Goal: Complete application form: Complete application form

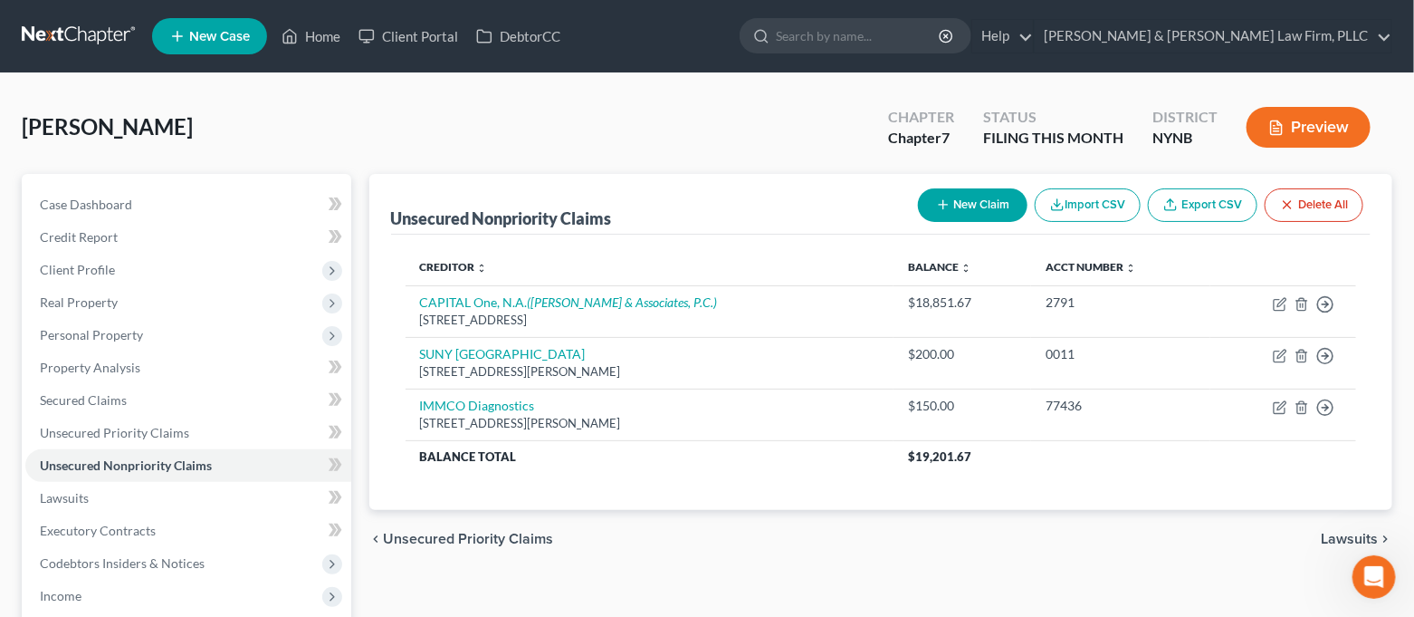
click at [982, 204] on button "New Claim" at bounding box center [973, 205] width 110 height 34
select select "0"
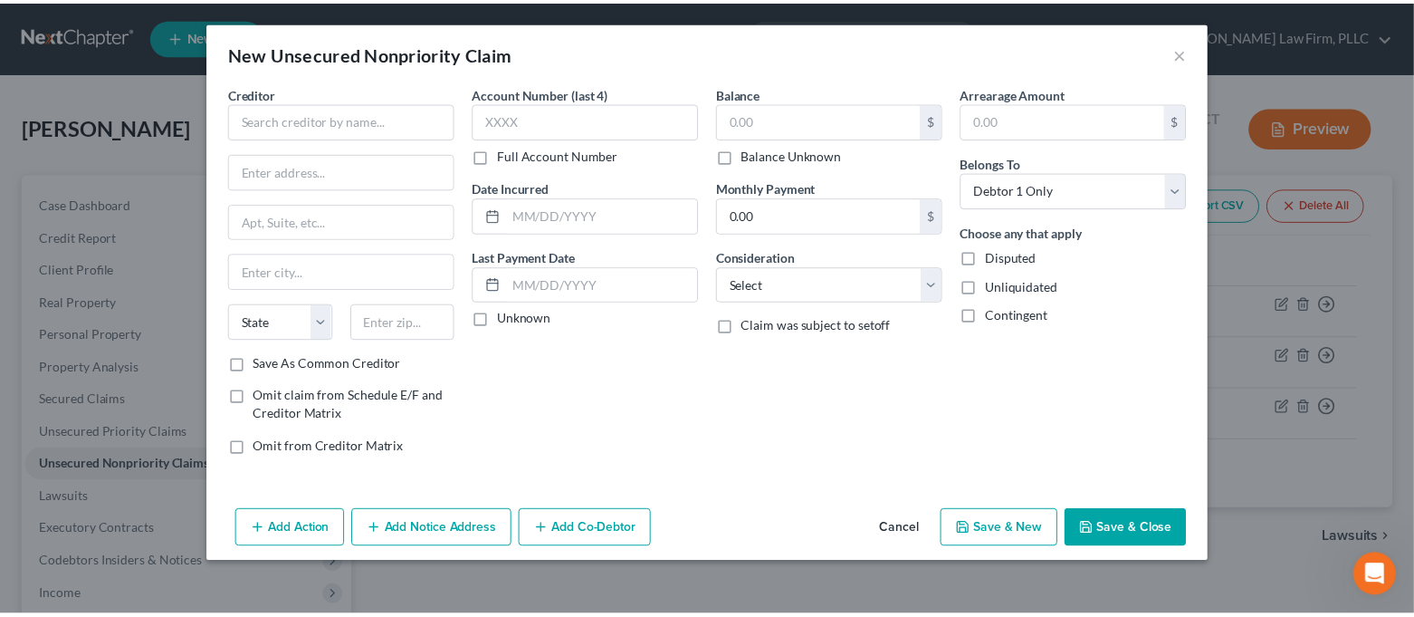
scroll to position [72, 0]
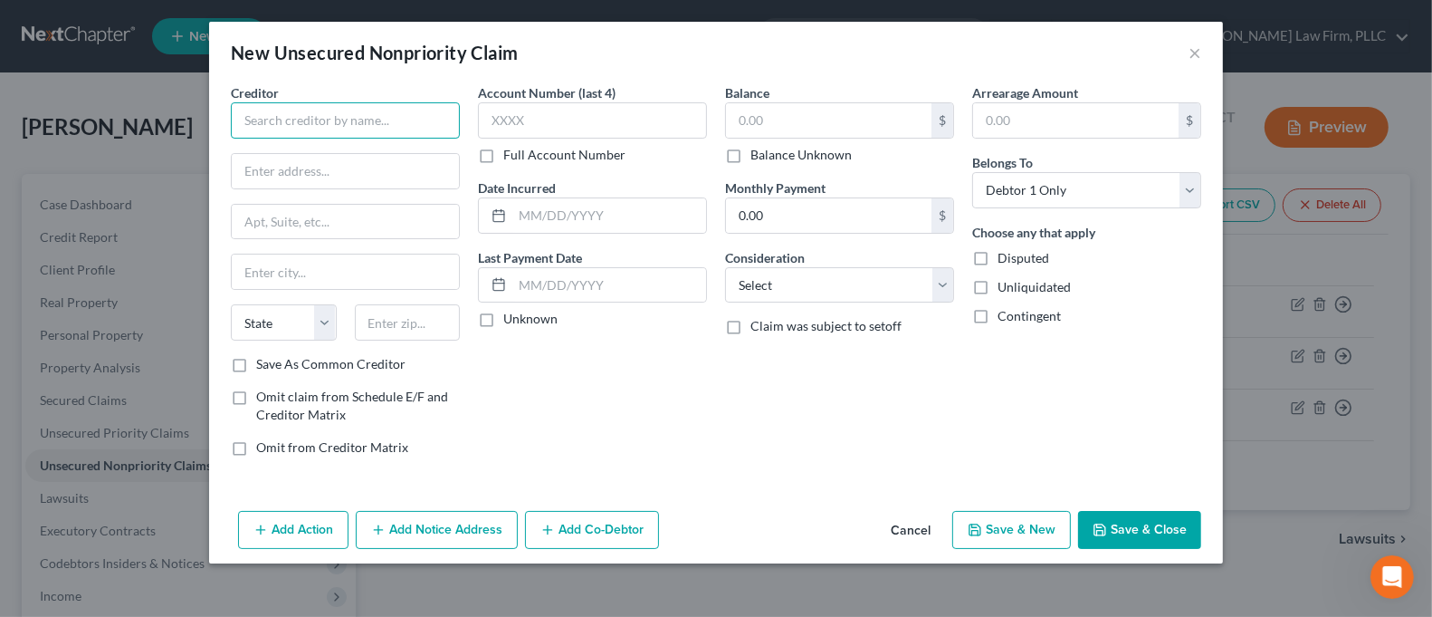
click at [433, 126] on input "text" at bounding box center [345, 120] width 229 height 36
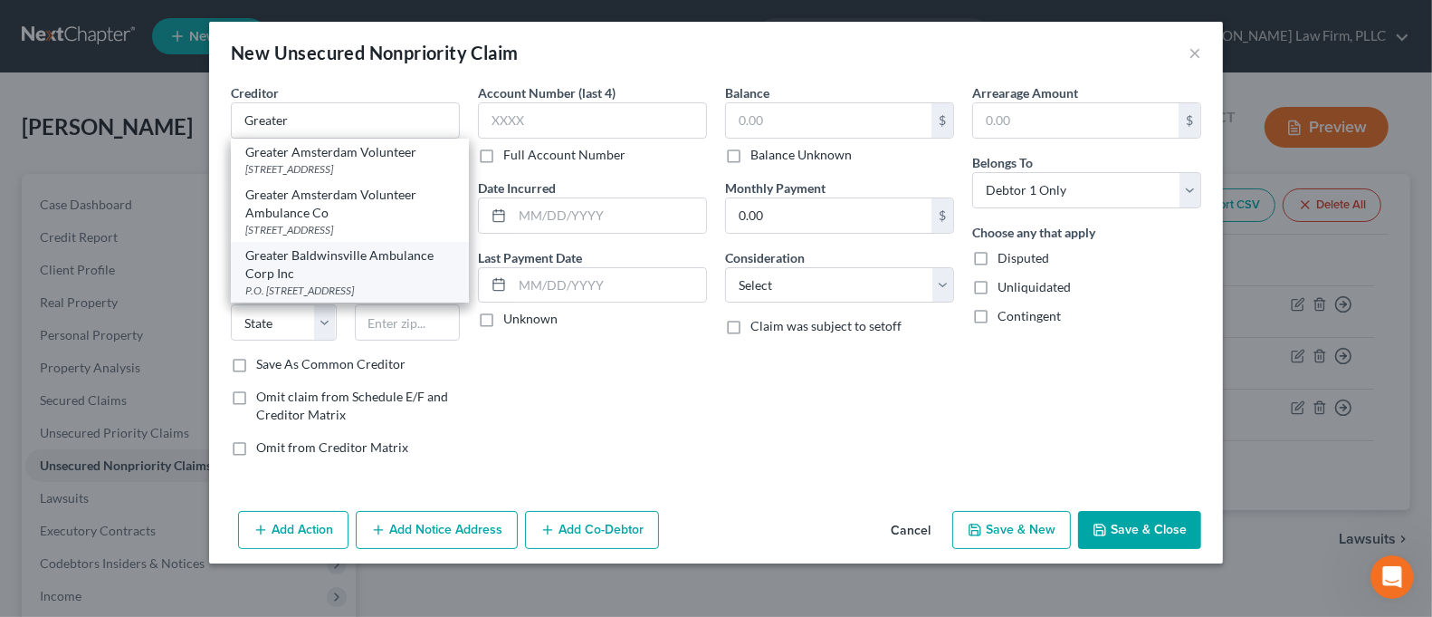
click at [398, 282] on div "Greater Baldwinsville Ambulance Corp Inc" at bounding box center [349, 264] width 209 height 36
type input "Greater Baldwinsville Ambulance Corp Inc"
type input "P.O. Box 535"
type input "[GEOGRAPHIC_DATA]"
select select "35"
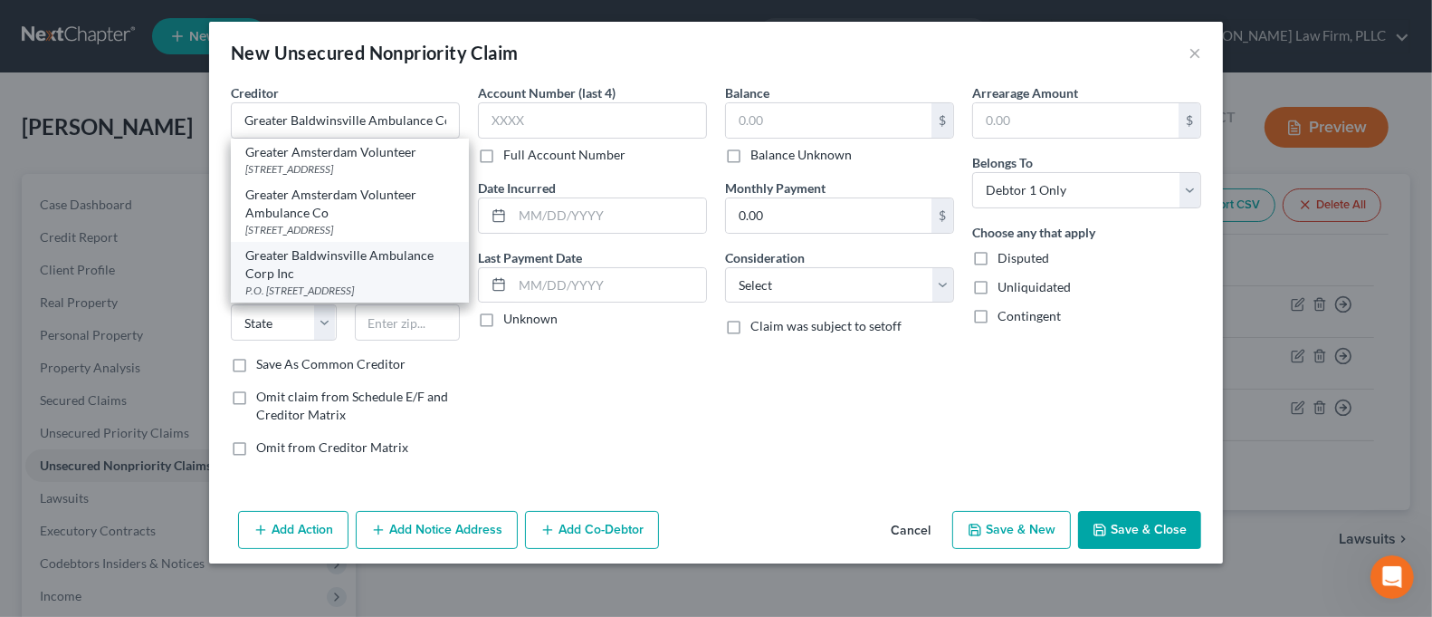
type input "13027-0000"
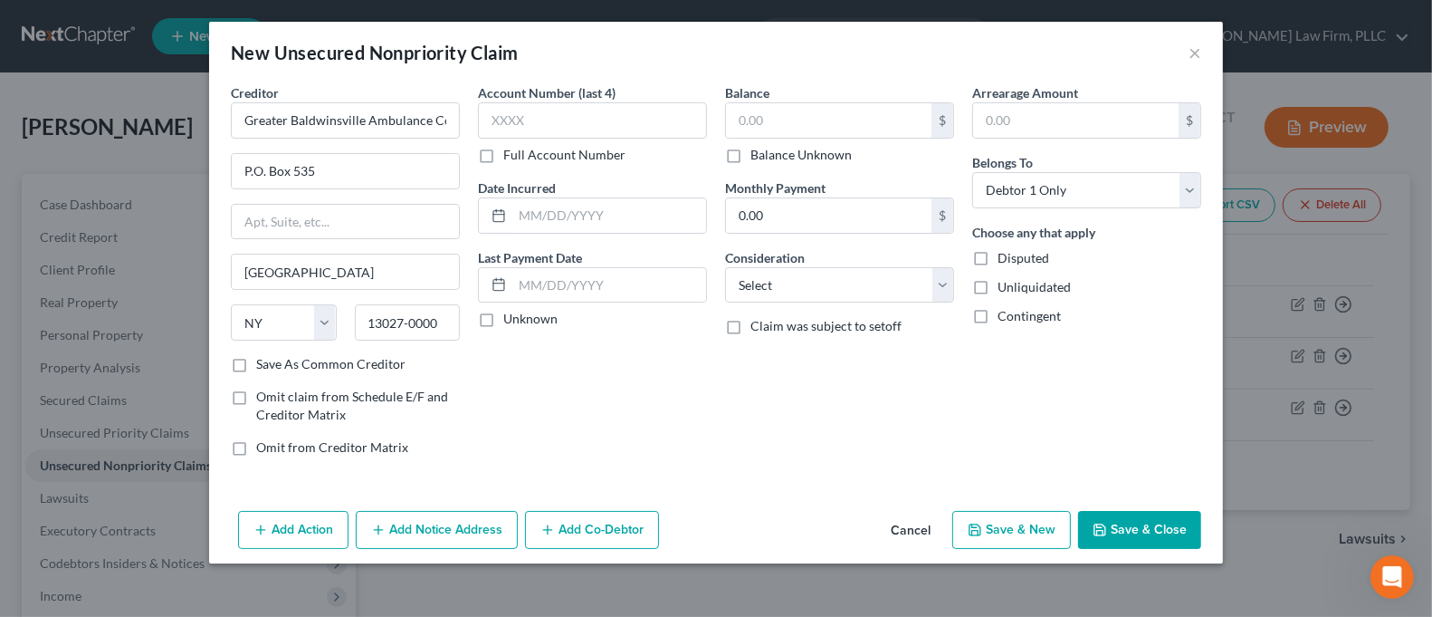
click at [545, 159] on label "Full Account Number" at bounding box center [564, 155] width 122 height 18
click at [522, 158] on input "Full Account Number" at bounding box center [517, 152] width 12 height 12
click at [550, 128] on input "text" at bounding box center [592, 120] width 229 height 36
type input "25-100230"
click at [823, 121] on input "text" at bounding box center [829, 120] width 206 height 34
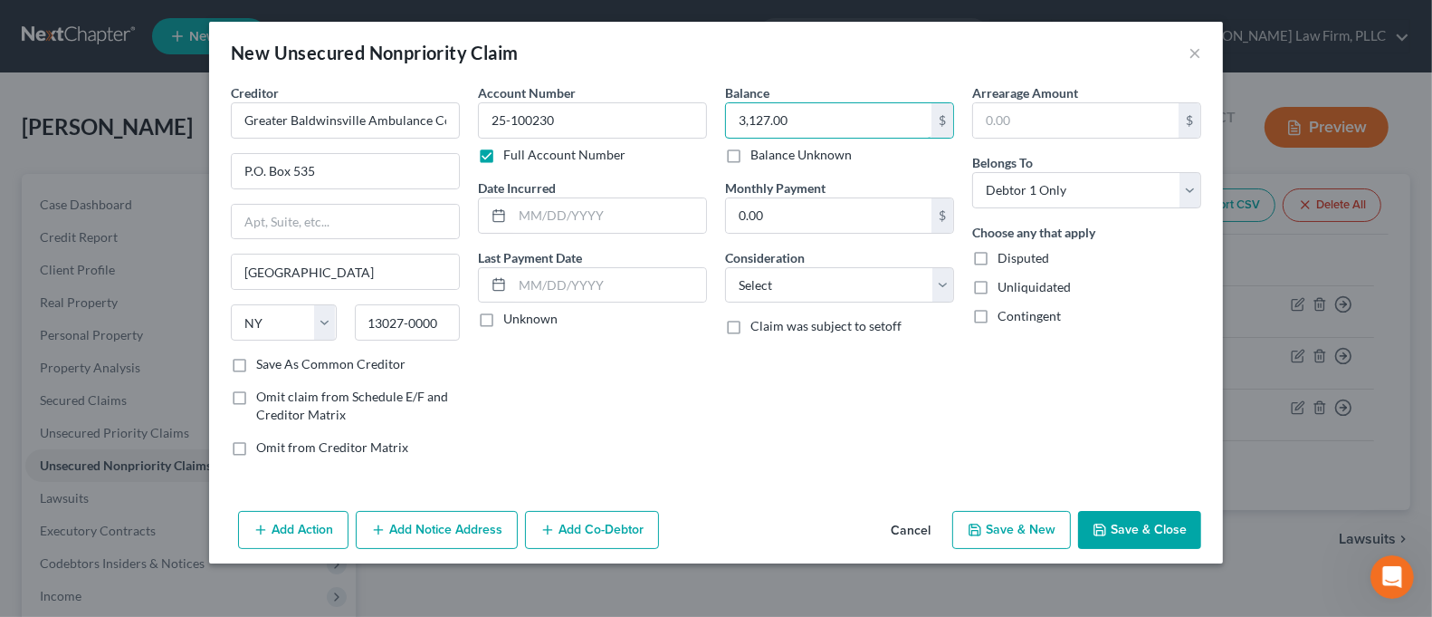
type input "3,127.00"
click at [1179, 531] on button "Save & Close" at bounding box center [1139, 530] width 123 height 38
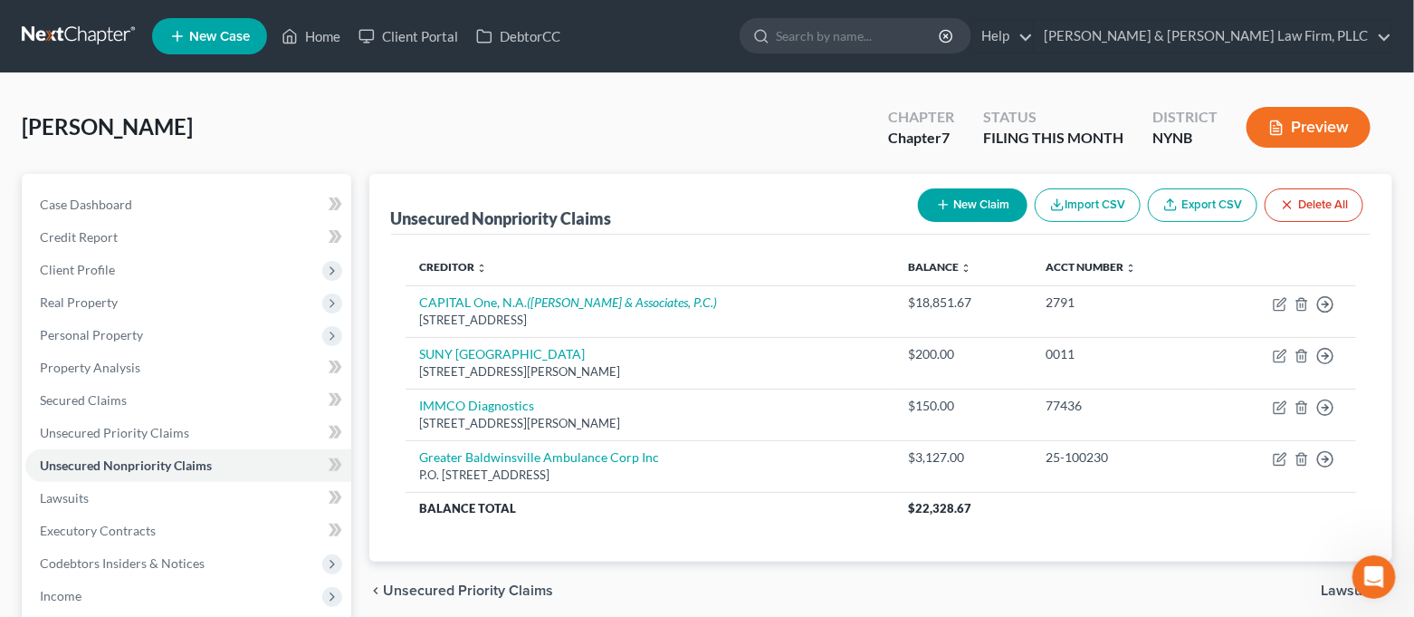
click at [974, 208] on button "New Claim" at bounding box center [973, 205] width 110 height 34
select select "0"
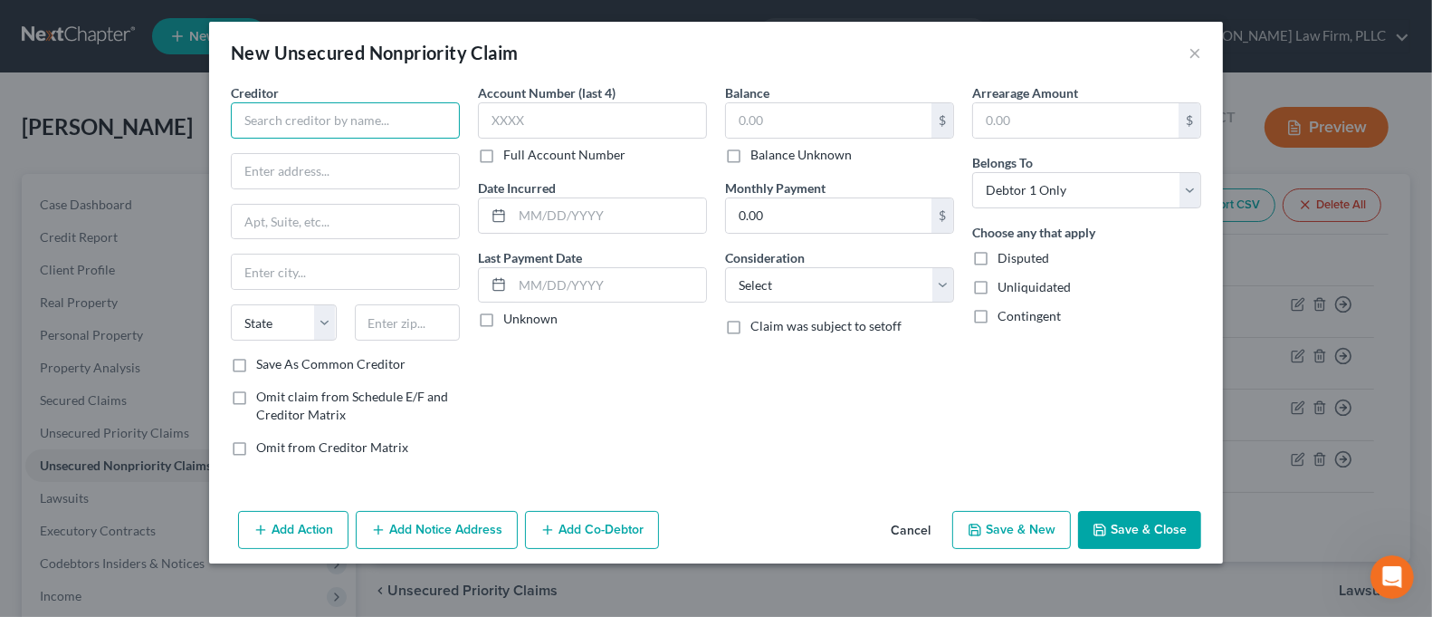
click at [376, 121] on input "text" at bounding box center [345, 120] width 229 height 36
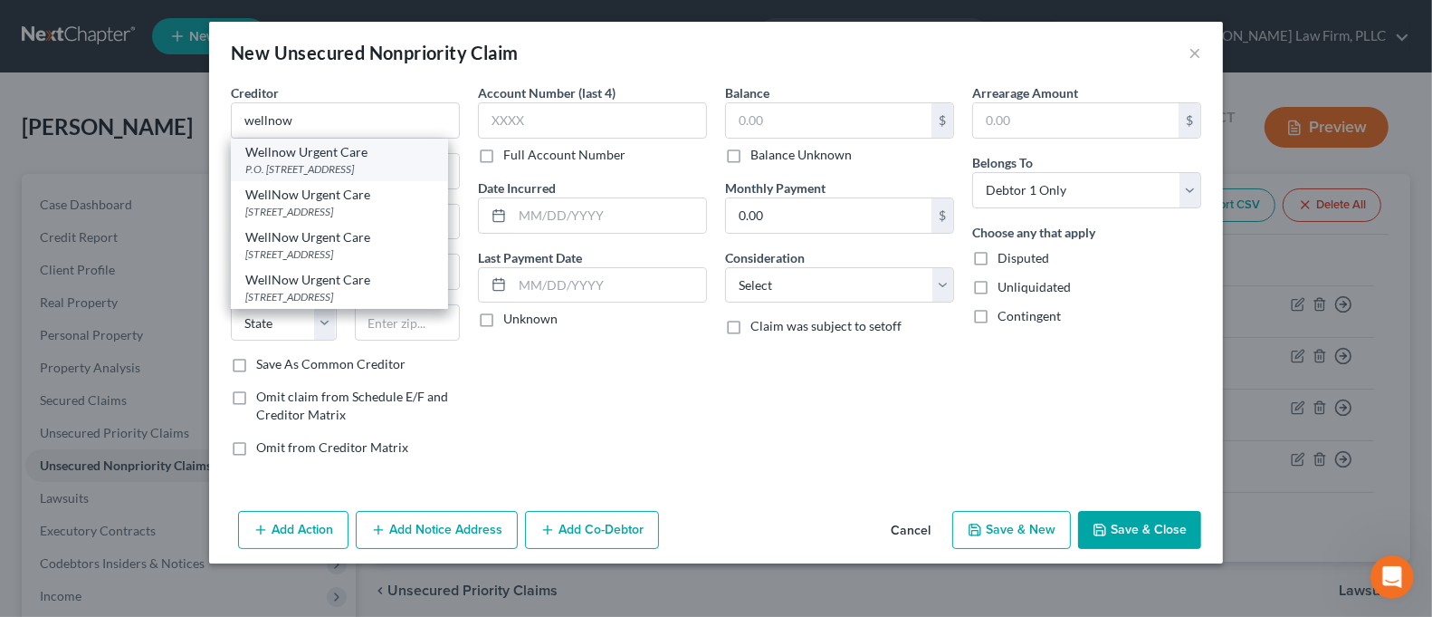
click at [347, 167] on div "P.O. [STREET_ADDRESS]" at bounding box center [339, 168] width 188 height 15
type input "Wellnow Urgent Care"
type input "P.O. Box 10459"
type input "[GEOGRAPHIC_DATA]"
select select "35"
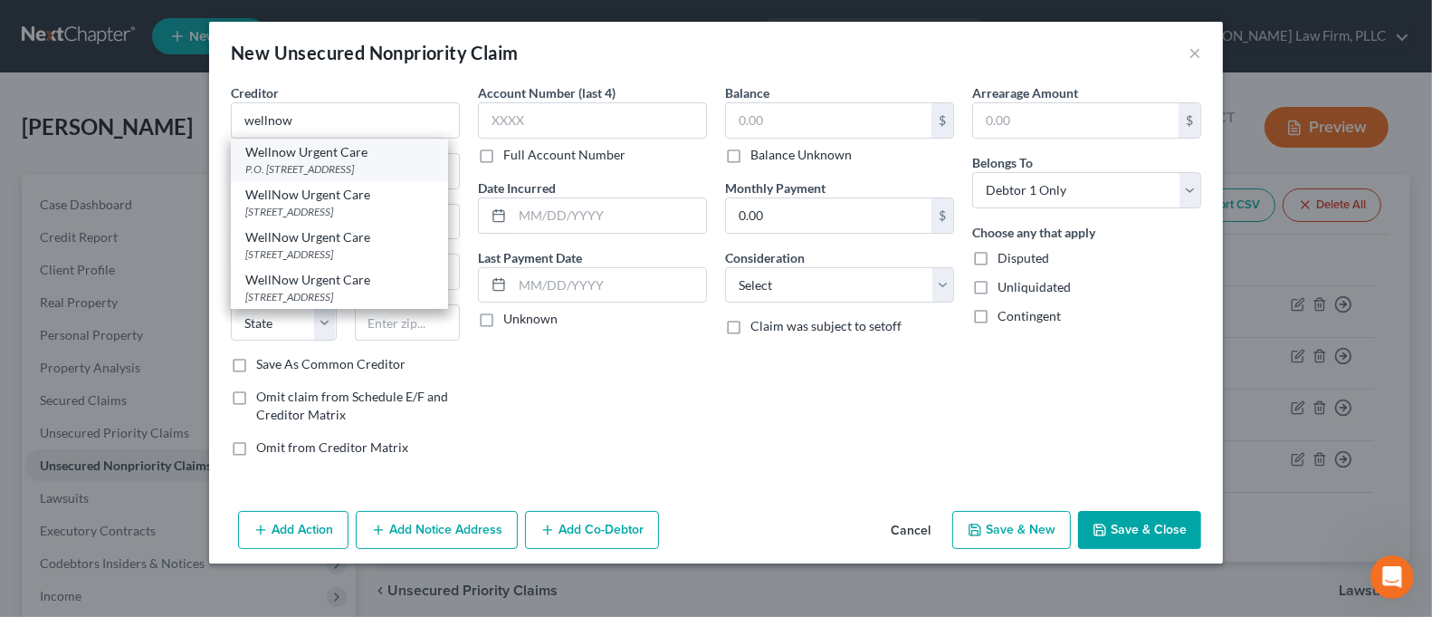
type input "12201-5459"
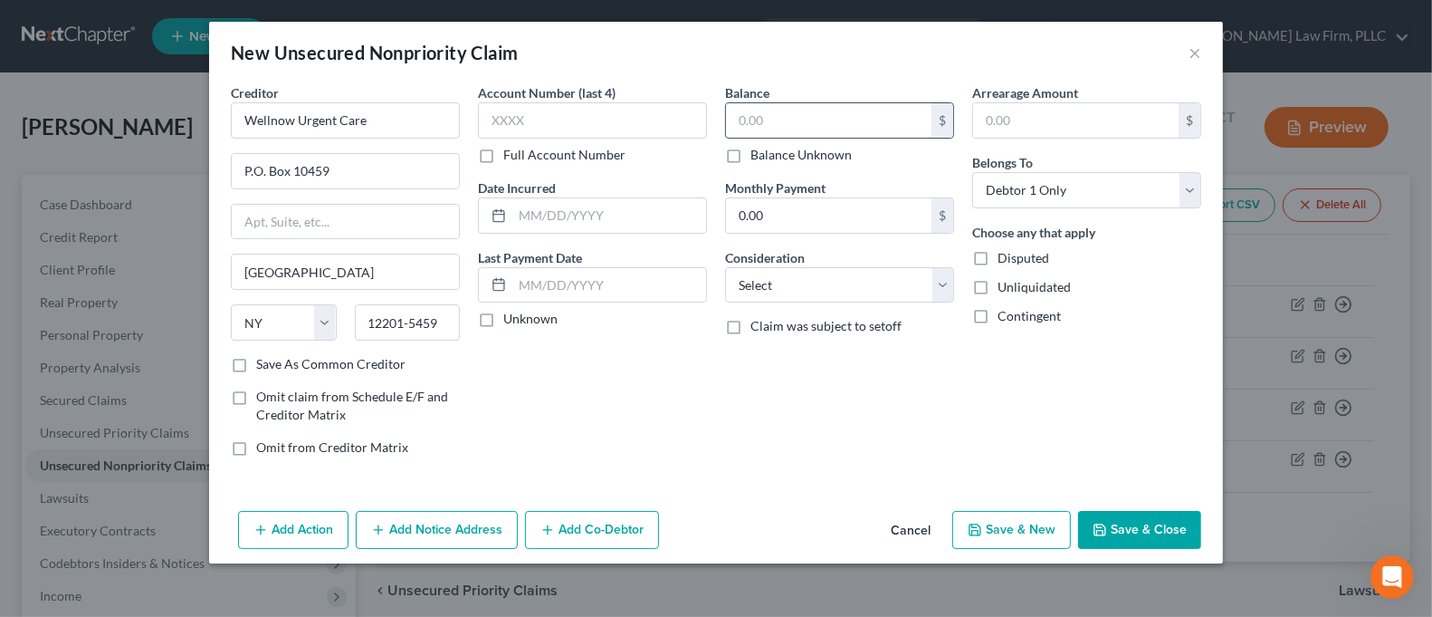
click at [743, 127] on input "text" at bounding box center [829, 120] width 206 height 34
type input "25.00"
click at [1135, 541] on button "Save & Close" at bounding box center [1139, 530] width 123 height 38
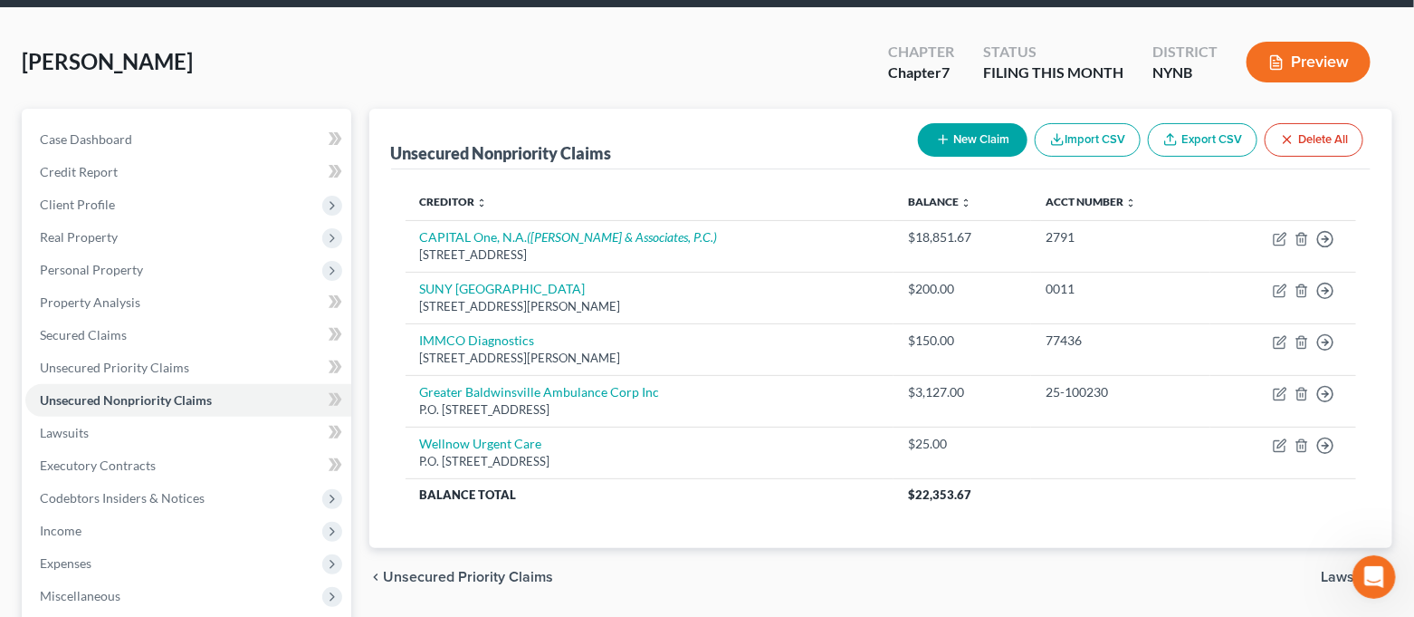
scroll to position [120, 0]
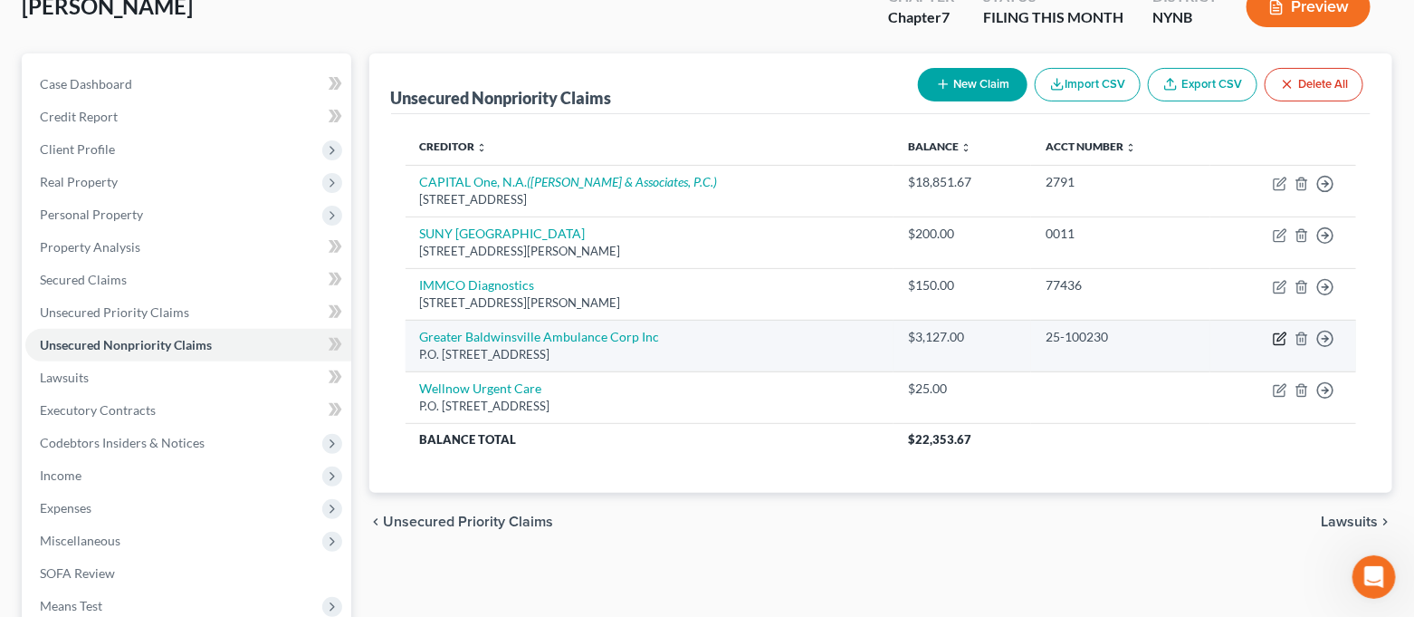
click at [1282, 340] on icon "button" at bounding box center [1280, 338] width 14 height 14
select select "35"
select select "0"
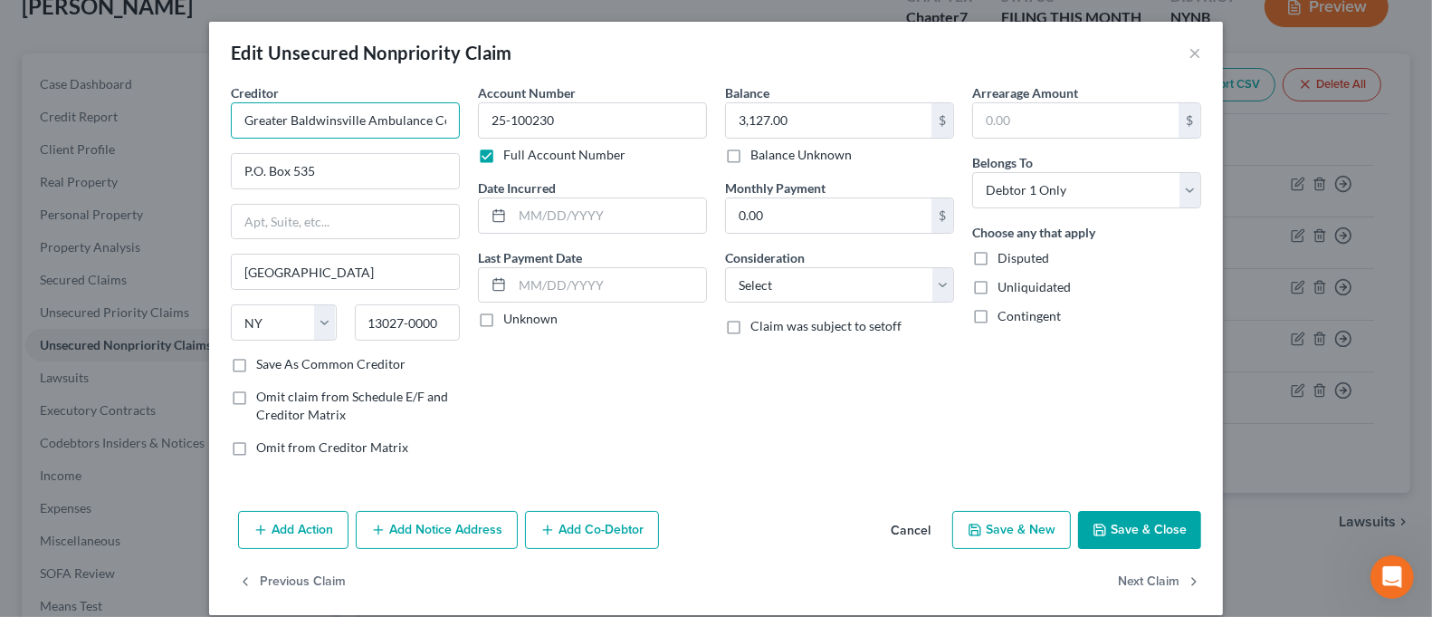
drag, startPoint x: 278, startPoint y: 120, endPoint x: 205, endPoint y: 132, distance: 74.4
click at [209, 132] on div "Creditor * Greater Baldwinsville Ambulance Corp Inc P.O. [GEOGRAPHIC_DATA] [US_…" at bounding box center [716, 293] width 1014 height 420
type input "GREATER Baldwinsville Ambulance Corp Inc"
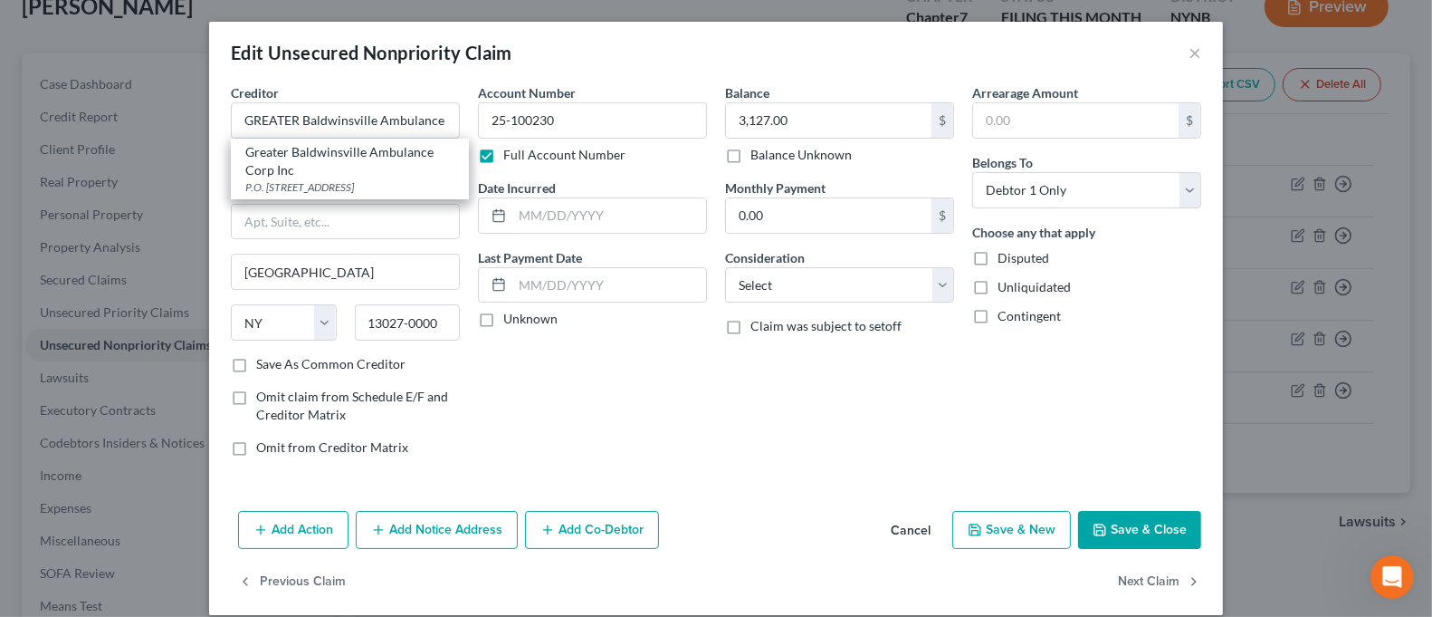
click at [1152, 521] on button "Save & Close" at bounding box center [1139, 530] width 123 height 38
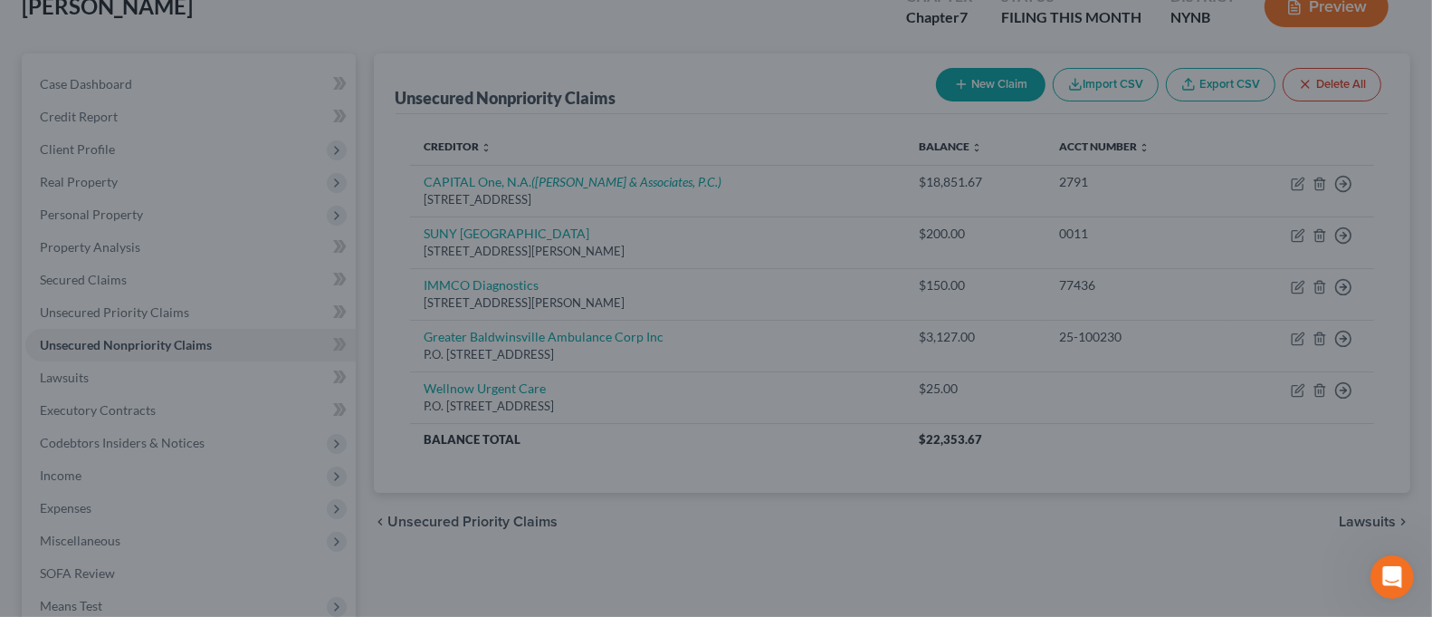
type input "0"
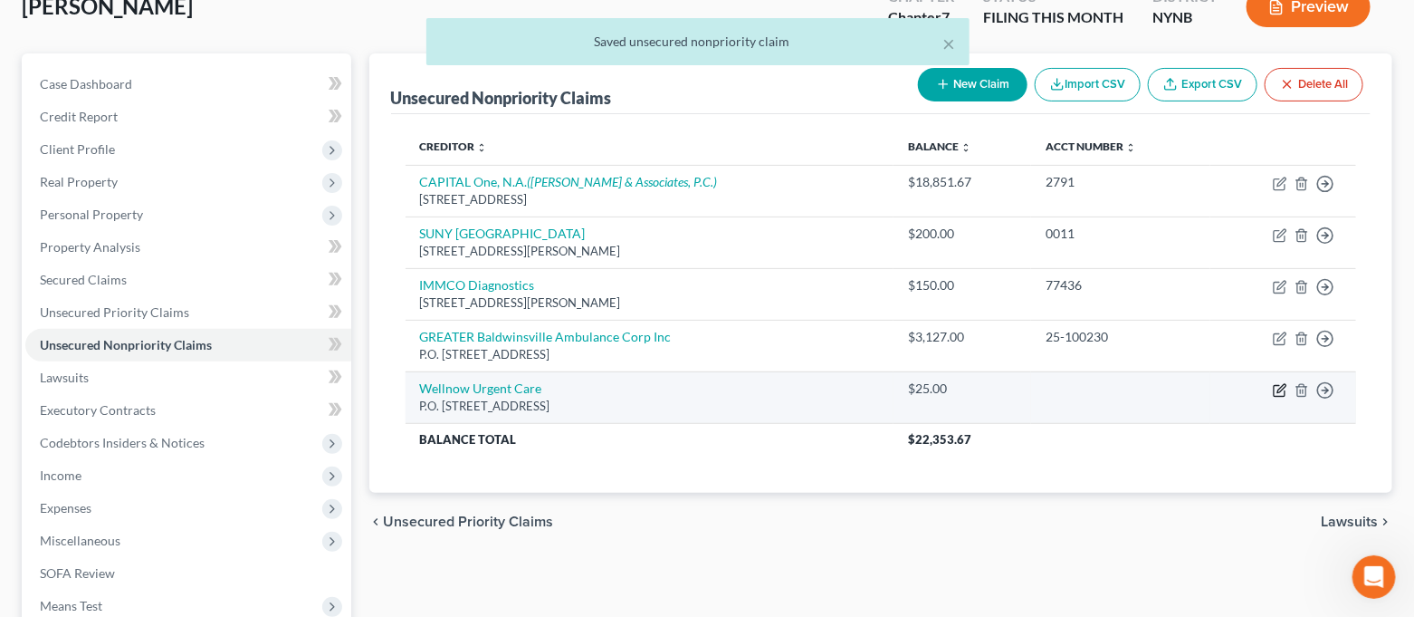
click at [1284, 388] on icon "button" at bounding box center [1282, 388] width 8 height 8
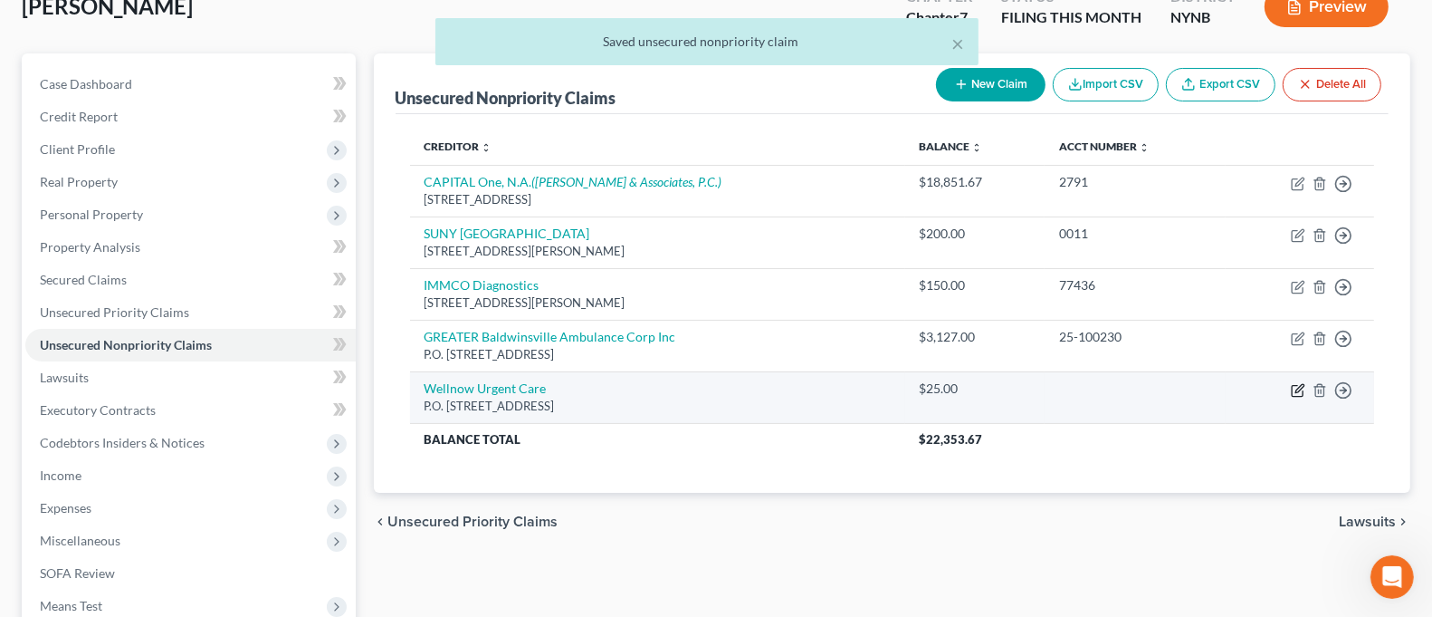
select select "35"
select select "0"
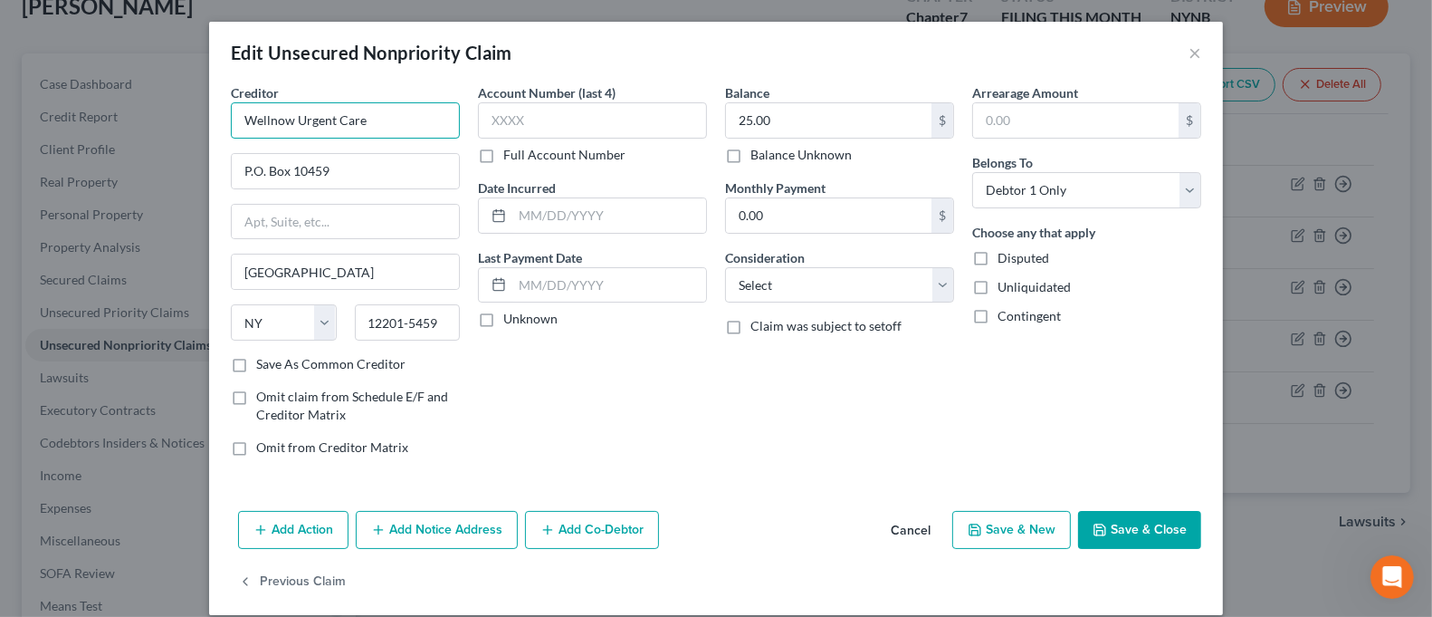
drag, startPoint x: 284, startPoint y: 120, endPoint x: 159, endPoint y: 123, distance: 125.0
click at [159, 123] on div "Edit Unsecured Nonpriority Claim × Creditor * Wellnow Urgent Care P.O. [GEOGRAP…" at bounding box center [716, 308] width 1432 height 617
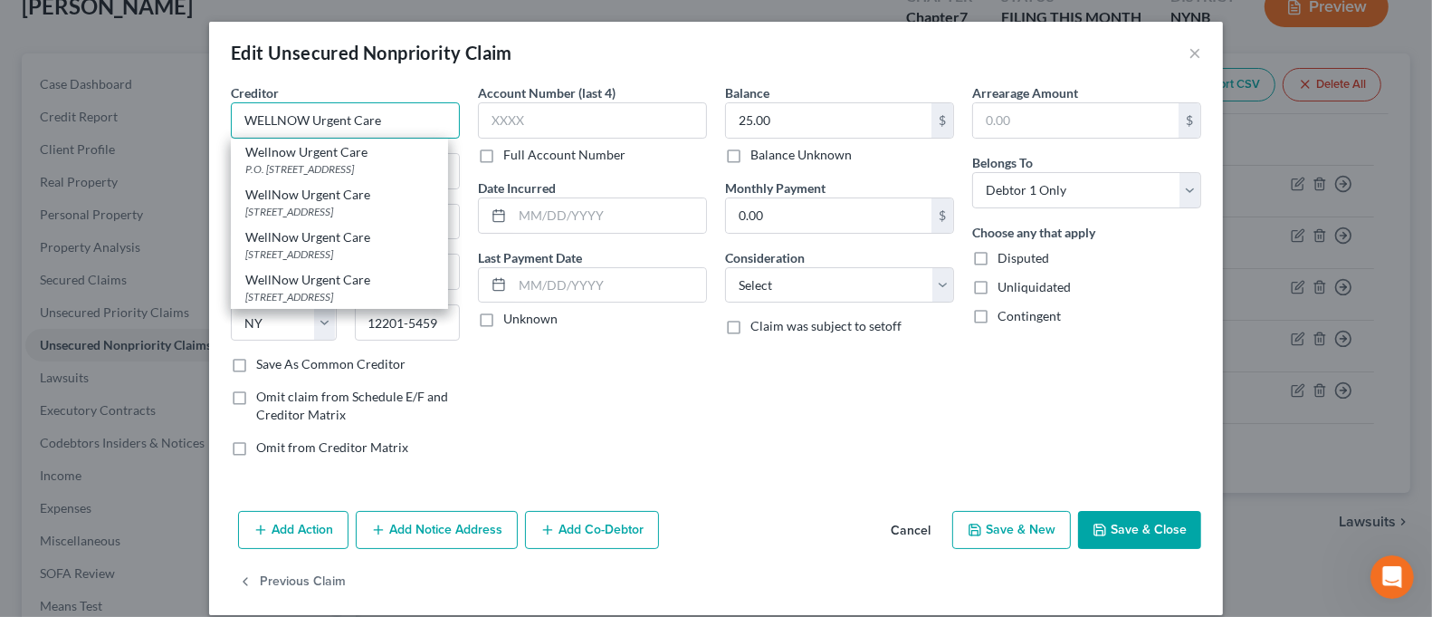
type input "WELLNOW Urgent Care"
click at [1093, 522] on icon "button" at bounding box center [1100, 529] width 14 height 14
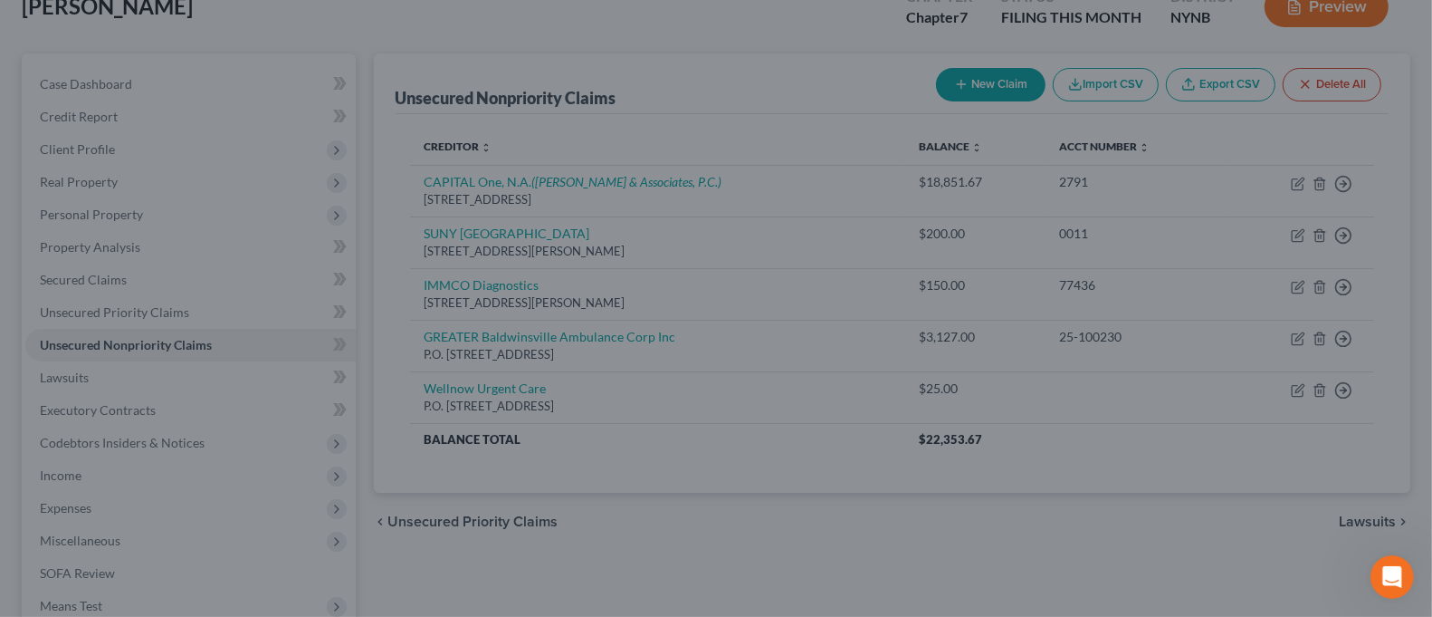
type input "0"
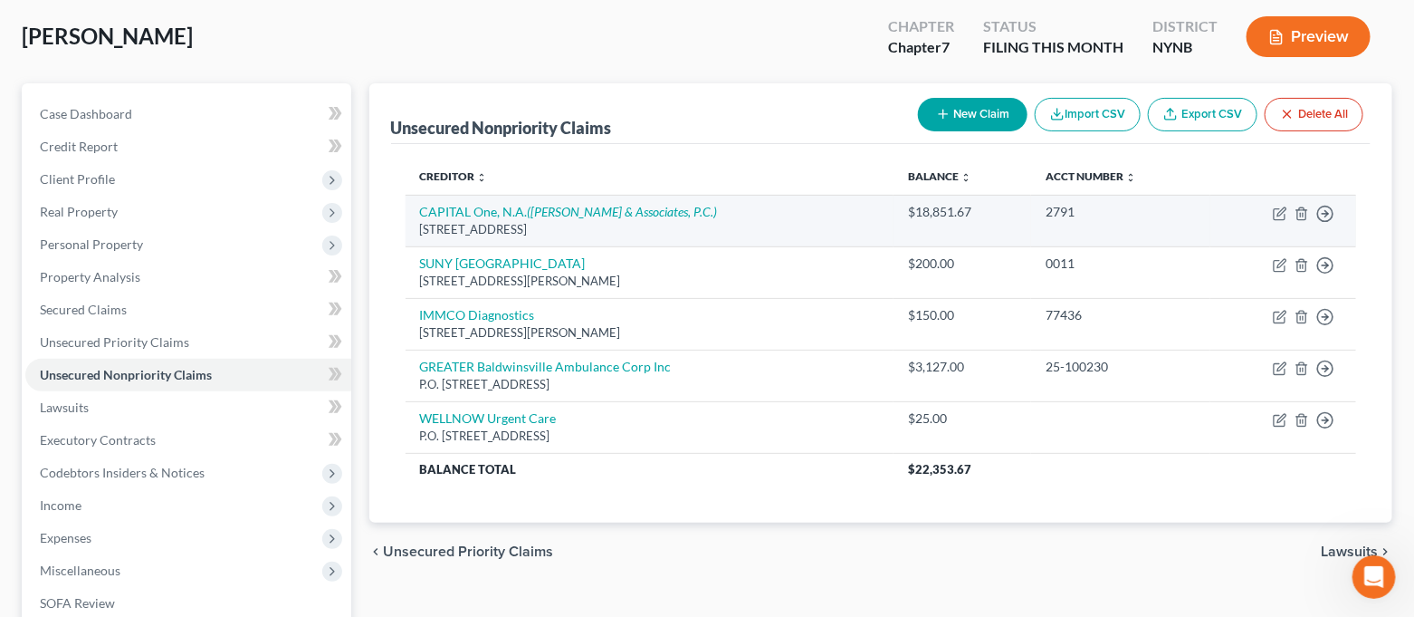
scroll to position [0, 0]
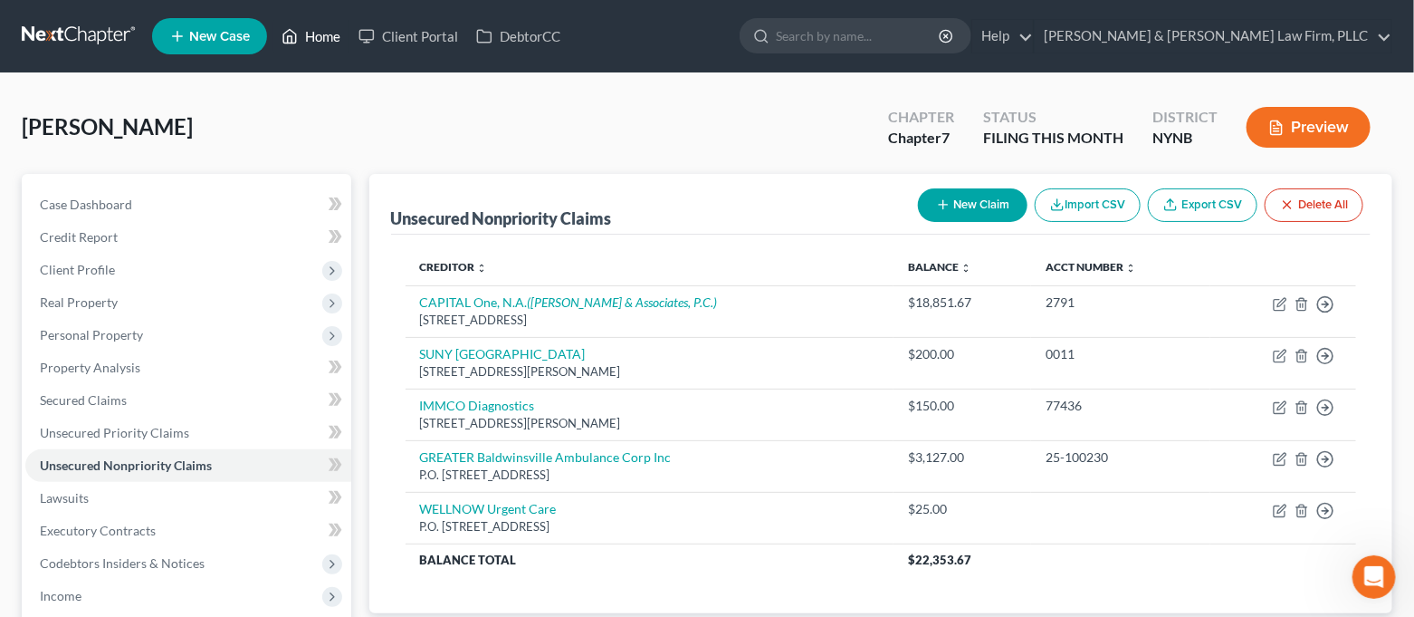
click at [303, 26] on link "Home" at bounding box center [311, 36] width 77 height 33
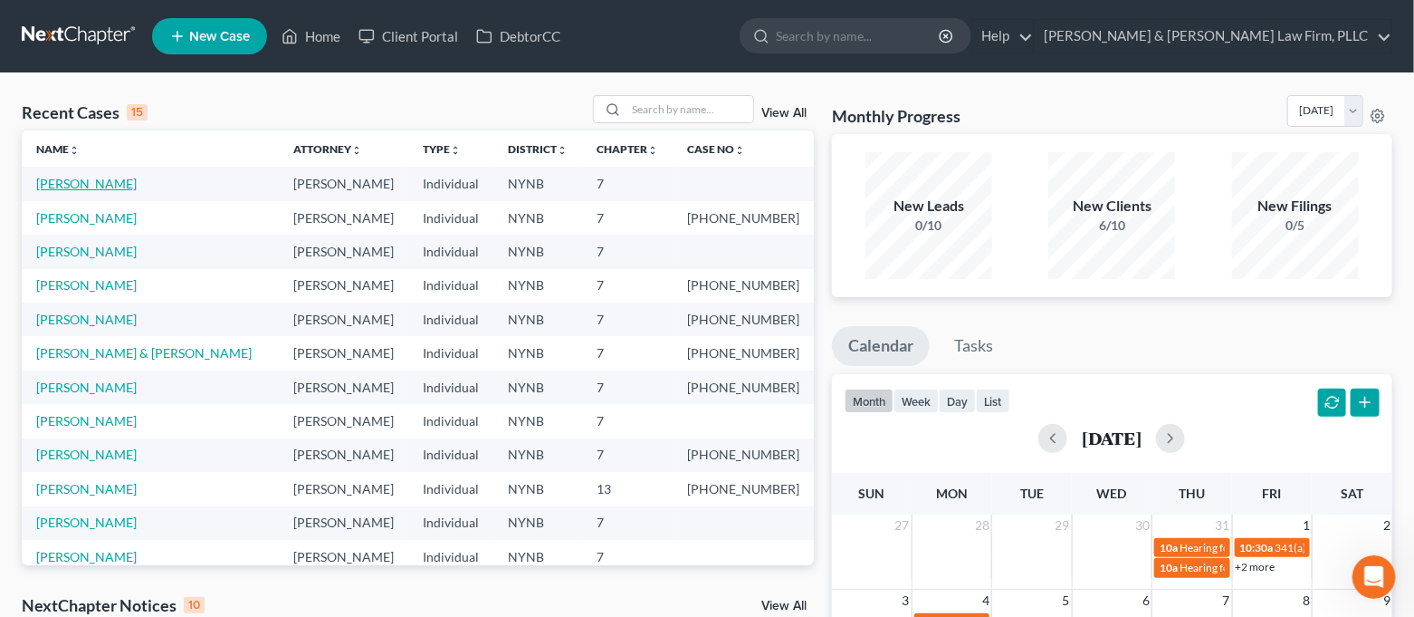
click at [110, 187] on link "[PERSON_NAME]" at bounding box center [86, 183] width 101 height 15
select select "4"
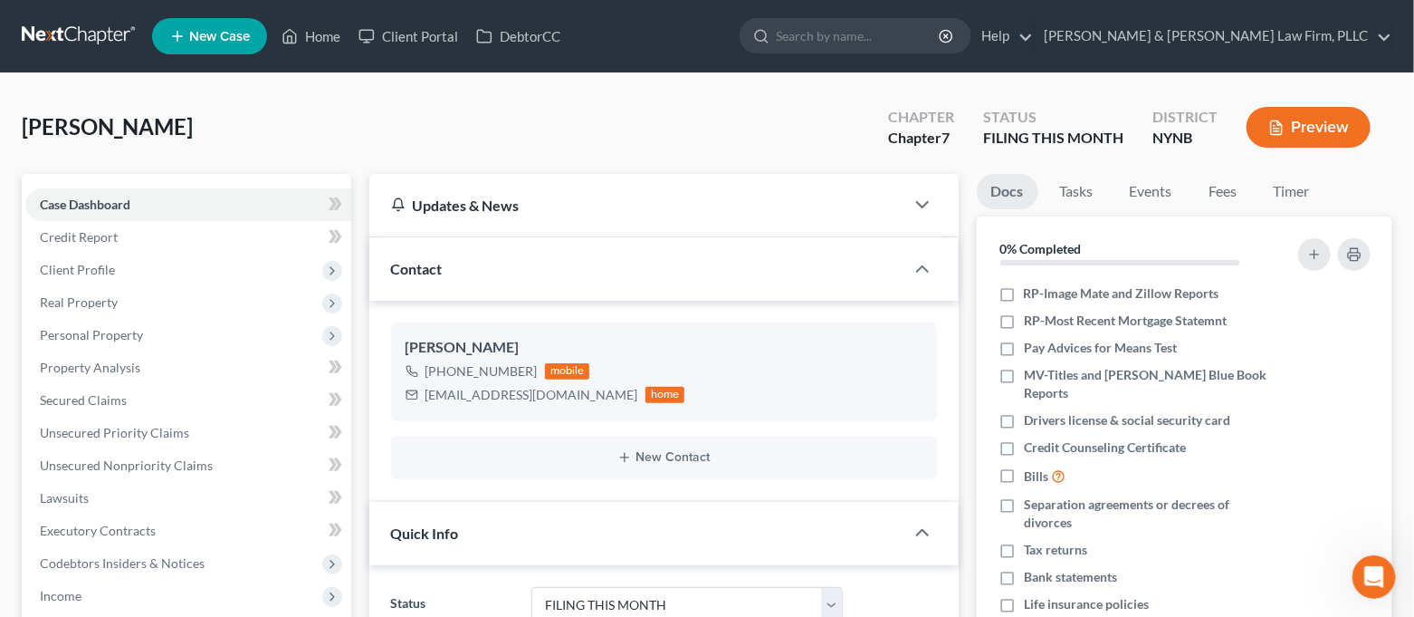
scroll to position [7232, 0]
click at [119, 266] on span "Client Profile" at bounding box center [188, 270] width 326 height 33
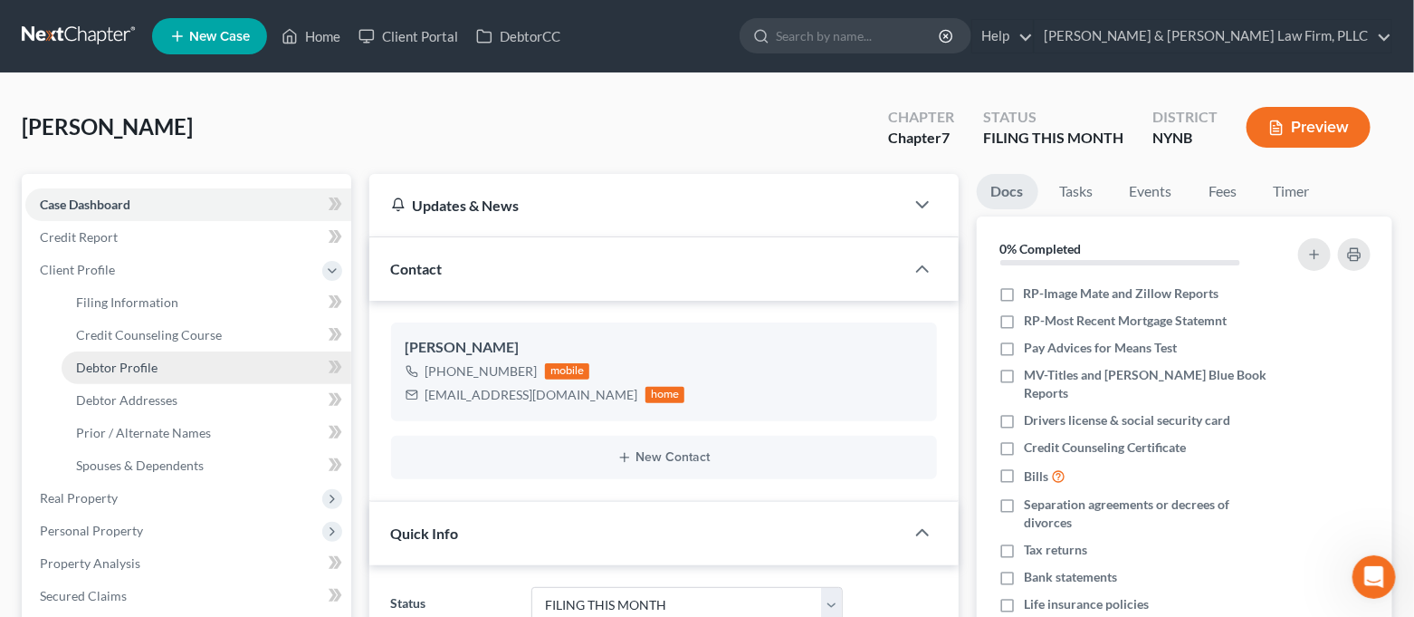
click at [182, 370] on link "Debtor Profile" at bounding box center [207, 367] width 290 height 33
select select "3"
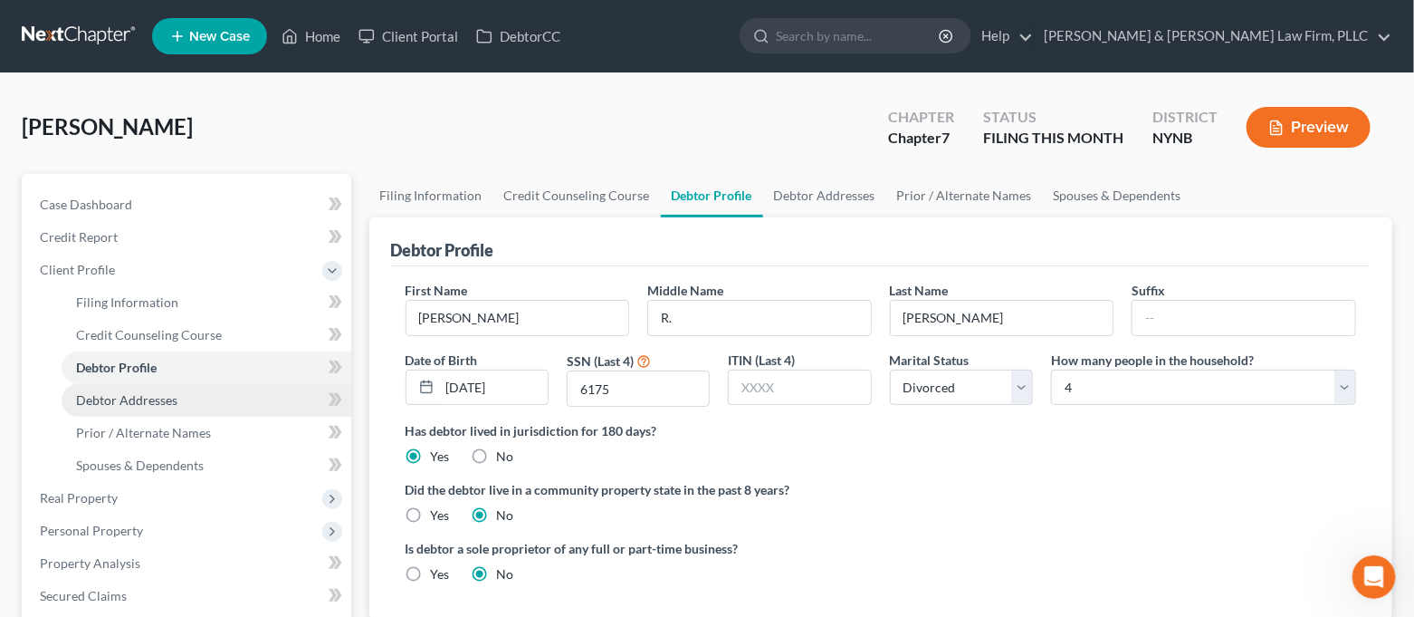
click at [178, 408] on link "Debtor Addresses" at bounding box center [207, 400] width 290 height 33
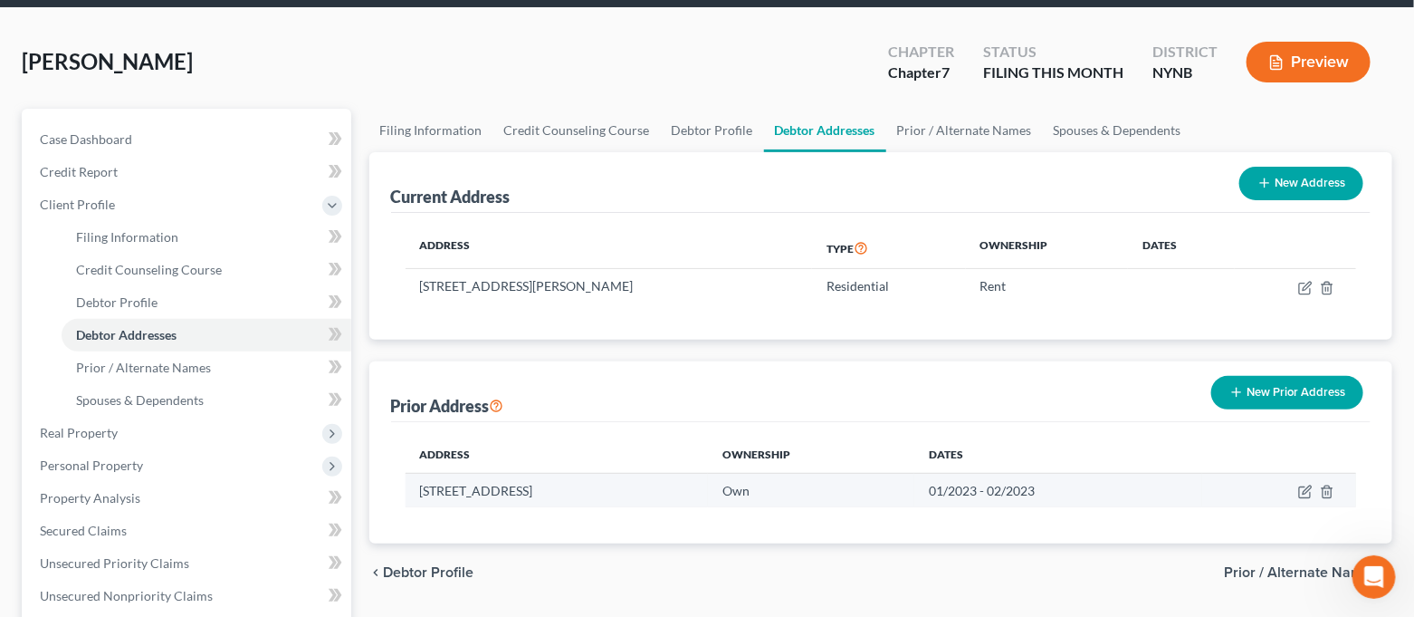
scroll to position [120, 0]
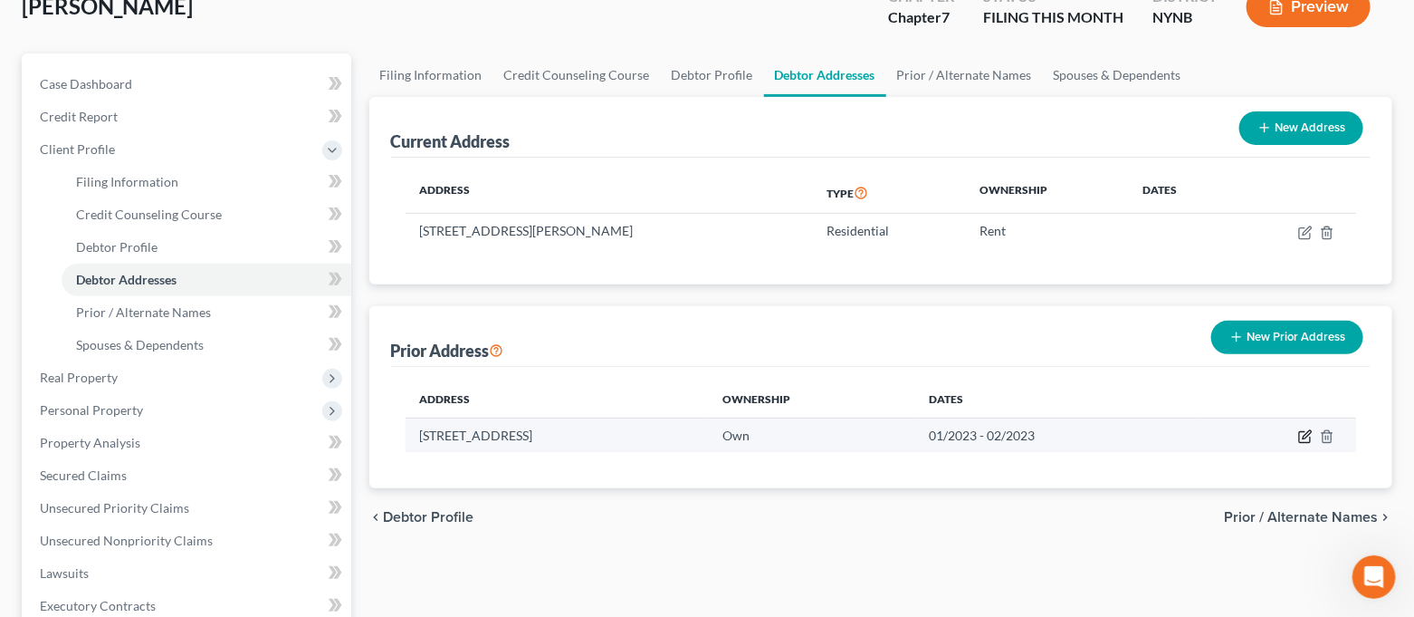
click at [1305, 437] on icon "button" at bounding box center [1307, 434] width 8 height 8
select select "35"
select select "33"
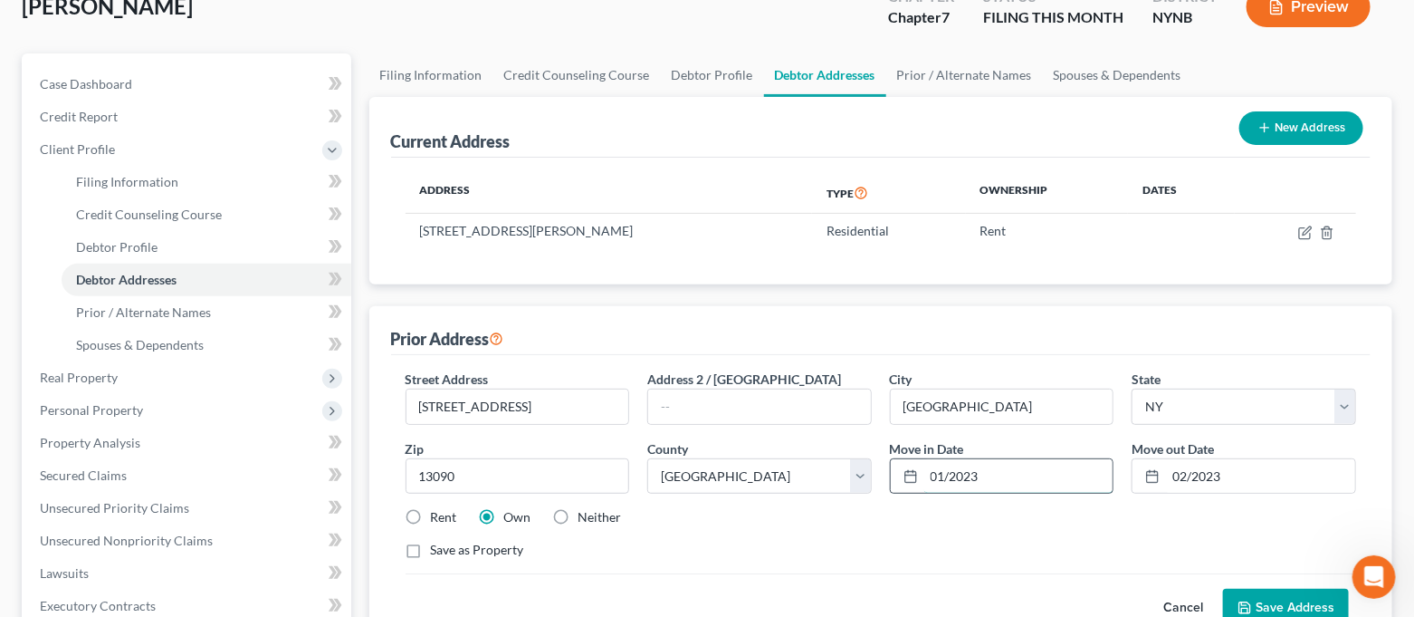
drag, startPoint x: 999, startPoint y: 479, endPoint x: 922, endPoint y: 490, distance: 77.7
click at [922, 490] on div "01/2023" at bounding box center [1002, 476] width 225 height 36
type input "03/2017"
drag, startPoint x: 1253, startPoint y: 467, endPoint x: 1165, endPoint y: 482, distance: 89.0
click at [1166, 482] on input "02/2023" at bounding box center [1260, 476] width 189 height 34
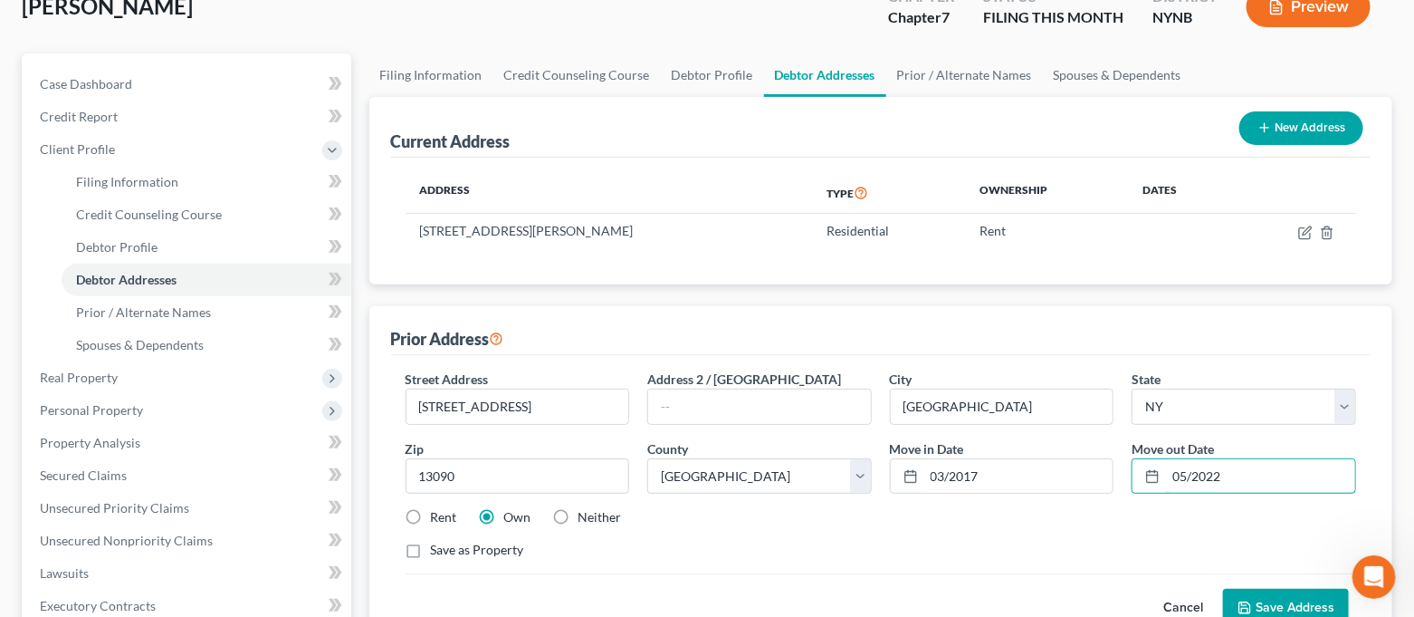
scroll to position [241, 0]
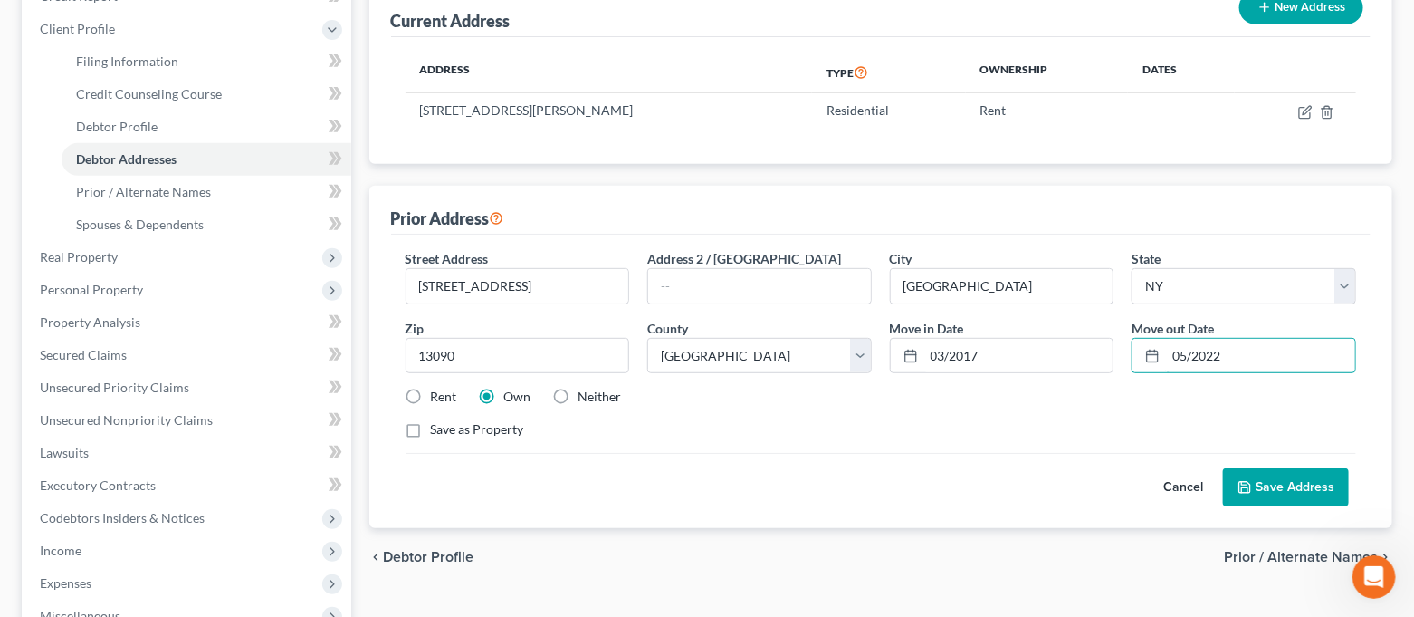
type input "05/2022"
click at [1276, 485] on button "Save Address" at bounding box center [1286, 487] width 126 height 38
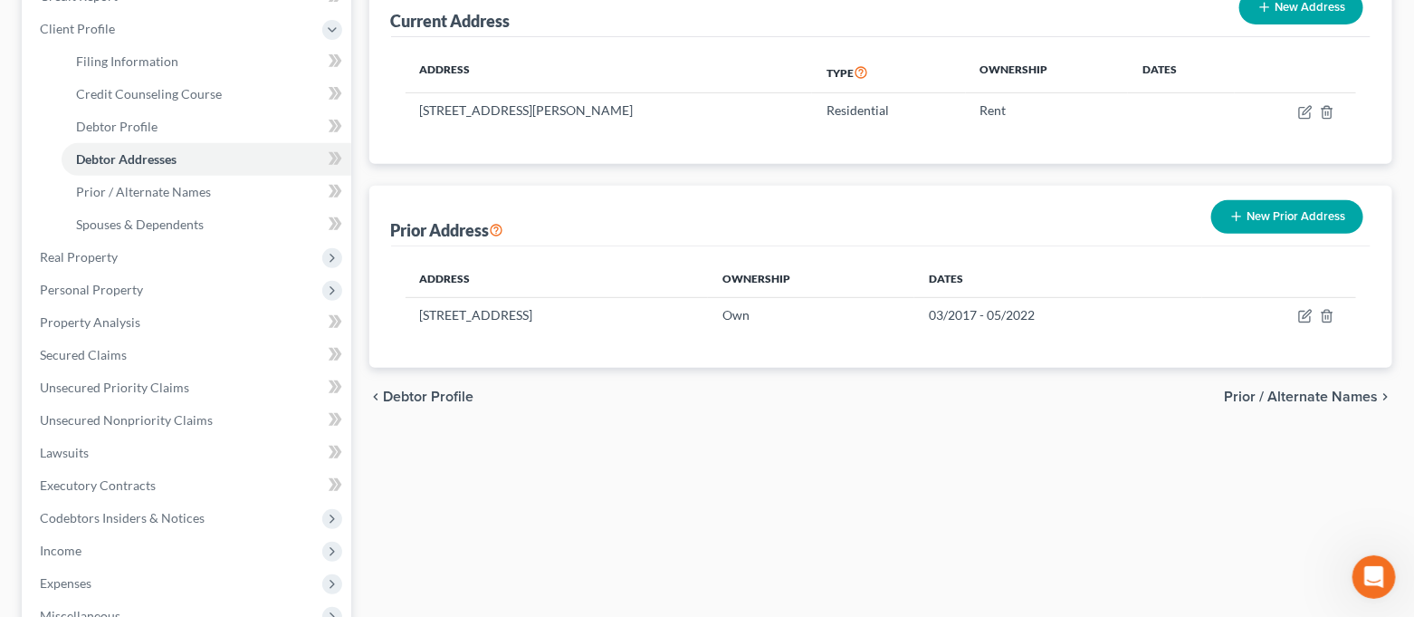
click at [1261, 224] on button "New Prior Address" at bounding box center [1287, 217] width 152 height 34
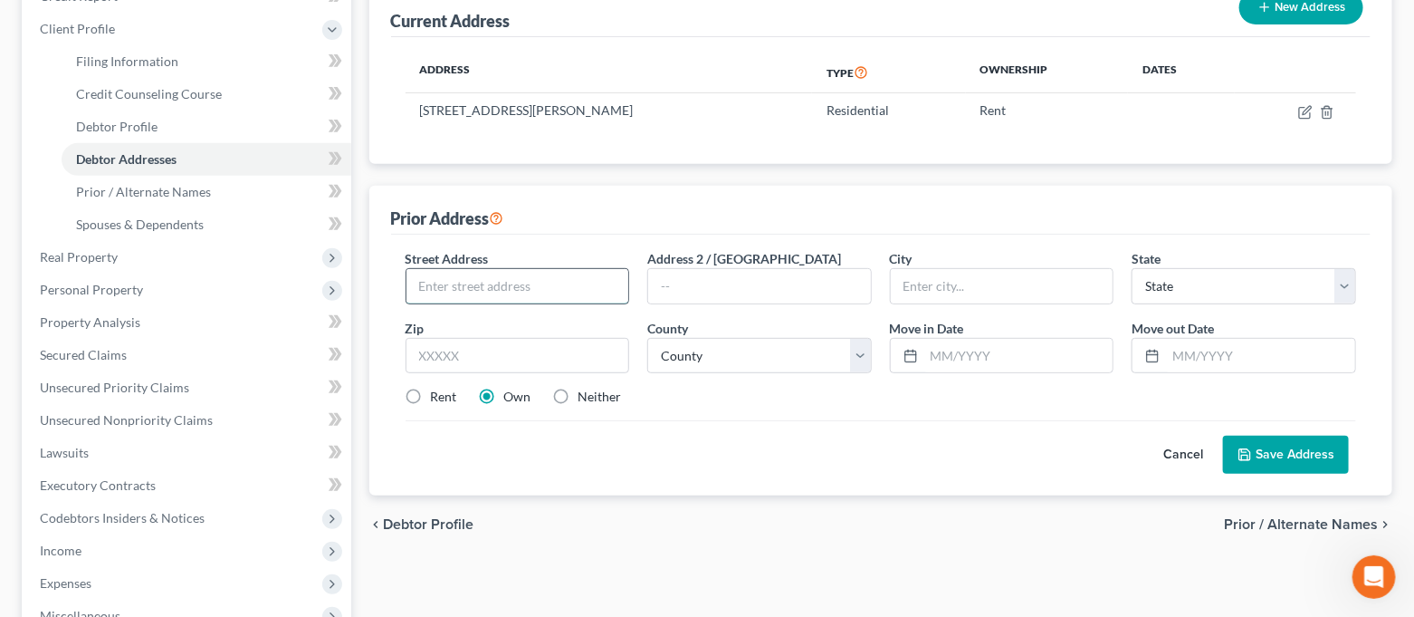
click at [470, 275] on input "text" at bounding box center [518, 286] width 223 height 34
type input "144 County Route 55"
click at [483, 344] on input "text" at bounding box center [518, 356] width 225 height 36
type input "13069"
type input "[PERSON_NAME]"
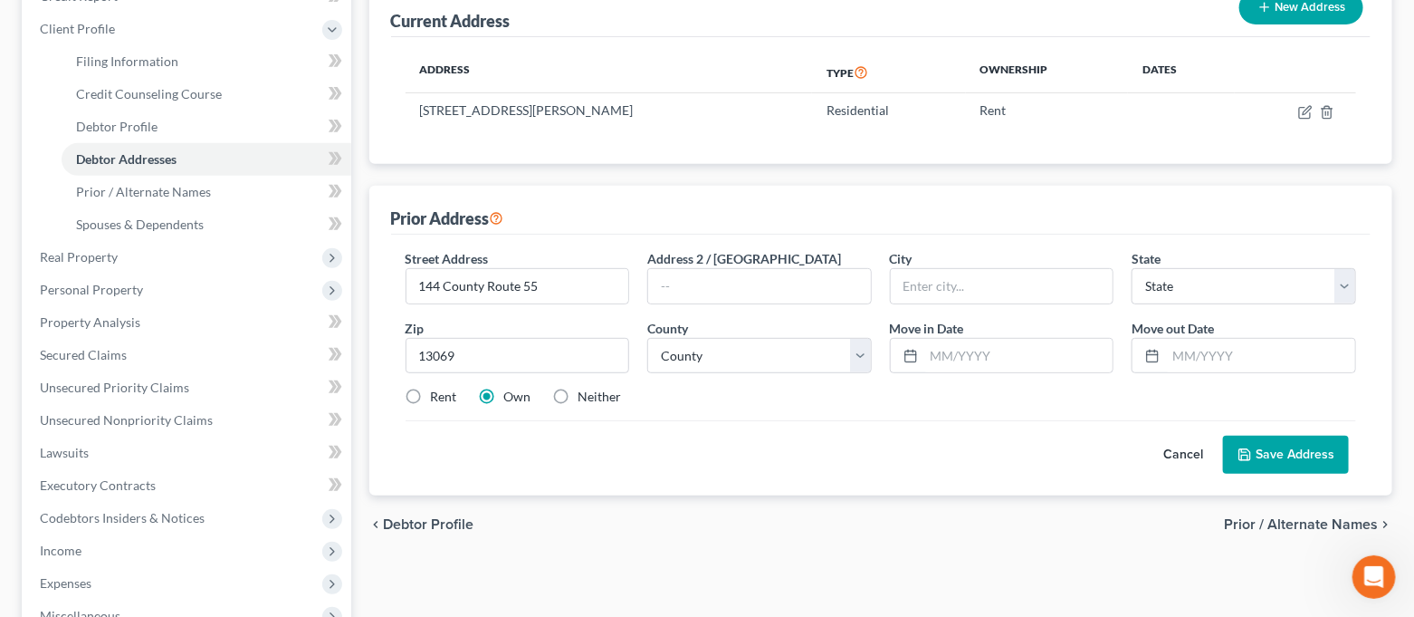
select select "35"
click at [427, 438] on div "Cancel Save Address" at bounding box center [882, 446] width 952 height 53
click at [431, 393] on label "Rent" at bounding box center [444, 397] width 26 height 18
click at [438, 393] on input "Rent" at bounding box center [444, 394] width 12 height 12
radio input "true"
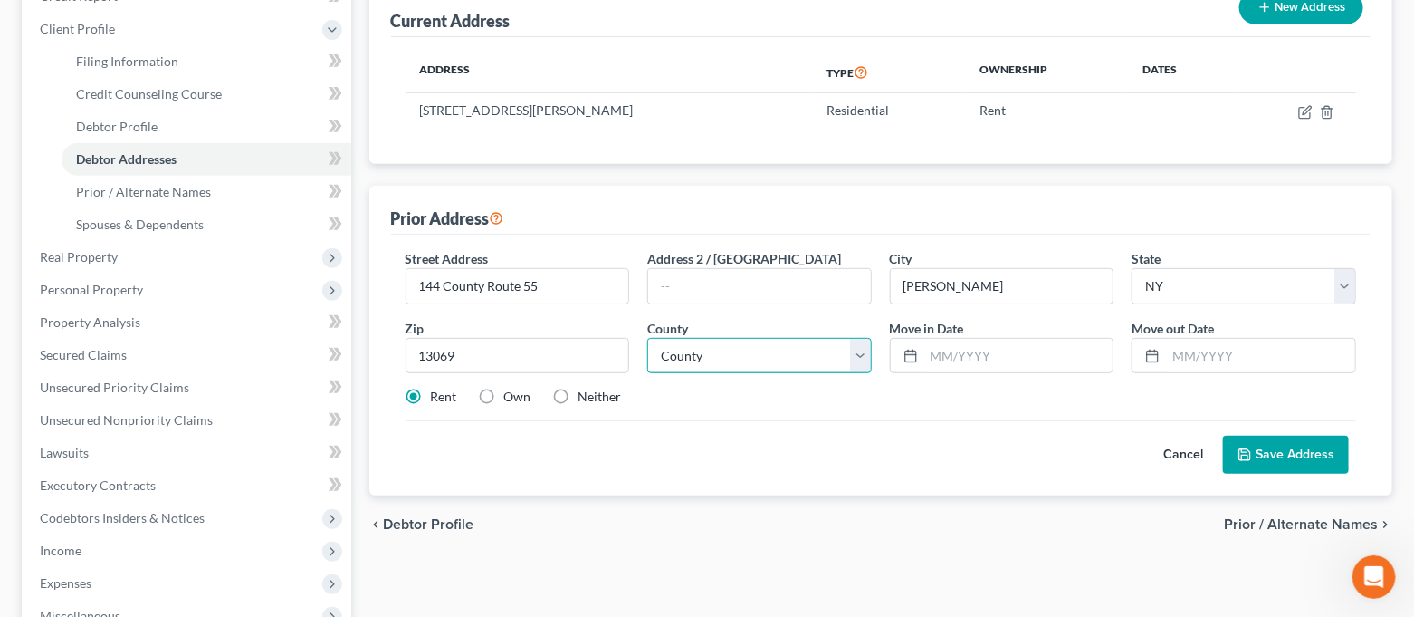
click at [754, 360] on select "County [GEOGRAPHIC_DATA] [GEOGRAPHIC_DATA] [GEOGRAPHIC_DATA] [GEOGRAPHIC_DATA] …" at bounding box center [759, 356] width 225 height 36
select select "37"
click at [647, 338] on select "County [GEOGRAPHIC_DATA] [GEOGRAPHIC_DATA] [GEOGRAPHIC_DATA] [GEOGRAPHIC_DATA] …" at bounding box center [759, 356] width 225 height 36
click at [938, 345] on input "text" at bounding box center [1018, 356] width 189 height 34
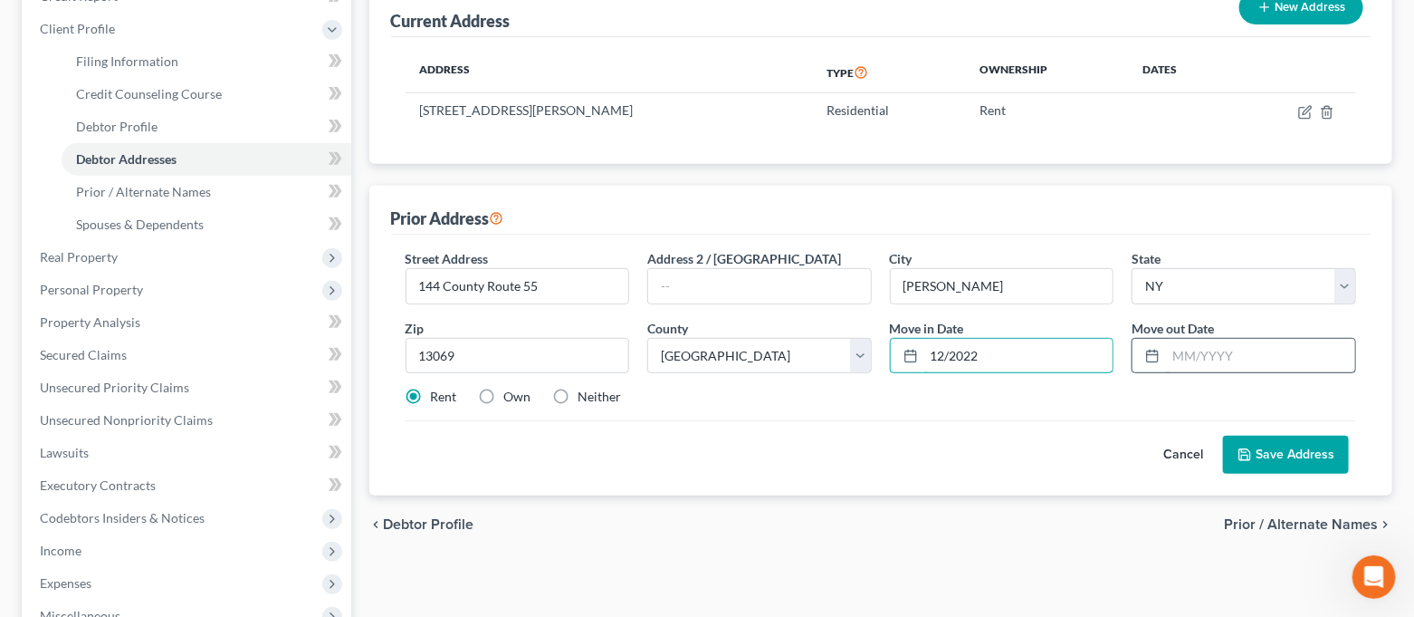
type input "12/2022"
click at [1184, 358] on input "text" at bounding box center [1260, 356] width 189 height 34
type input "04/2024"
click at [1270, 454] on button "Save Address" at bounding box center [1286, 455] width 126 height 38
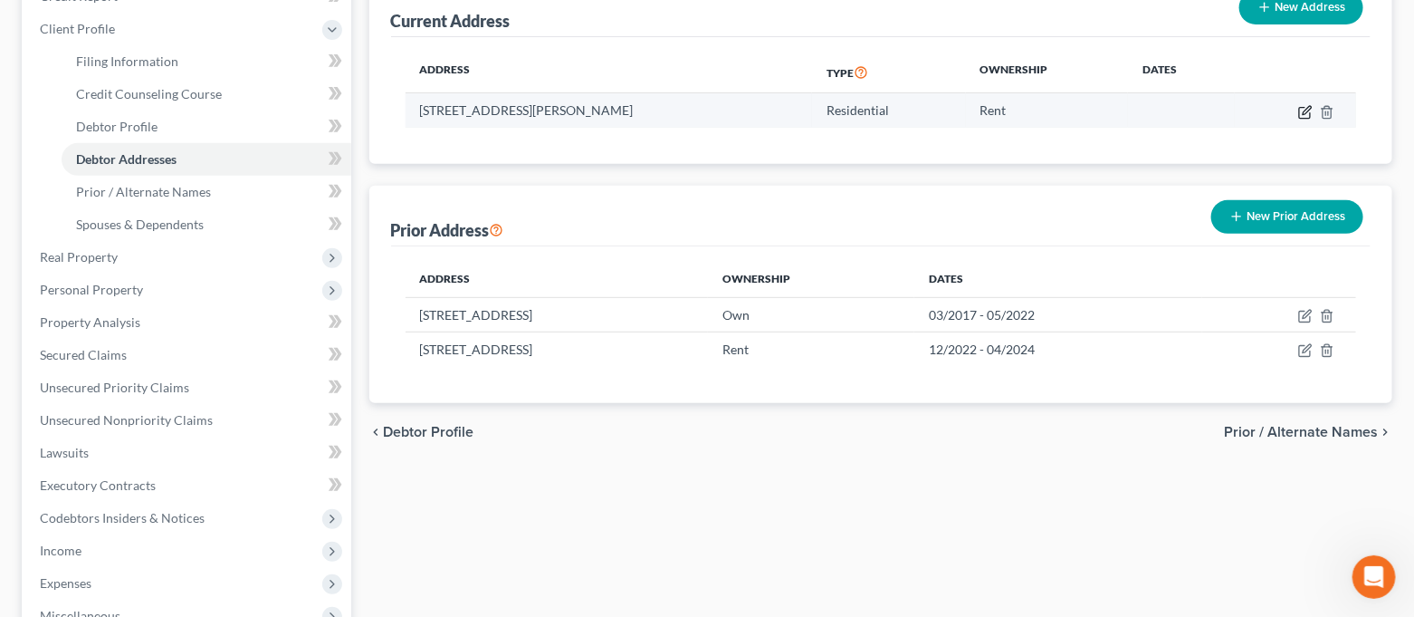
click at [1302, 111] on icon "button" at bounding box center [1305, 112] width 14 height 14
select select "35"
select select "33"
select select "0"
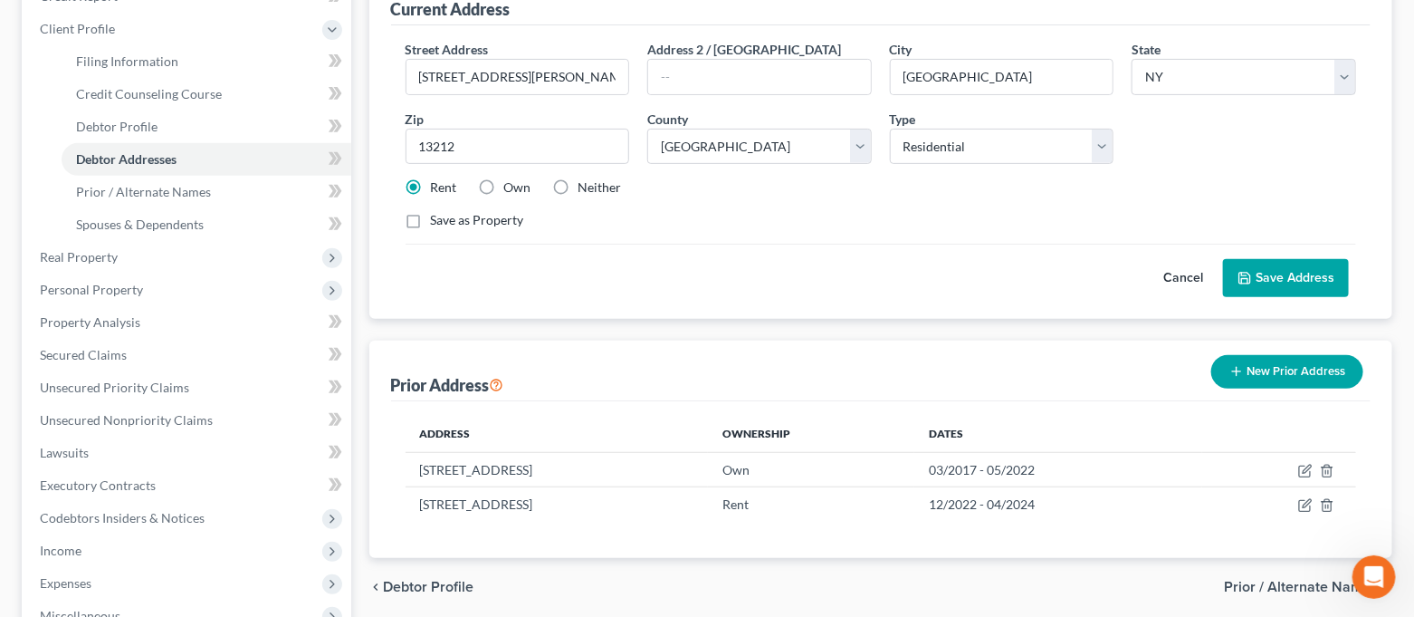
click at [1312, 269] on button "Save Address" at bounding box center [1286, 278] width 126 height 38
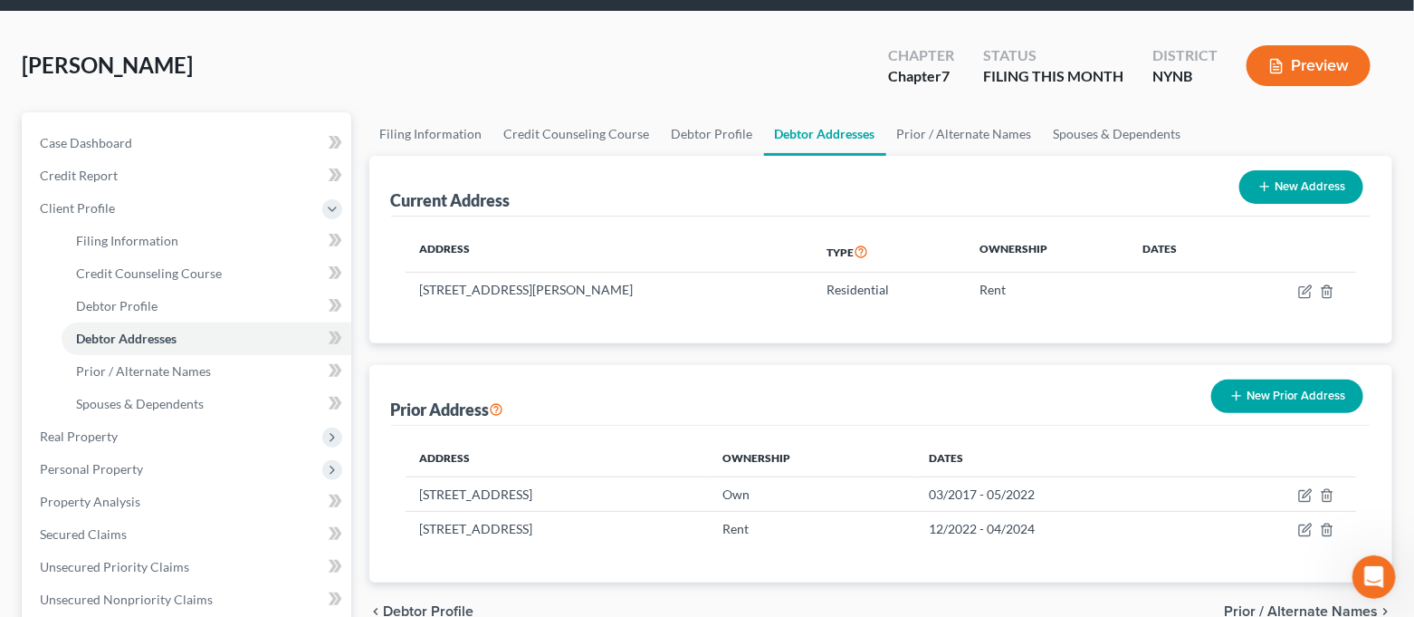
scroll to position [0, 0]
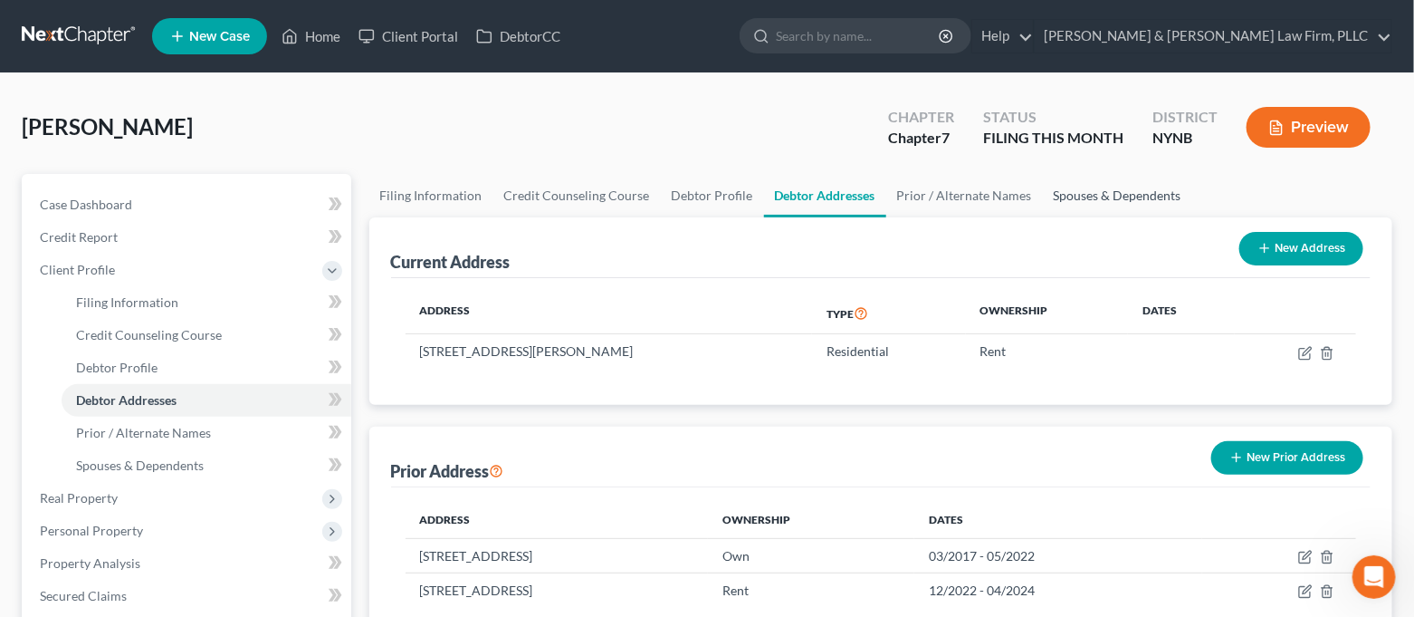
click at [1114, 198] on link "Spouses & Dependents" at bounding box center [1117, 195] width 149 height 43
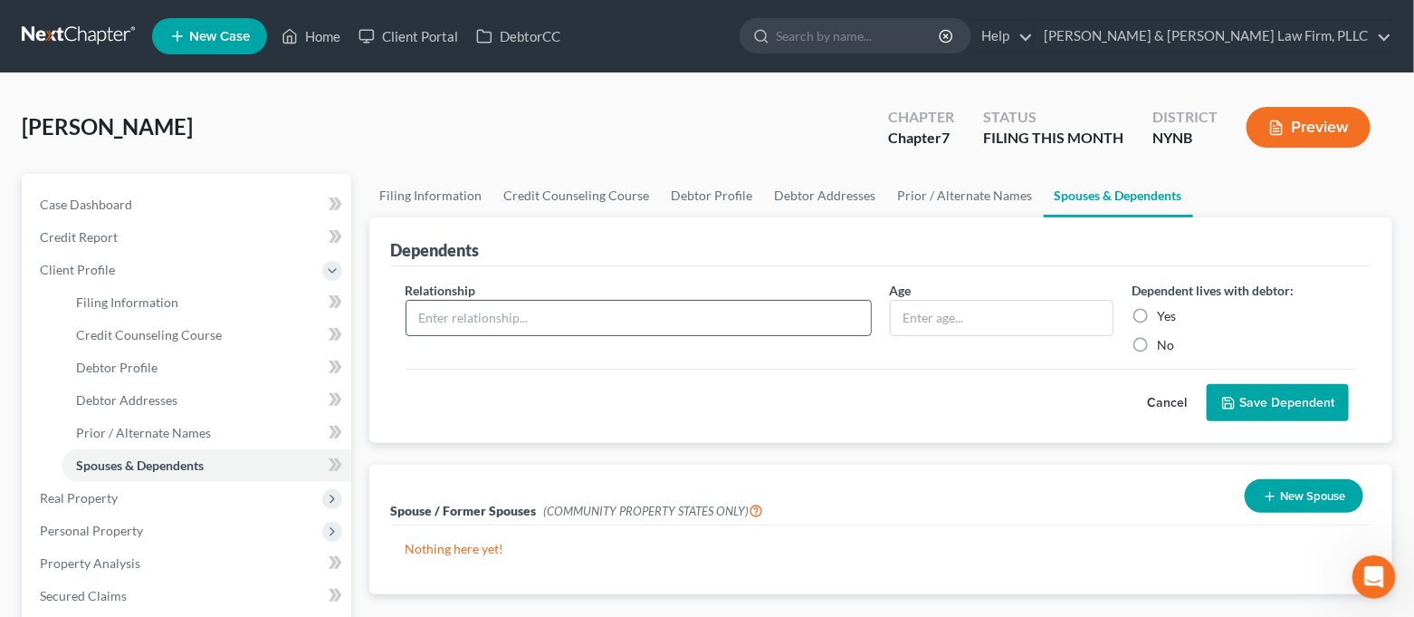
click at [696, 302] on input "text" at bounding box center [639, 318] width 464 height 34
type input "Son"
click at [939, 320] on input "text" at bounding box center [1002, 318] width 223 height 34
type input "14"
click at [1157, 313] on label "Yes" at bounding box center [1166, 316] width 19 height 18
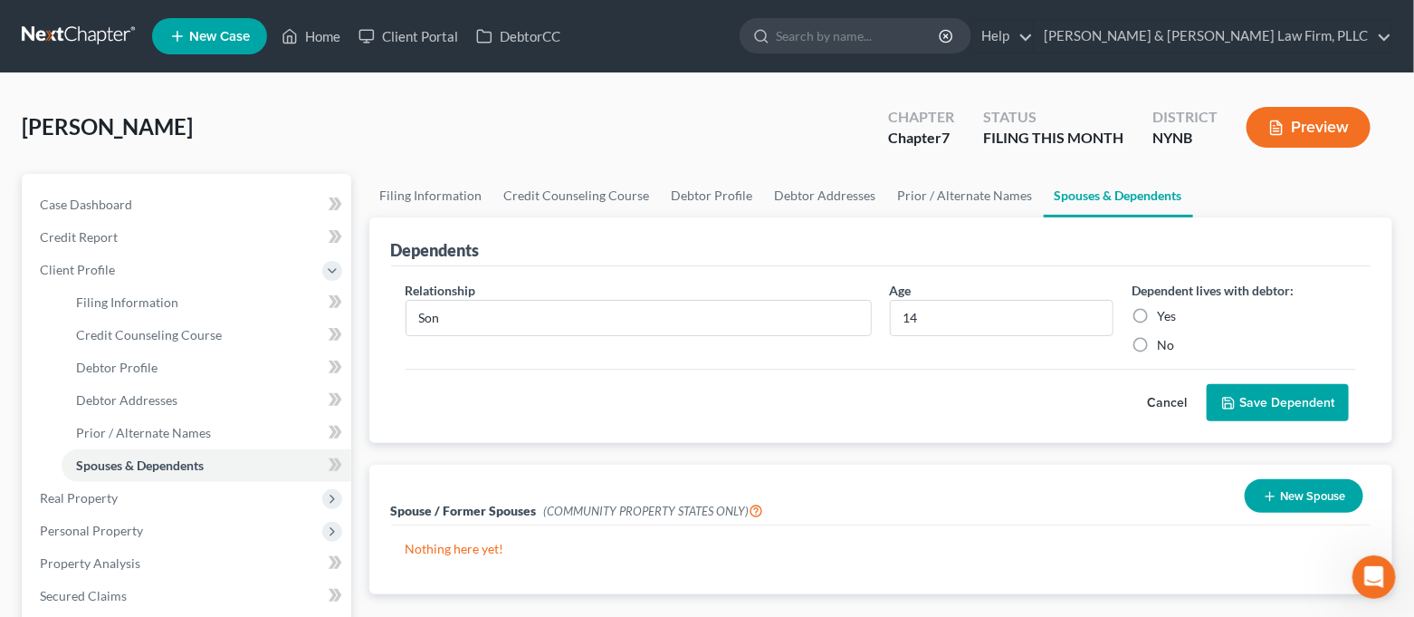
click at [1164, 313] on input "Yes" at bounding box center [1170, 313] width 12 height 12
radio input "true"
click at [1264, 403] on button "Save Dependent" at bounding box center [1278, 403] width 142 height 38
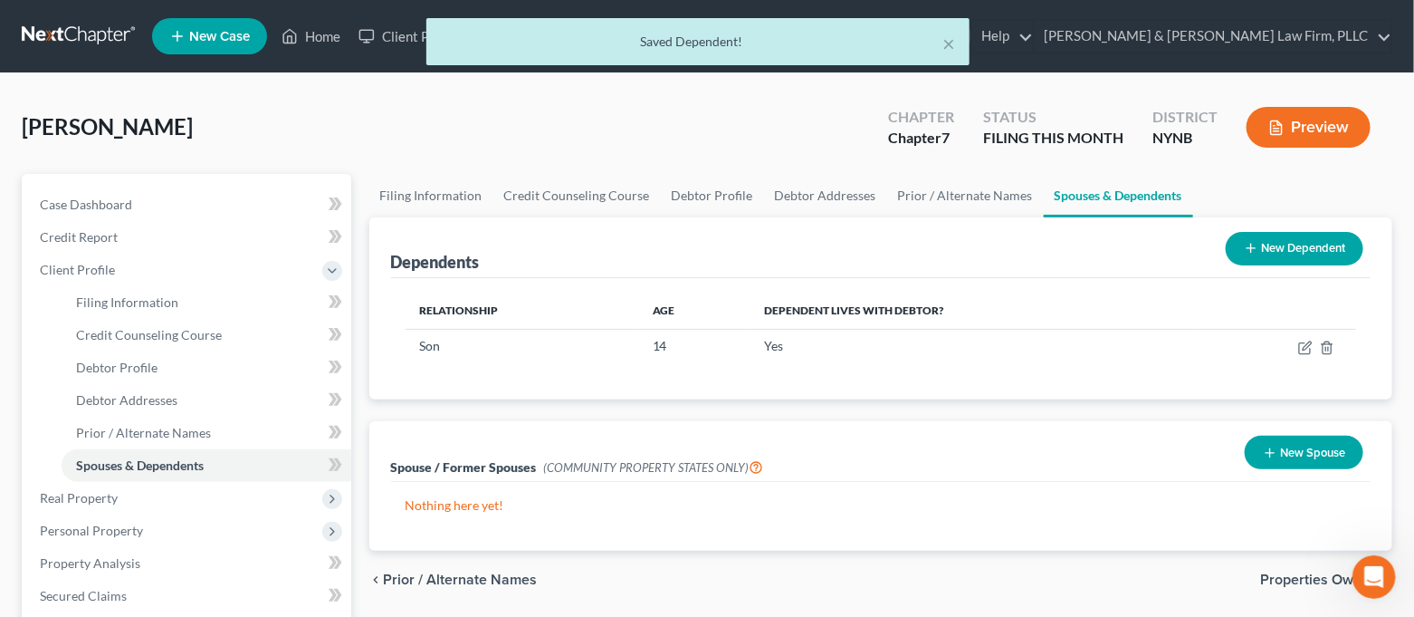
click at [1299, 248] on button "New Dependent" at bounding box center [1295, 249] width 138 height 34
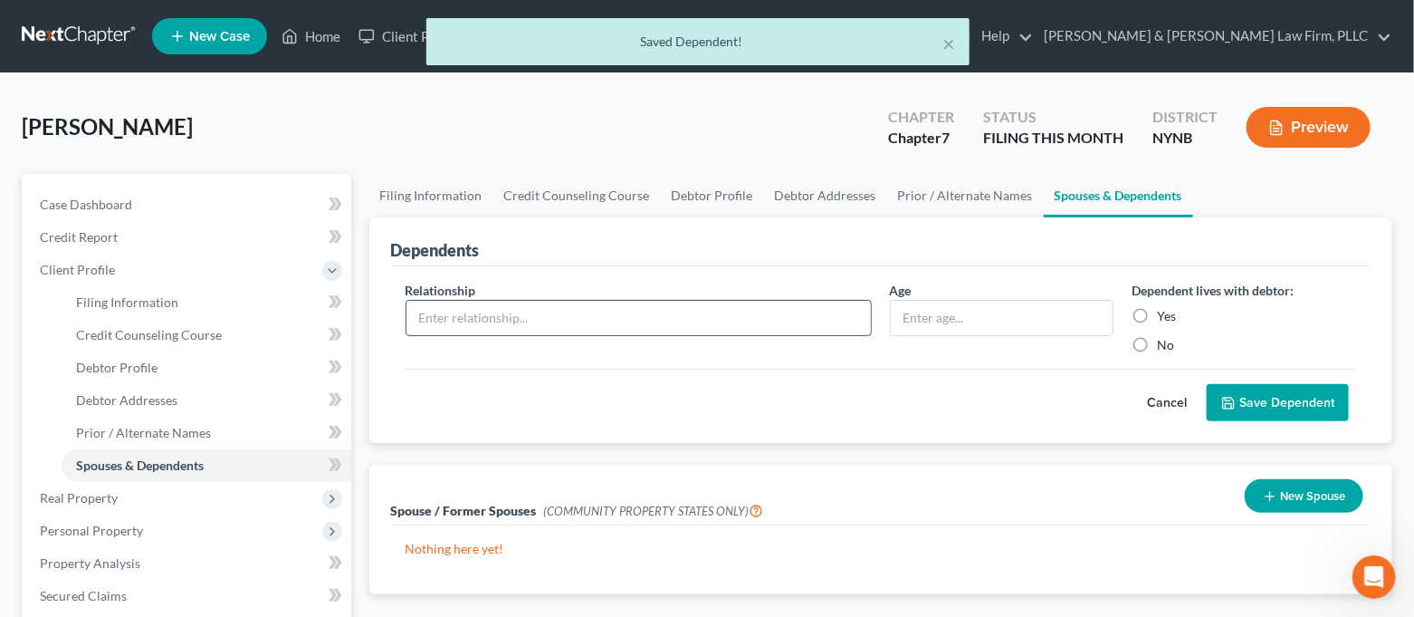
click at [675, 311] on input "text" at bounding box center [639, 318] width 464 height 34
type input "Son"
click at [992, 310] on input "text" at bounding box center [1002, 318] width 223 height 34
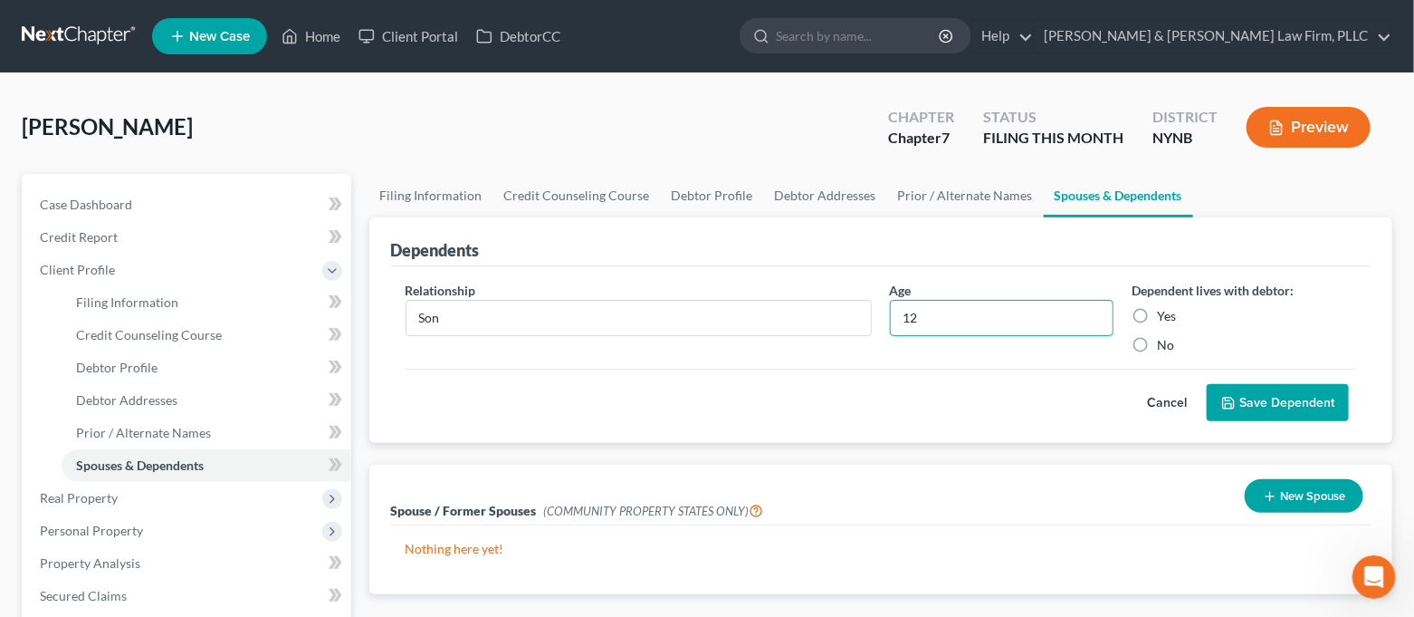
type input "12"
click at [1157, 315] on label "Yes" at bounding box center [1166, 316] width 19 height 18
click at [1164, 315] on input "Yes" at bounding box center [1170, 313] width 12 height 12
radio input "true"
click at [1239, 400] on button "Save Dependent" at bounding box center [1278, 403] width 142 height 38
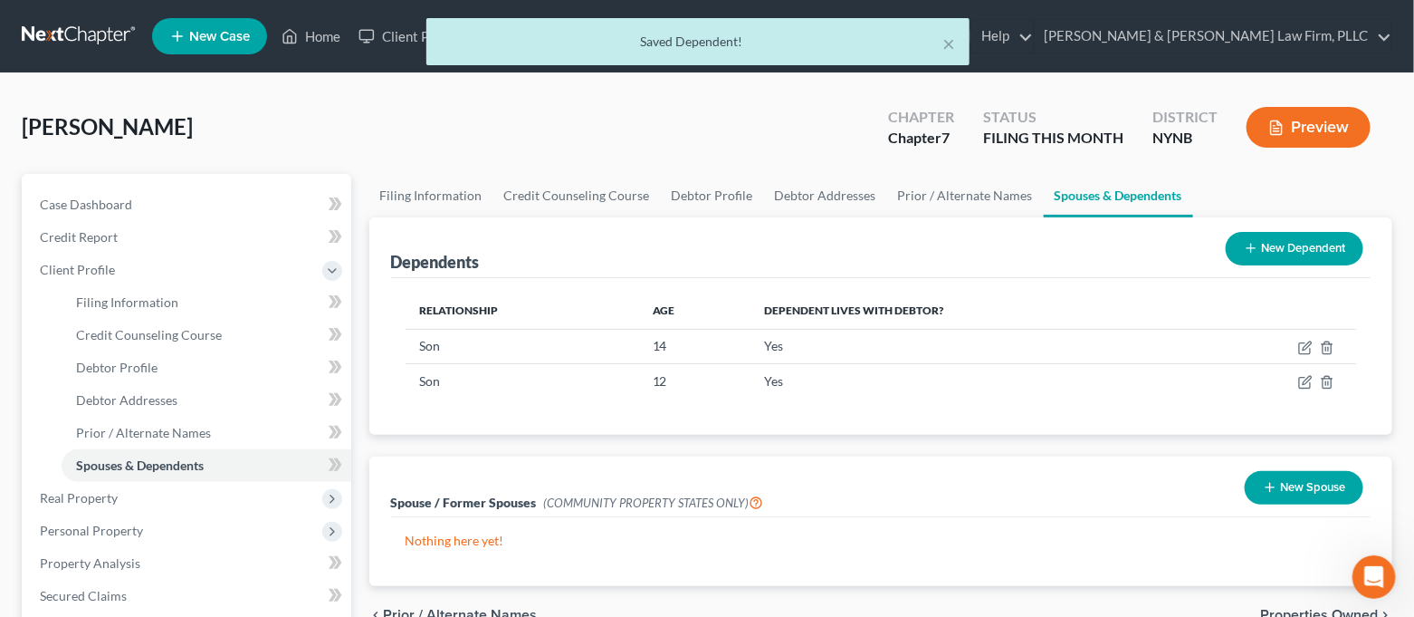
click at [1286, 263] on button "New Dependent" at bounding box center [1295, 249] width 138 height 34
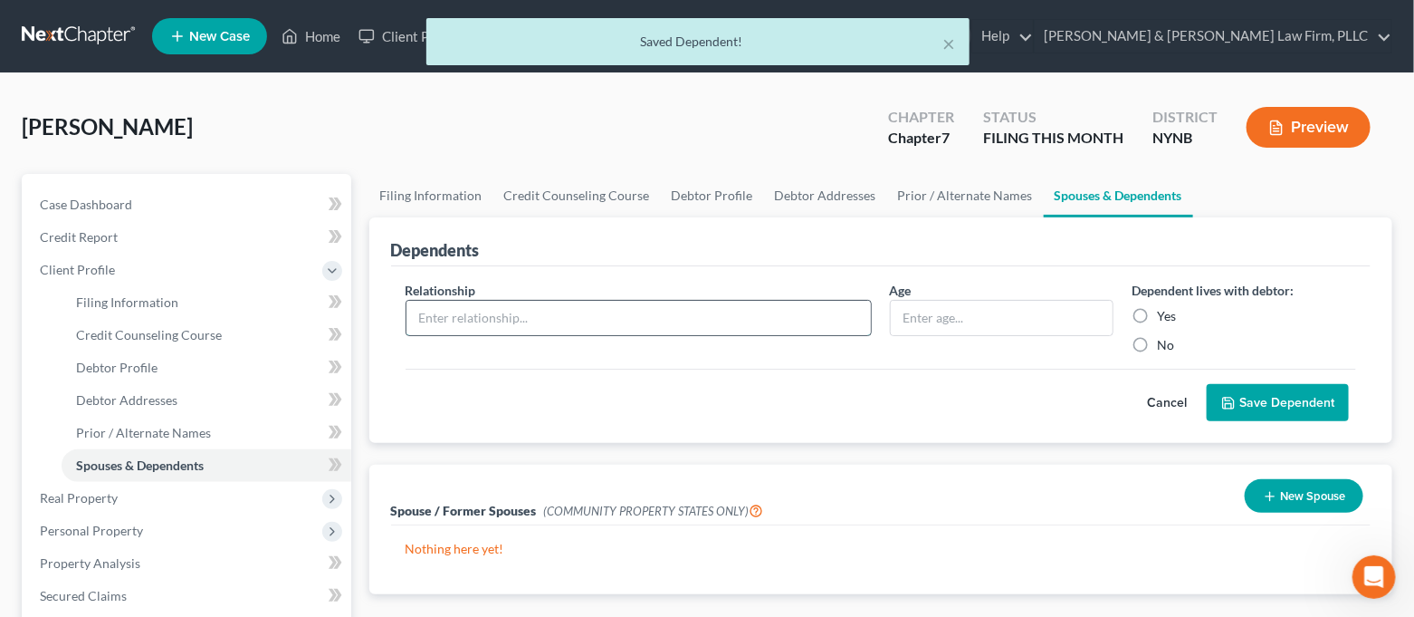
click at [762, 323] on input "text" at bounding box center [639, 318] width 464 height 34
type input "Son"
click at [958, 325] on input "text" at bounding box center [1002, 318] width 223 height 34
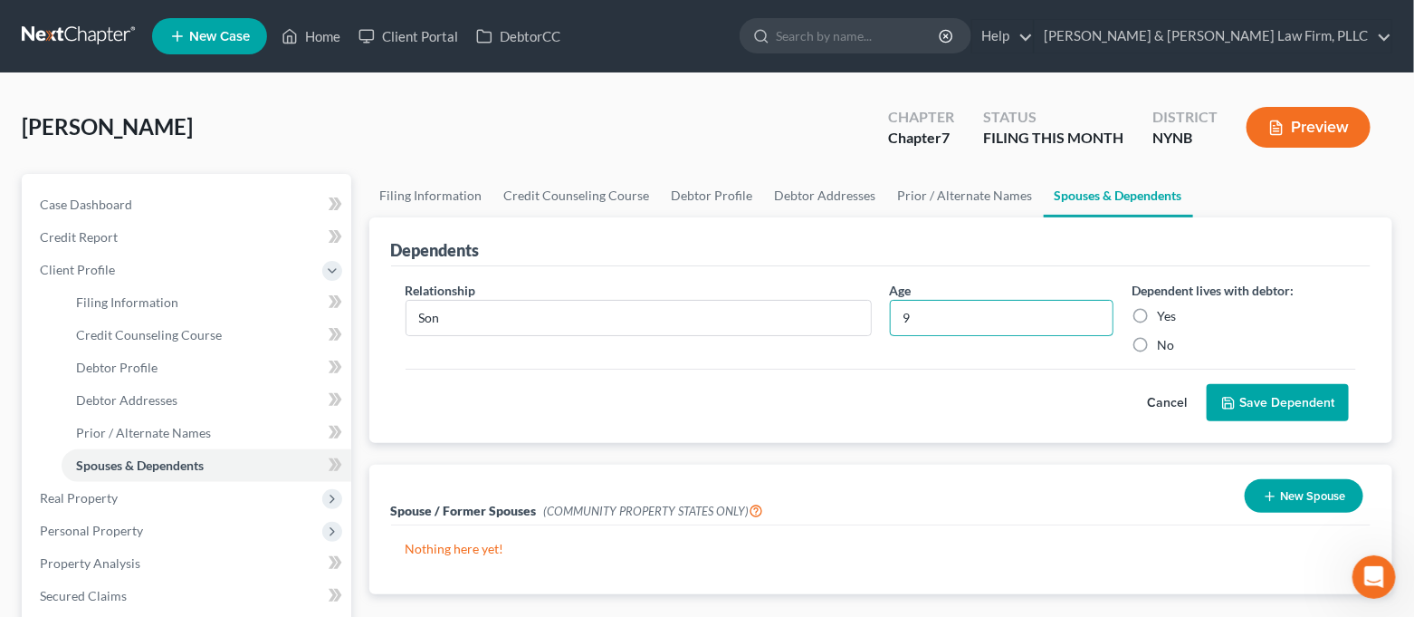
type input "9"
click at [1157, 317] on label "Yes" at bounding box center [1166, 316] width 19 height 18
click at [1164, 317] on input "Yes" at bounding box center [1170, 313] width 12 height 12
radio input "true"
click at [1260, 402] on button "Save Dependent" at bounding box center [1278, 403] width 142 height 38
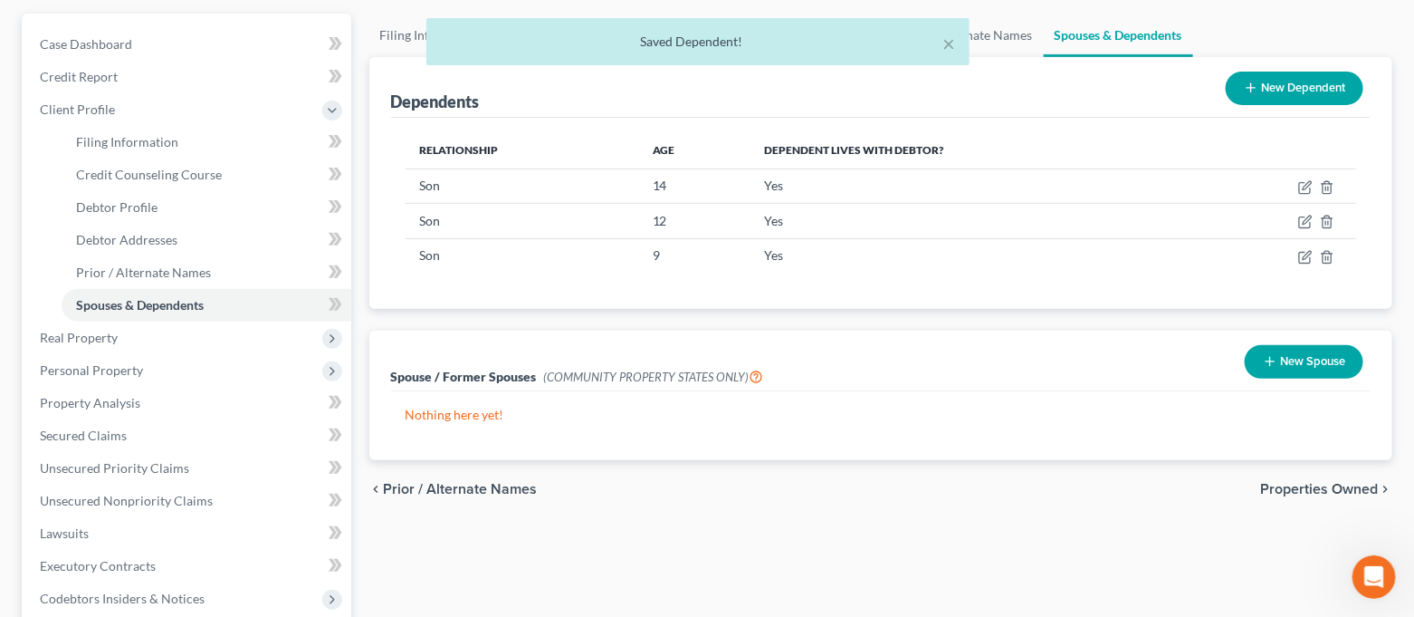
scroll to position [120, 0]
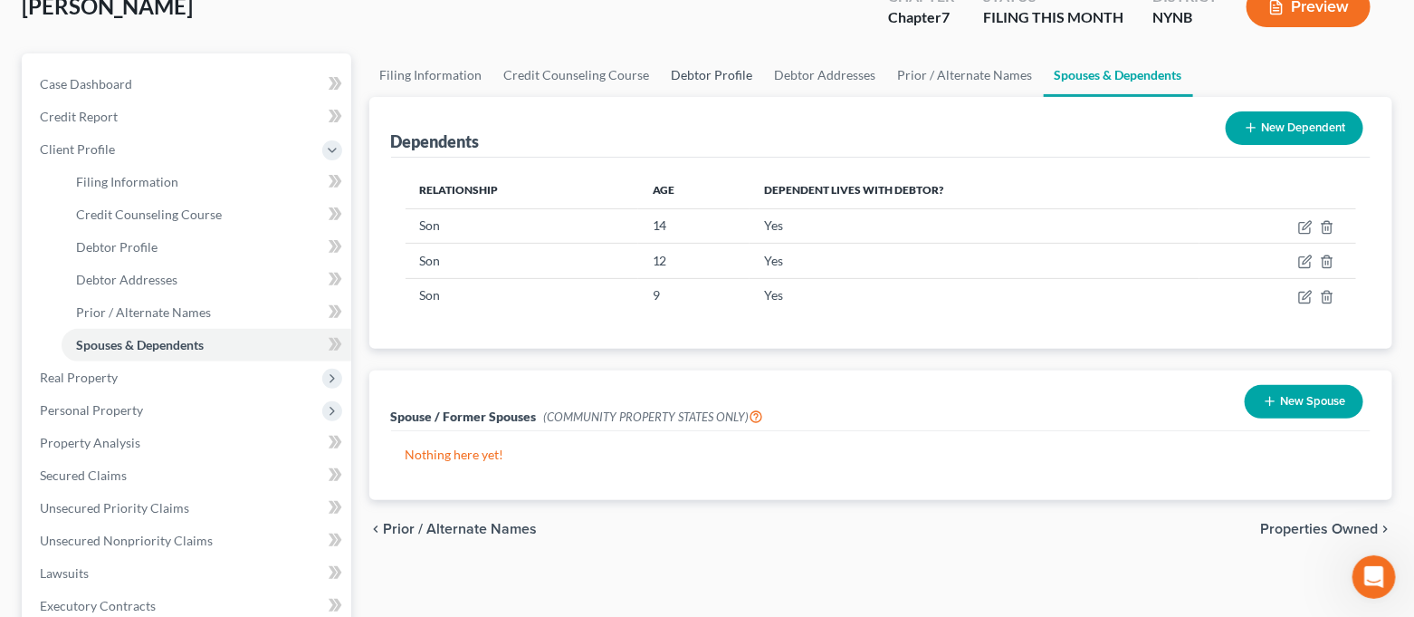
click at [716, 68] on link "Debtor Profile" at bounding box center [712, 74] width 103 height 43
select select "3"
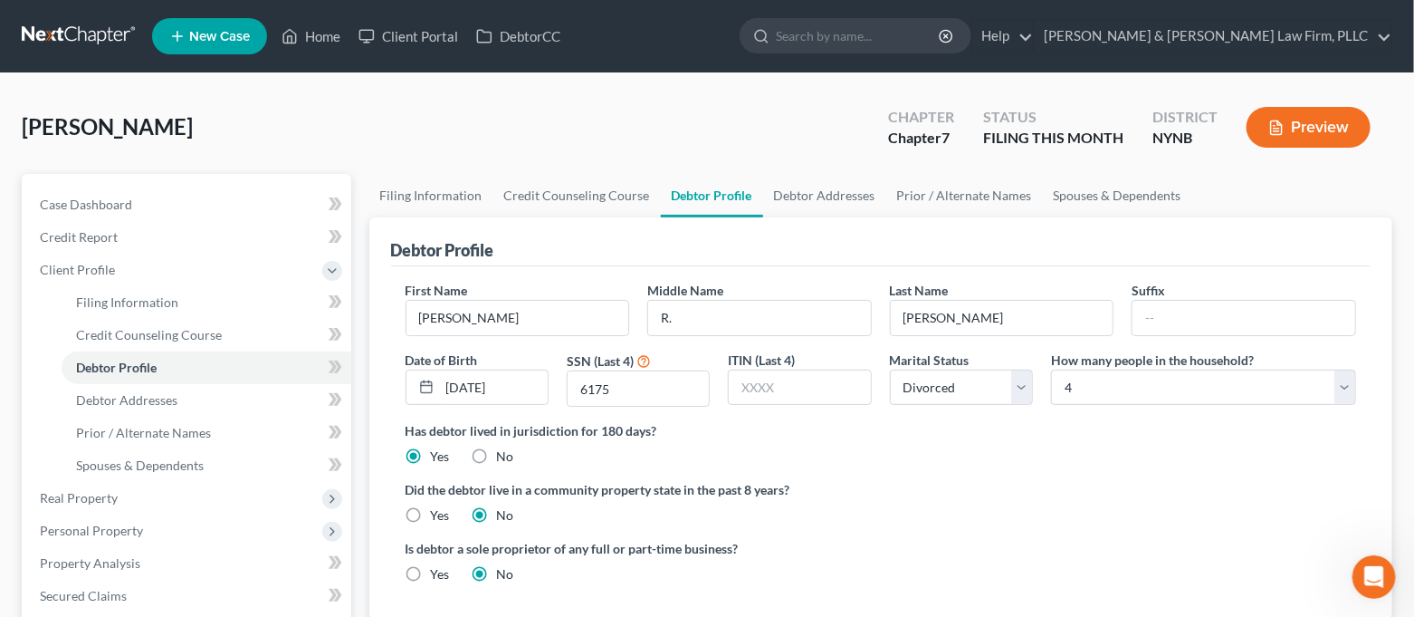
scroll to position [120, 0]
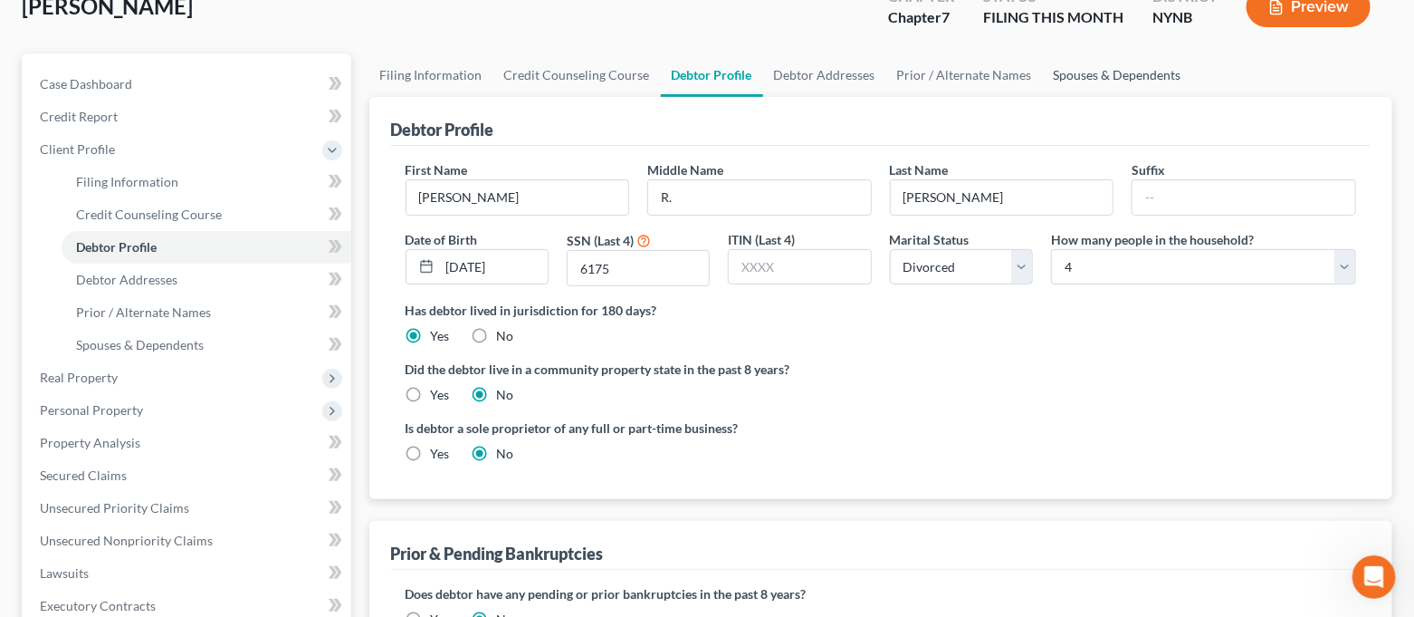
click at [1089, 72] on link "Spouses & Dependents" at bounding box center [1117, 74] width 149 height 43
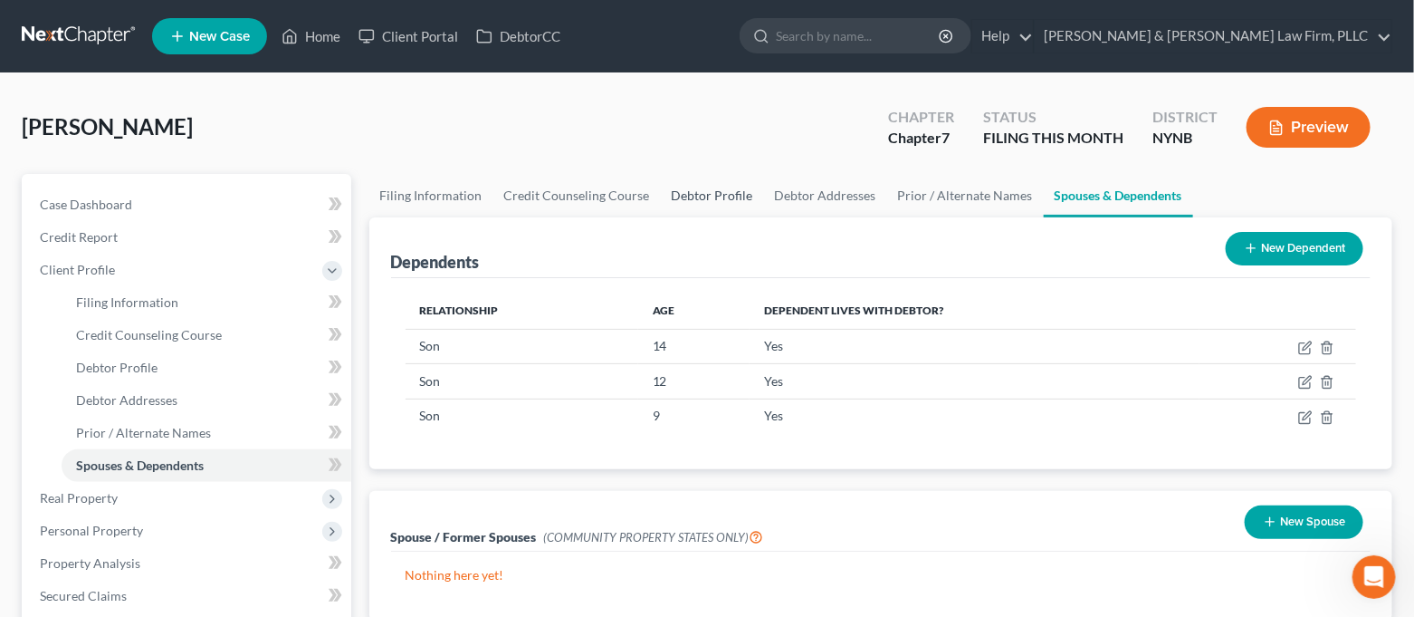
click at [698, 193] on link "Debtor Profile" at bounding box center [712, 195] width 103 height 43
select select "3"
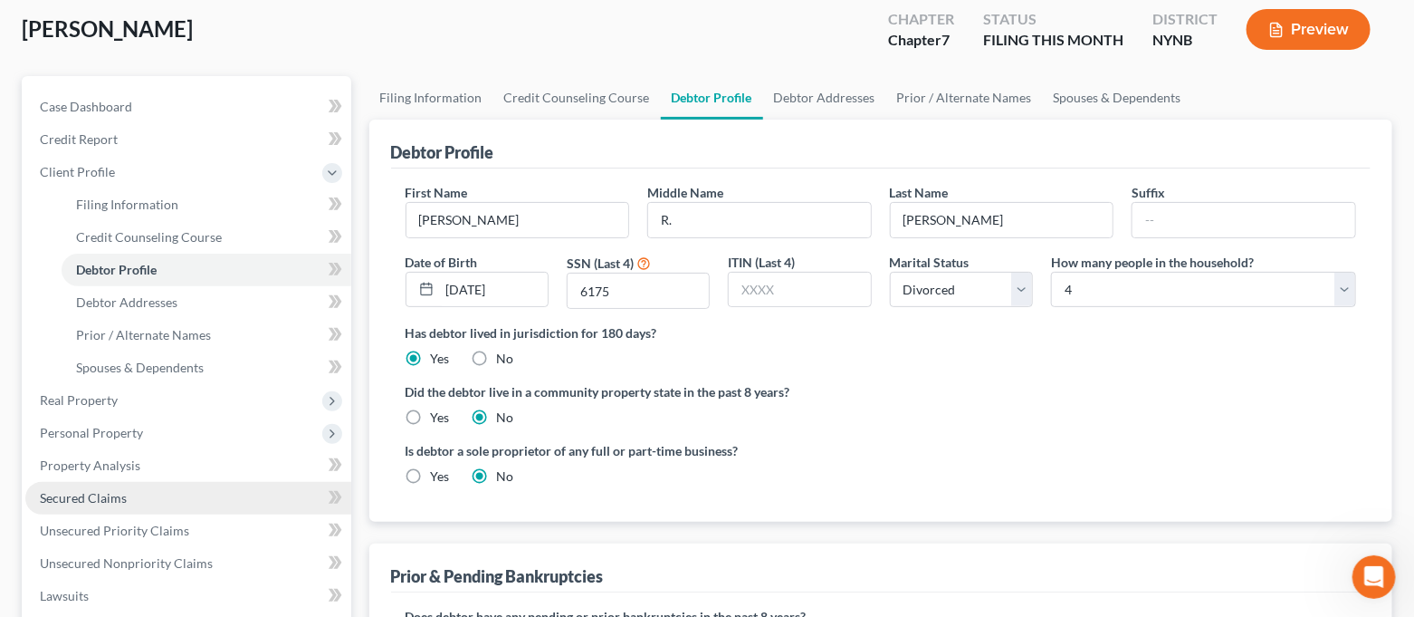
scroll to position [241, 0]
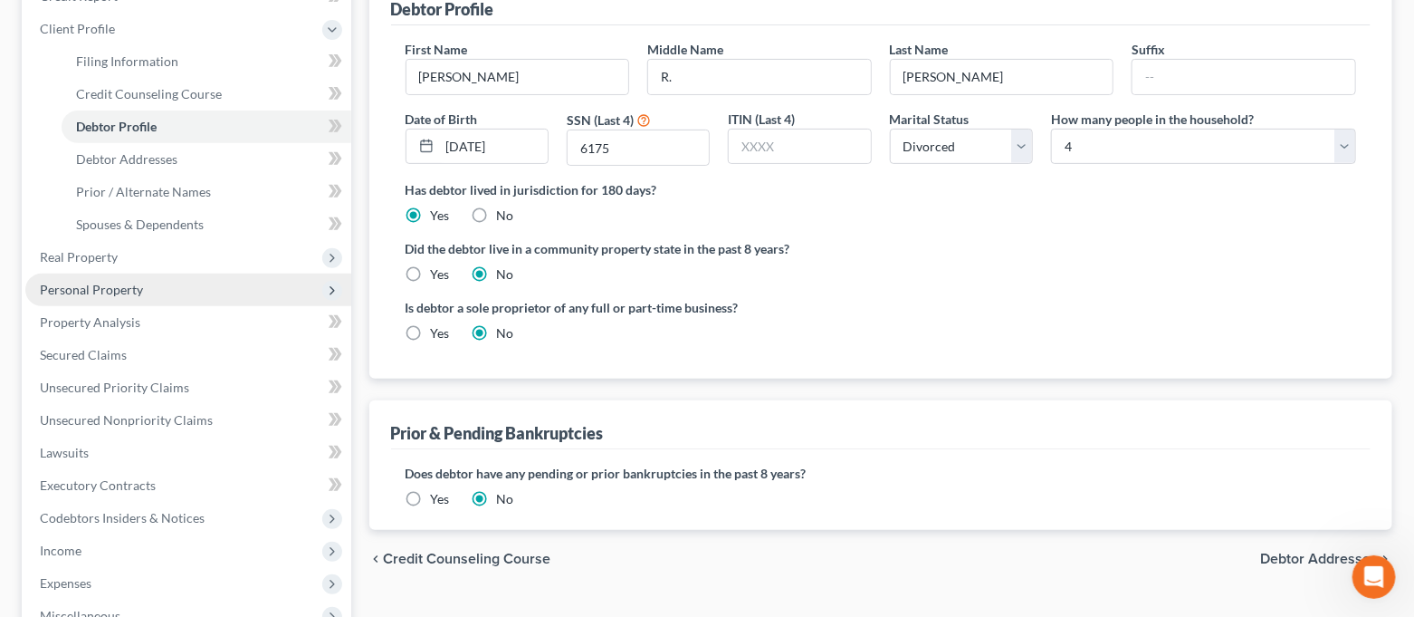
click at [158, 290] on span "Personal Property" at bounding box center [188, 289] width 326 height 33
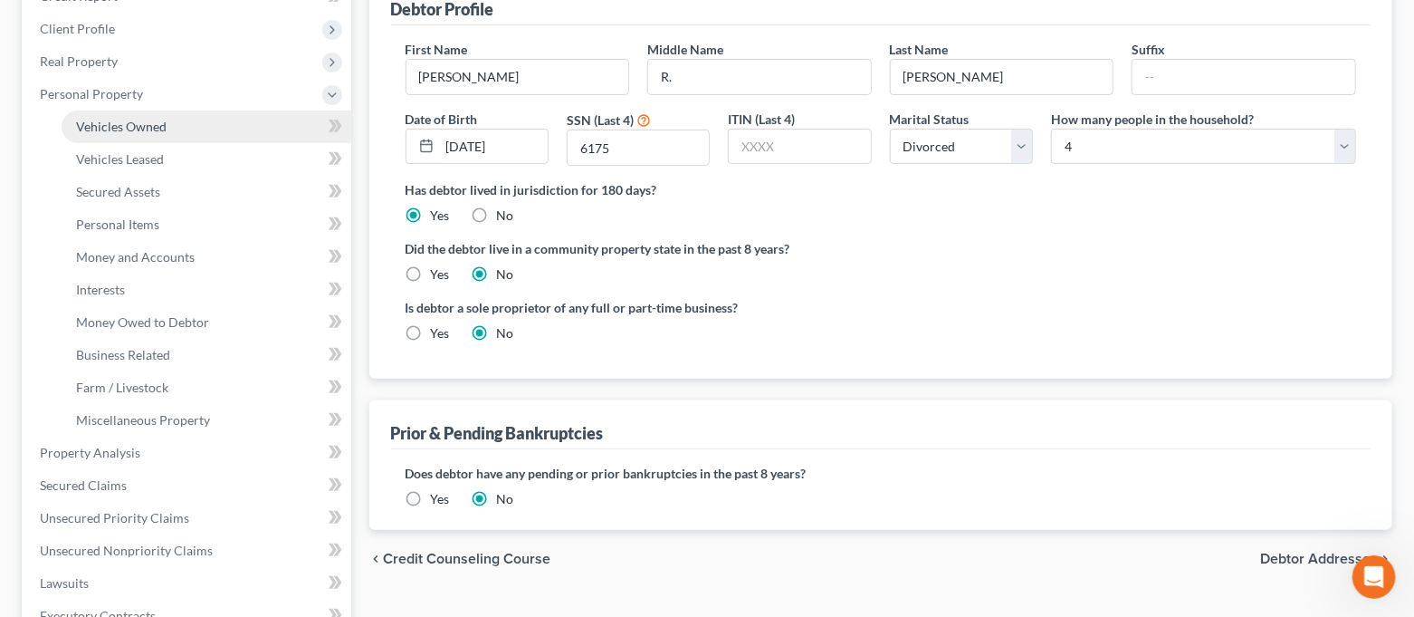
click at [144, 135] on link "Vehicles Owned" at bounding box center [207, 126] width 290 height 33
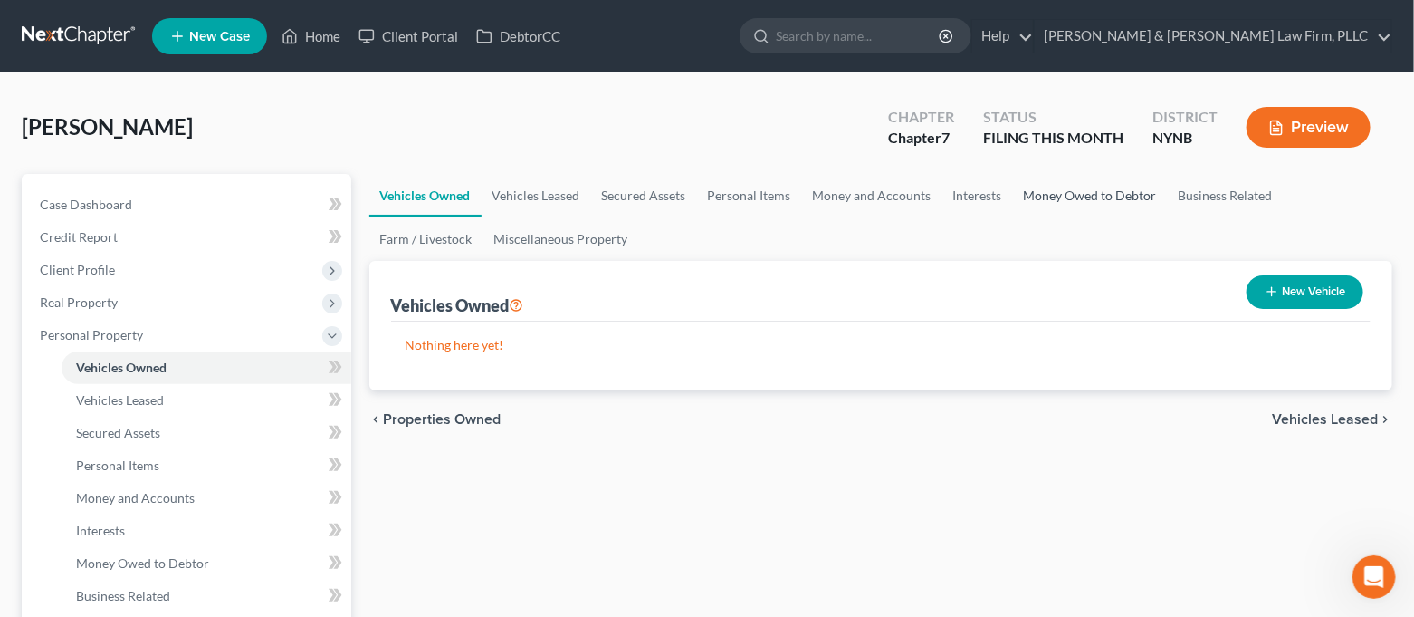
click at [1074, 196] on link "Money Owed to Debtor" at bounding box center [1090, 195] width 155 height 43
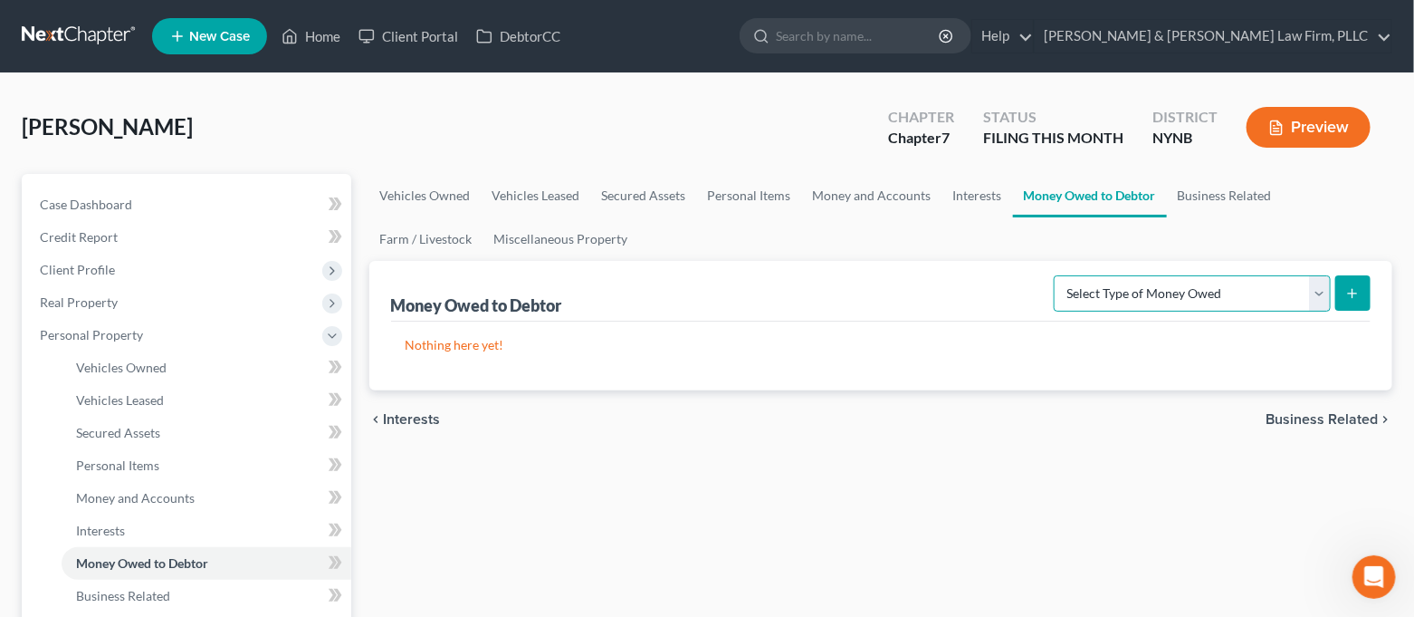
click at [1178, 284] on select "Select Type of Money Owed Accounts Receivable Alimony Child Support Claims Agai…" at bounding box center [1192, 293] width 277 height 36
select select "expected_tax_refund"
click at [1058, 275] on select "Select Type of Money Owed Accounts Receivable Alimony Child Support Claims Agai…" at bounding box center [1192, 293] width 277 height 36
click at [1350, 294] on icon "submit" at bounding box center [1352, 293] width 14 height 14
select select "0"
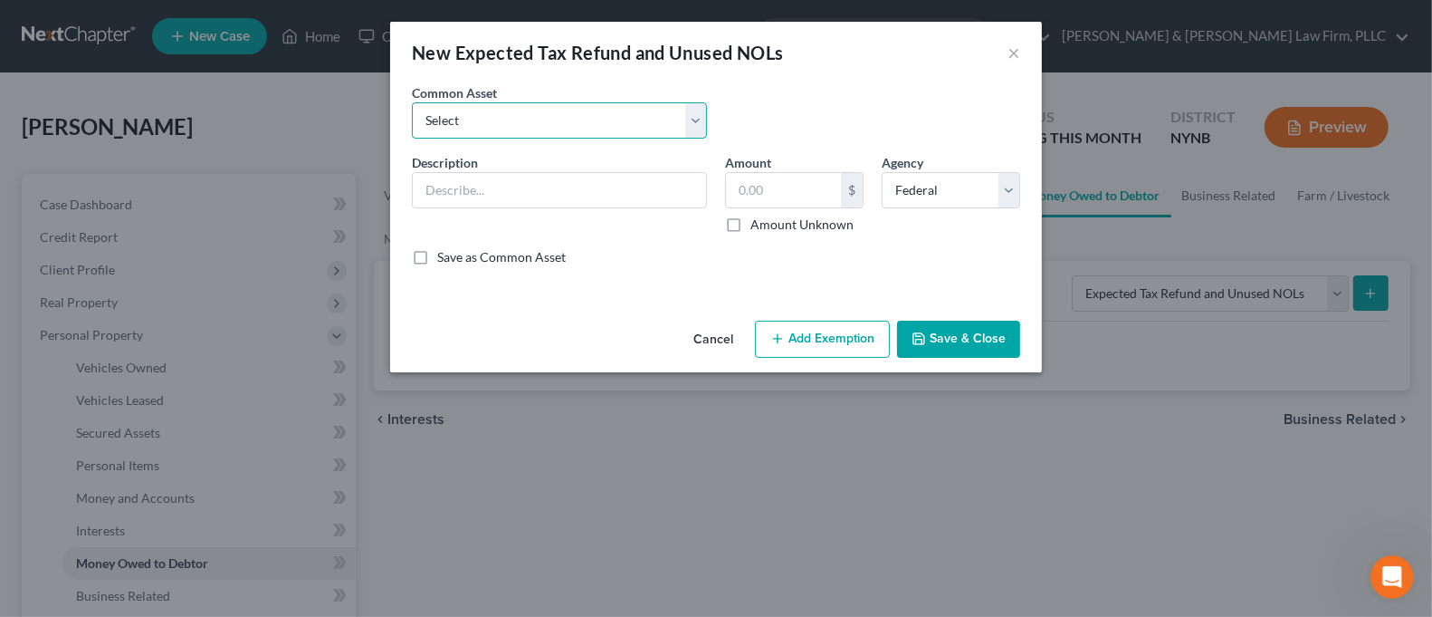
click at [641, 127] on select "Select 2025Tax Refund-State 2025 Tax Refund-Federal 2024 Tax Refund-Federal 202…" at bounding box center [559, 120] width 295 height 36
select select "4"
click at [412, 102] on select "Select 2025Tax Refund-State 2025 Tax Refund-Federal 2024 Tax Refund-Federal 202…" at bounding box center [559, 120] width 295 height 36
type input "2025 Tax Refund-State"
type input "0.00"
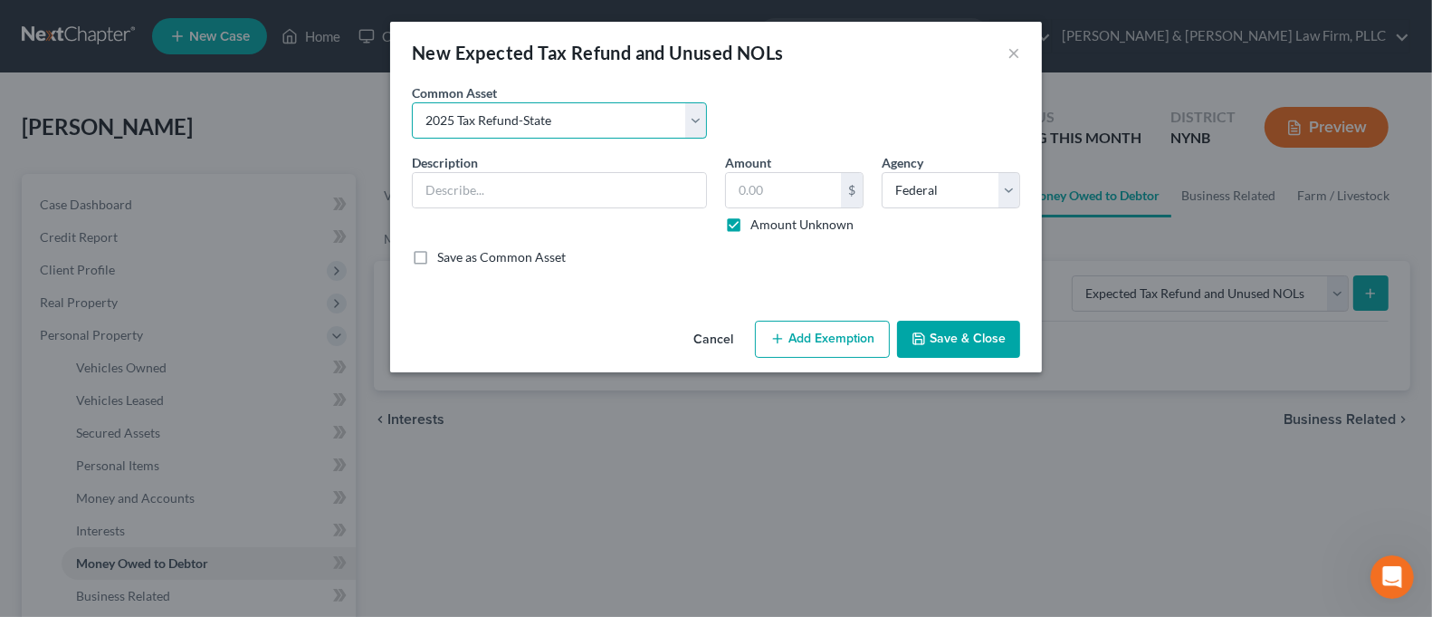
checkbox input "true"
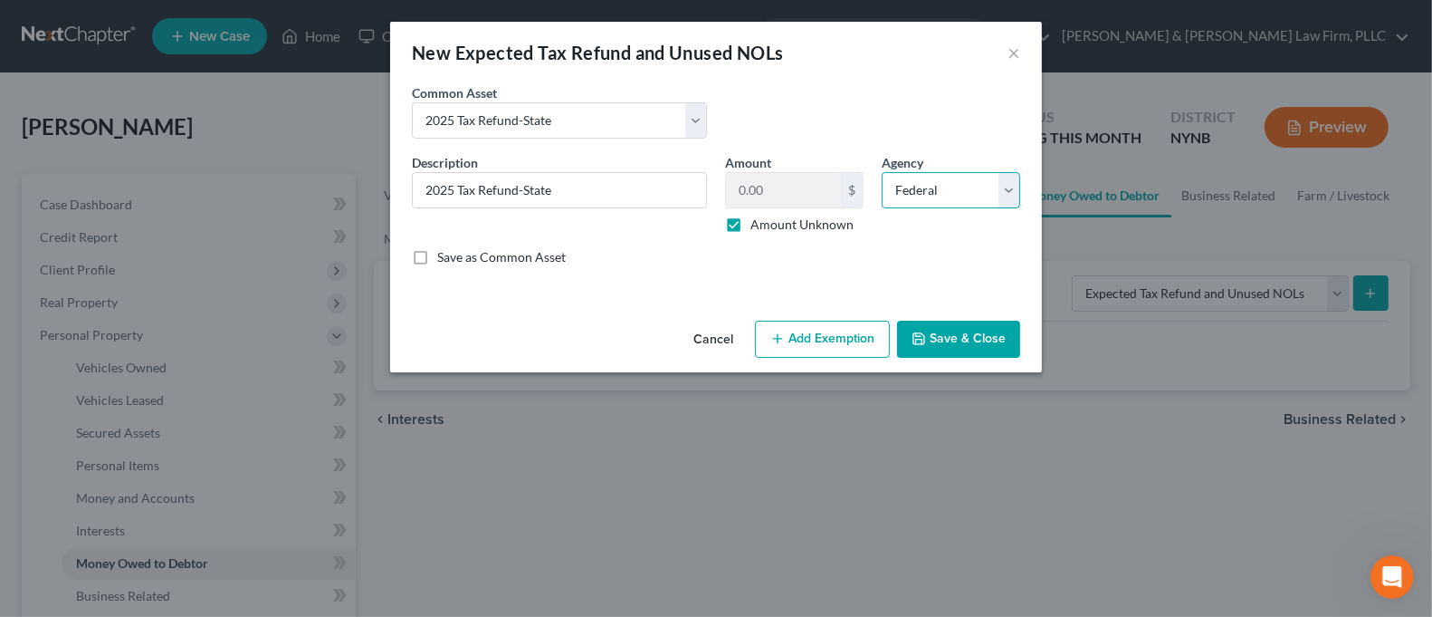
click at [941, 187] on select "Select Federal State Local" at bounding box center [951, 190] width 139 height 36
select select "1"
click at [882, 172] on select "Select Federal State Local" at bounding box center [951, 190] width 139 height 36
click at [852, 345] on button "Add Exemption" at bounding box center [822, 340] width 135 height 38
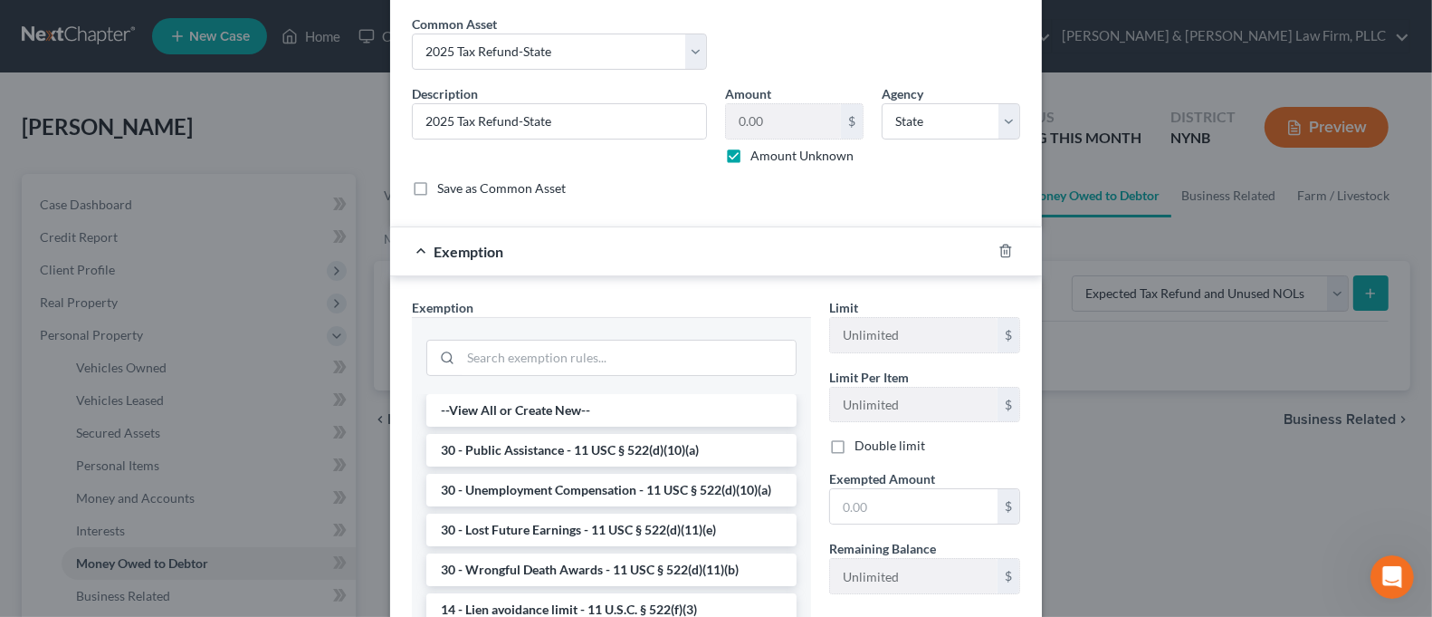
scroll to position [120, 0]
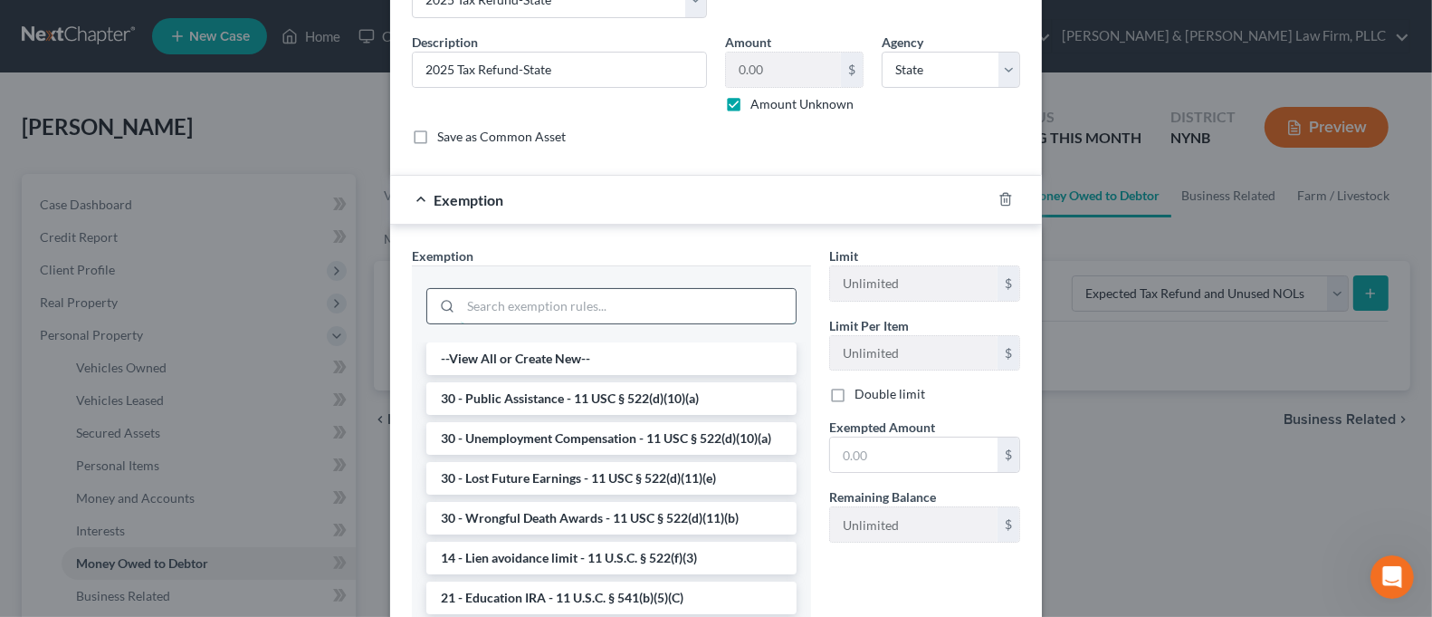
click at [656, 301] on input "search" at bounding box center [628, 306] width 335 height 34
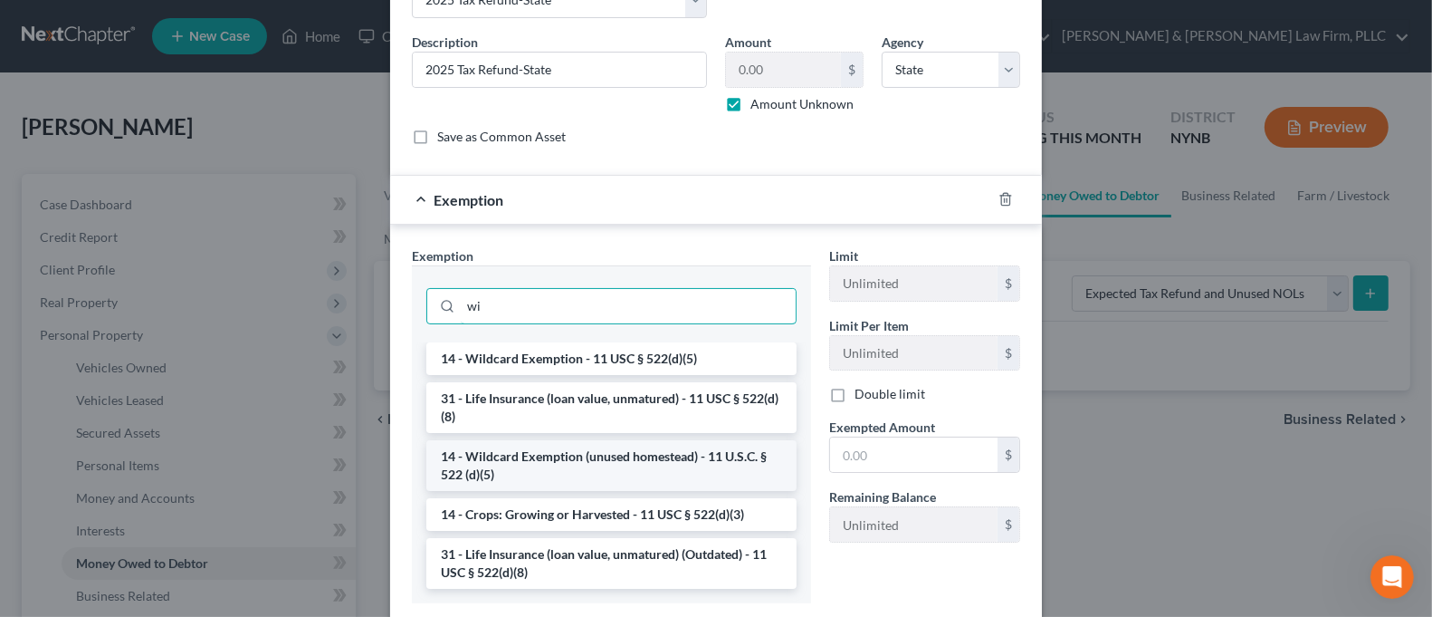
type input "wi"
click at [618, 455] on li "14 - Wildcard Exemption (unused homestead) - 11 U.S.C. § 522 (d)(5)" at bounding box center [611, 465] width 370 height 51
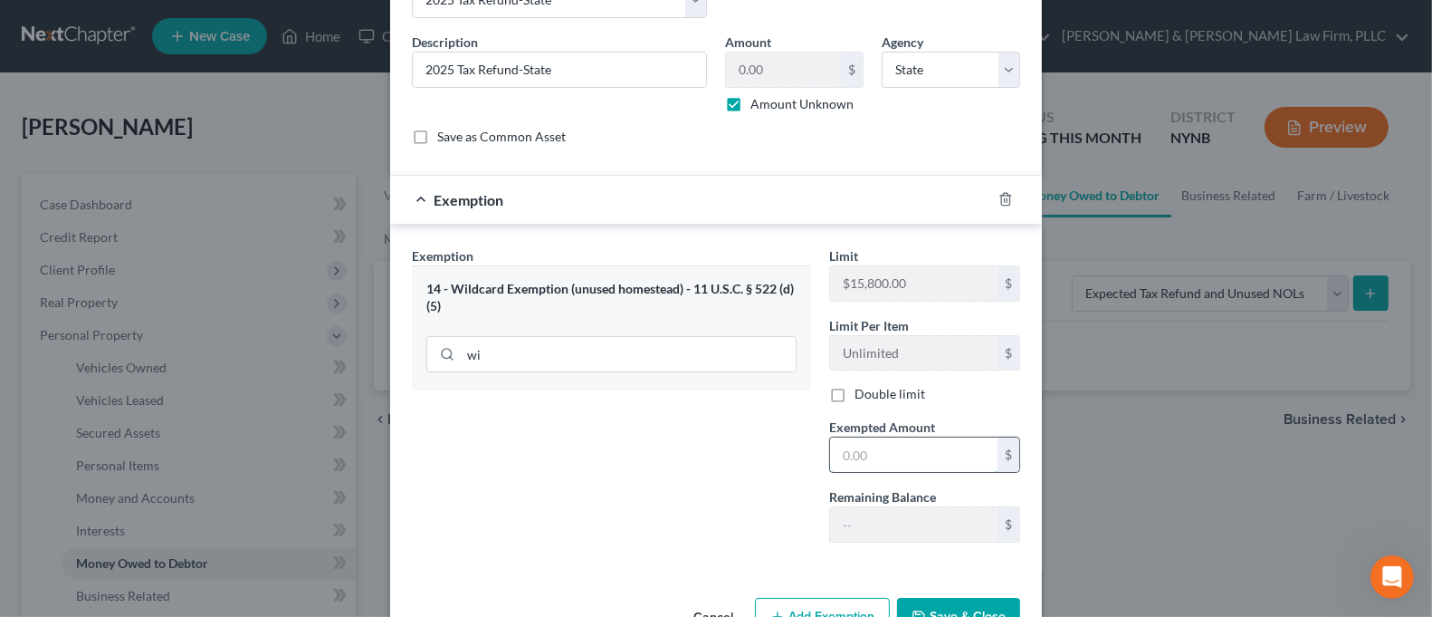
click at [857, 453] on input "text" at bounding box center [914, 454] width 168 height 34
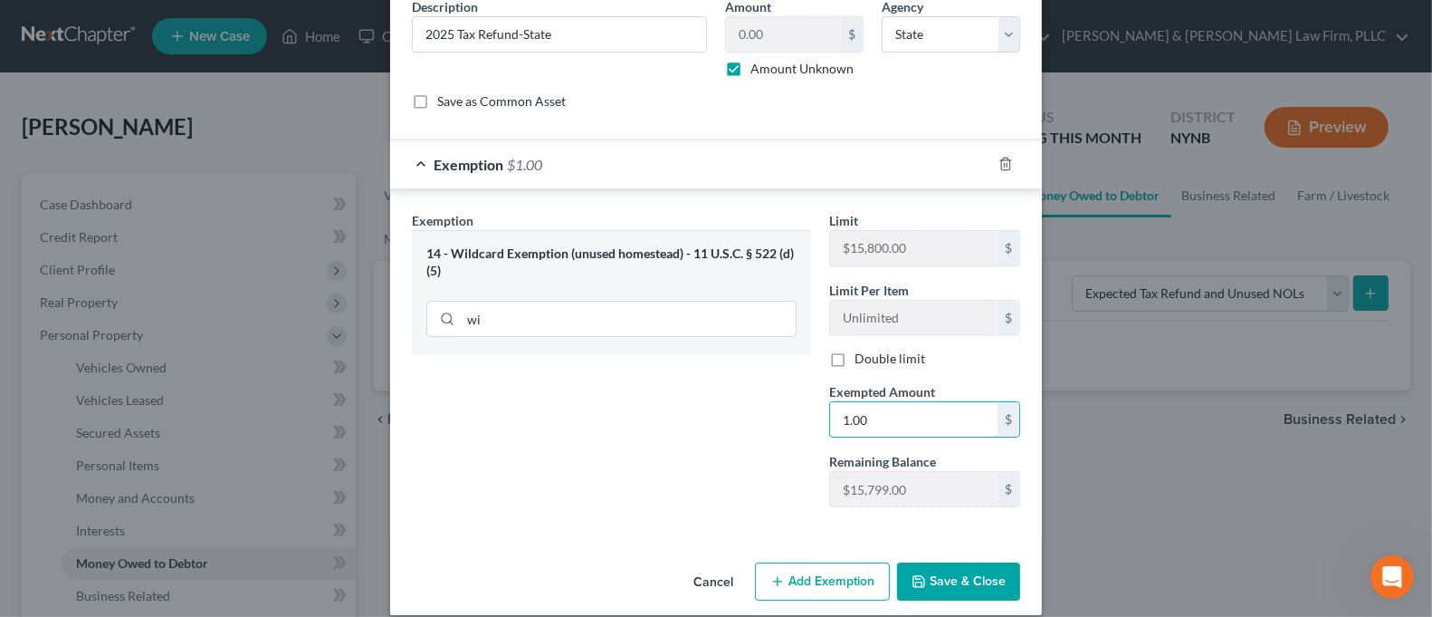
scroll to position [174, 0]
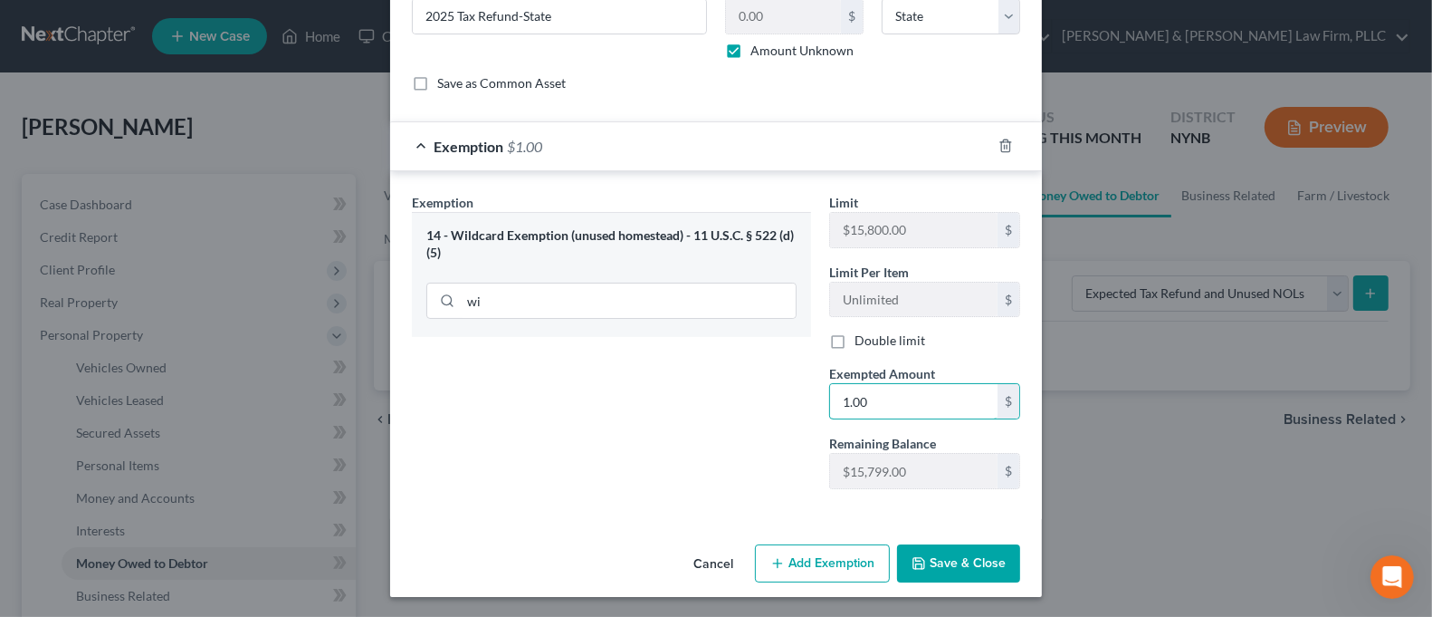
type input "1.00"
click at [680, 472] on div "Exemption Set must be selected for CA. Exemption * 14 - Wildcard Exemption (unu…" at bounding box center [611, 348] width 417 height 311
click at [934, 551] on button "Save & Close" at bounding box center [958, 563] width 123 height 38
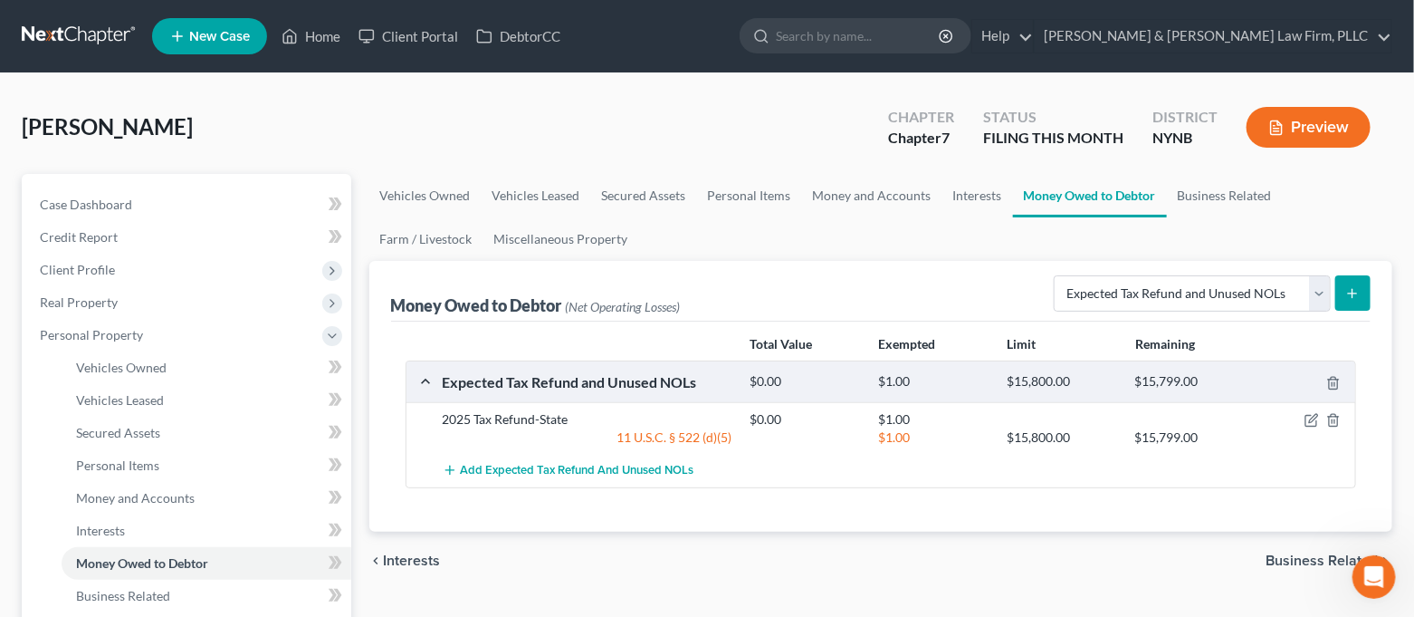
click at [1355, 296] on icon "submit" at bounding box center [1352, 293] width 14 height 14
select select "0"
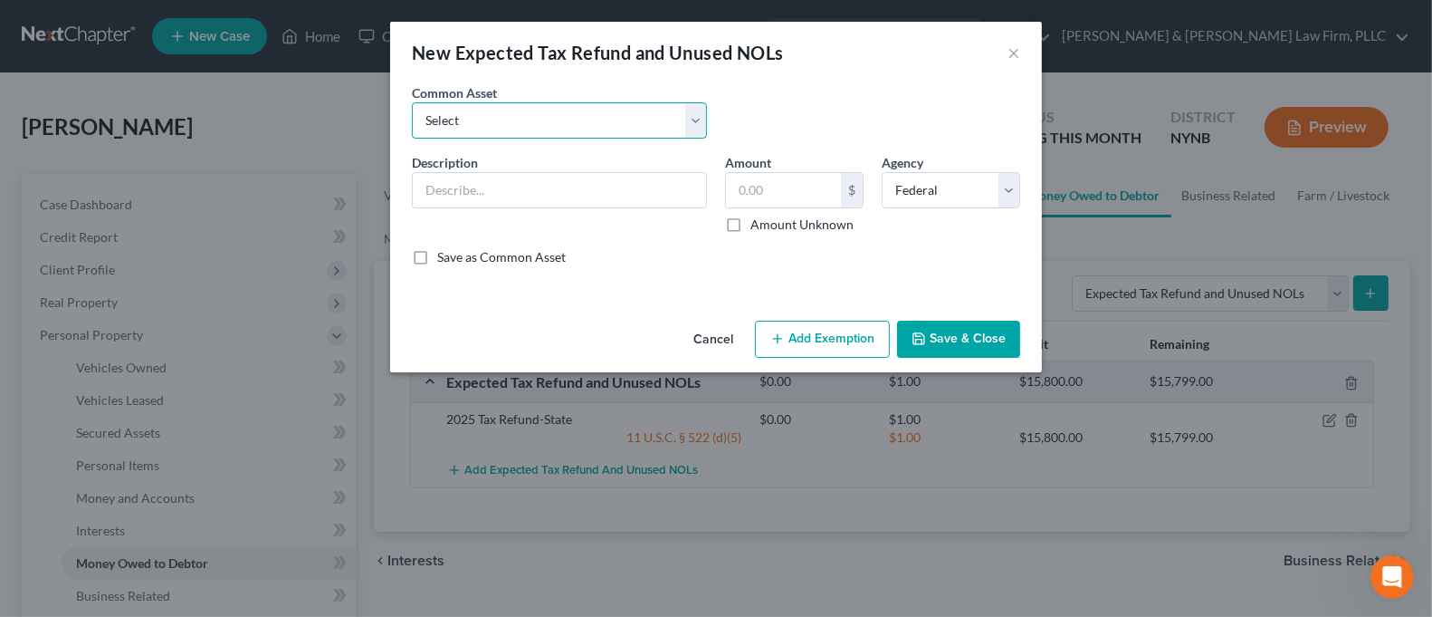
click at [644, 120] on select "Select 2025Tax Refund-State 2025 Tax Refund-Federal 2024 Tax Refund-Federal 202…" at bounding box center [559, 120] width 295 height 36
select select "1"
click at [412, 102] on select "Select 2025Tax Refund-State 2025 Tax Refund-Federal 2024 Tax Refund-Federal 202…" at bounding box center [559, 120] width 295 height 36
type input "2025 Tax Refund-Federal"
type input "0.00"
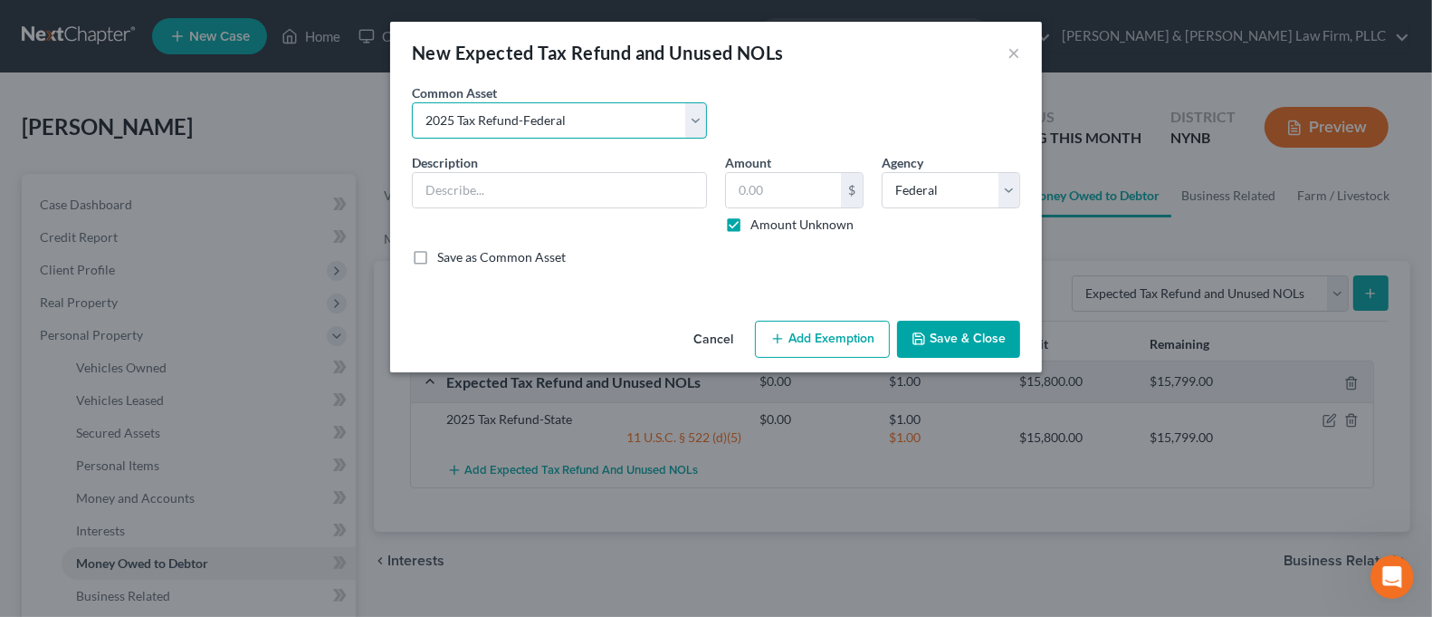
checkbox input "true"
click at [857, 333] on button "Add Exemption" at bounding box center [822, 340] width 135 height 38
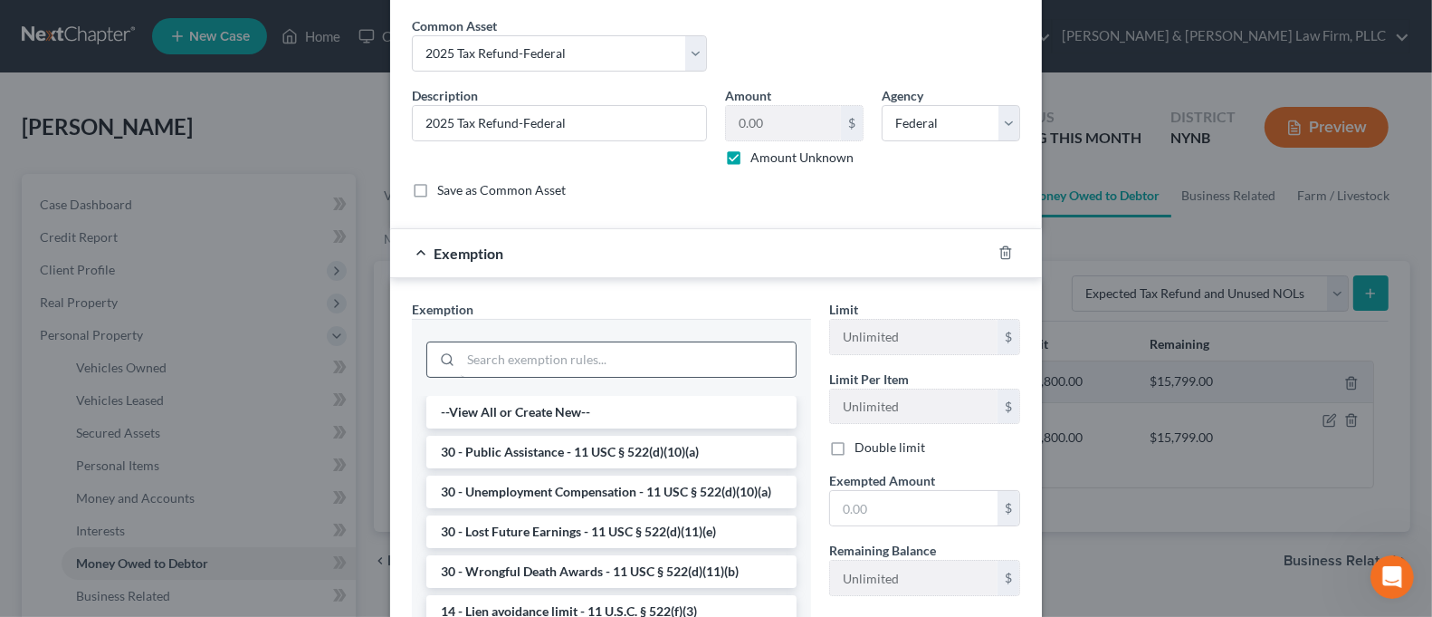
scroll to position [120, 0]
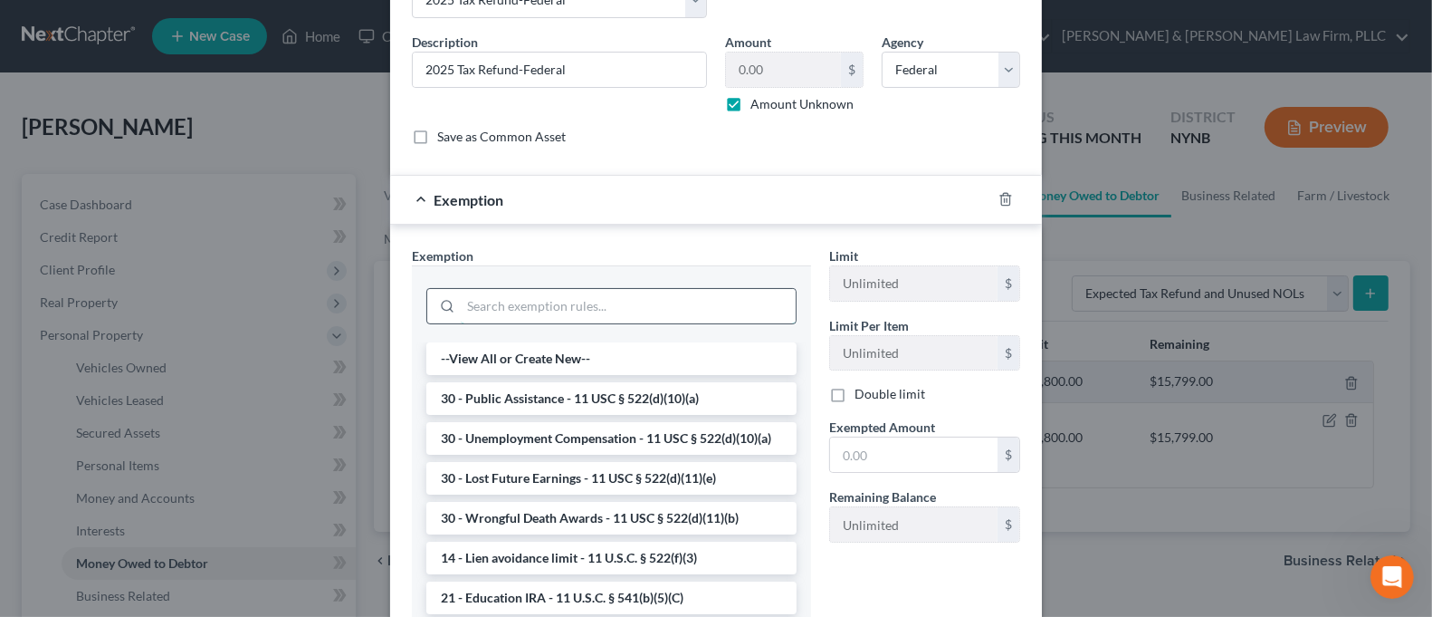
click at [666, 298] on input "search" at bounding box center [628, 306] width 335 height 34
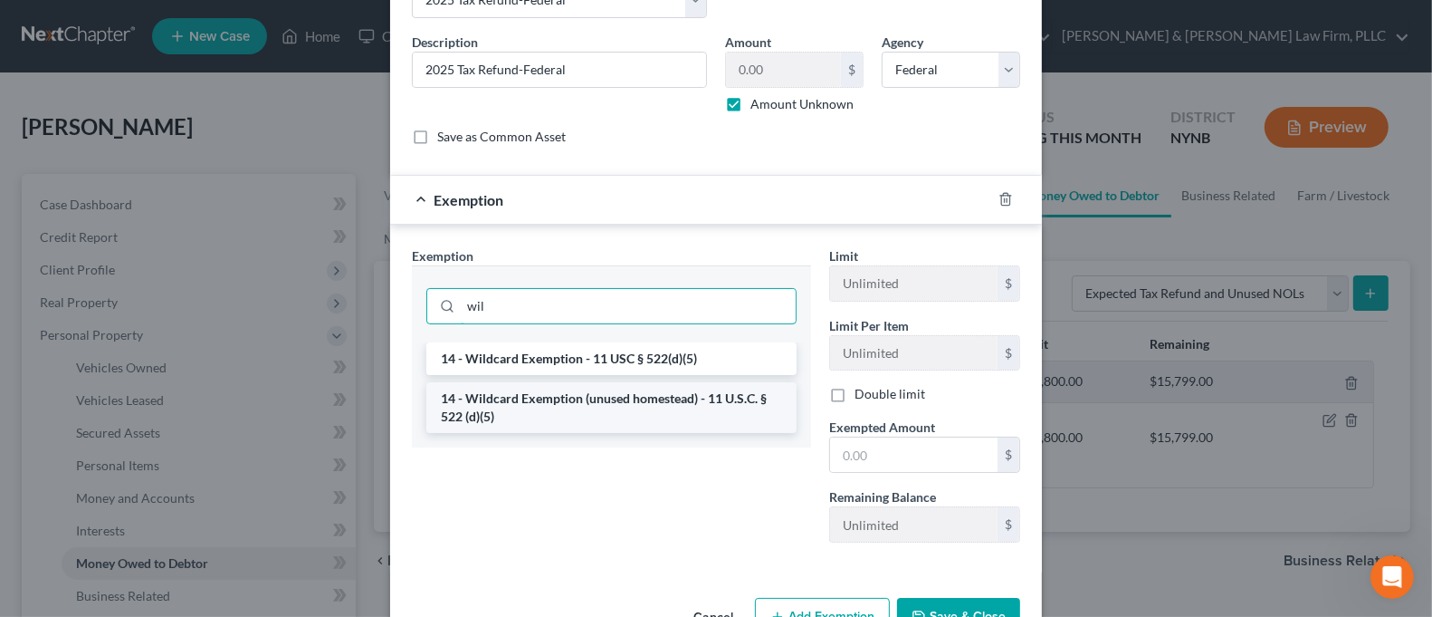
type input "wil"
click at [673, 399] on li "14 - Wildcard Exemption (unused homestead) - 11 U.S.C. § 522 (d)(5)" at bounding box center [611, 407] width 370 height 51
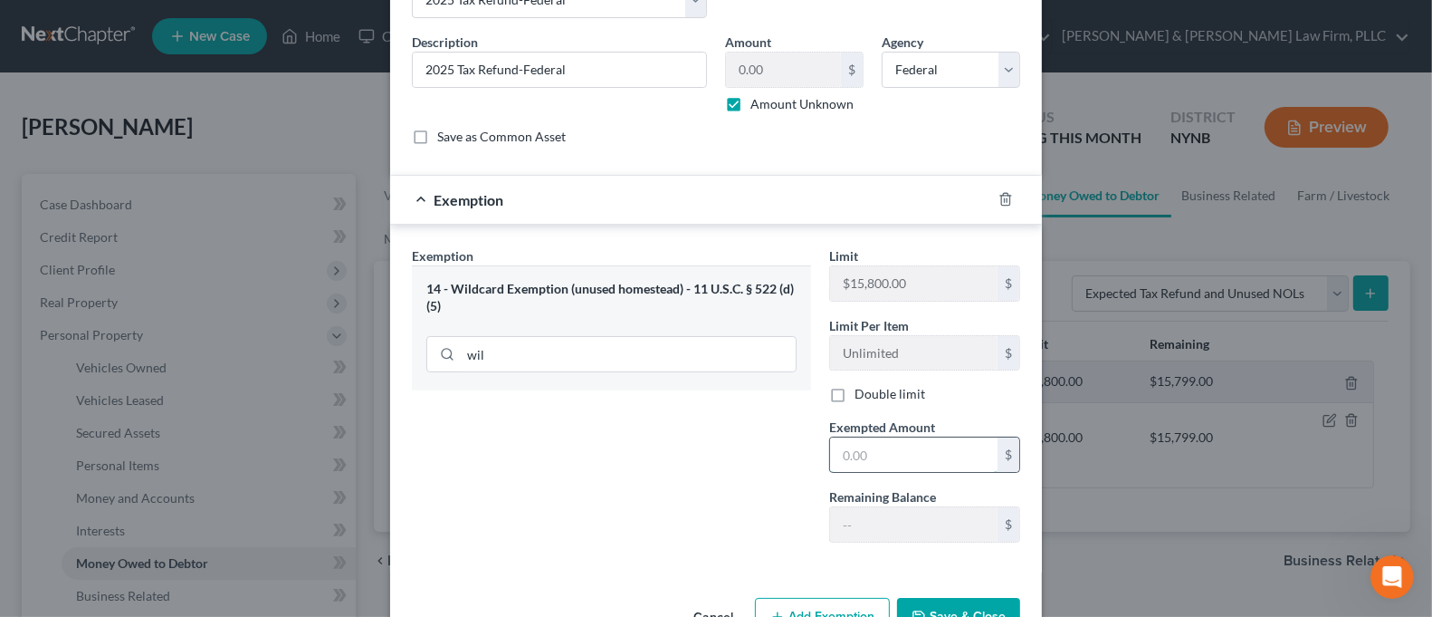
click at [857, 452] on input "text" at bounding box center [914, 454] width 168 height 34
type input "1.00"
click at [680, 477] on div "Exemption Set must be selected for CA. Exemption * 14 - Wildcard Exemption (unu…" at bounding box center [611, 401] width 417 height 311
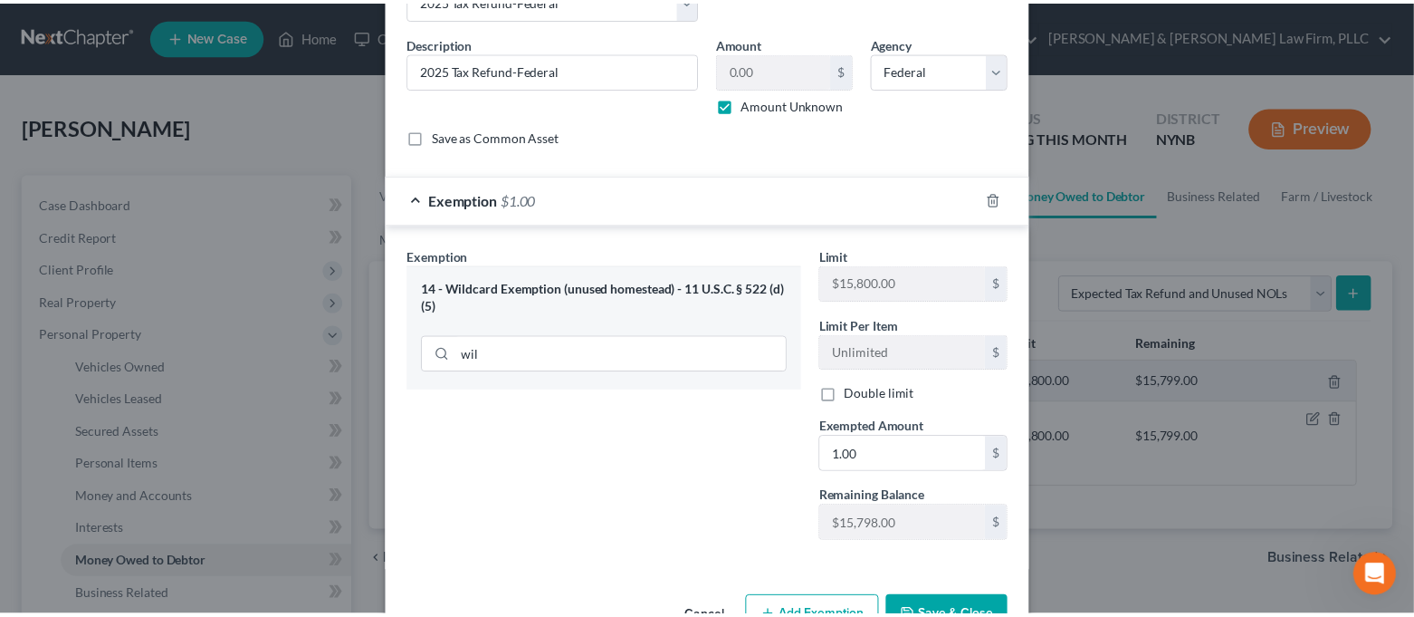
scroll to position [174, 0]
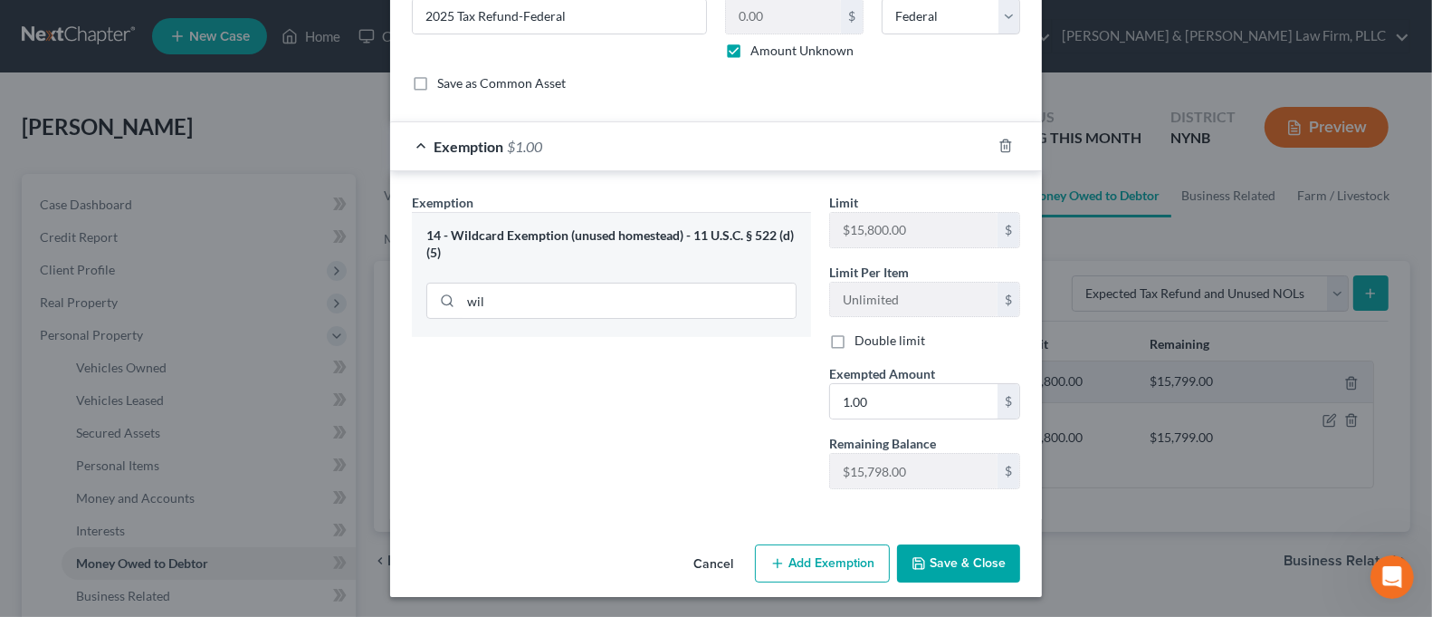
click at [965, 551] on button "Save & Close" at bounding box center [958, 563] width 123 height 38
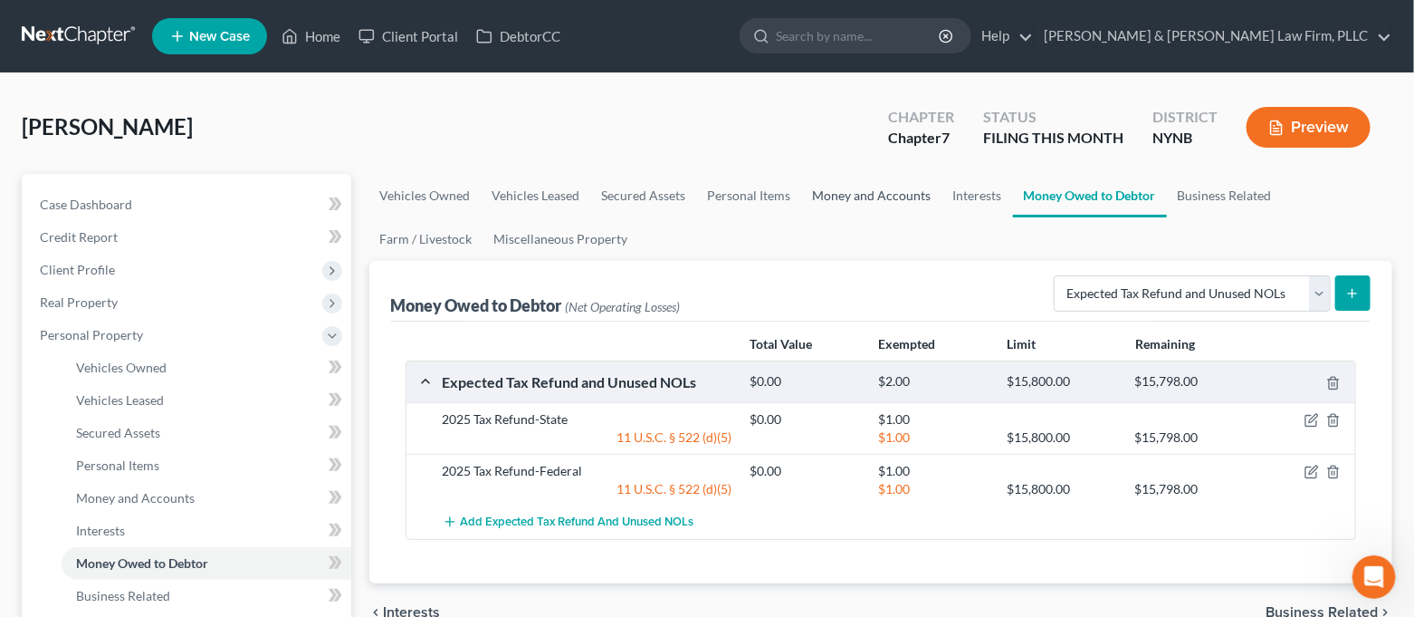
click at [865, 198] on link "Money and Accounts" at bounding box center [872, 195] width 140 height 43
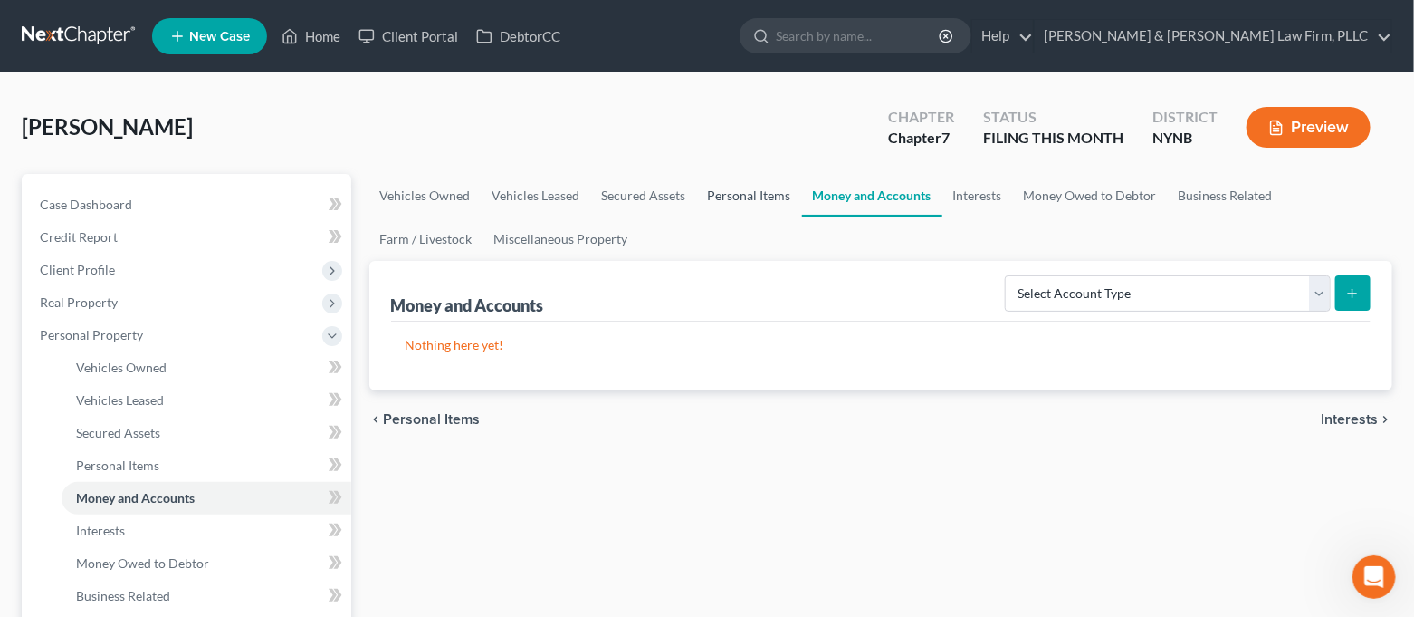
click at [751, 191] on link "Personal Items" at bounding box center [749, 195] width 105 height 43
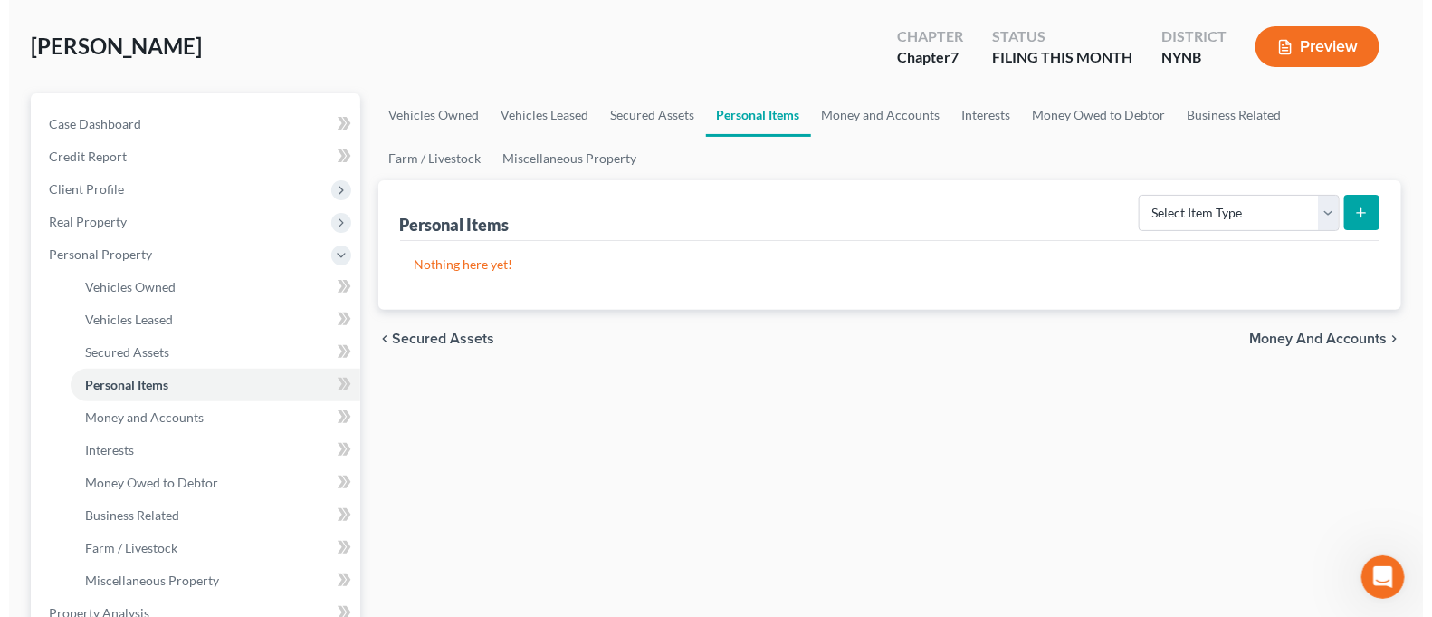
scroll to position [120, 0]
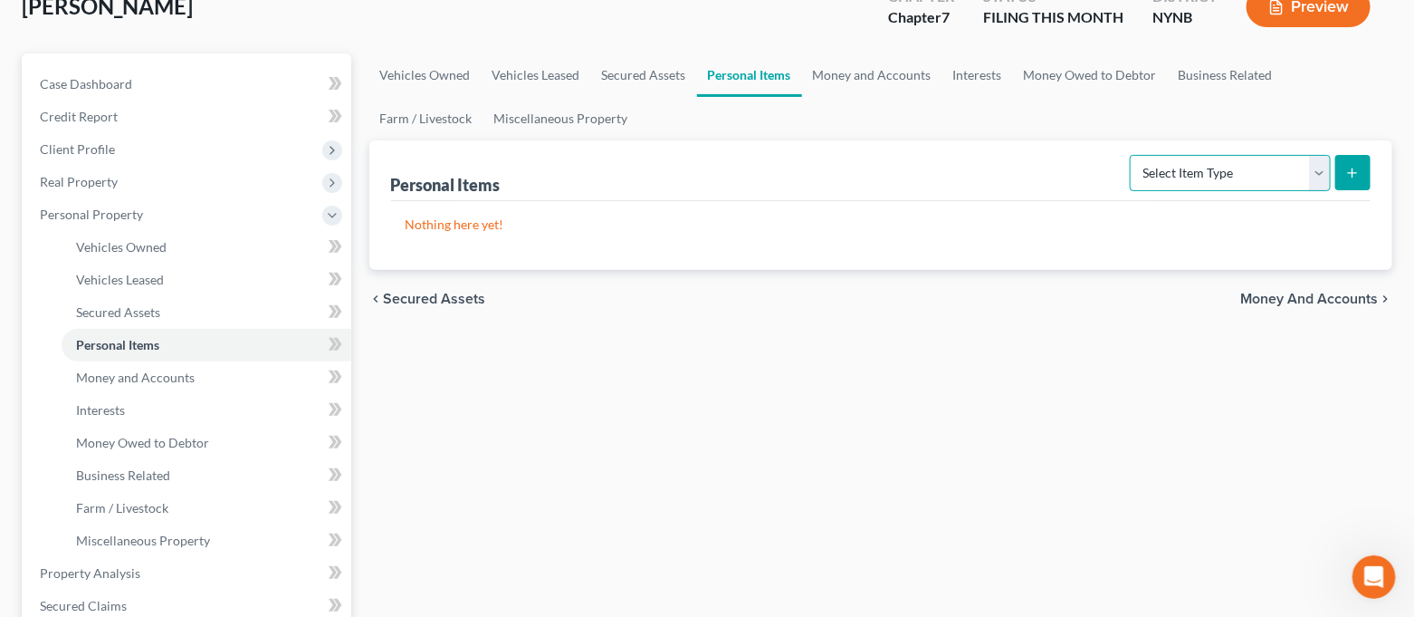
click at [1172, 184] on select "Select Item Type Clothing Collectibles Of Value Electronics Firearms Household …" at bounding box center [1230, 173] width 201 height 36
select select "clothing"
click at [1133, 155] on select "Select Item Type Clothing Collectibles Of Value Electronics Firearms Household …" at bounding box center [1230, 173] width 201 height 36
click at [1360, 181] on button "submit" at bounding box center [1353, 172] width 35 height 35
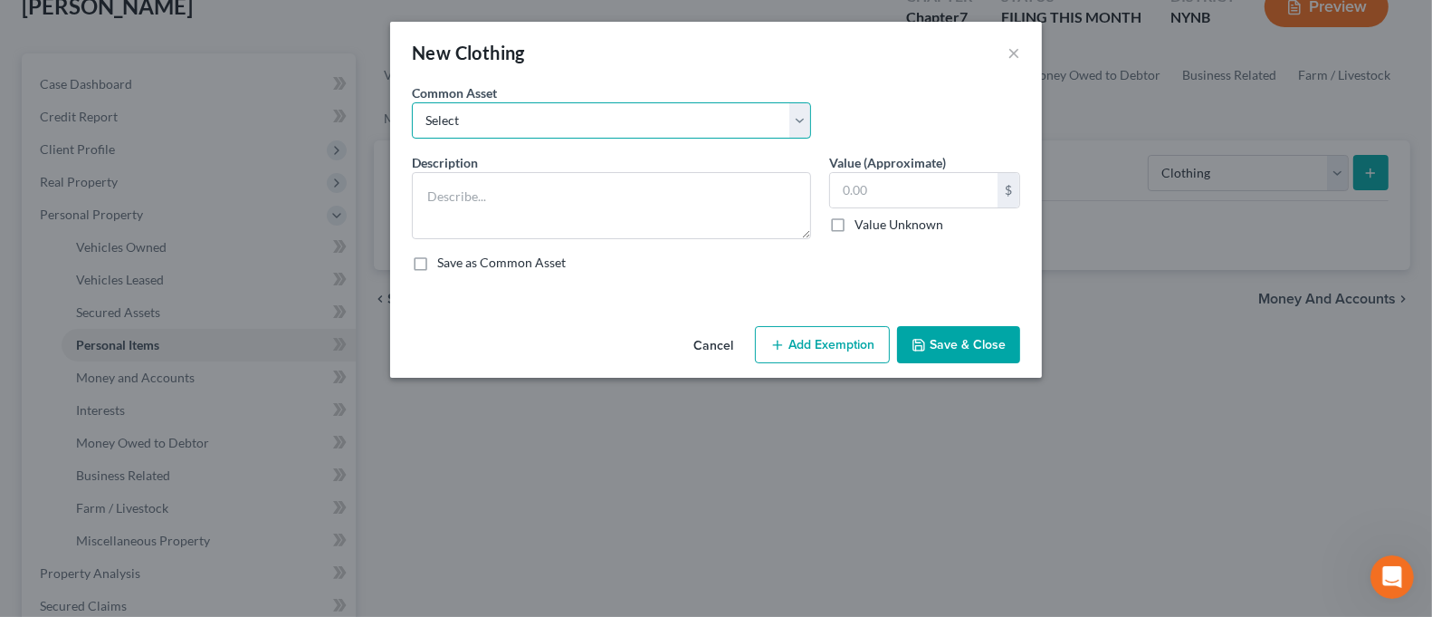
click at [686, 127] on select "Select Regular Everyday Clothing For Debtor & Spouse Regular Everyday Clothing …" at bounding box center [611, 120] width 399 height 36
select select "1"
click at [412, 102] on select "Select Regular Everyday Clothing For Debtor & Spouse Regular Everyday Clothing …" at bounding box center [611, 120] width 399 height 36
type textarea "Regular Everyday Clothing For Debtor"
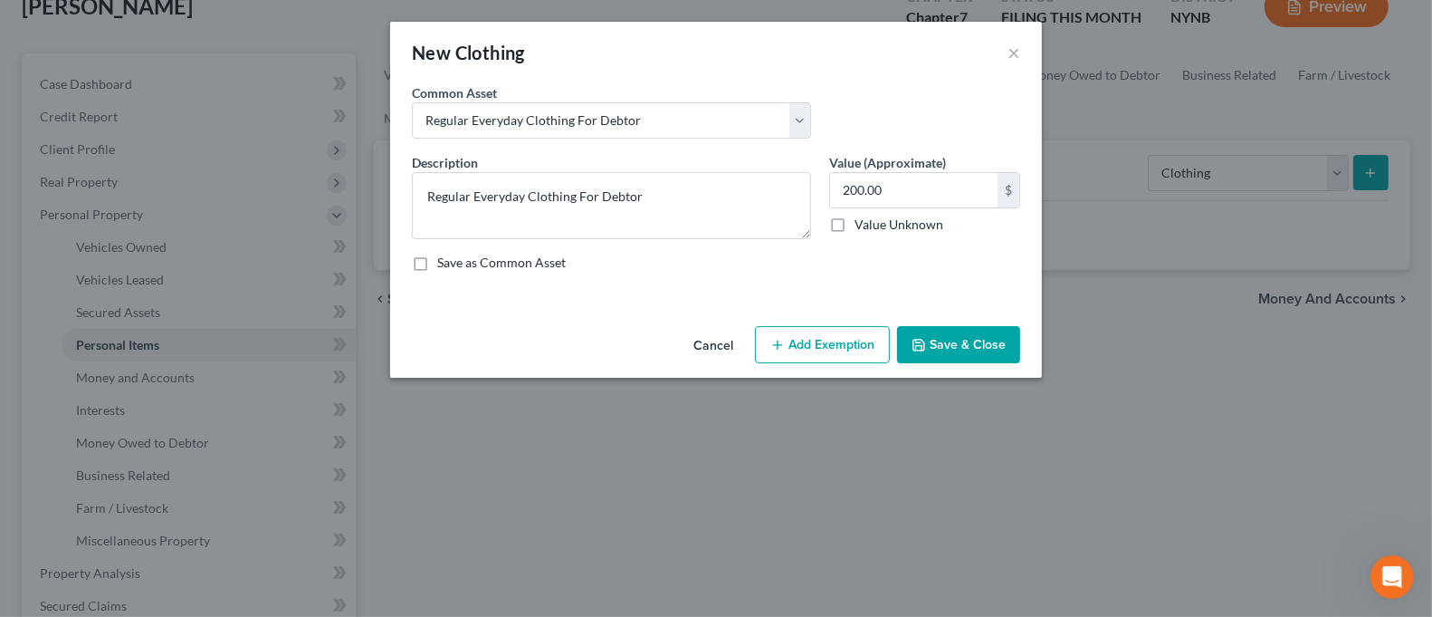
click at [804, 336] on button "Add Exemption" at bounding box center [822, 345] width 135 height 38
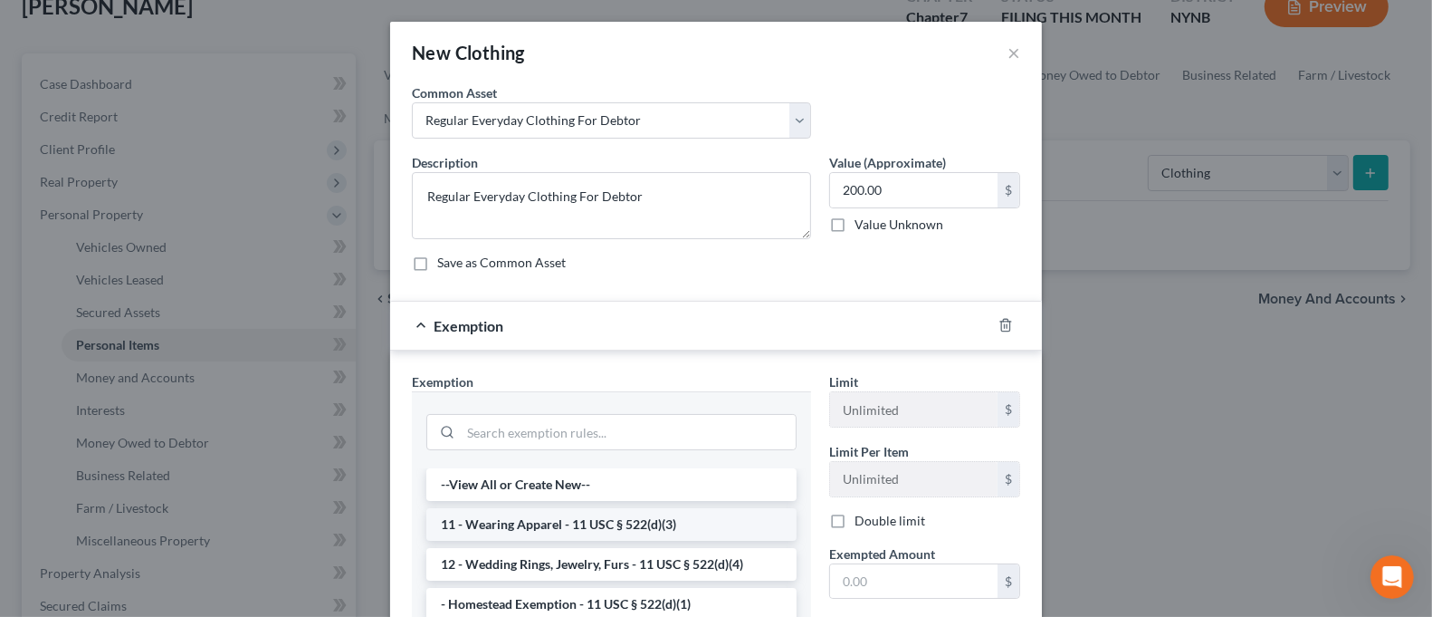
click at [619, 533] on li "11 - Wearing Apparel - 11 USC § 522(d)(3)" at bounding box center [611, 524] width 370 height 33
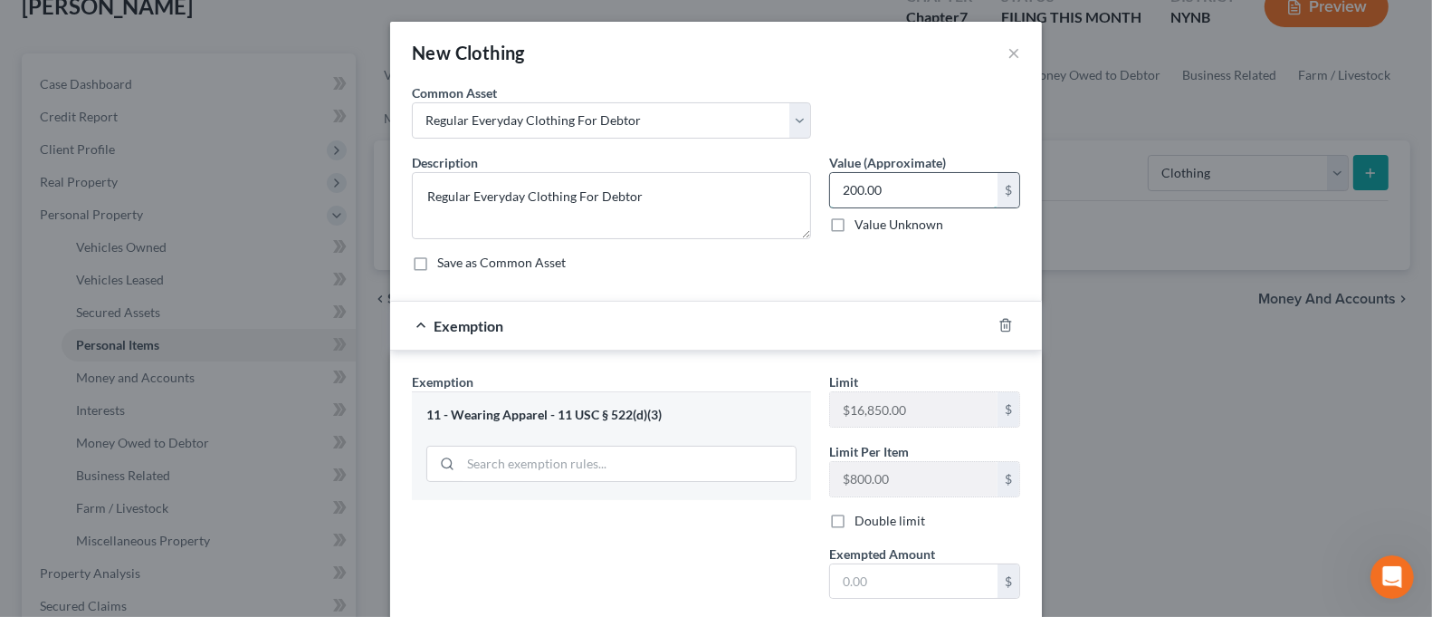
click at [924, 189] on input "200.00" at bounding box center [914, 190] width 168 height 34
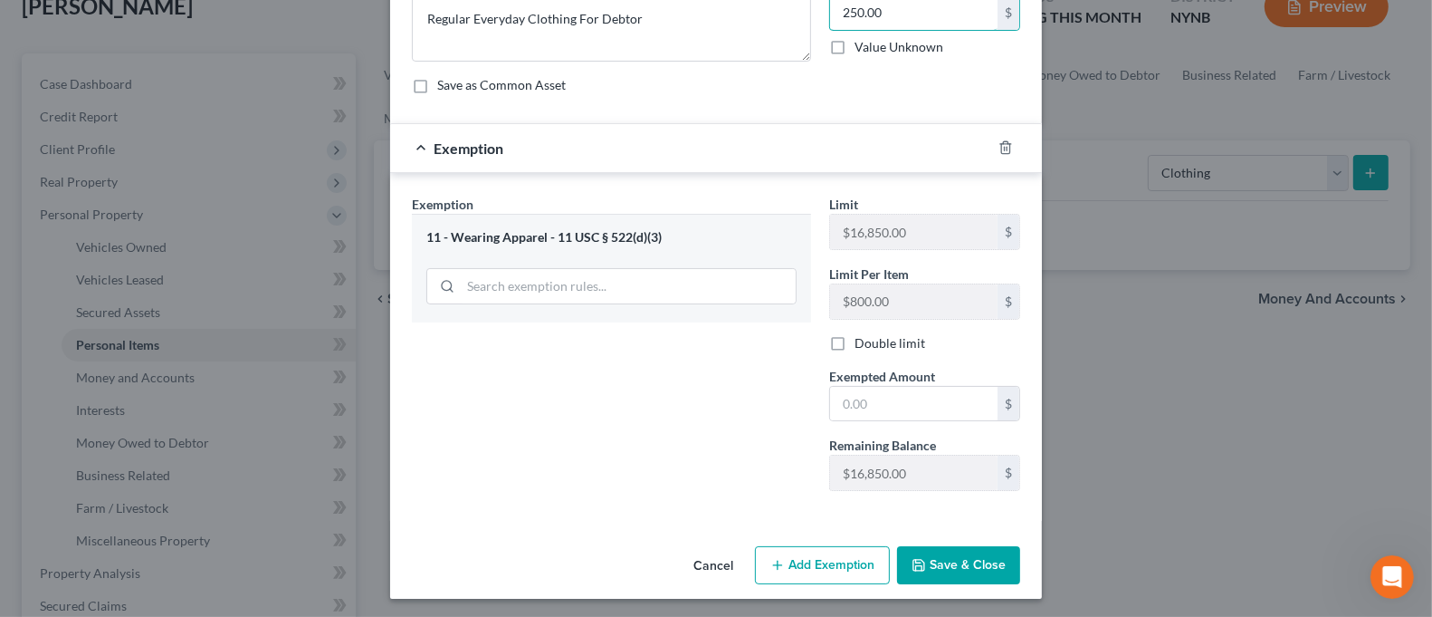
scroll to position [179, 0]
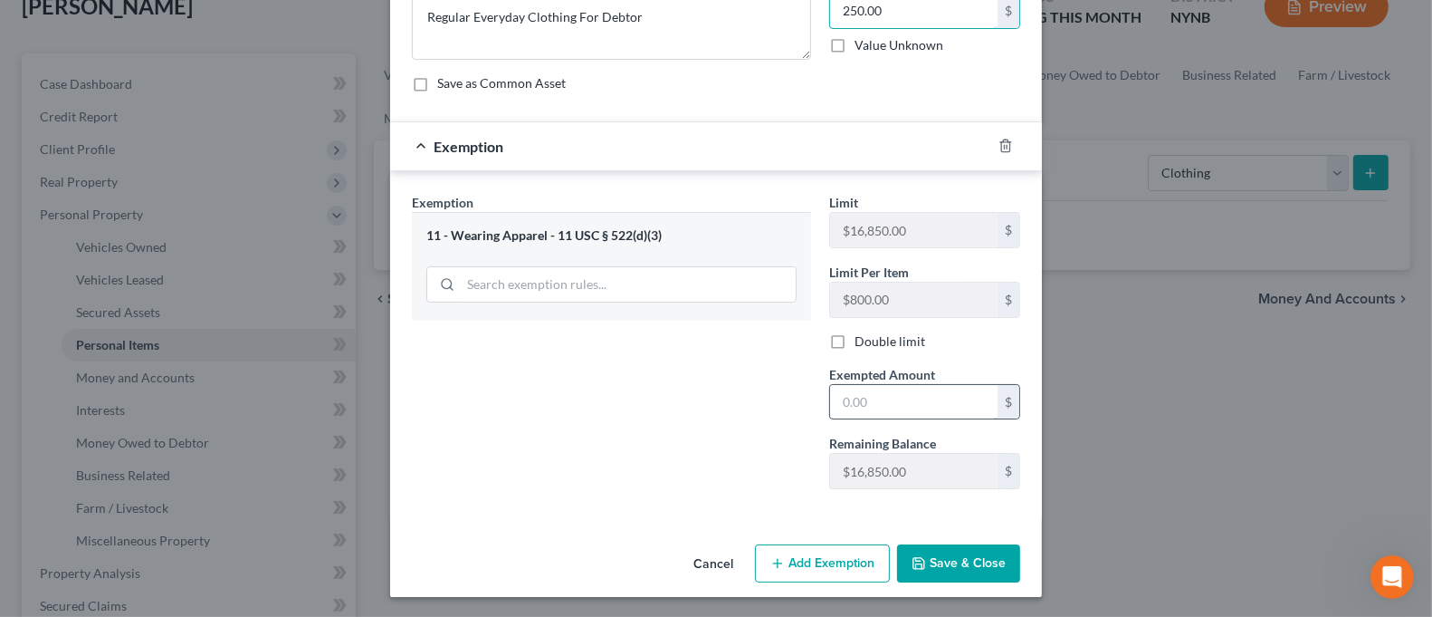
type input "250.00"
click at [906, 389] on input "text" at bounding box center [914, 402] width 168 height 34
type input "250.00"
click at [953, 561] on button "Save & Close" at bounding box center [958, 563] width 123 height 38
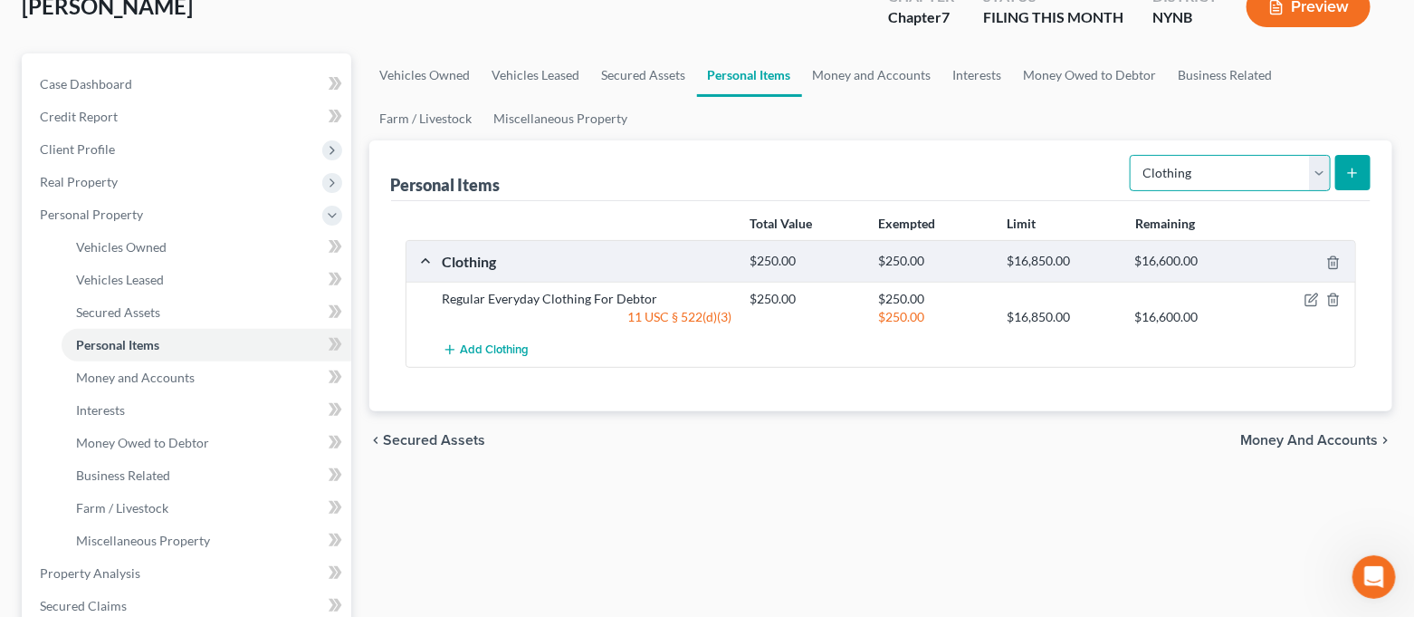
click at [1188, 178] on select "Select Item Type Clothing Collectibles Of Value Electronics Firearms Household …" at bounding box center [1230, 173] width 201 height 36
select select "collectibles_of_value"
click at [1133, 155] on select "Select Item Type Clothing Collectibles Of Value Electronics Firearms Household …" at bounding box center [1230, 173] width 201 height 36
click at [1344, 172] on button "submit" at bounding box center [1353, 172] width 35 height 35
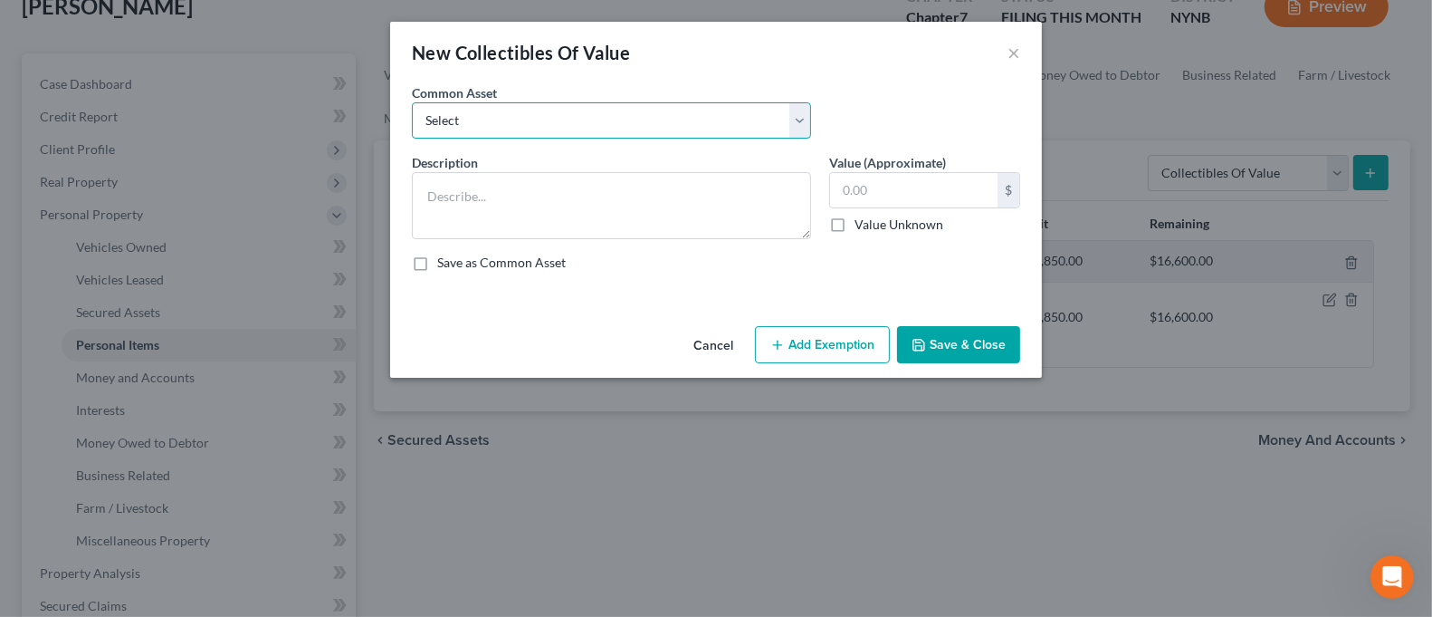
click at [742, 129] on select "Select Family Photographs and Keep Sake Items Family Photographs and Books" at bounding box center [611, 120] width 399 height 36
select select "1"
click at [412, 102] on select "Select Family Photographs and Keep Sake Items Family Photographs and Books" at bounding box center [611, 120] width 399 height 36
type textarea "Family Photographs and Books"
type input "200.00"
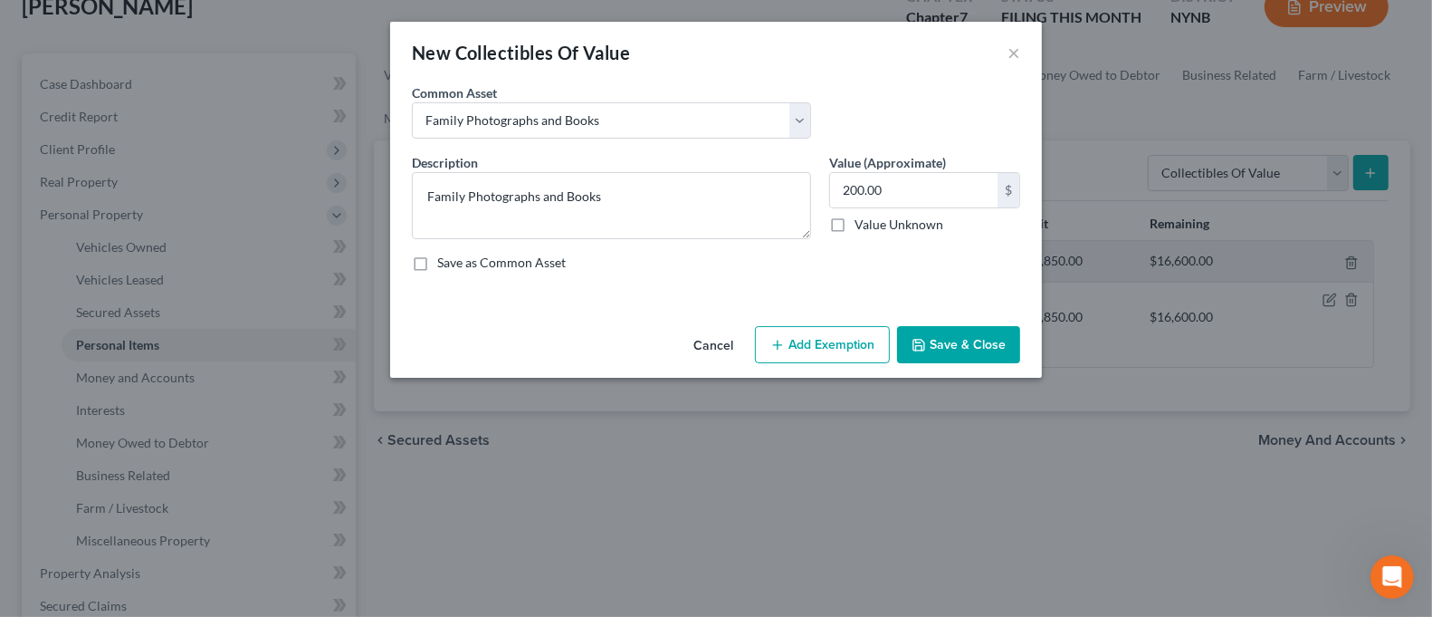
click at [803, 346] on button "Add Exemption" at bounding box center [822, 345] width 135 height 38
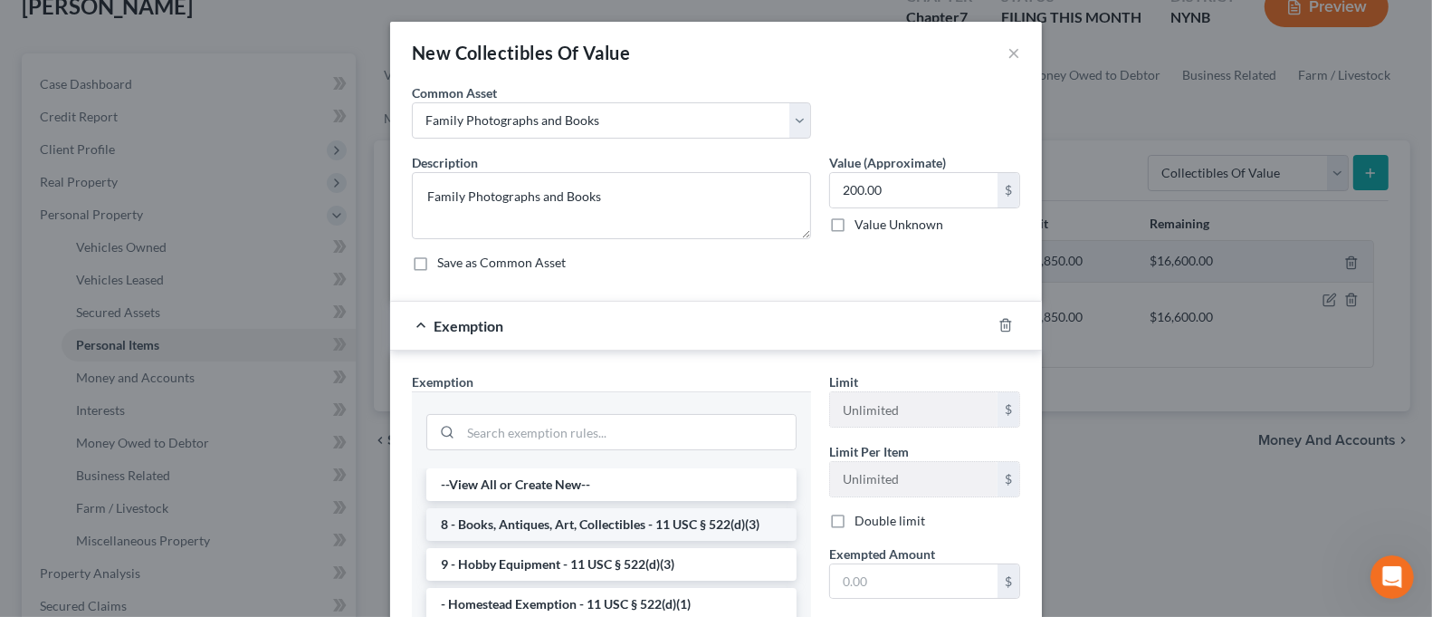
click at [674, 514] on li "8 - Books, Antiques, Art, Collectibles - 11 USC § 522(d)(3)" at bounding box center [611, 524] width 370 height 33
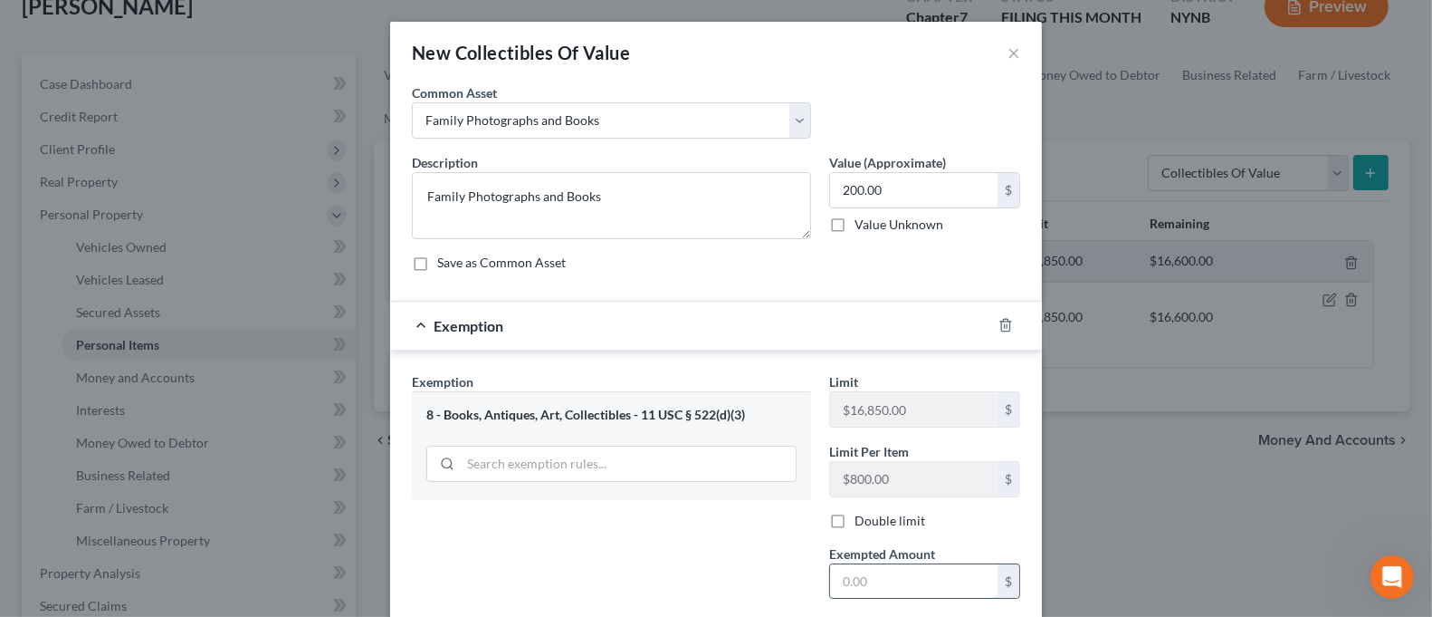
click at [852, 587] on input "text" at bounding box center [914, 581] width 168 height 34
type input "200.00"
click at [752, 554] on div "Exemption Set must be selected for CA. Exemption * 8 - Books, Antiques, Art, Co…" at bounding box center [611, 527] width 417 height 311
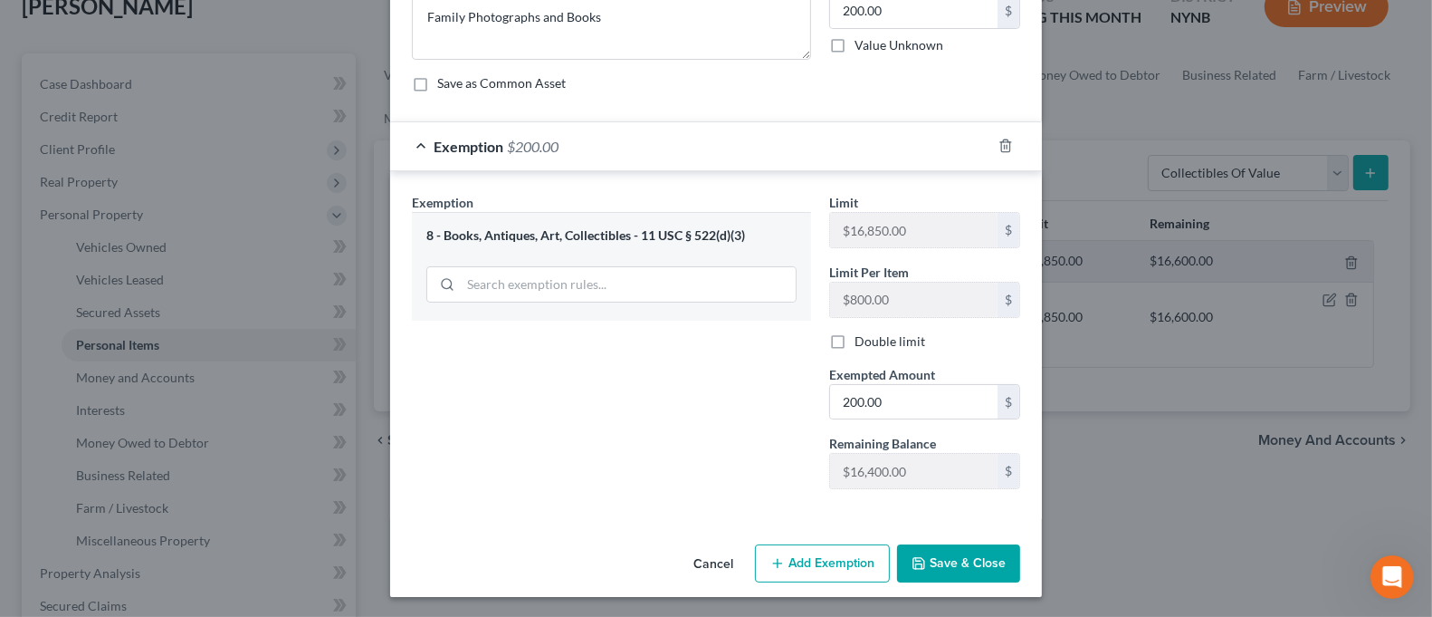
click at [954, 569] on button "Save & Close" at bounding box center [958, 563] width 123 height 38
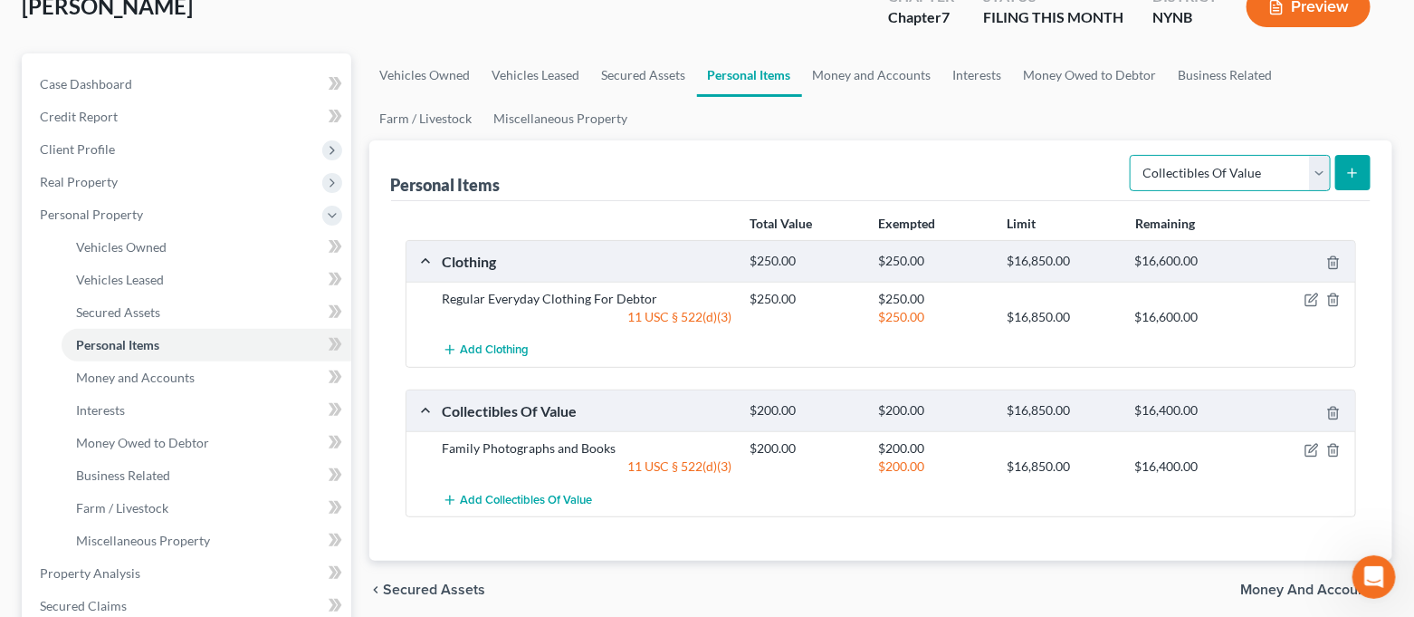
click at [1238, 167] on select "Select Item Type Clothing Collectibles Of Value Electronics Firearms Household …" at bounding box center [1230, 173] width 201 height 36
select select "electronics"
click at [1133, 155] on select "Select Item Type Clothing Collectibles Of Value Electronics Firearms Household …" at bounding box center [1230, 173] width 201 height 36
click at [1348, 181] on button "submit" at bounding box center [1353, 172] width 35 height 35
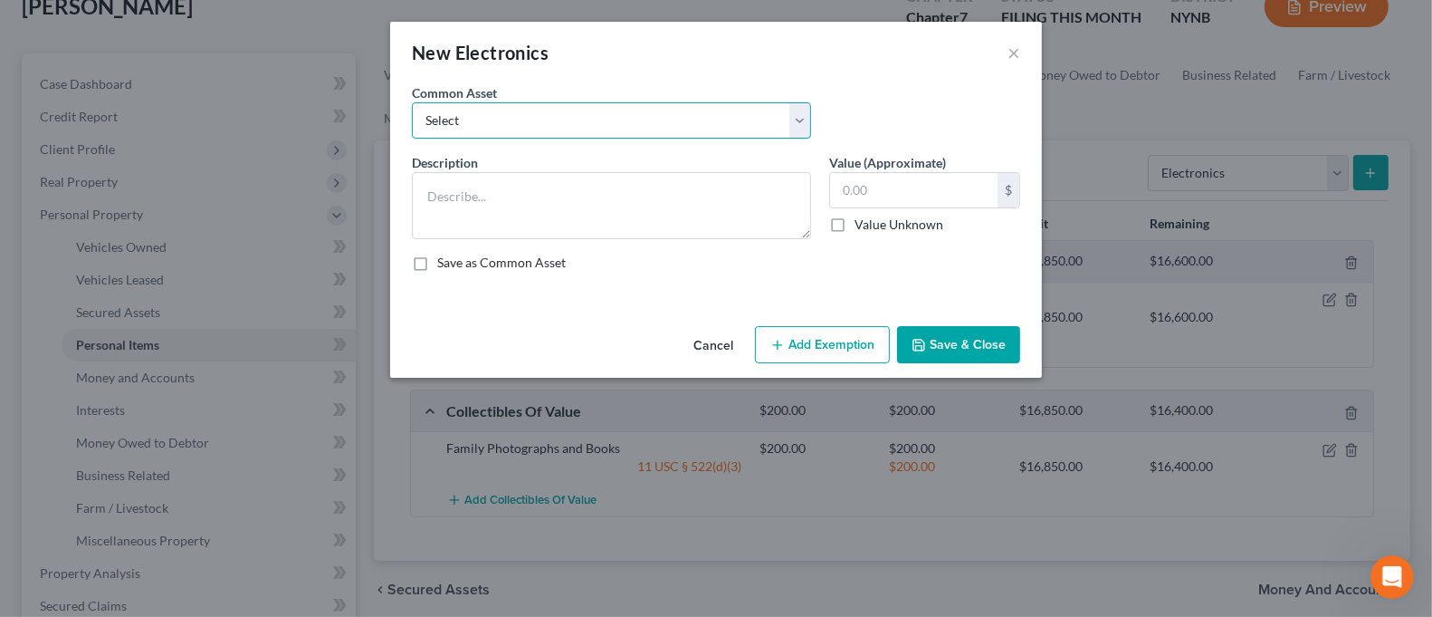
click at [579, 113] on select "Select Cell Phone Electronics to Include: TVs, Computer, Cell Phone(s), and Oth…" at bounding box center [611, 120] width 399 height 36
select select "1"
click at [412, 102] on select "Select Cell Phone Electronics to Include: TVs, Computer, Cell Phone(s), and Oth…" at bounding box center [611, 120] width 399 height 36
type textarea "Electronics to Include: TVs, Computer, Cell Phone(s), and Other Misc. Electroni…"
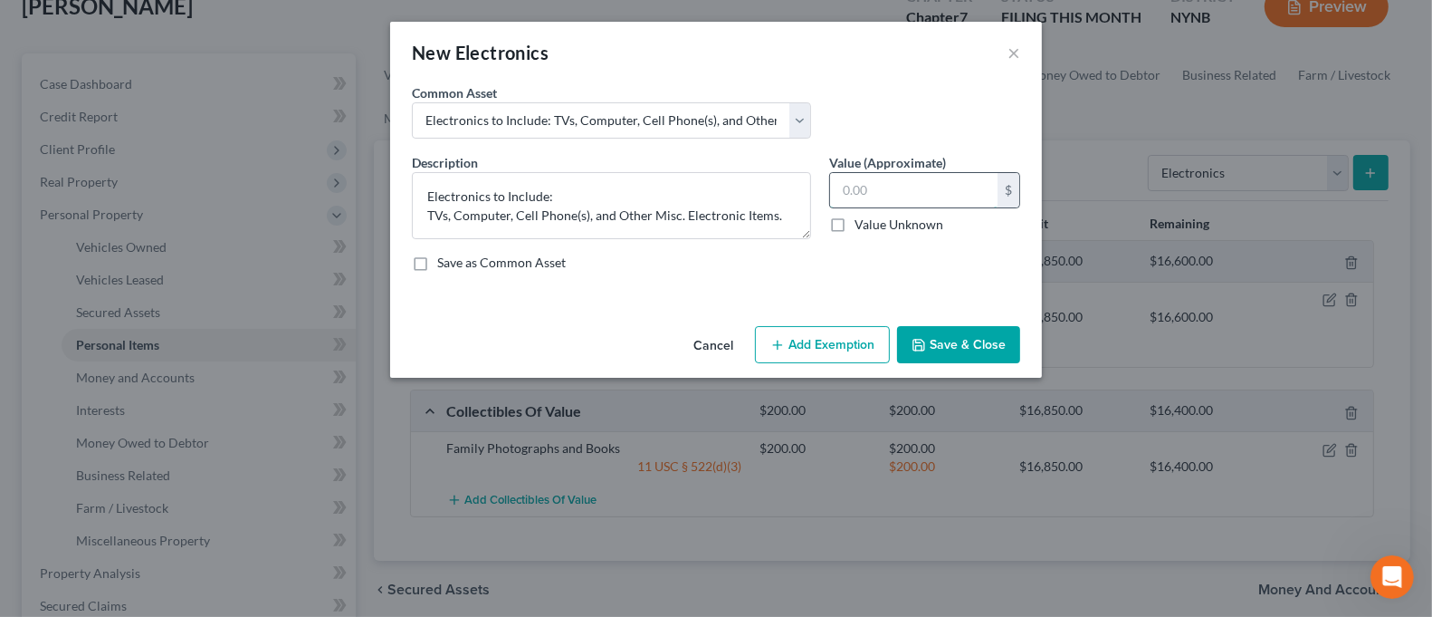
click at [895, 178] on input "text" at bounding box center [914, 190] width 168 height 34
type input "3,000.00"
click at [833, 336] on button "Add Exemption" at bounding box center [822, 345] width 135 height 38
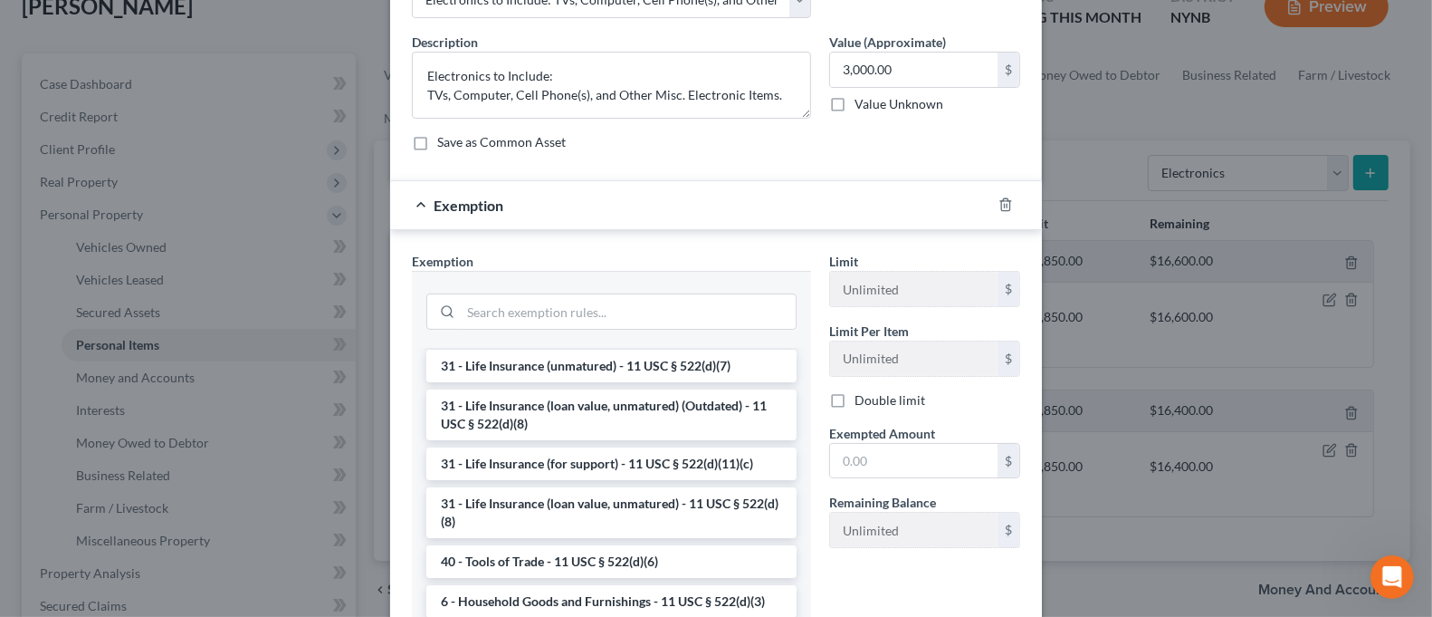
scroll to position [1490, 0]
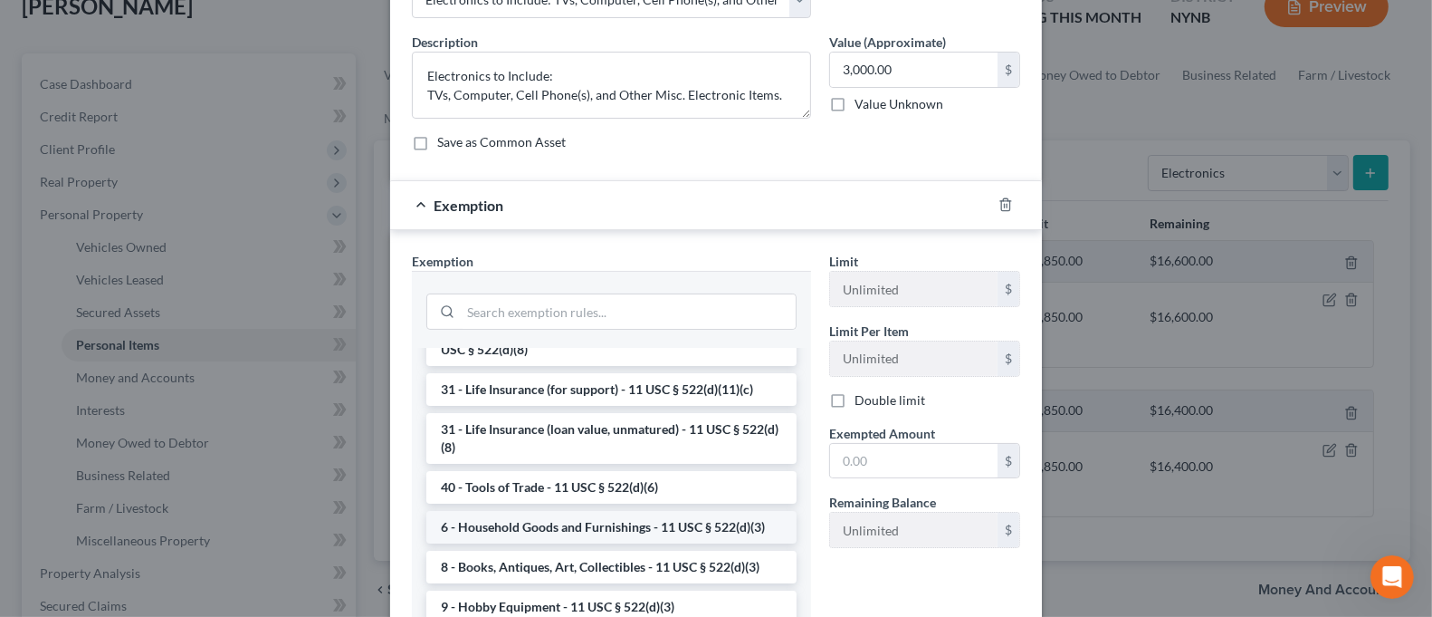
click at [657, 521] on li "6 - Household Goods and Furnishings - 11 USC § 522(d)(3)" at bounding box center [611, 527] width 370 height 33
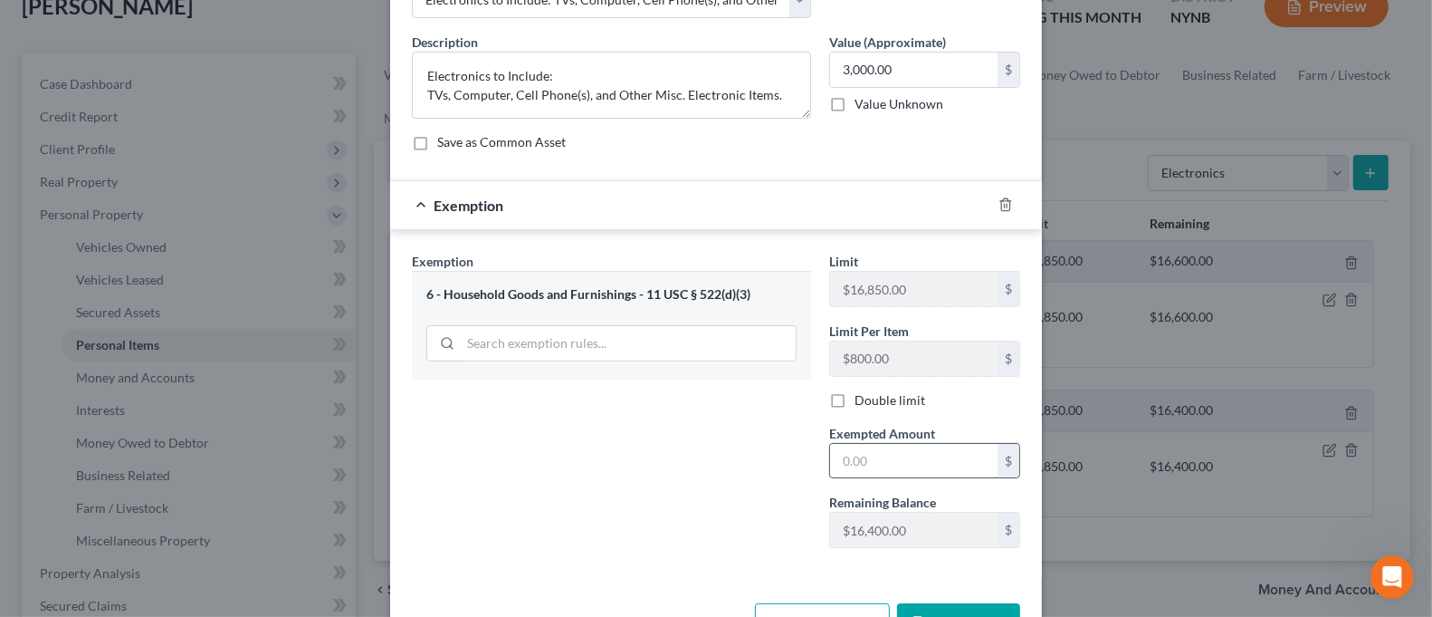
click at [866, 455] on input "text" at bounding box center [914, 461] width 168 height 34
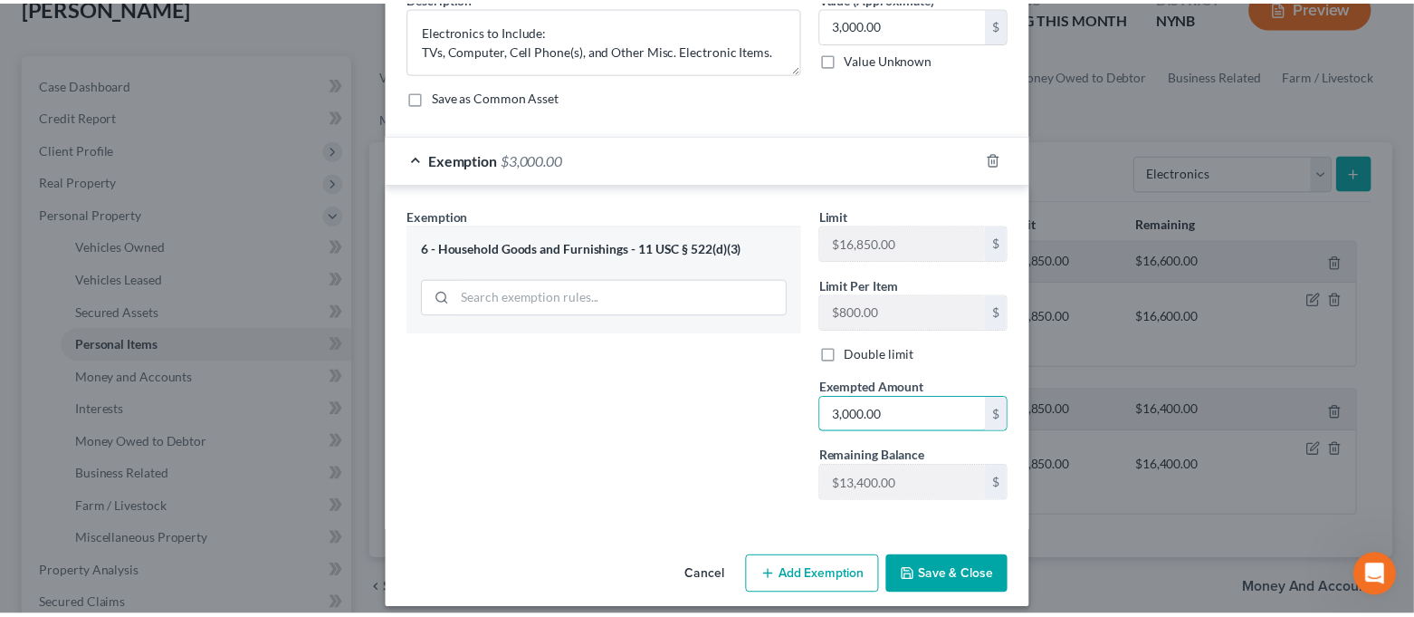
scroll to position [179, 0]
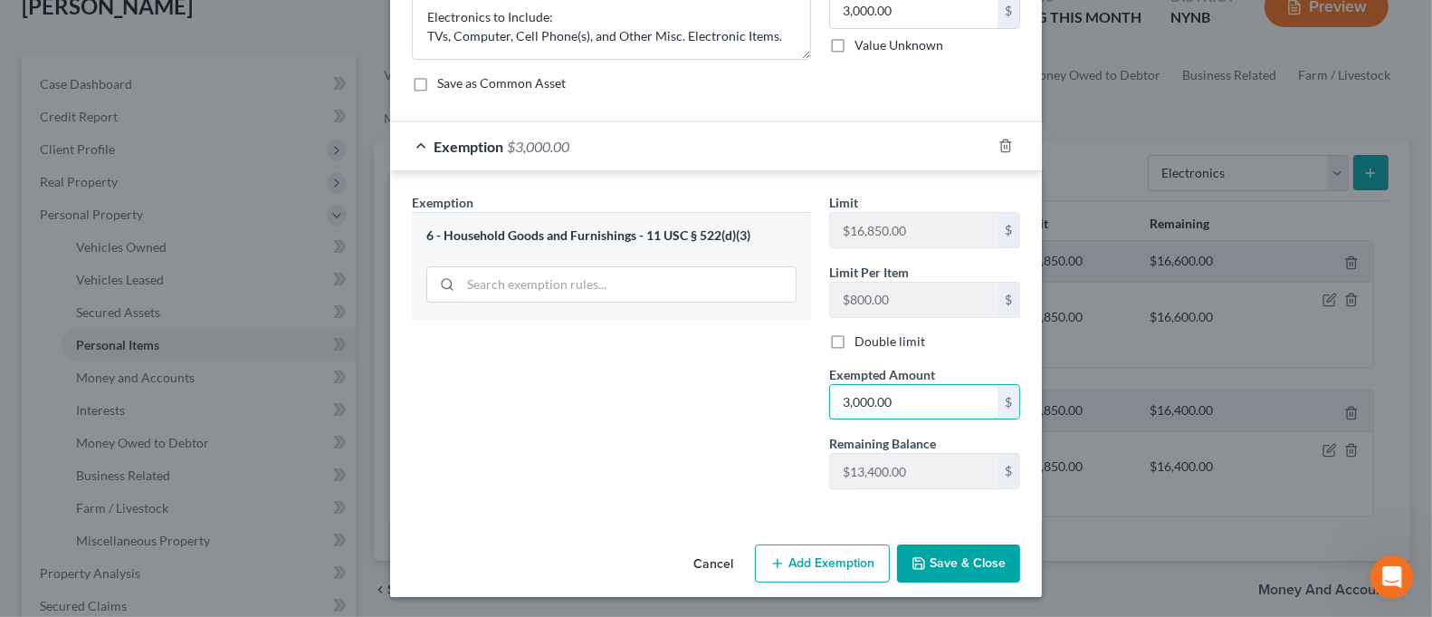
type input "3,000.00"
click at [958, 555] on button "Save & Close" at bounding box center [958, 563] width 123 height 38
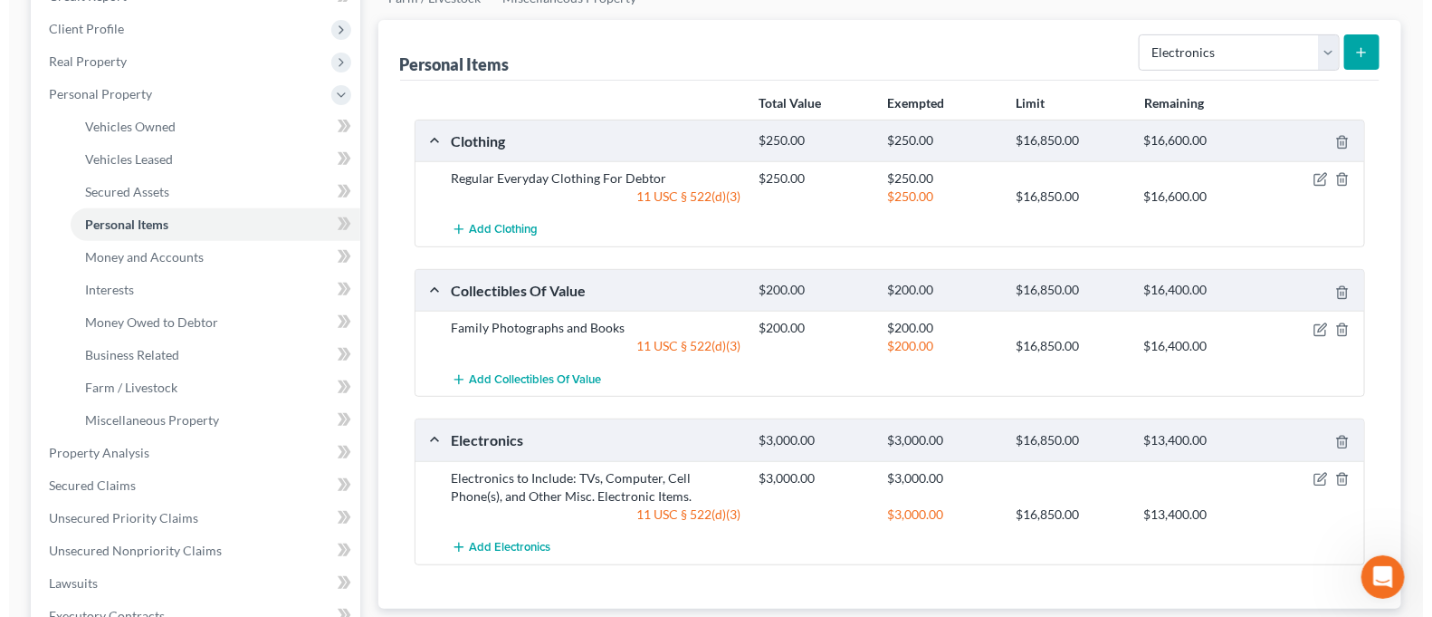
scroll to position [120, 0]
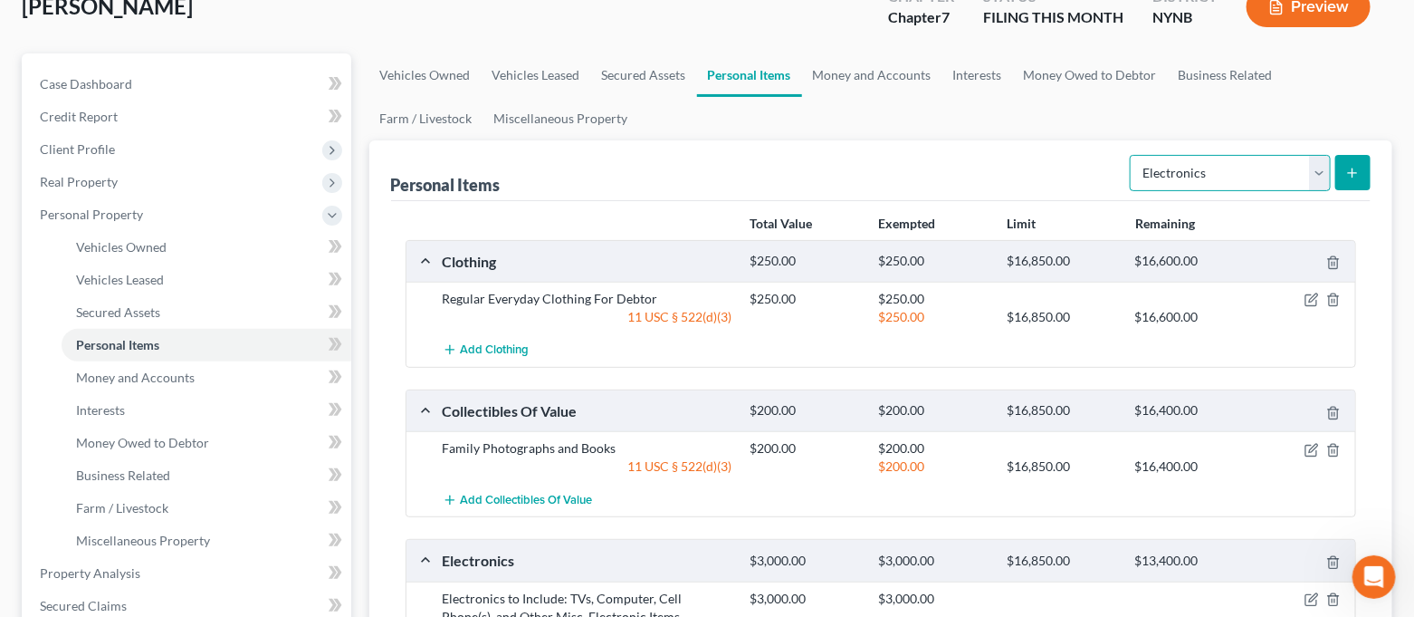
click at [1227, 159] on select "Select Item Type Clothing Collectibles Of Value Electronics Firearms Household …" at bounding box center [1230, 173] width 201 height 36
select select "household_goods"
click at [1133, 155] on select "Select Item Type Clothing Collectibles Of Value Electronics Firearms Household …" at bounding box center [1230, 173] width 201 height 36
click at [1341, 177] on button "submit" at bounding box center [1353, 172] width 35 height 35
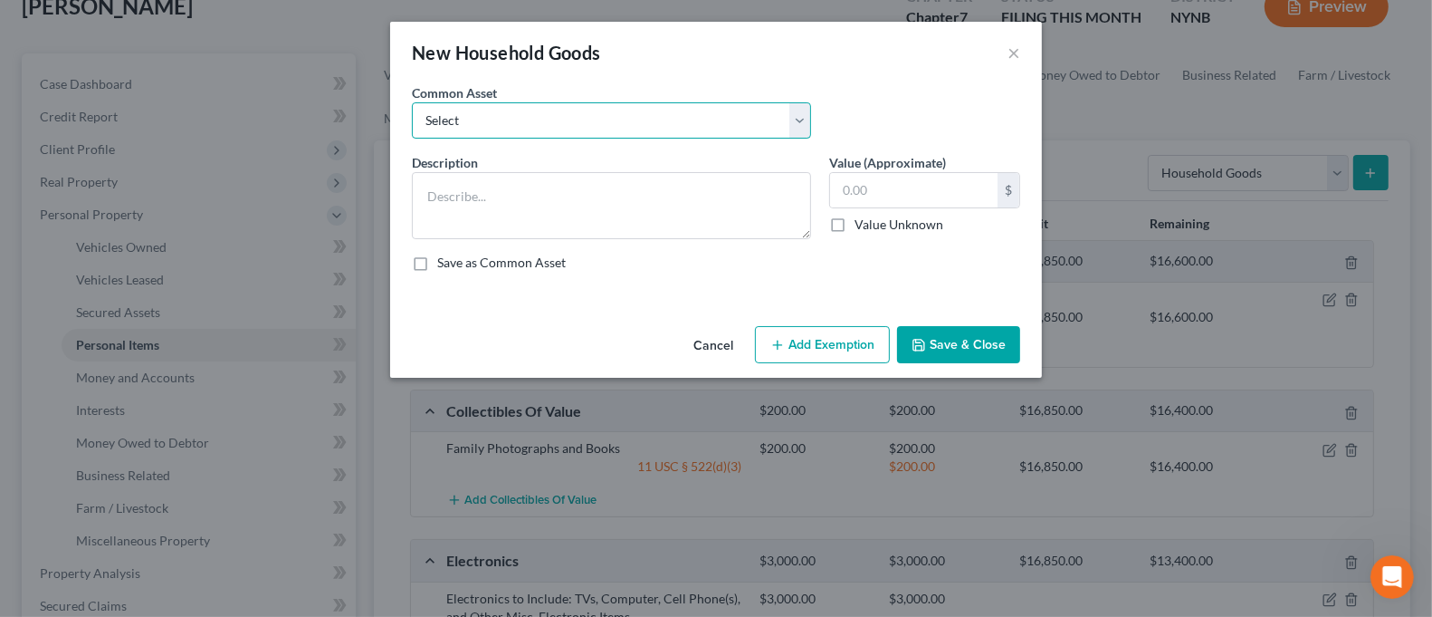
click at [677, 126] on select "Select Household Goods and Furnishings to Include Bedroom Set and Other Misc. I…" at bounding box center [611, 120] width 399 height 36
select select "1"
click at [412, 102] on select "Select Household Goods and Furnishings to Include Bedroom Set and Other Misc. I…" at bounding box center [611, 120] width 399 height 36
type textarea "Household Goods and Furnishings to Include Appliances, Furniture, Bedroom Set a…"
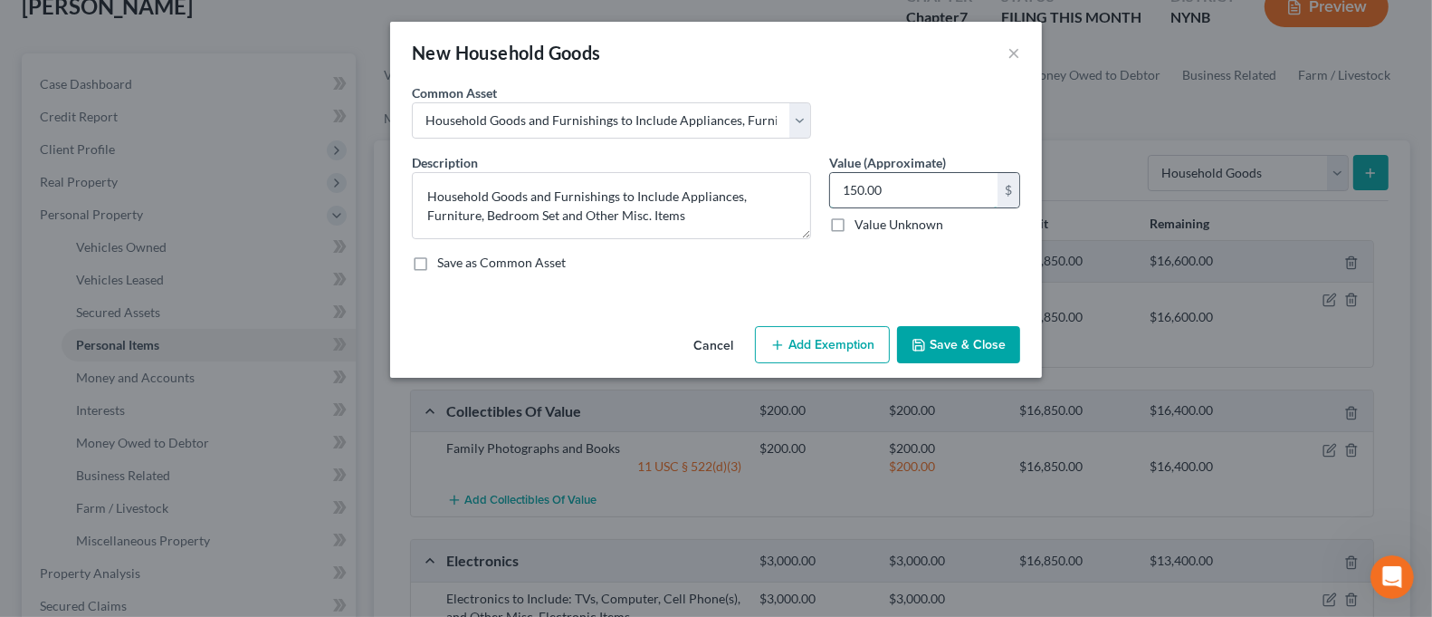
click at [907, 194] on input "150.00" at bounding box center [914, 190] width 168 height 34
type input "3,500.00"
click at [842, 333] on button "Add Exemption" at bounding box center [822, 345] width 135 height 38
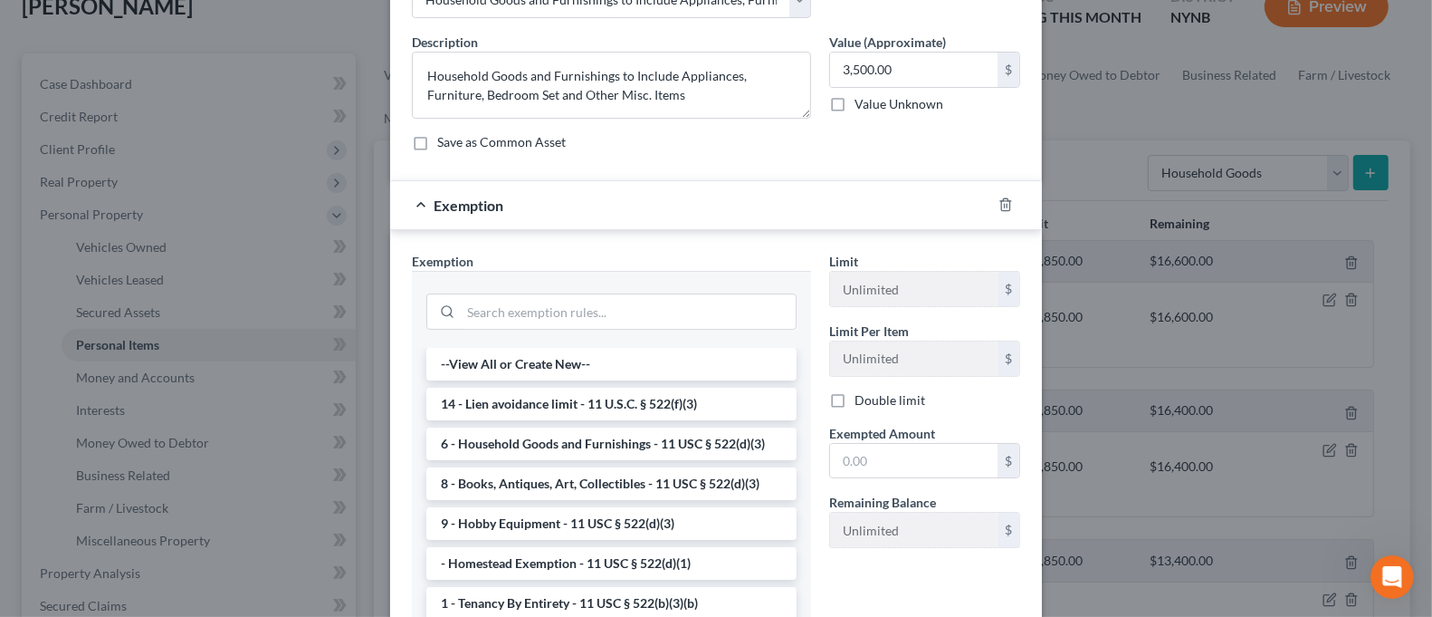
click at [645, 429] on li "6 - Household Goods and Furnishings - 11 USC § 522(d)(3)" at bounding box center [611, 443] width 370 height 33
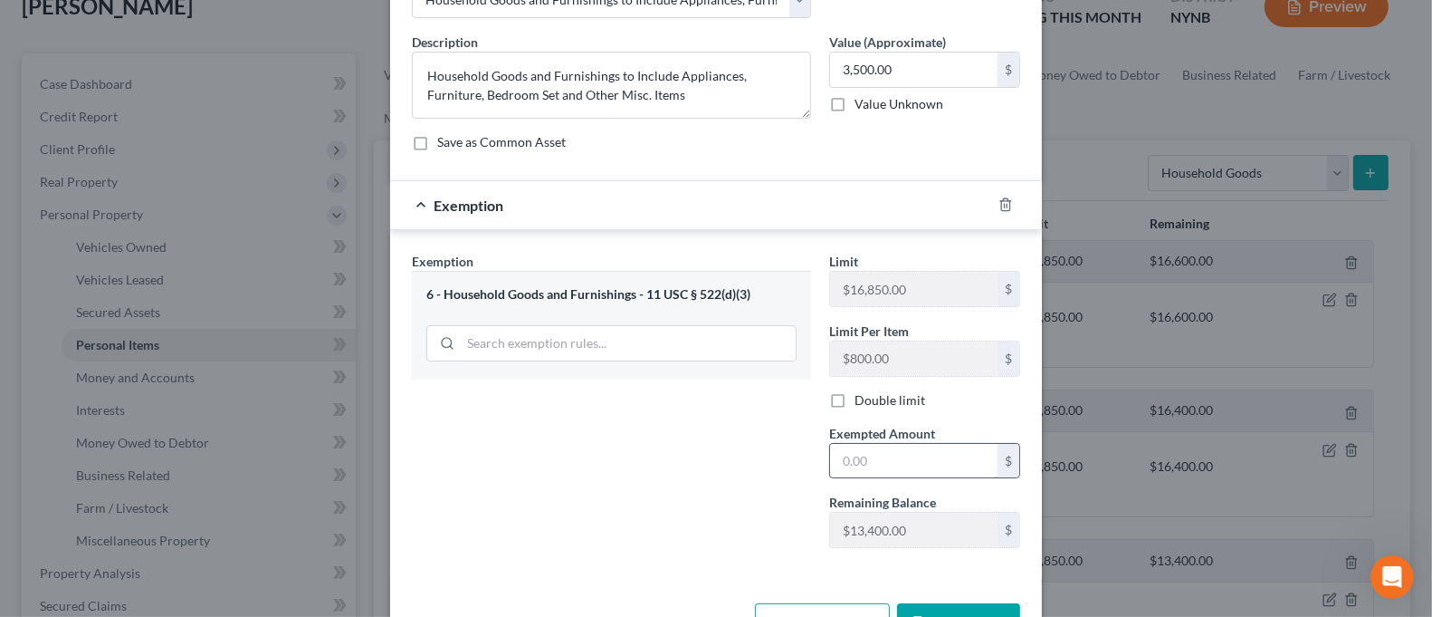
click at [852, 447] on input "text" at bounding box center [914, 461] width 168 height 34
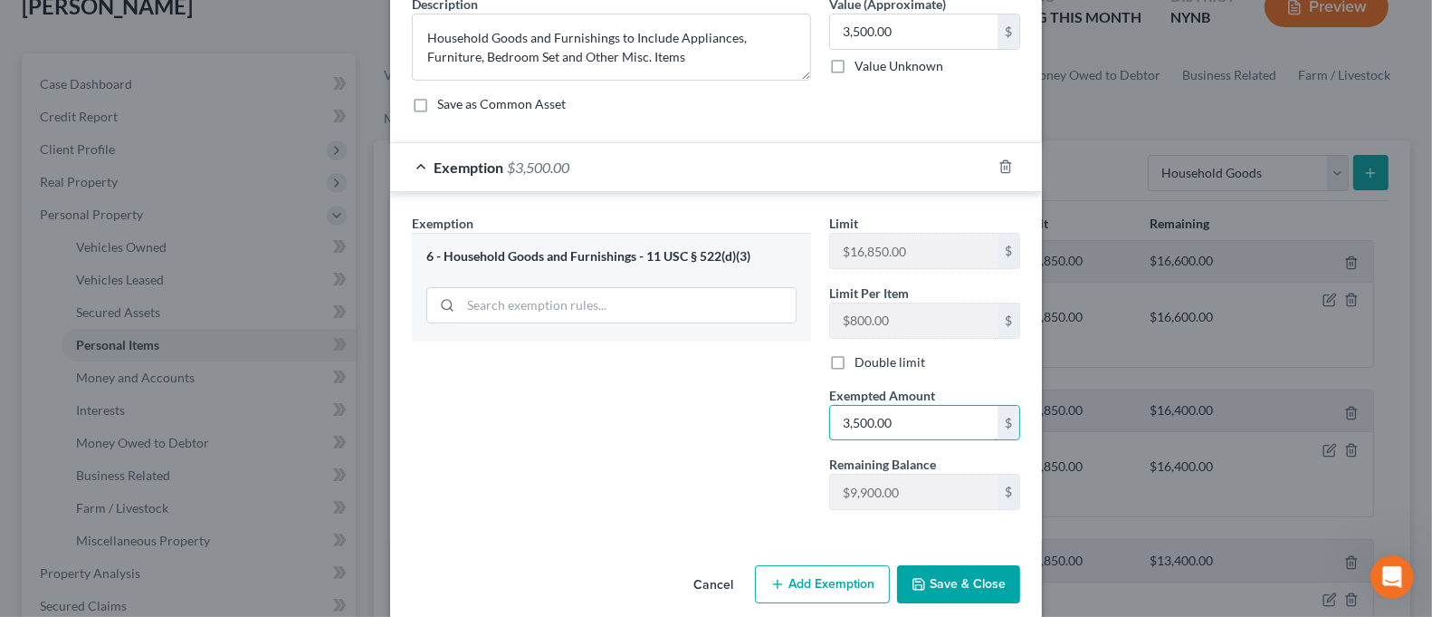
scroll to position [179, 0]
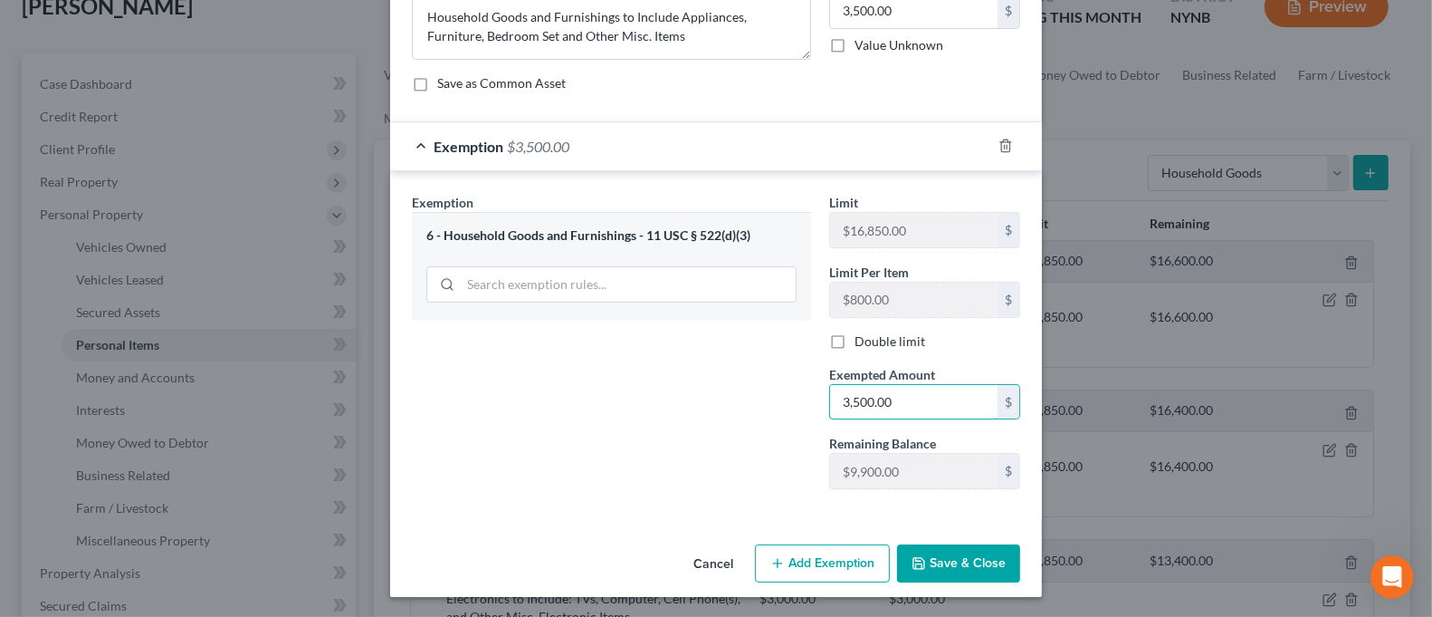
type input "3,500.00"
click at [924, 568] on button "Save & Close" at bounding box center [958, 563] width 123 height 38
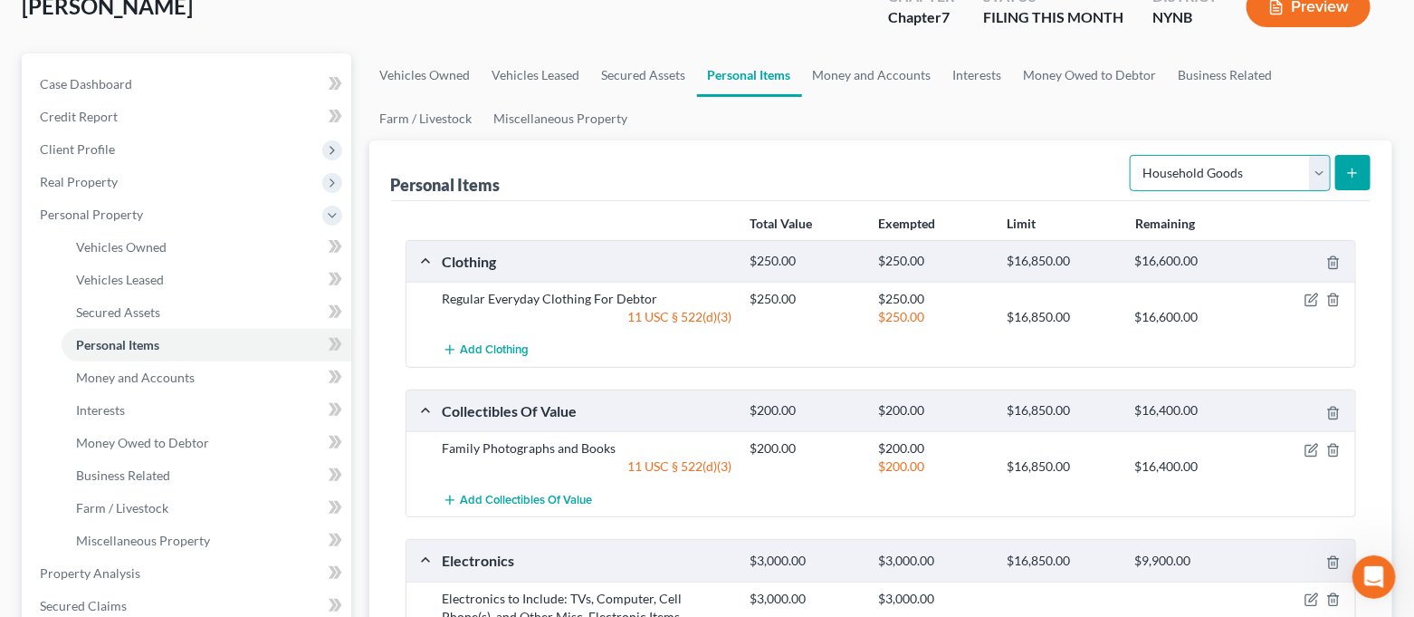
click at [1220, 174] on select "Select Item Type Clothing Collectibles Of Value Electronics Firearms Household …" at bounding box center [1230, 173] width 201 height 36
select select "jewelry"
click at [1133, 155] on select "Select Item Type Clothing Collectibles Of Value Electronics Firearms Household …" at bounding box center [1230, 173] width 201 height 36
click at [1342, 179] on button "submit" at bounding box center [1353, 172] width 35 height 35
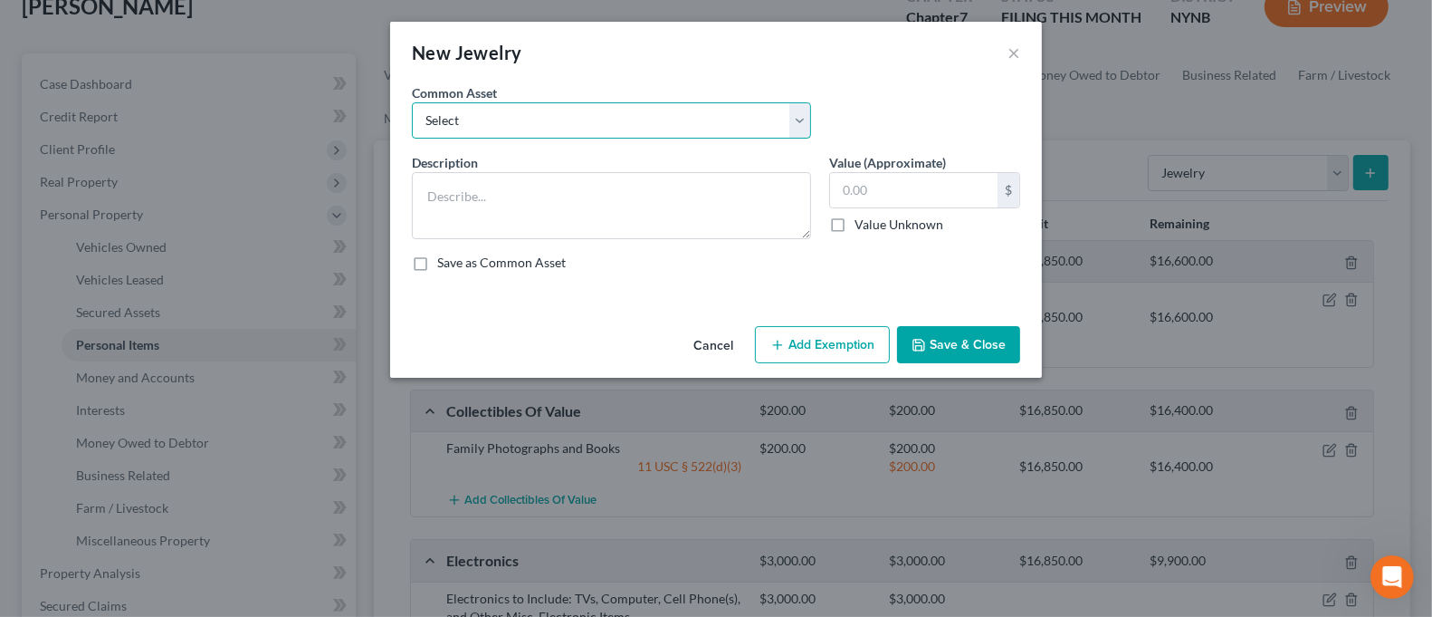
click at [773, 124] on select "Select Jewelry to Include Wedding Bands and Costume Jewelry Jewelry to Include …" at bounding box center [611, 120] width 399 height 36
select select "1"
click at [412, 102] on select "Select Jewelry to Include Wedding Bands and Costume Jewelry Jewelry to Include …" at bounding box center [611, 120] width 399 height 36
type textarea "Jewelry to Include Costume Jewelry"
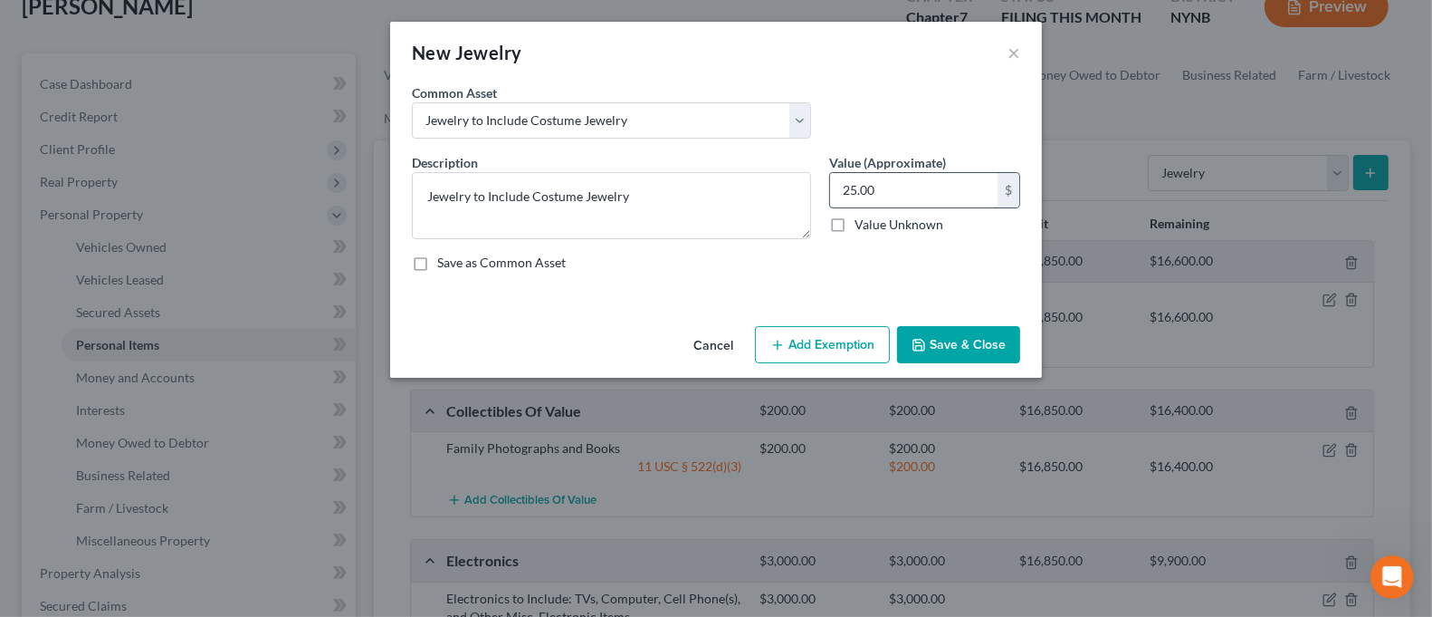
click at [891, 187] on input "25.00" at bounding box center [914, 190] width 168 height 34
type input "150.00"
click at [826, 342] on button "Add Exemption" at bounding box center [822, 345] width 135 height 38
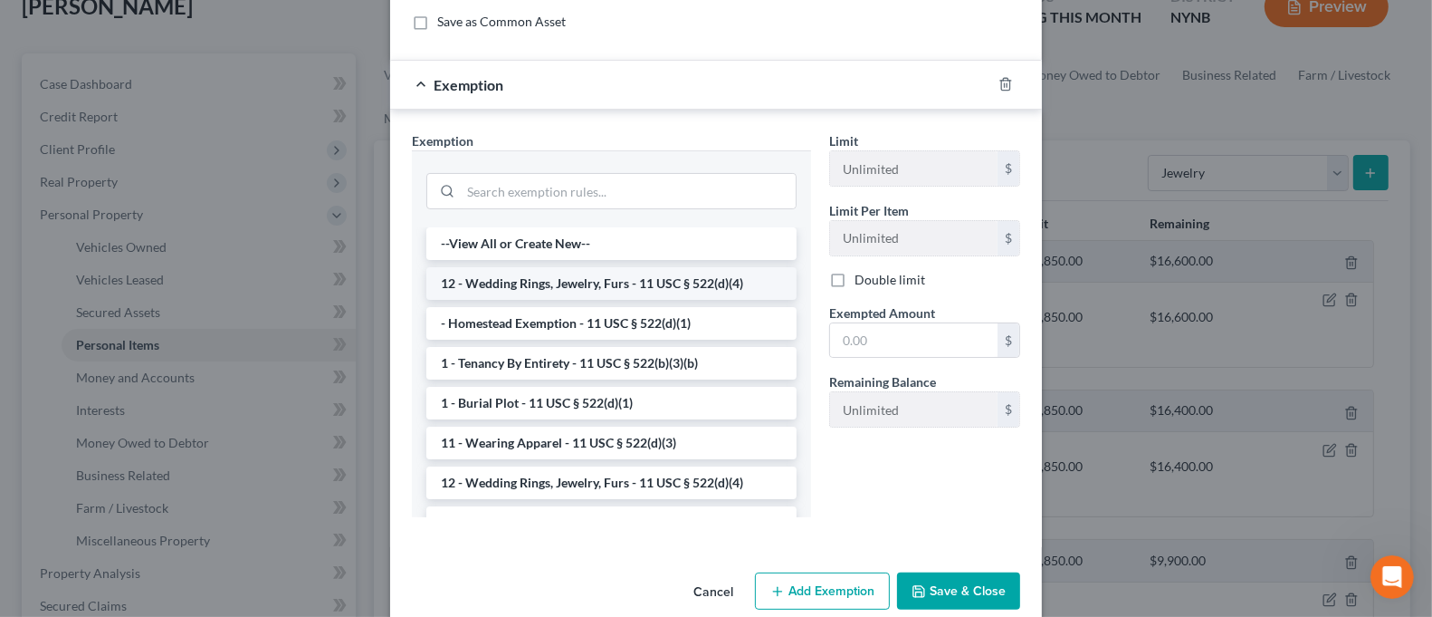
click at [637, 284] on li "12 - Wedding Rings, Jewelry, Furs - 11 USC § 522(d)(4)" at bounding box center [611, 283] width 370 height 33
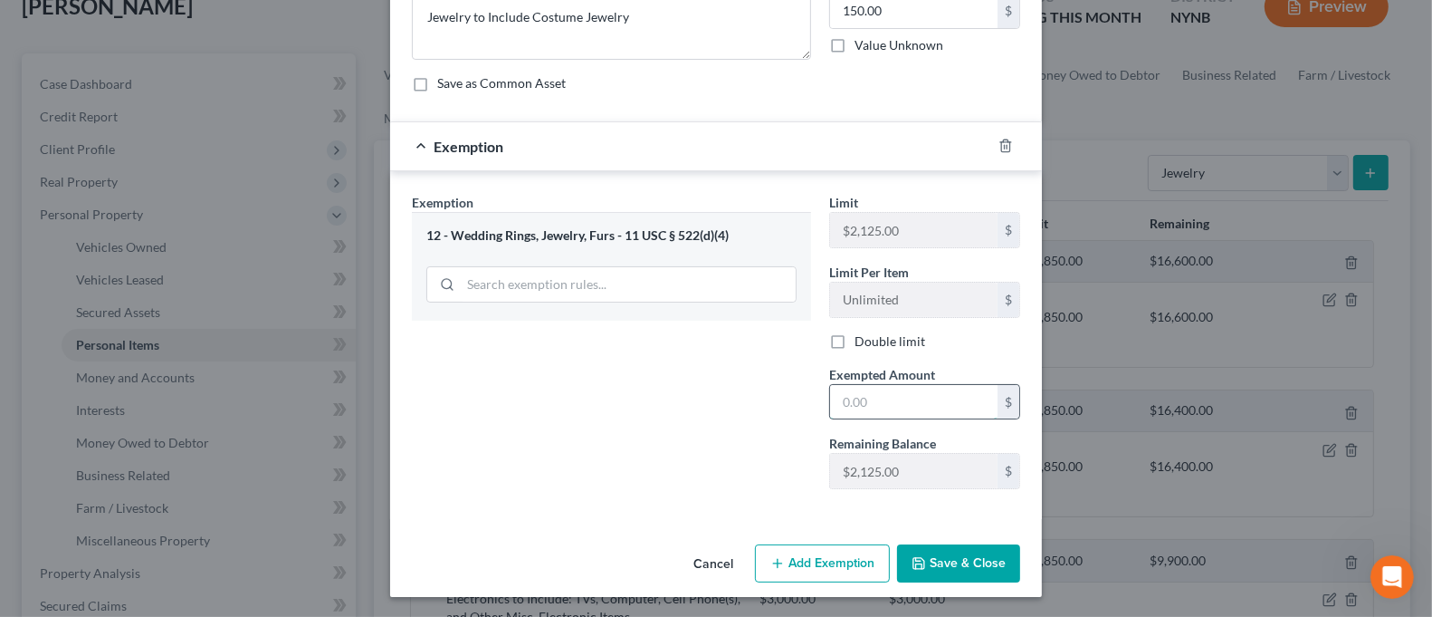
click at [925, 404] on input "text" at bounding box center [914, 402] width 168 height 34
type input "150.00"
click at [980, 565] on button "Save & Close" at bounding box center [958, 563] width 123 height 38
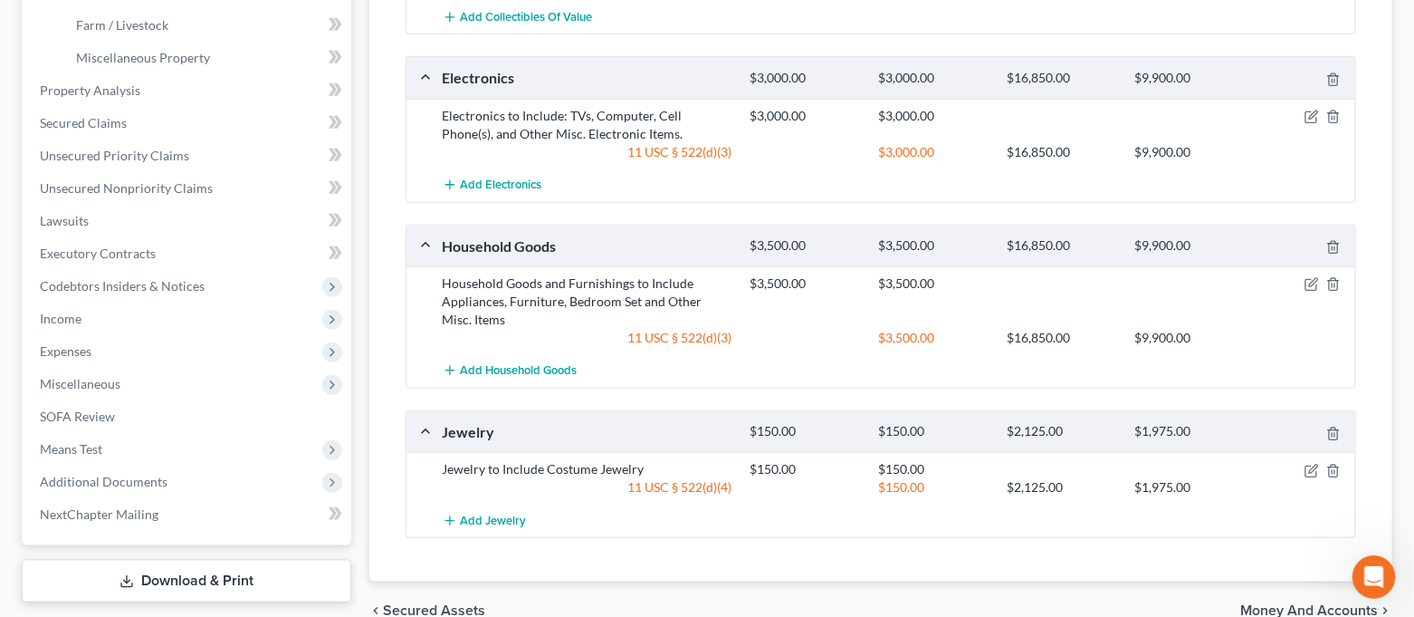
scroll to position [120, 0]
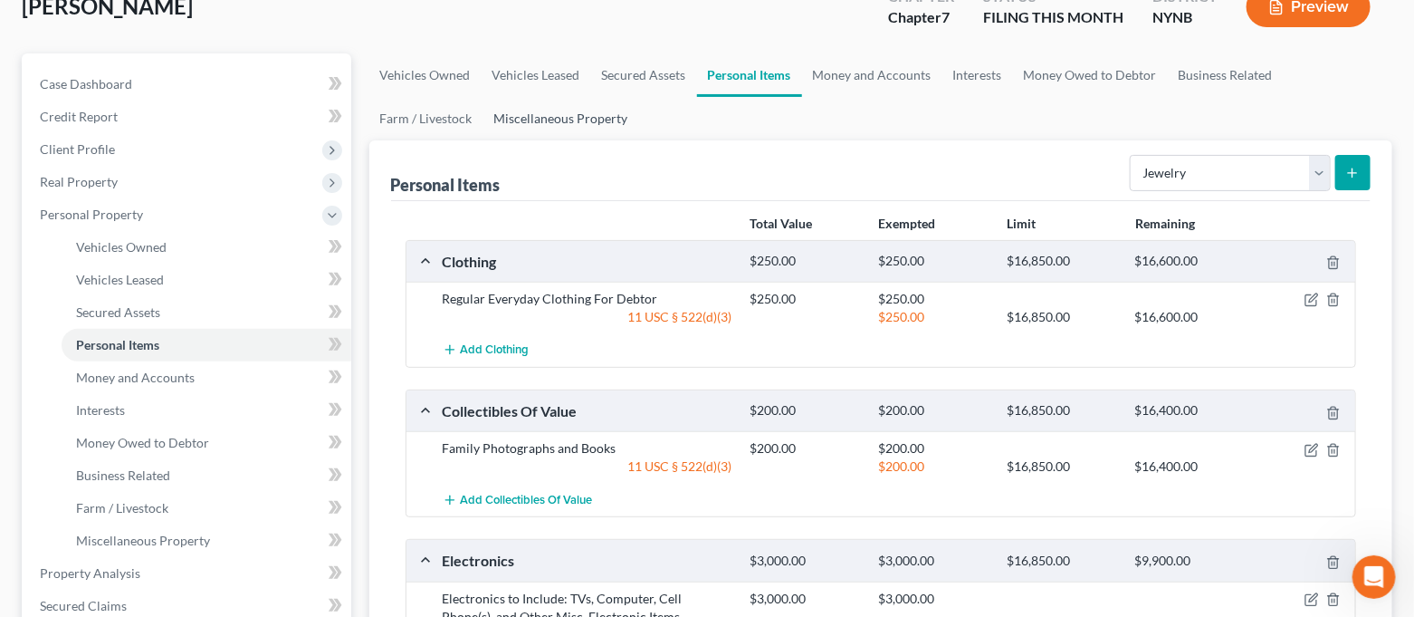
click at [484, 122] on link "Miscellaneous Property" at bounding box center [562, 118] width 156 height 43
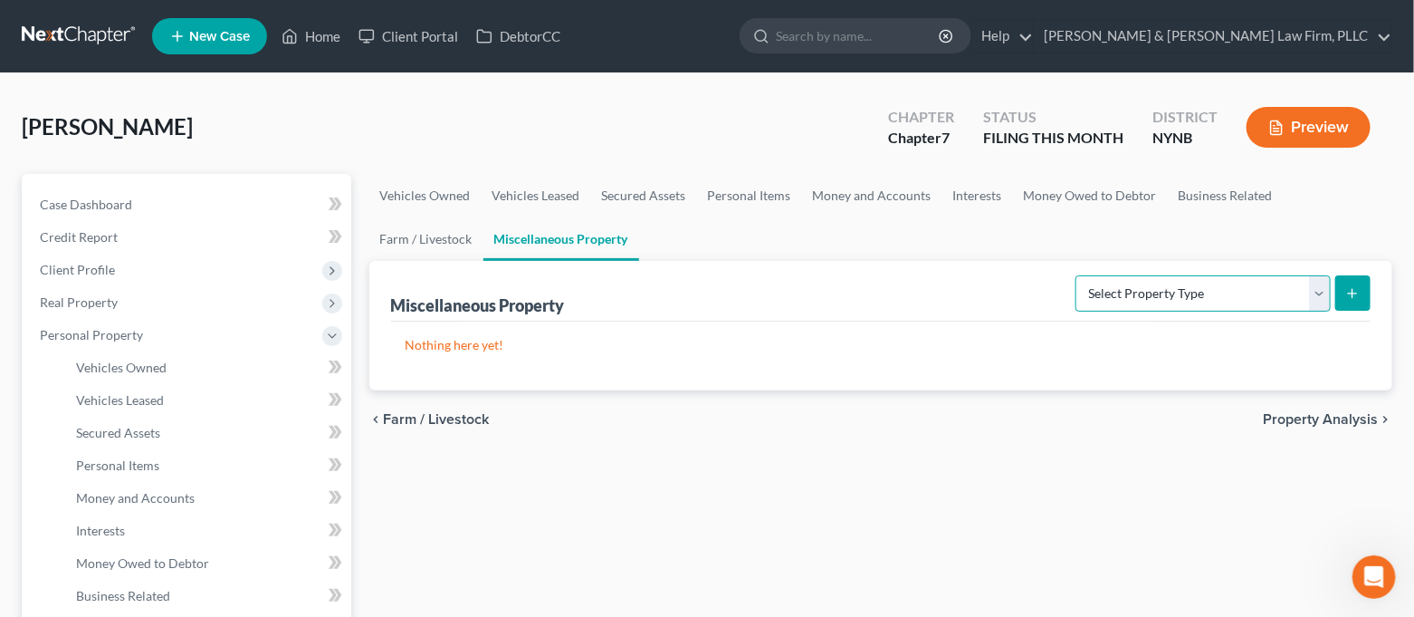
click at [1278, 295] on select "Select Property Type Assigned for Creditor Benefit [DATE] Holding for Another N…" at bounding box center [1203, 293] width 255 height 36
click at [777, 196] on link "Personal Items" at bounding box center [749, 195] width 105 height 43
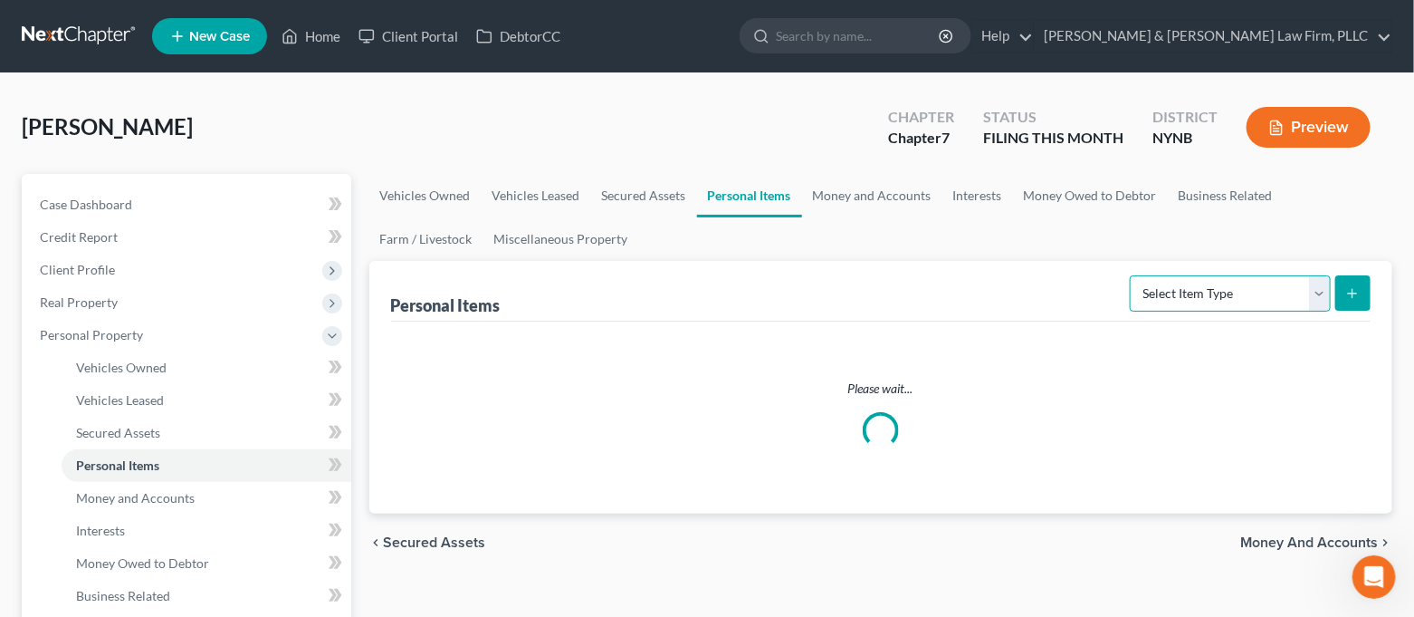
click at [1254, 293] on select "Select Item Type Clothing Collectibles Of Value Electronics Firearms Household …" at bounding box center [1230, 293] width 201 height 36
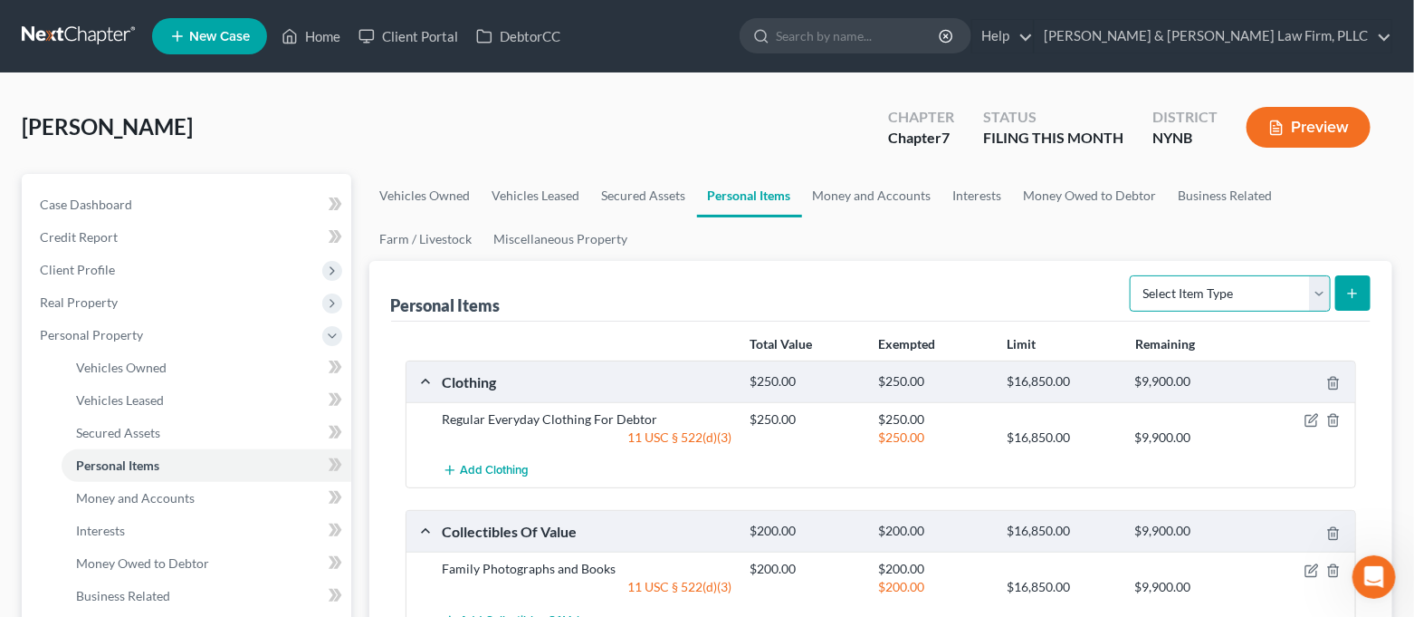
select select "other"
click at [1133, 275] on select "Select Item Type Clothing Collectibles Of Value Electronics Firearms Household …" at bounding box center [1230, 293] width 201 height 36
click at [1362, 296] on button "submit" at bounding box center [1353, 292] width 35 height 35
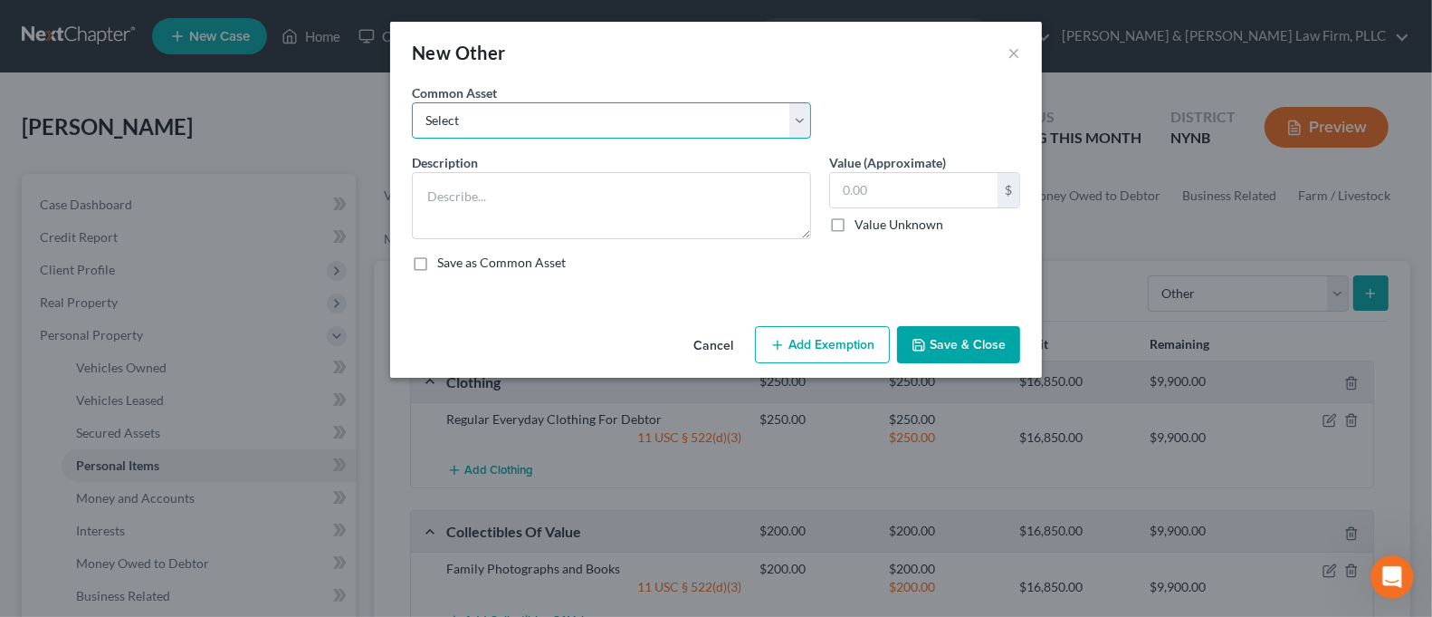
click at [627, 109] on select "Select Pull behind utility Trailer" at bounding box center [611, 120] width 399 height 36
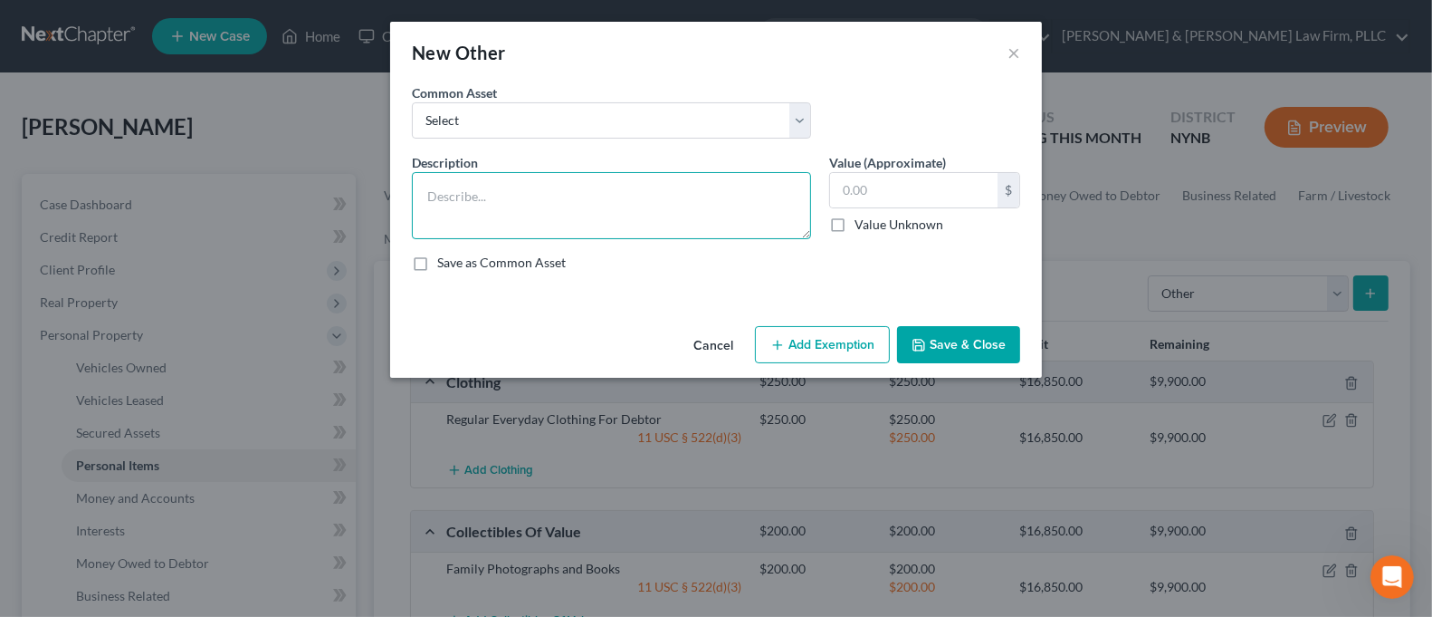
click at [580, 215] on textarea at bounding box center [611, 205] width 399 height 67
type textarea "14 Ft Boat"
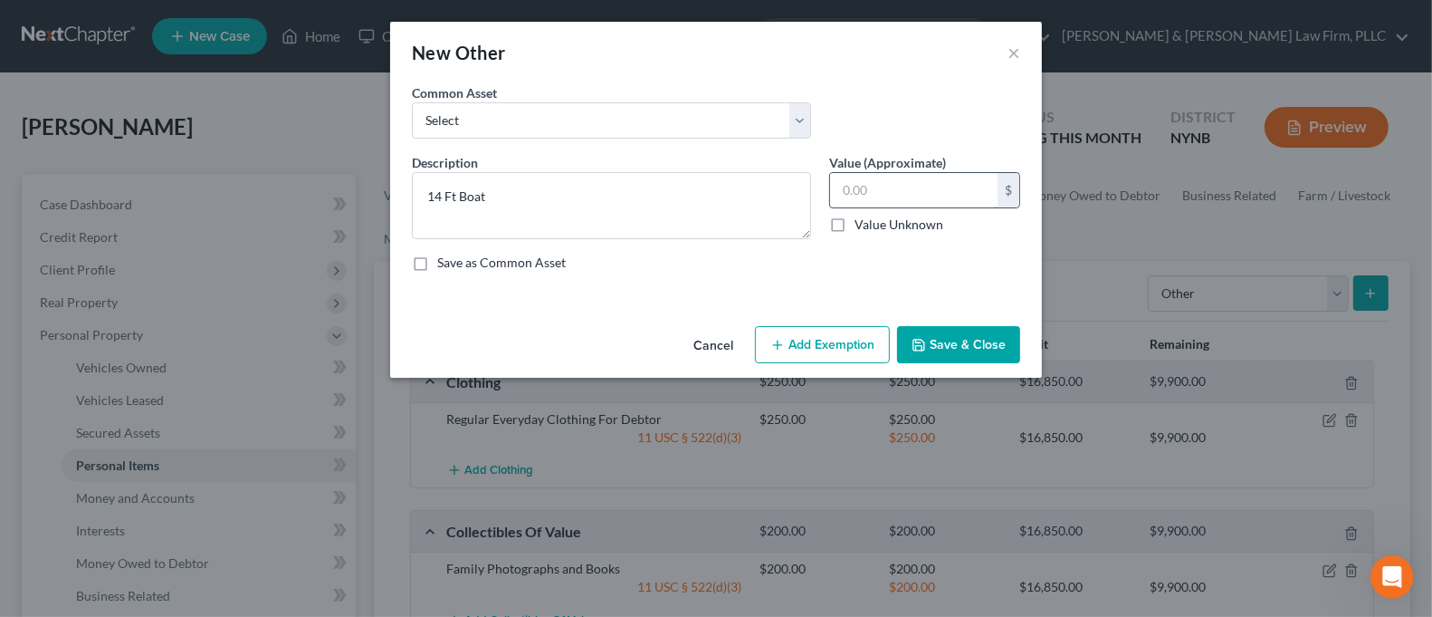
click at [924, 178] on input "text" at bounding box center [914, 190] width 168 height 34
type input "1,000.00"
click at [844, 337] on button "Add Exemption" at bounding box center [822, 345] width 135 height 38
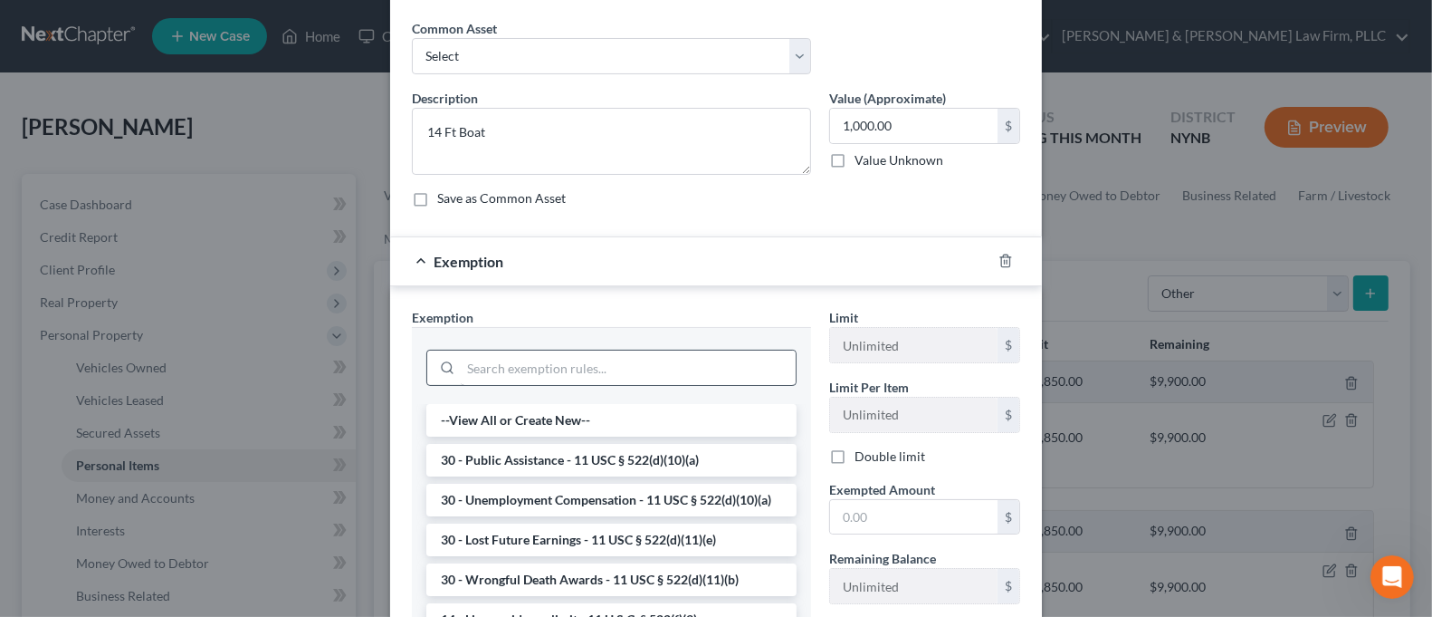
scroll to position [120, 0]
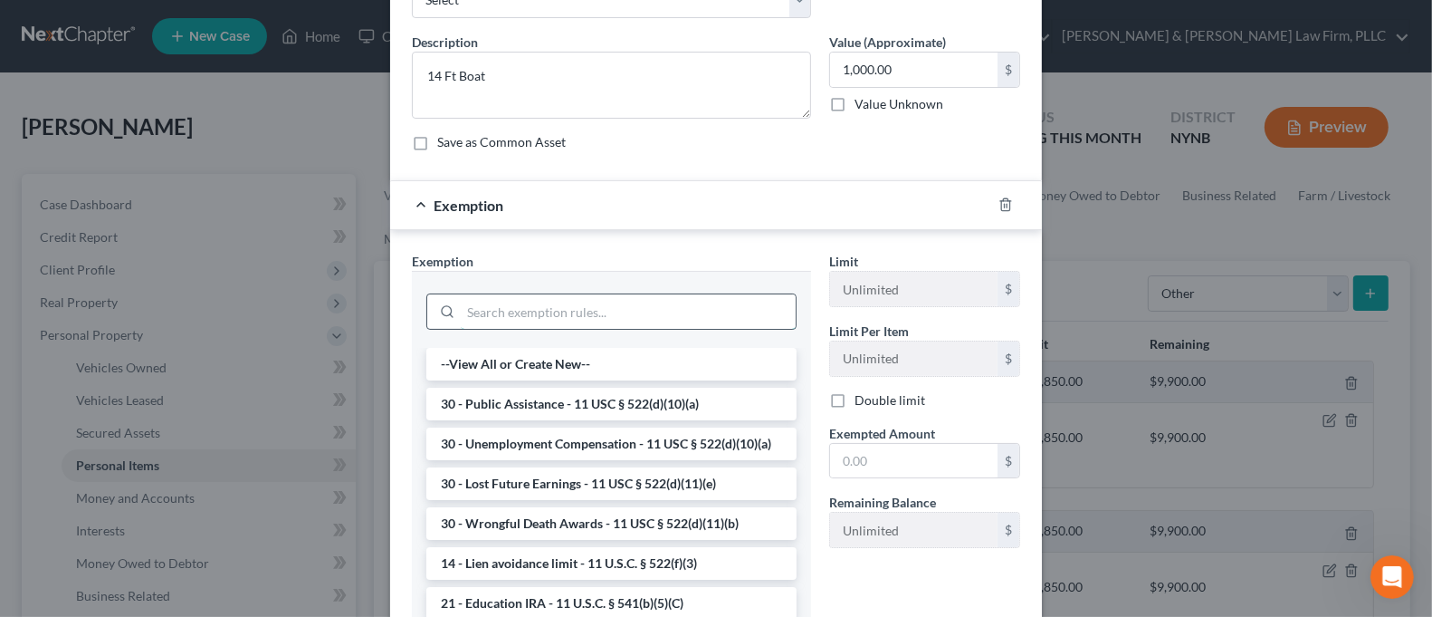
click at [611, 319] on input "search" at bounding box center [628, 311] width 335 height 34
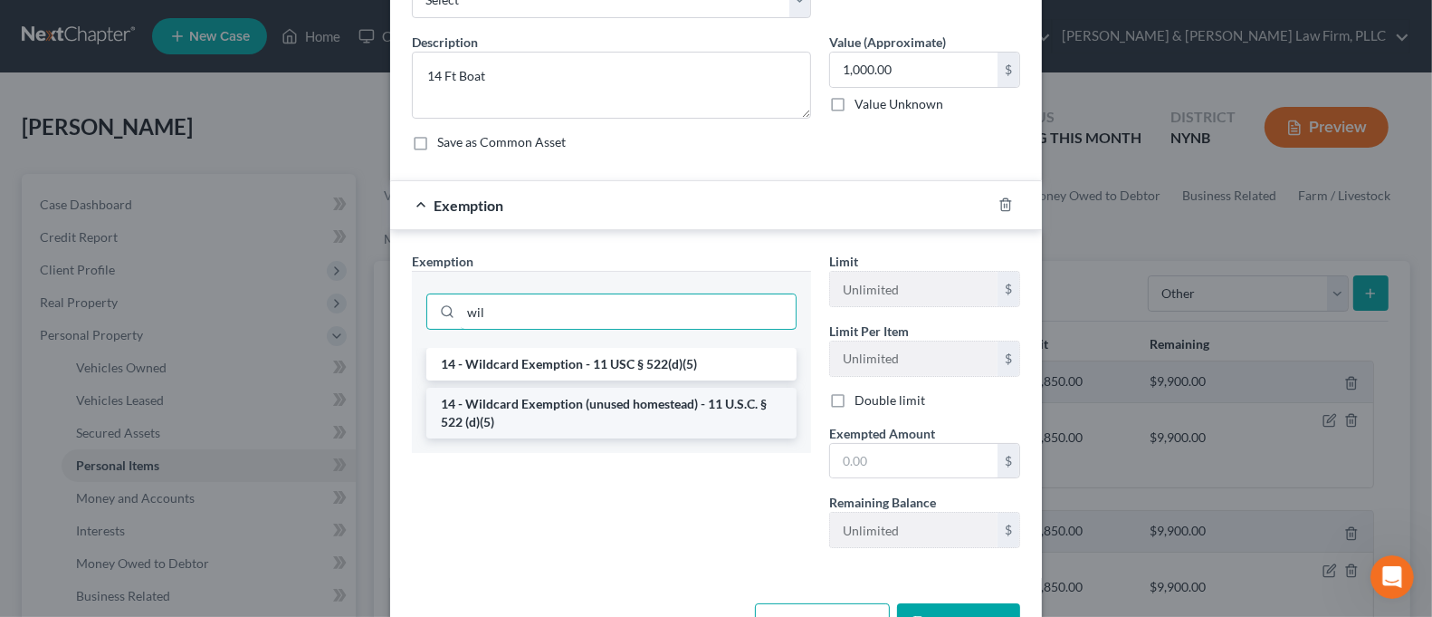
type input "wil"
click at [668, 407] on li "14 - Wildcard Exemption (unused homestead) - 11 U.S.C. § 522 (d)(5)" at bounding box center [611, 413] width 370 height 51
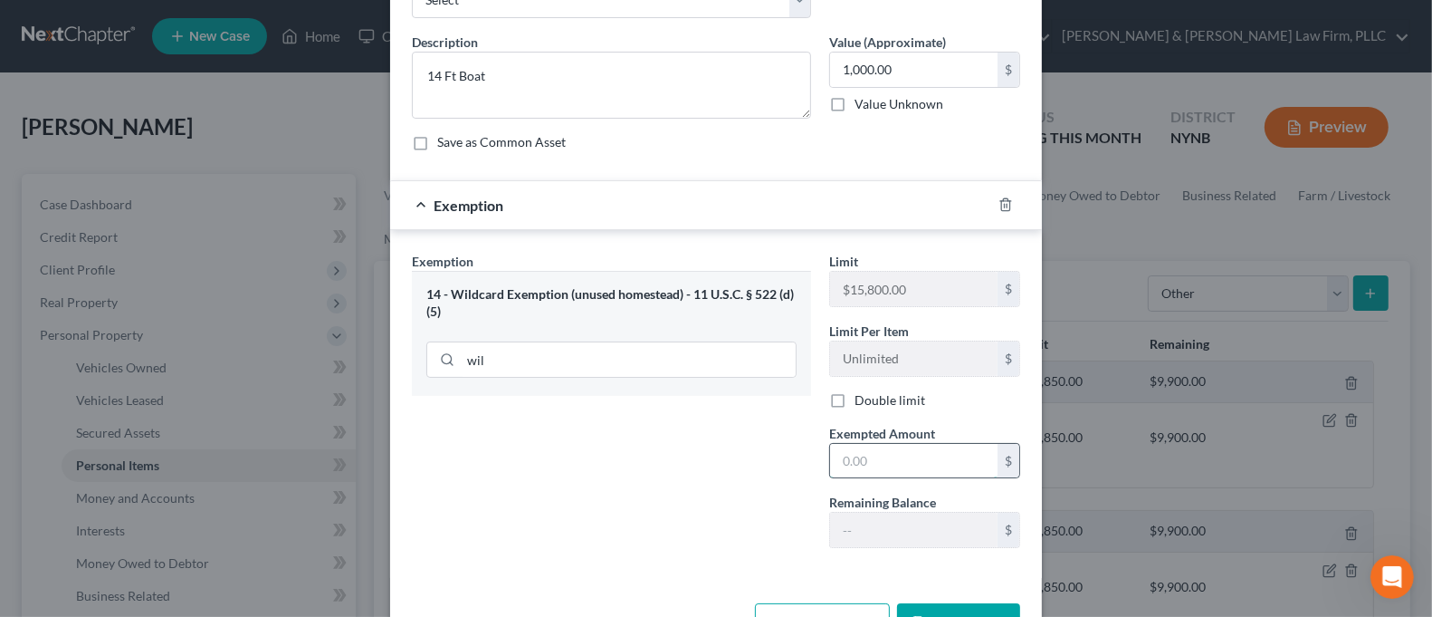
click at [876, 465] on input "text" at bounding box center [914, 461] width 168 height 34
type input "1,000.00"
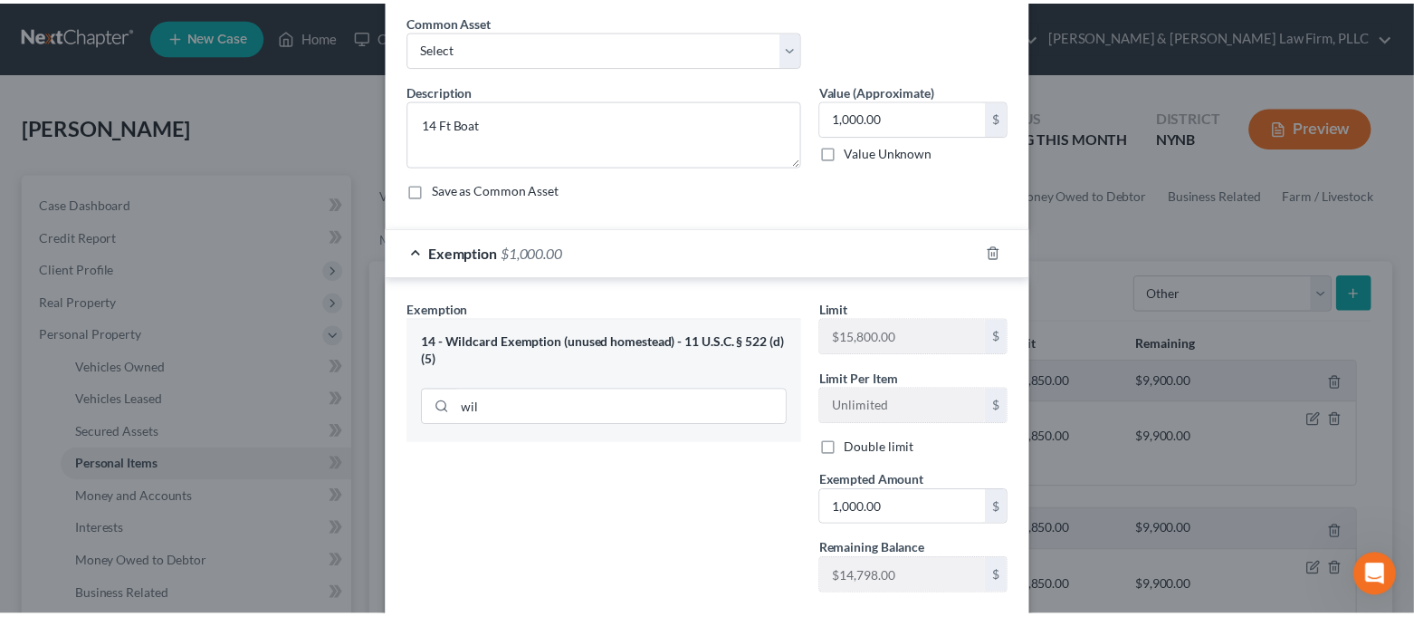
scroll to position [179, 0]
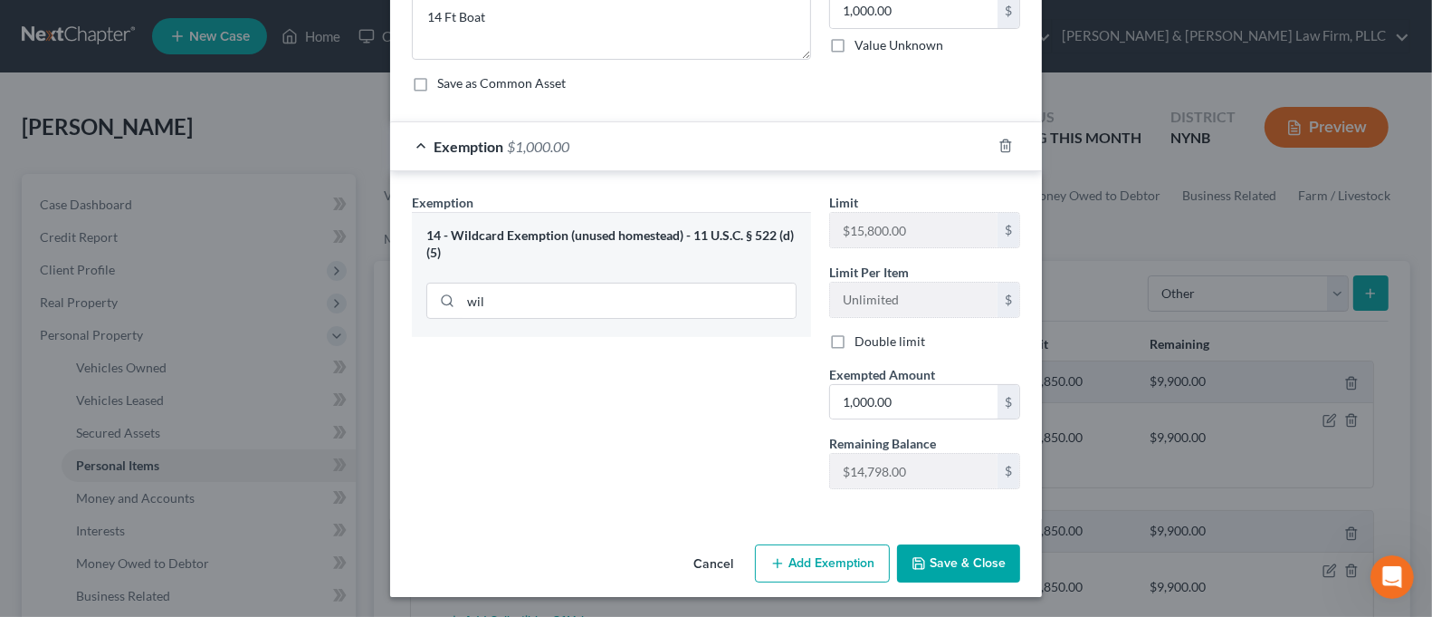
click at [962, 559] on button "Save & Close" at bounding box center [958, 563] width 123 height 38
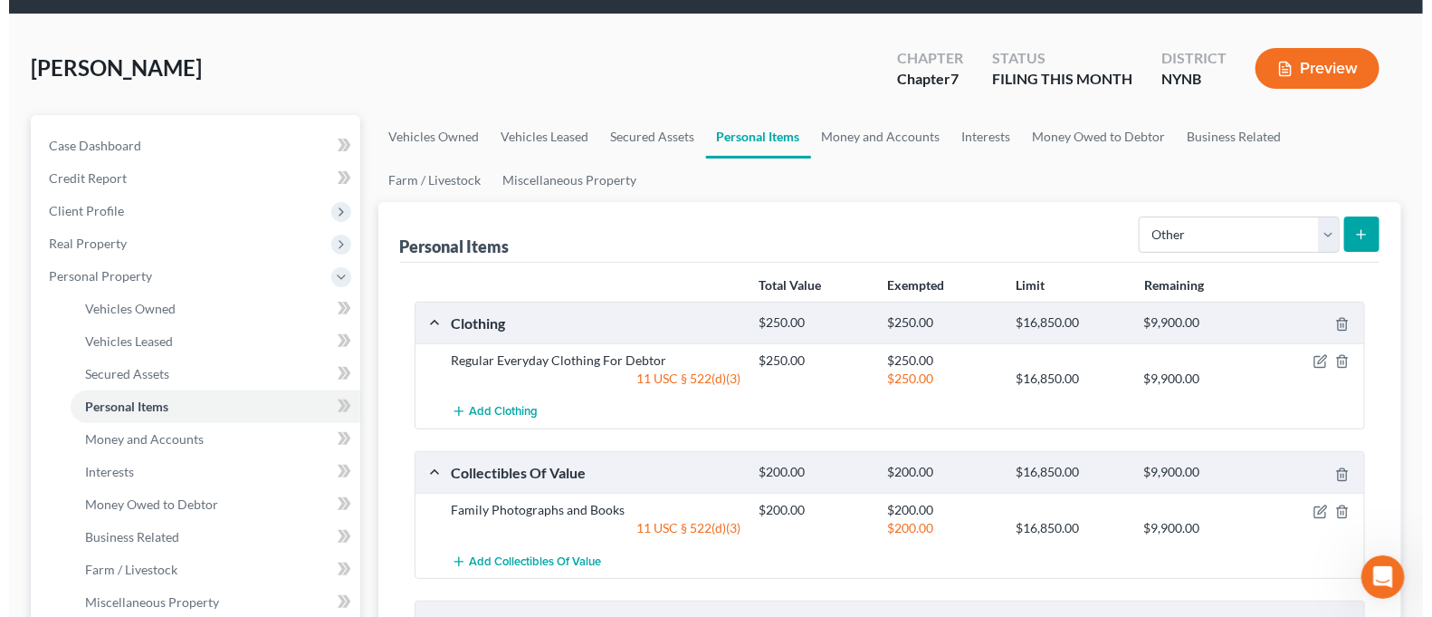
scroll to position [0, 0]
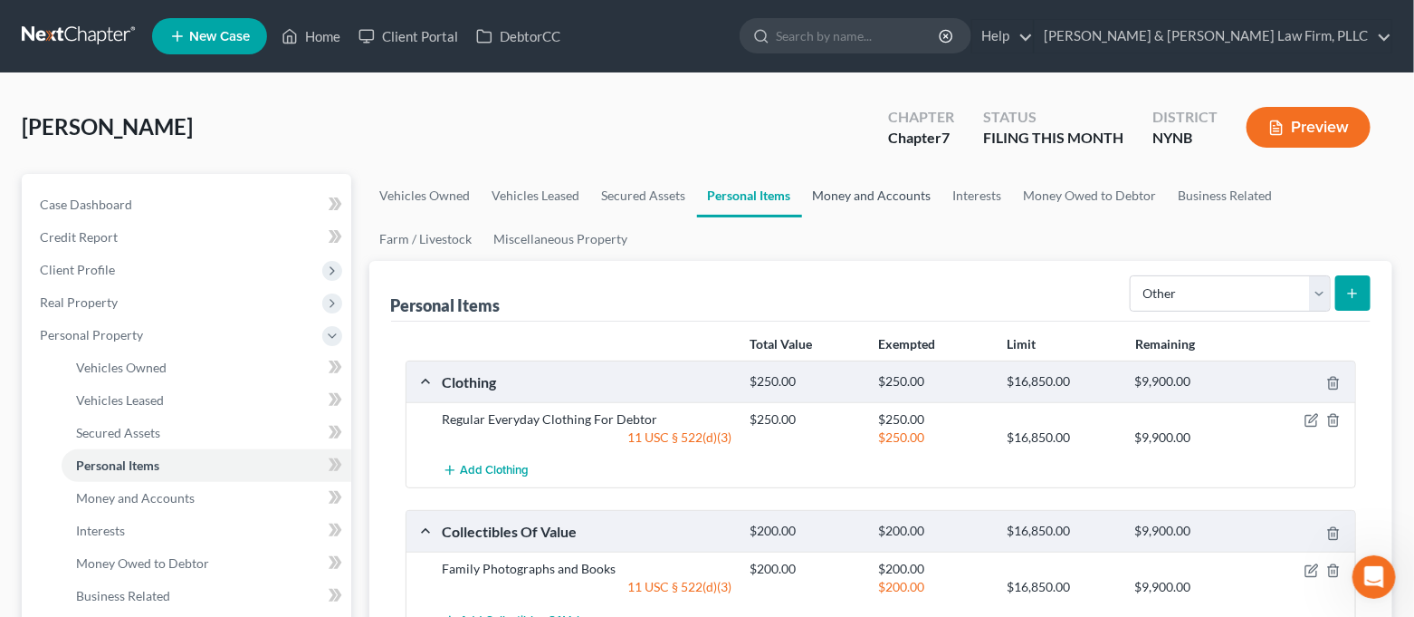
click at [882, 194] on link "Money and Accounts" at bounding box center [872, 195] width 140 height 43
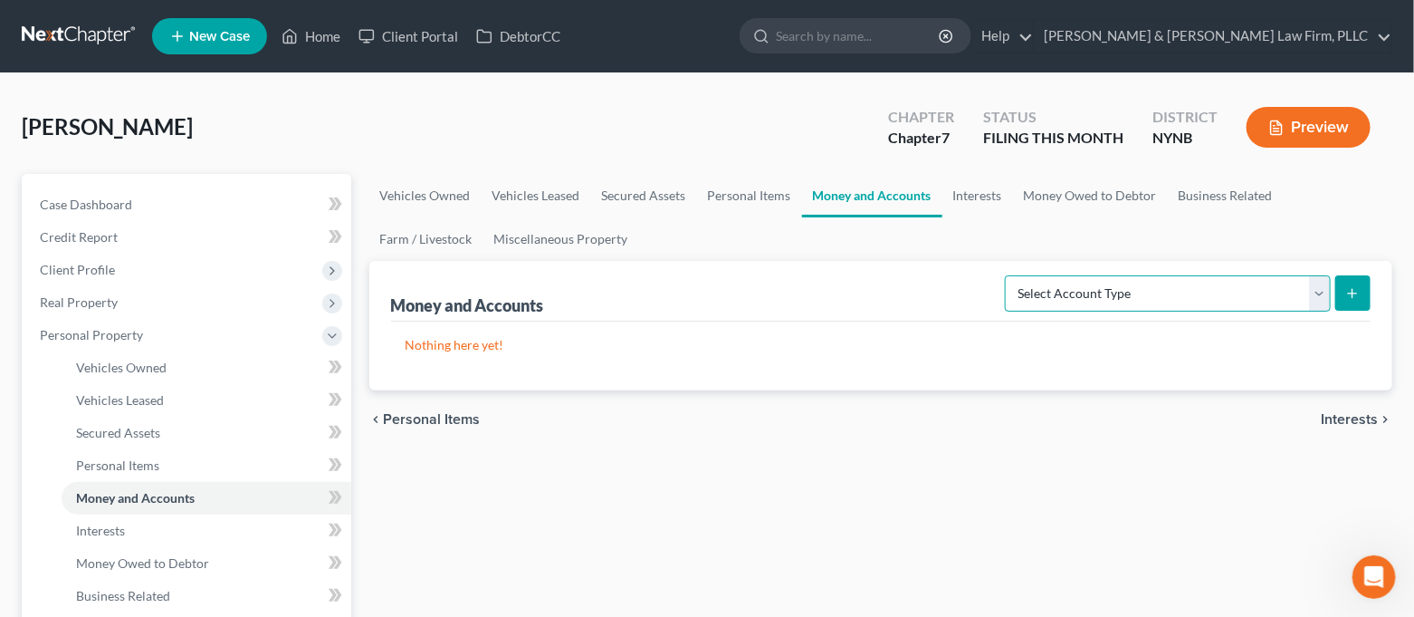
click at [1068, 280] on select "Select Account Type Brokerage Cash on Hand Certificates of Deposit Checking Acc…" at bounding box center [1168, 293] width 326 height 36
select select "cash_on_hand"
click at [1009, 275] on select "Select Account Type Brokerage Cash on Hand Certificates of Deposit Checking Acc…" at bounding box center [1168, 293] width 326 height 36
click at [1341, 291] on button "submit" at bounding box center [1353, 292] width 35 height 35
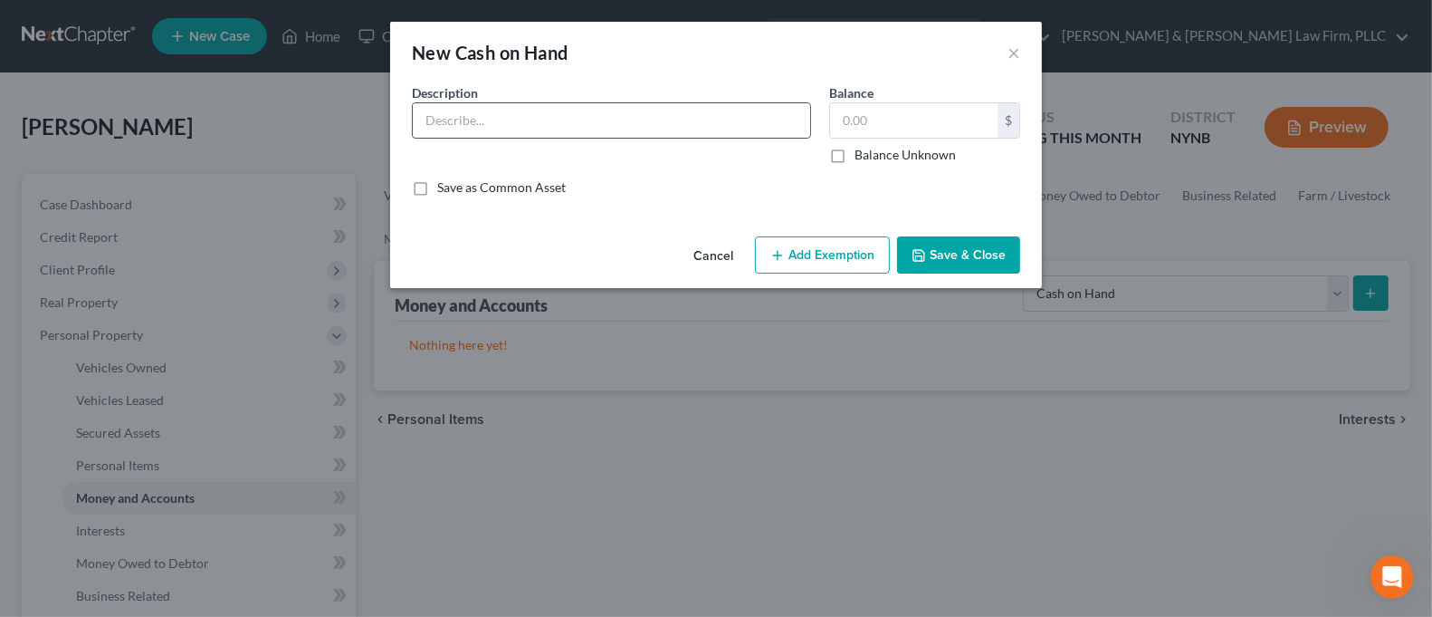
click at [670, 126] on input "text" at bounding box center [611, 120] width 397 height 34
type input "Cash on Hand"
click at [878, 120] on input "text" at bounding box center [914, 120] width 168 height 34
type input "100.00"
click at [856, 255] on button "Add Exemption" at bounding box center [822, 255] width 135 height 38
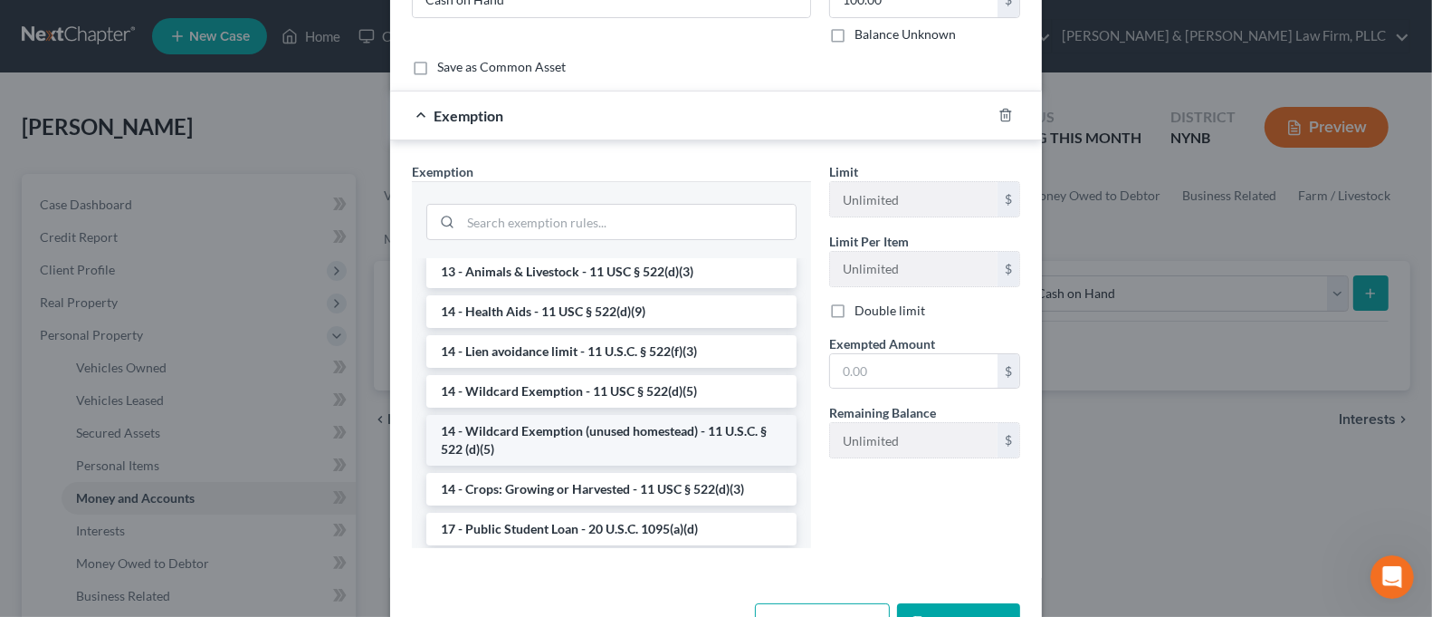
scroll to position [241, 0]
click at [660, 442] on li "14 - Wildcard Exemption (unused homestead) - 11 U.S.C. § 522 (d)(5)" at bounding box center [611, 441] width 370 height 51
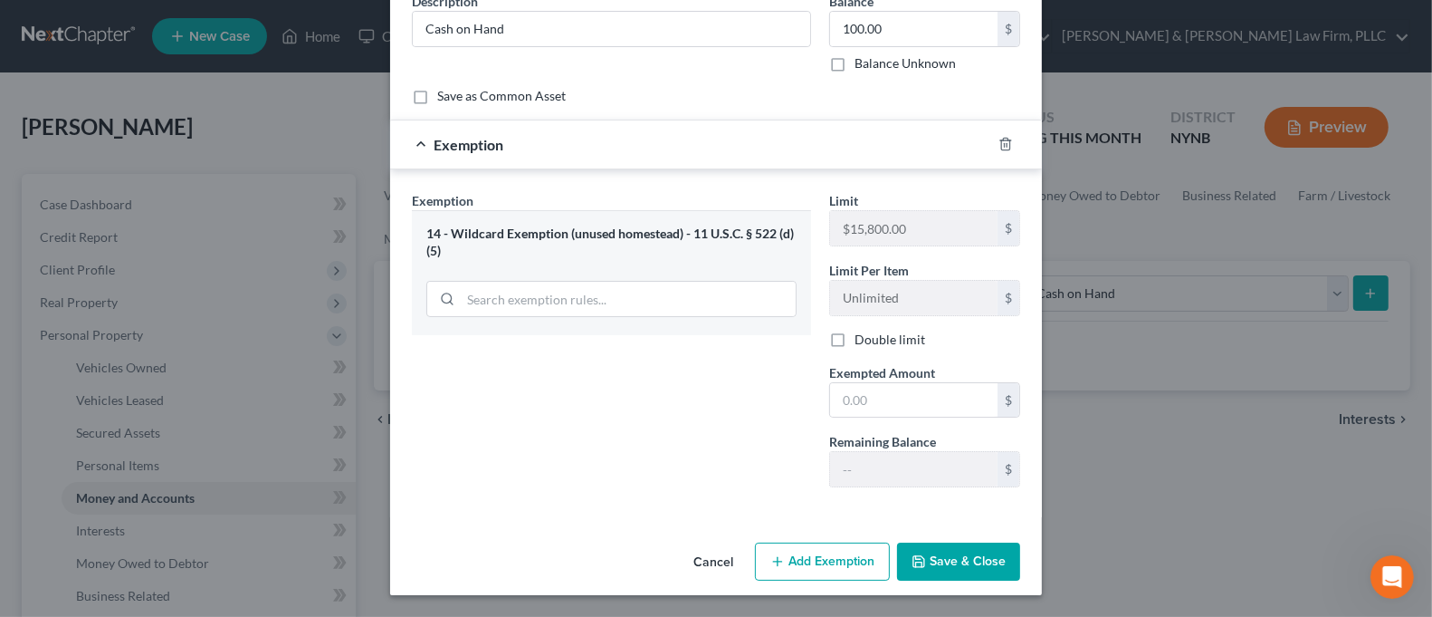
scroll to position [90, 0]
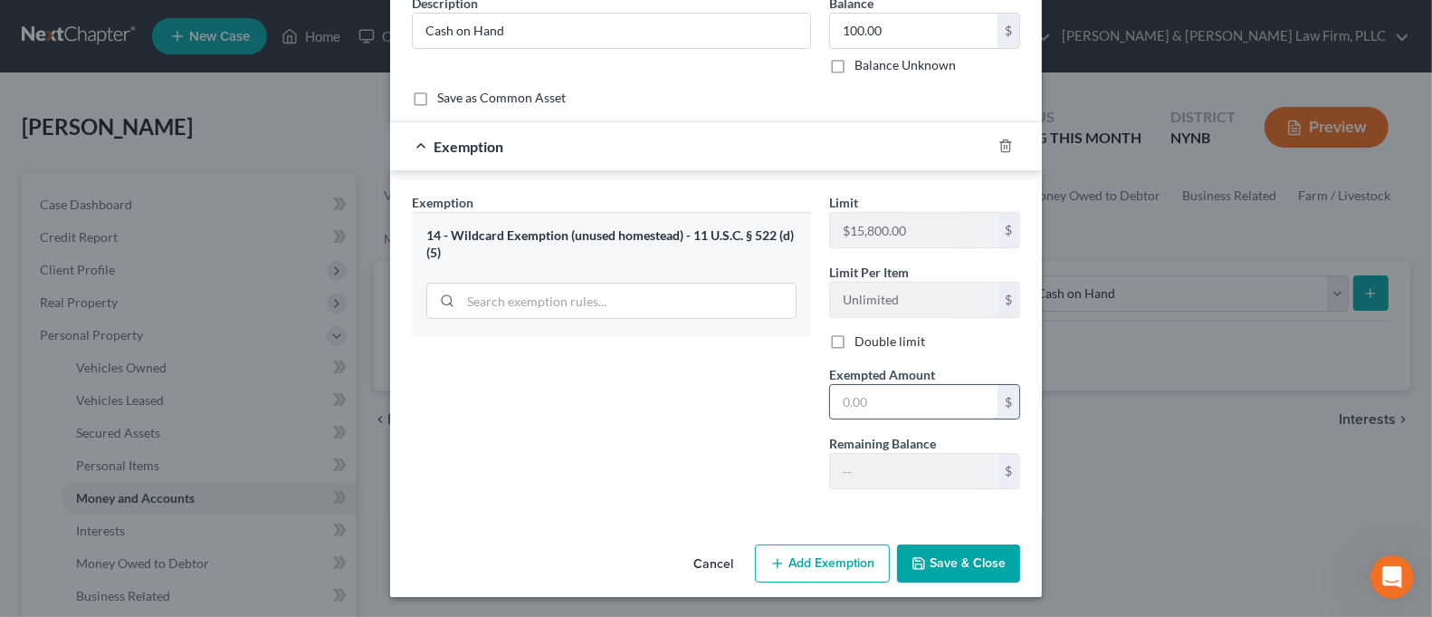
click at [867, 406] on input "text" at bounding box center [914, 402] width 168 height 34
type input "100.00"
click at [942, 569] on button "Save & Close" at bounding box center [958, 563] width 123 height 38
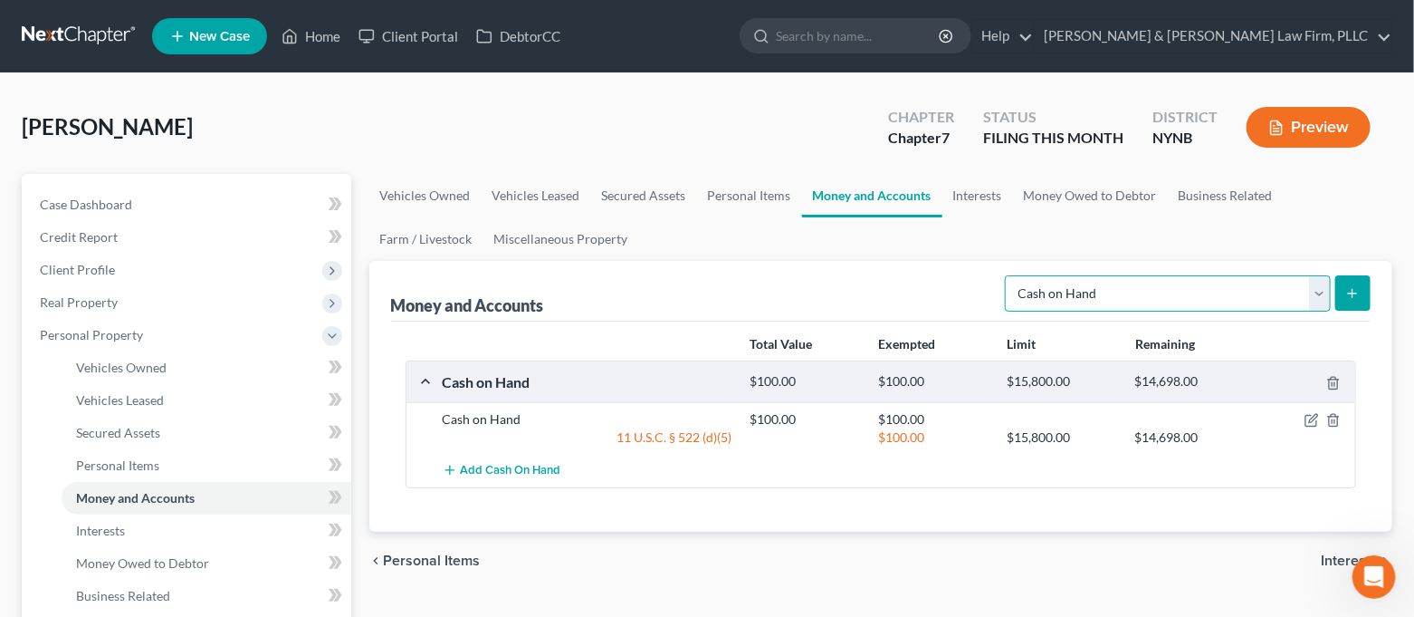
click at [1130, 292] on select "Select Account Type Brokerage Cash on Hand Certificates of Deposit Checking Acc…" at bounding box center [1168, 293] width 326 height 36
click at [1009, 275] on select "Select Account Type Brokerage Cash on Hand Certificates of Deposit Checking Acc…" at bounding box center [1168, 293] width 326 height 36
click at [1350, 286] on icon "submit" at bounding box center [1352, 293] width 14 height 14
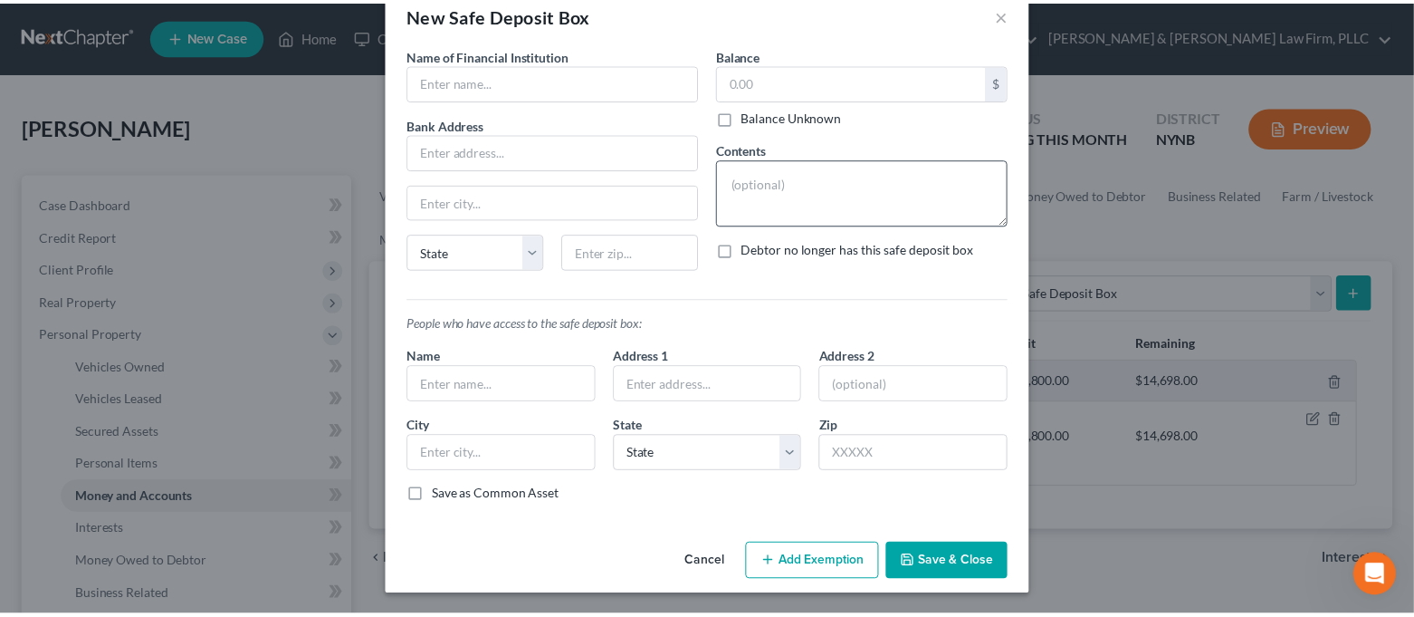
scroll to position [0, 0]
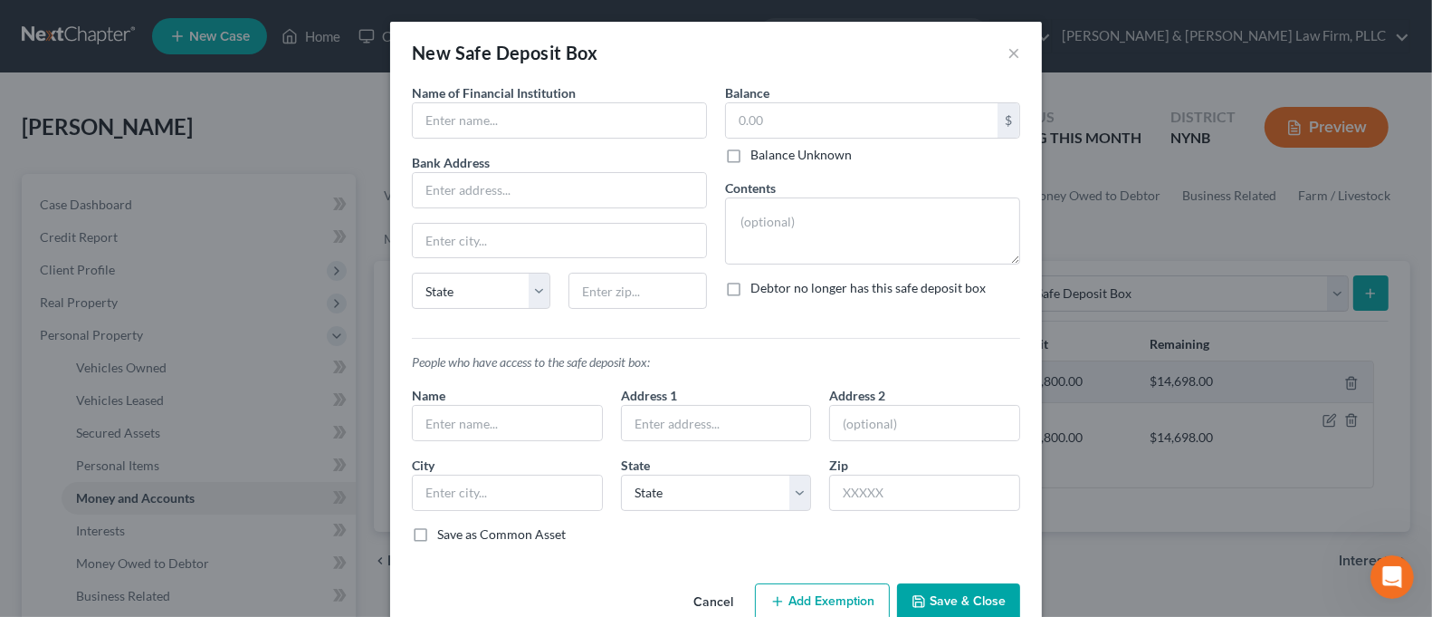
click at [995, 53] on div "New Safe Deposit Box ×" at bounding box center [716, 53] width 652 height 62
click at [1008, 51] on button "×" at bounding box center [1014, 53] width 13 height 22
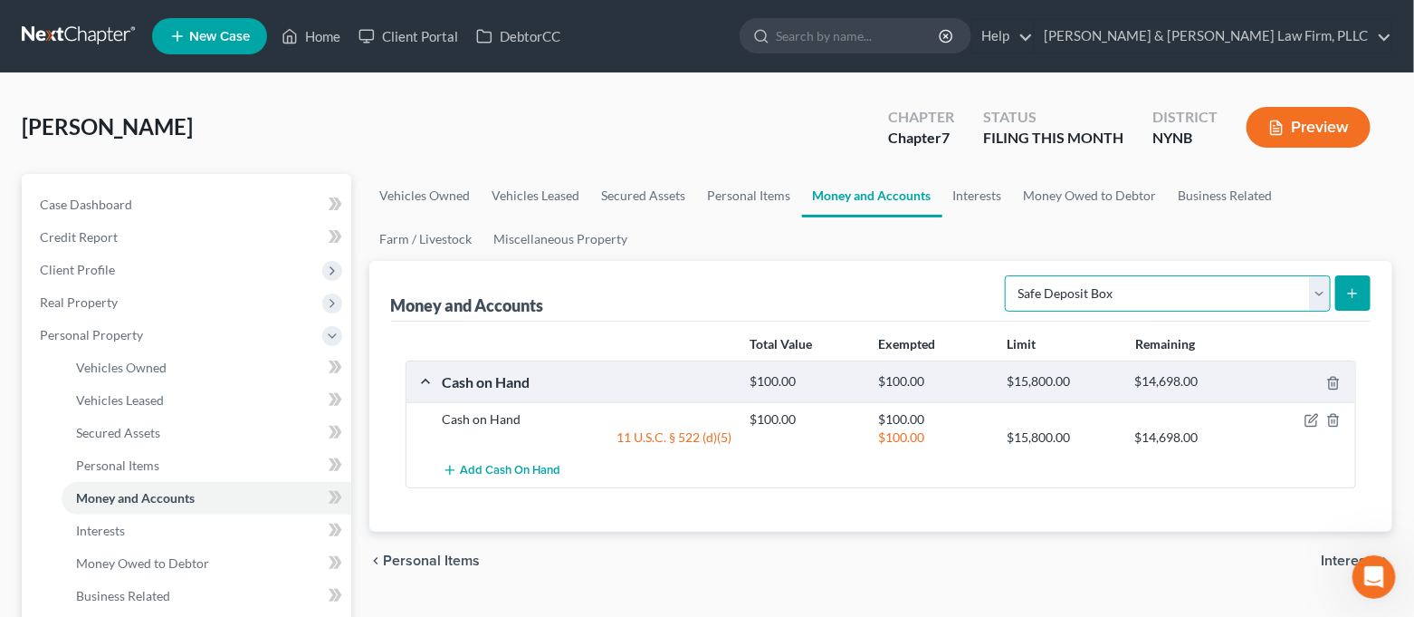
click at [1100, 297] on select "Select Account Type Brokerage Cash on Hand Certificates of Deposit Checking Acc…" at bounding box center [1168, 293] width 326 height 36
select select "other"
click at [1009, 275] on select "Select Account Type Brokerage Cash on Hand Certificates of Deposit Checking Acc…" at bounding box center [1168, 293] width 326 height 36
click at [1353, 293] on line "submit" at bounding box center [1353, 293] width 0 height 8
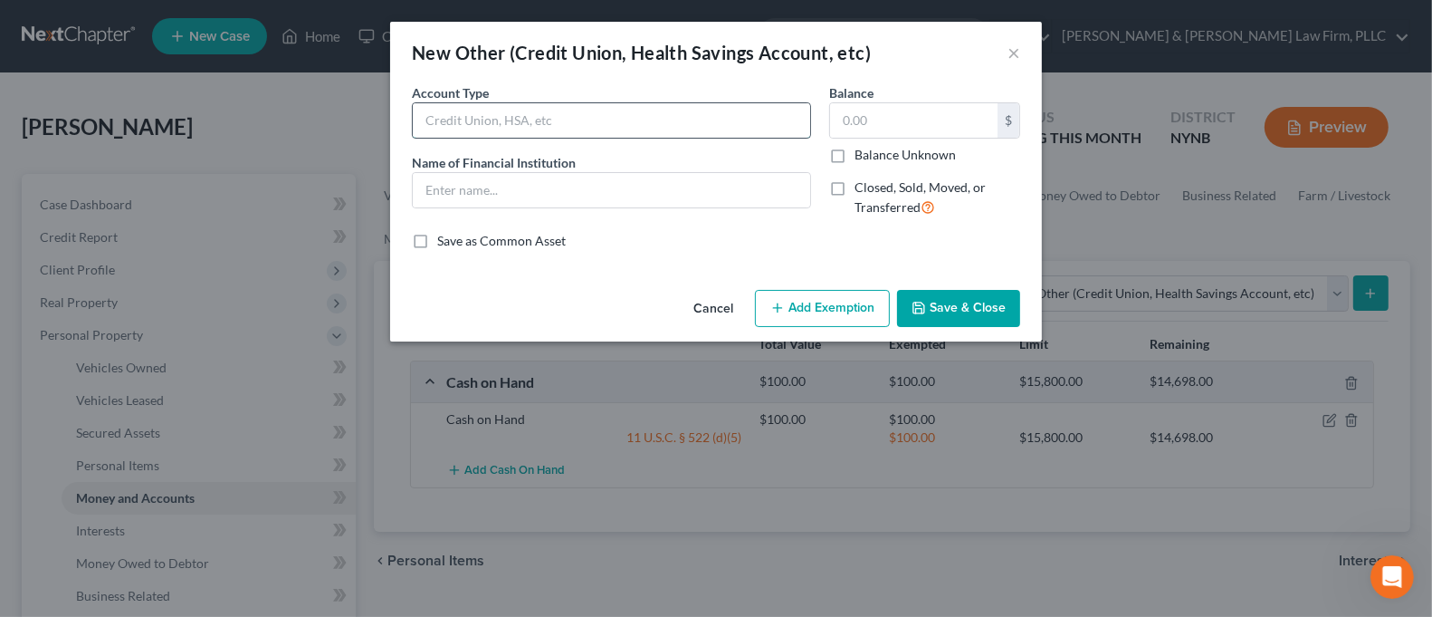
click at [612, 126] on input "text" at bounding box center [611, 120] width 397 height 34
drag, startPoint x: 612, startPoint y: 126, endPoint x: 626, endPoint y: 123, distance: 13.9
click at [612, 126] on input "text" at bounding box center [611, 120] width 397 height 34
click at [1009, 54] on button "×" at bounding box center [1014, 53] width 13 height 22
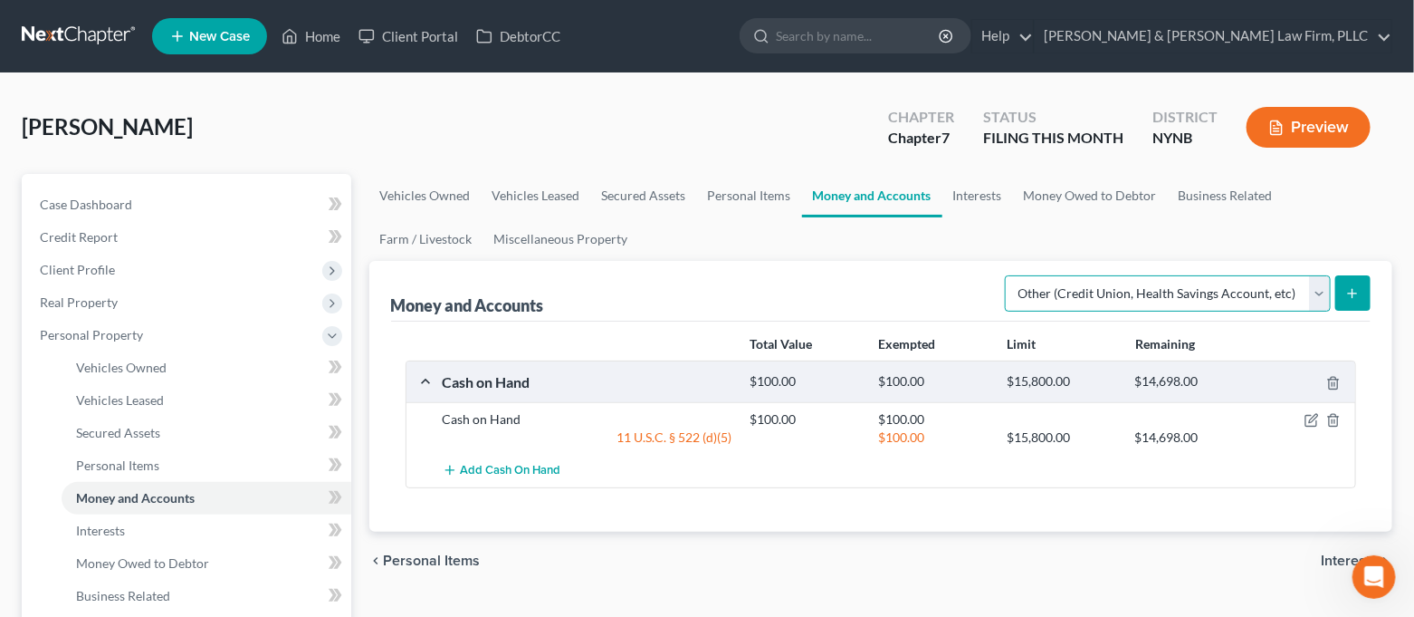
click at [1273, 287] on select "Select Account Type Brokerage Cash on Hand Certificates of Deposit Checking Acc…" at bounding box center [1168, 293] width 326 height 36
click at [981, 187] on link "Interests" at bounding box center [978, 195] width 71 height 43
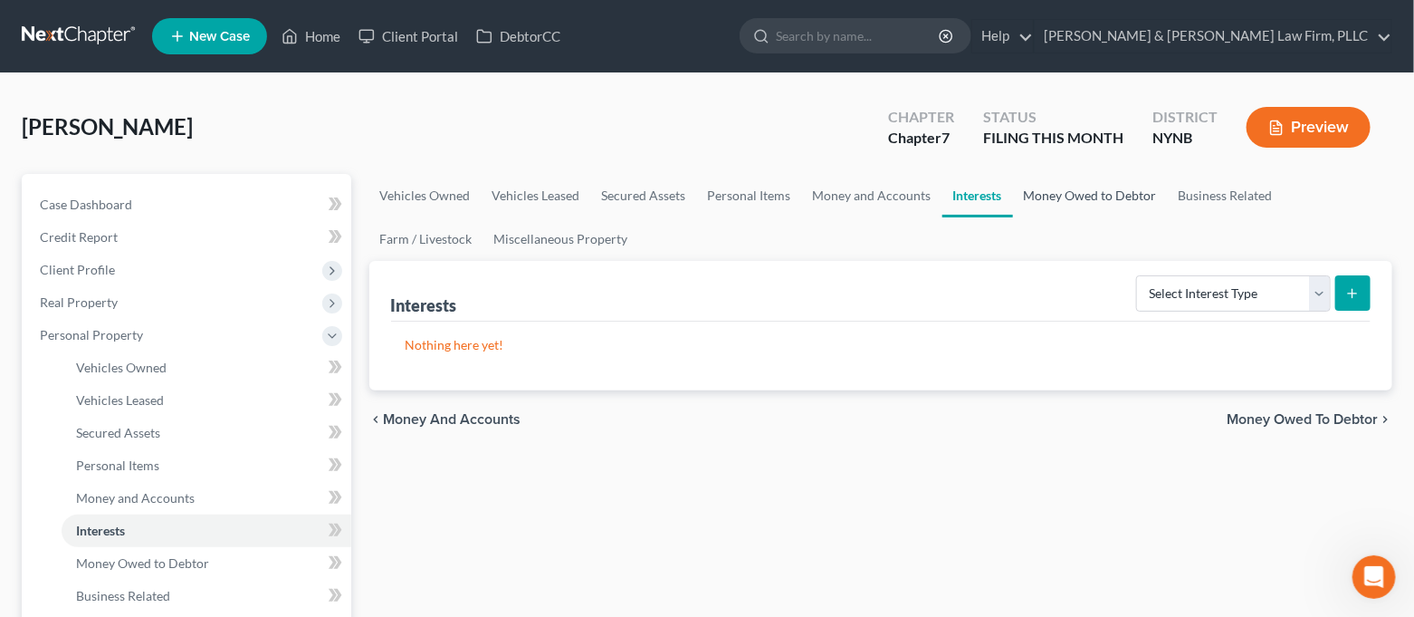
click at [1052, 200] on link "Money Owed to Debtor" at bounding box center [1090, 195] width 155 height 43
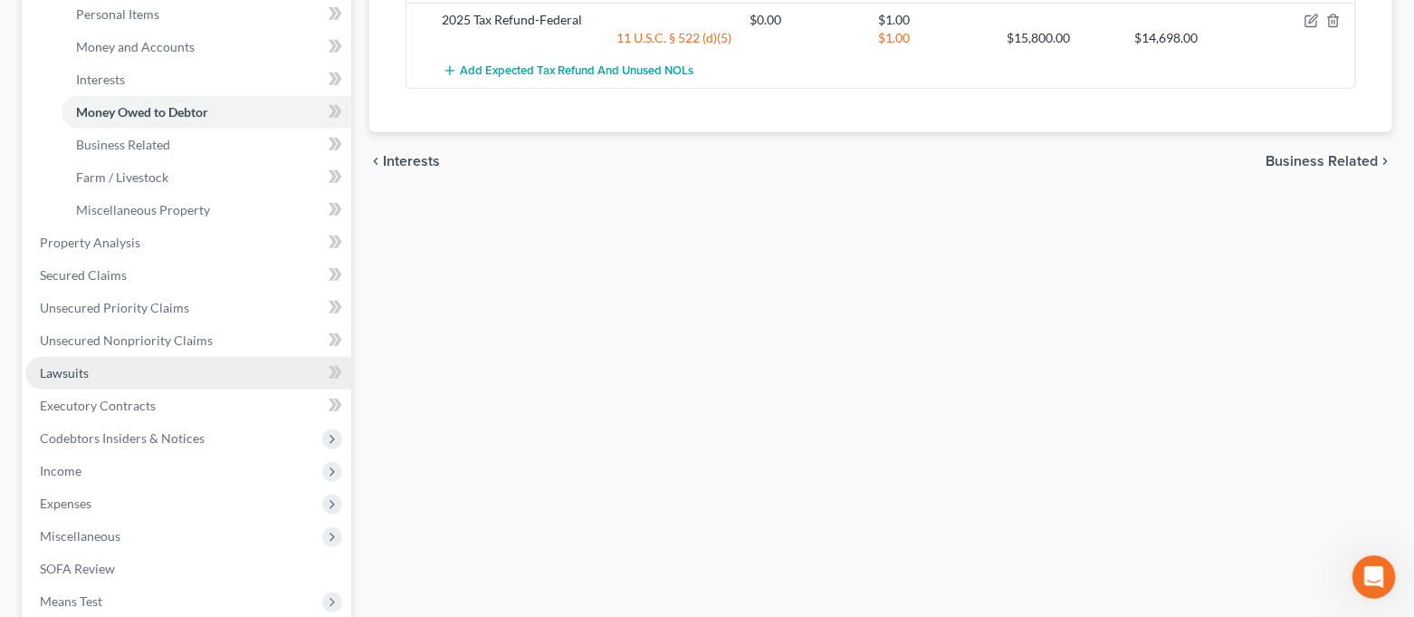
scroll to position [483, 0]
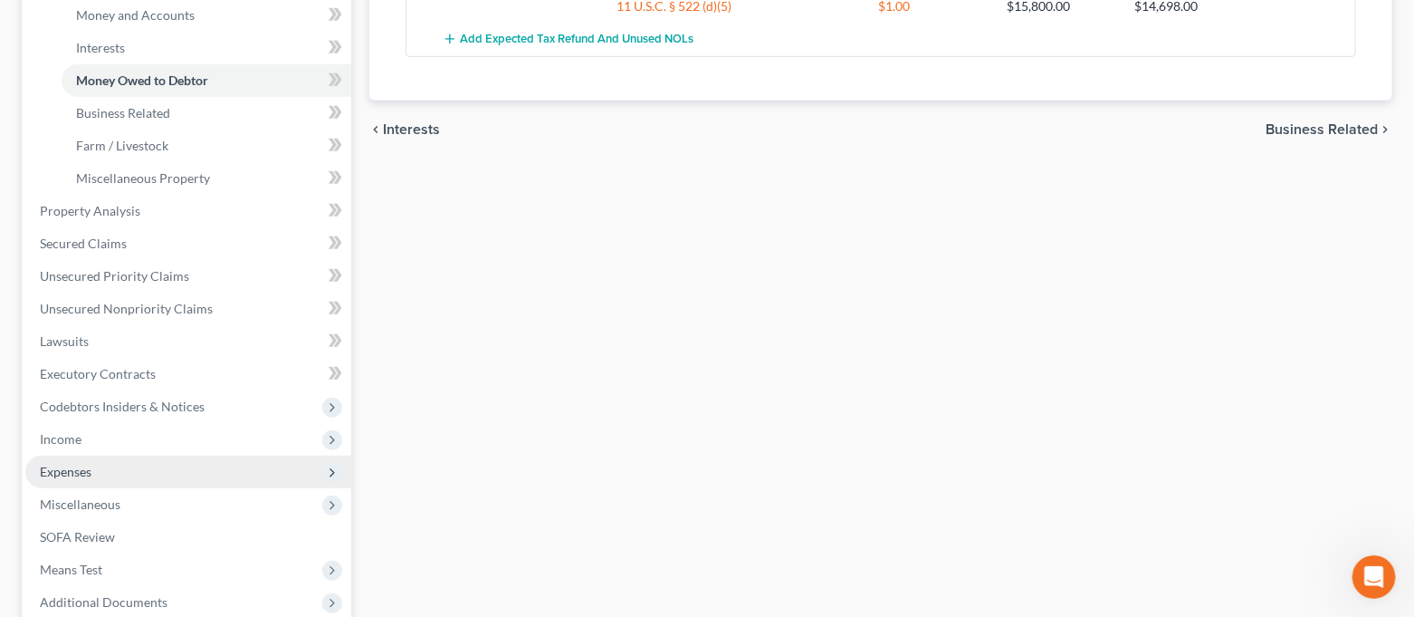
click at [156, 467] on span "Expenses" at bounding box center [188, 471] width 326 height 33
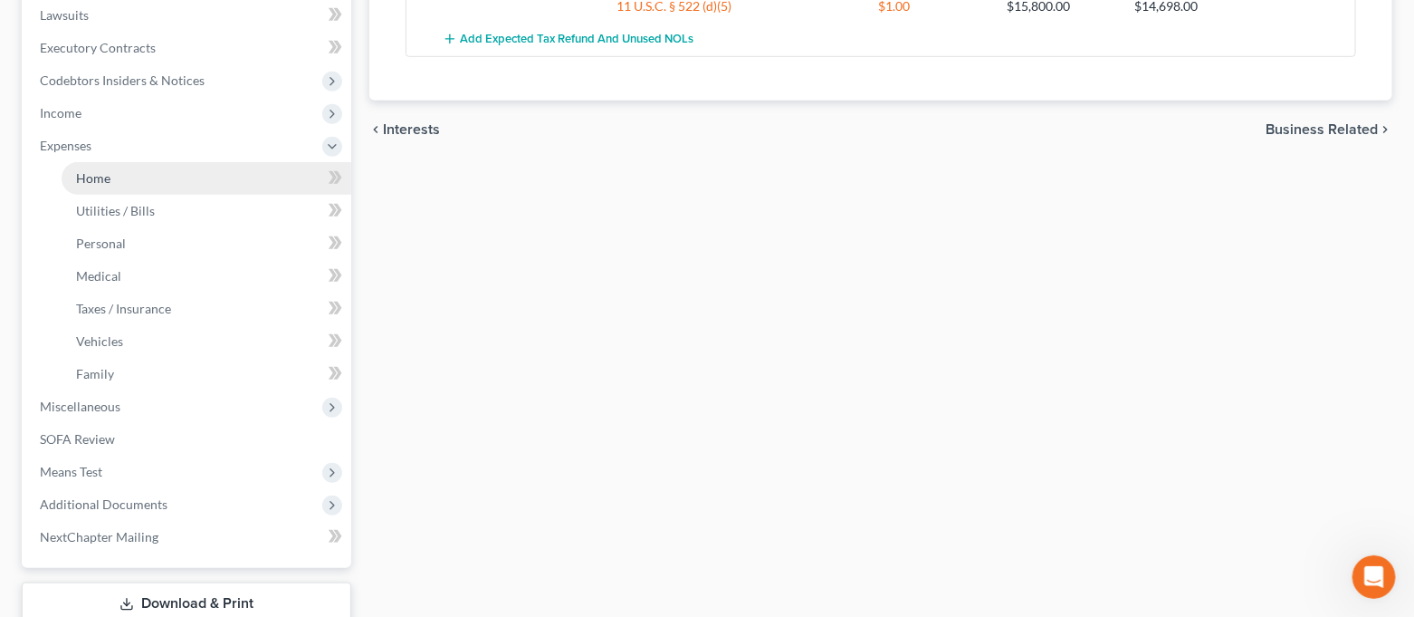
click at [123, 177] on link "Home" at bounding box center [207, 178] width 290 height 33
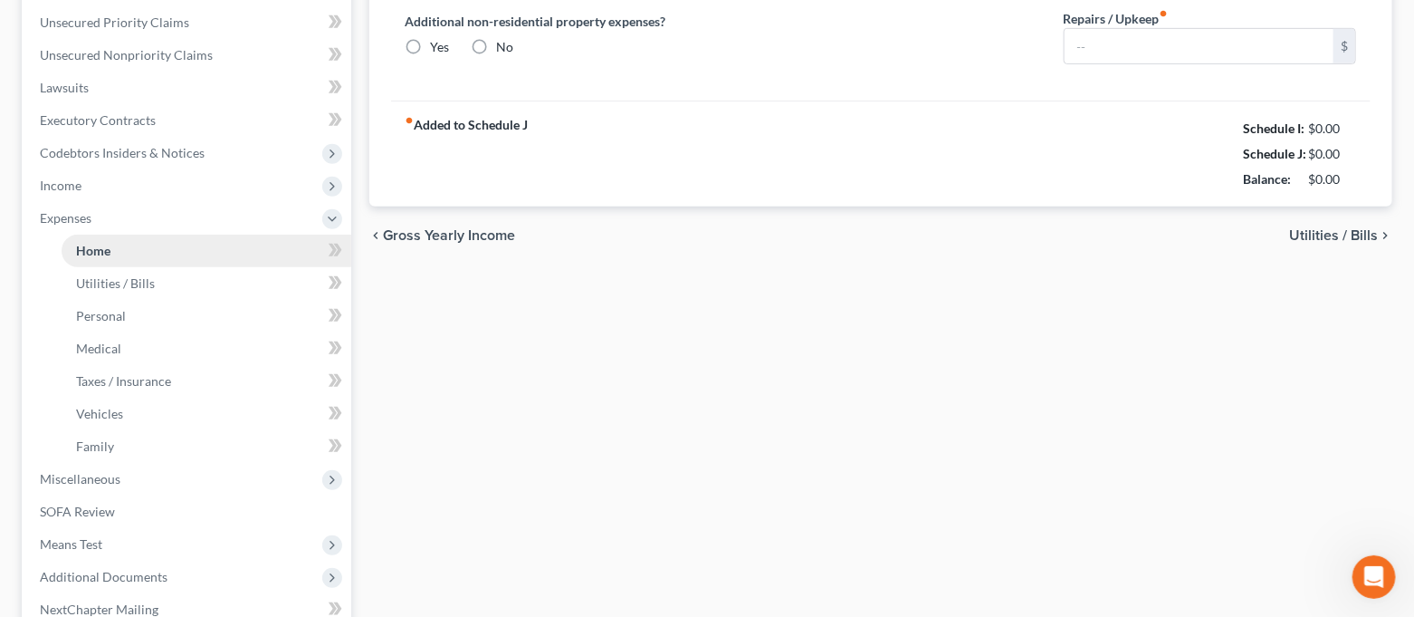
type input "800.00"
type input "0.00"
radio input "true"
type input "0.00"
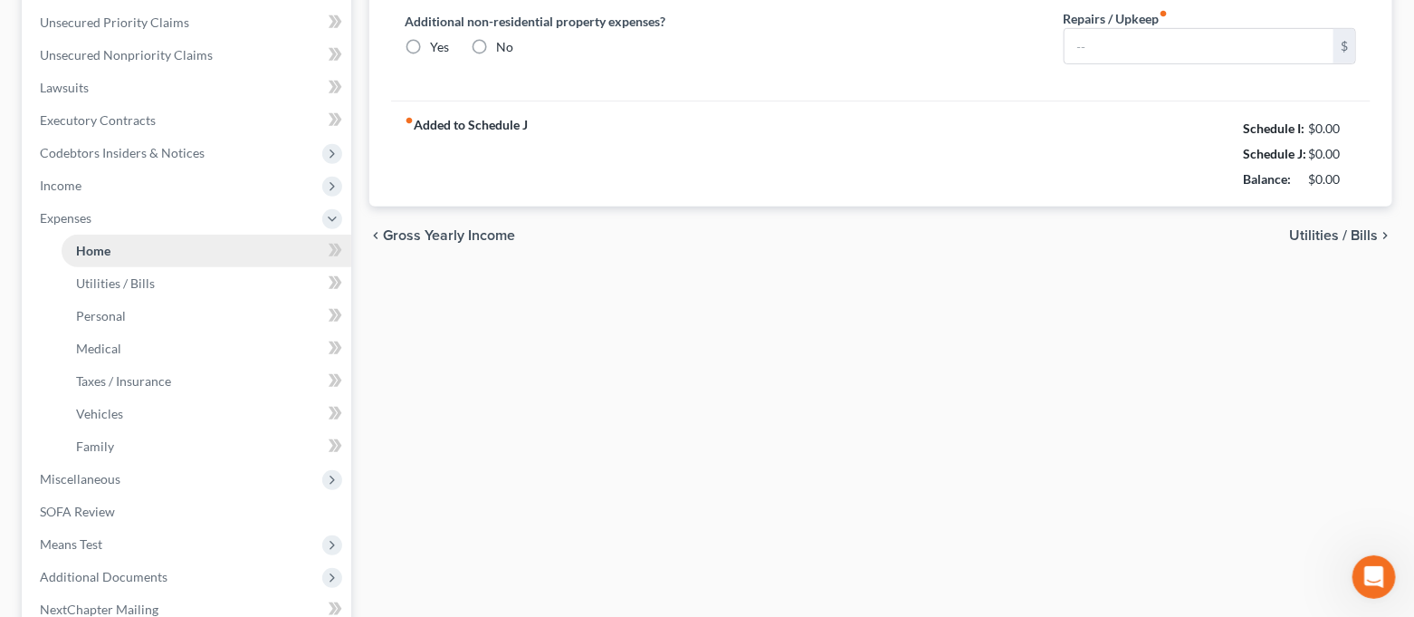
type input "0.00"
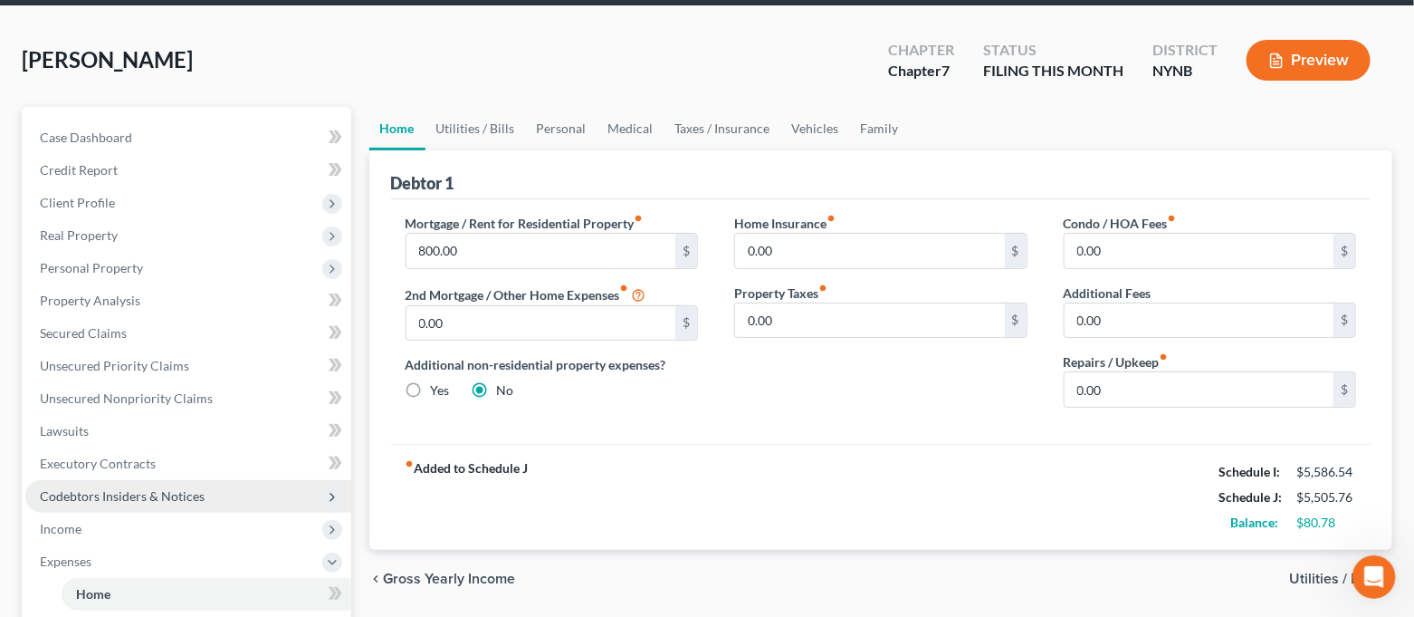
scroll to position [120, 0]
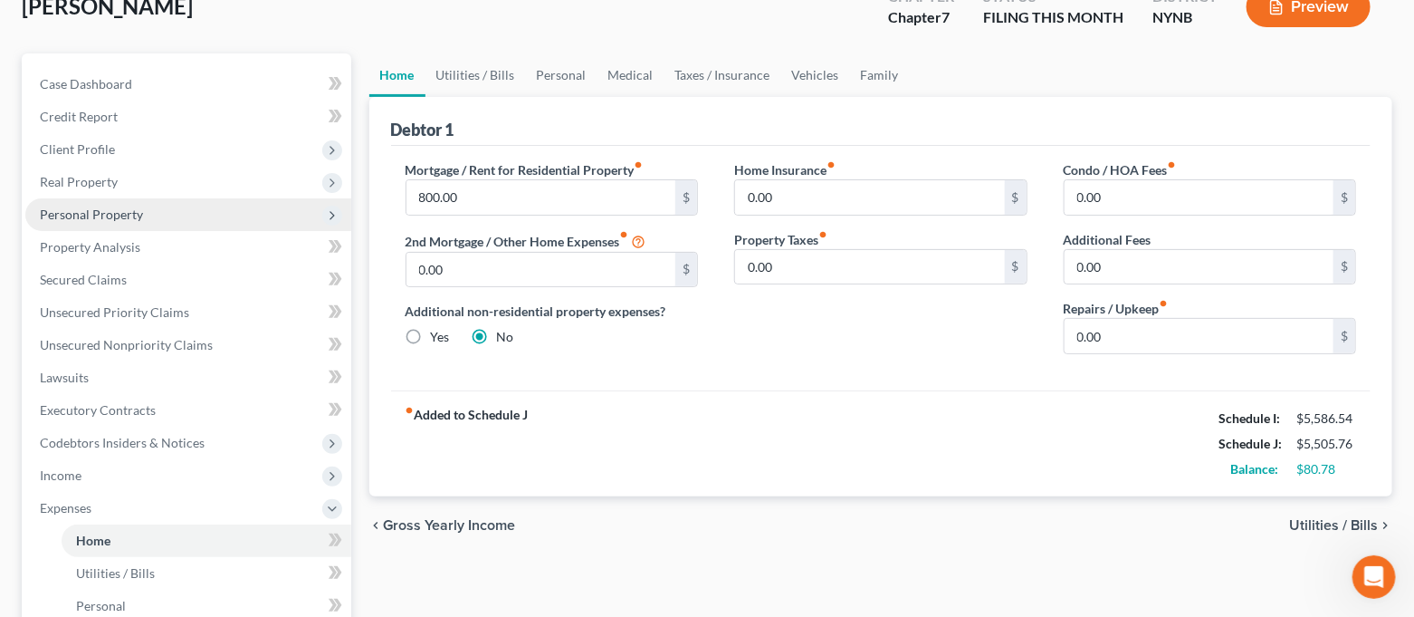
click at [134, 209] on span "Personal Property" at bounding box center [91, 213] width 103 height 15
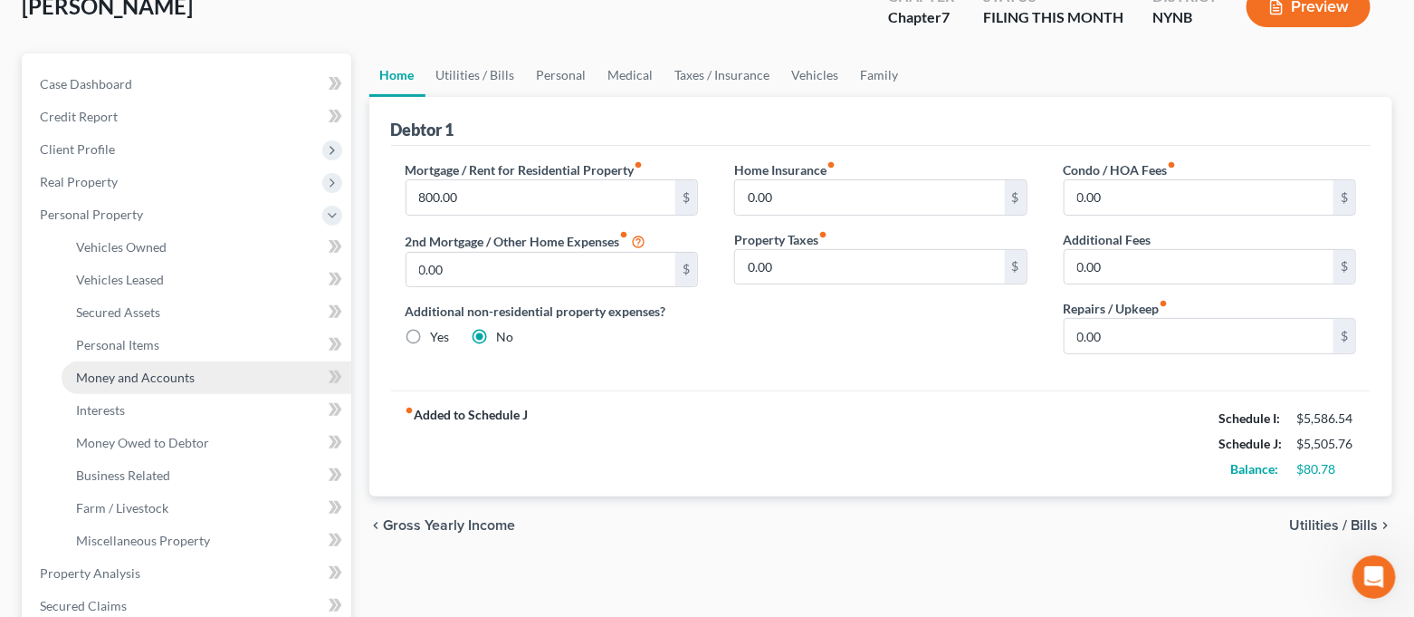
click at [156, 374] on span "Money and Accounts" at bounding box center [135, 376] width 119 height 15
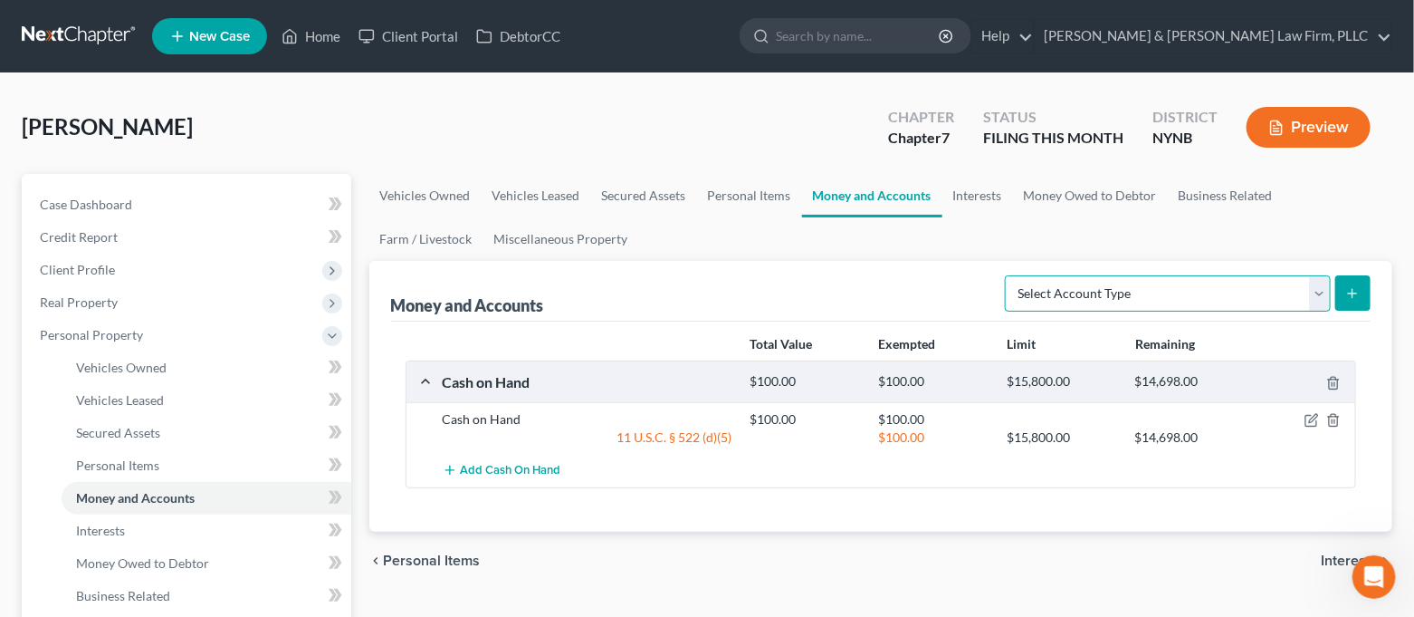
click at [1135, 309] on select "Select Account Type Brokerage Cash on Hand Certificates of Deposit Checking Acc…" at bounding box center [1168, 293] width 326 height 36
select select "checking"
click at [1009, 275] on select "Select Account Type Brokerage Cash on Hand Certificates of Deposit Checking Acc…" at bounding box center [1168, 293] width 326 height 36
click at [1349, 286] on icon "submit" at bounding box center [1352, 293] width 14 height 14
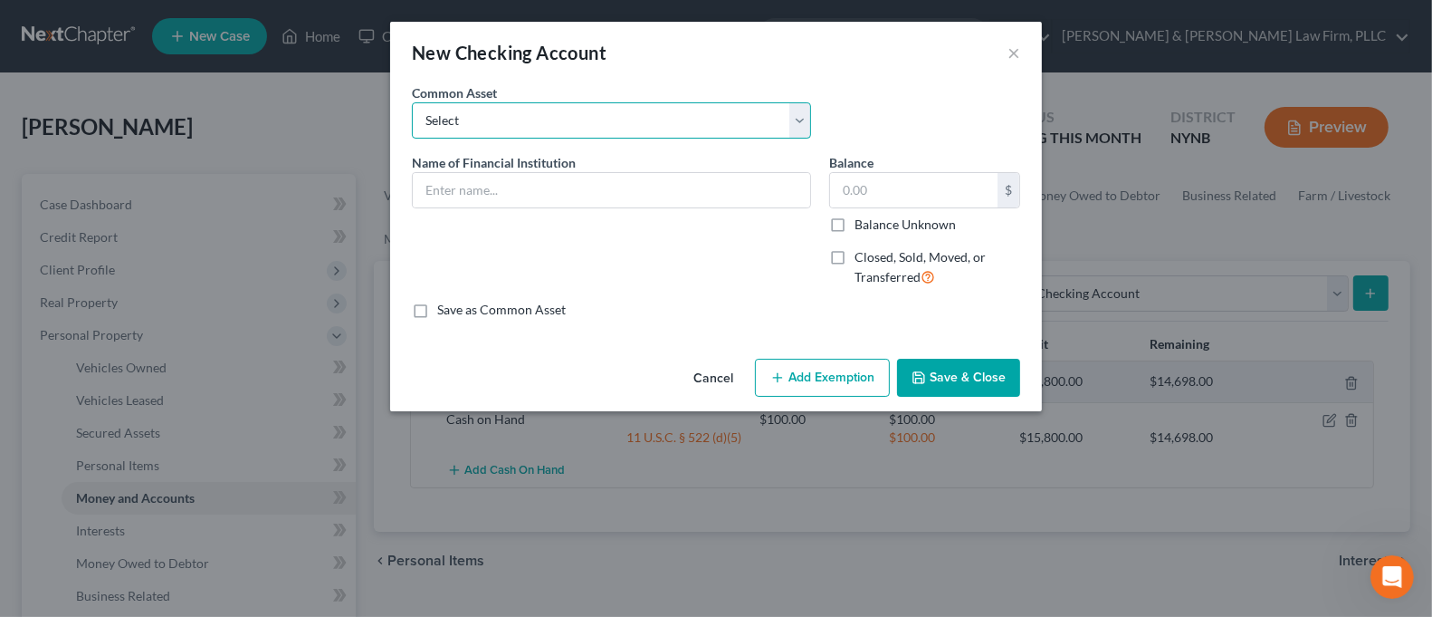
click at [506, 131] on select "Select Compass Federal Credit Union (Joint) CFCU Syracuse Postal Federal Credit…" at bounding box center [611, 120] width 399 height 36
select select "15"
click at [412, 102] on select "Select Compass Federal Credit Union (Joint) CFCU Syracuse Postal Federal Credit…" at bounding box center [611, 120] width 399 height 36
type input "Empower Federal Credit Union"
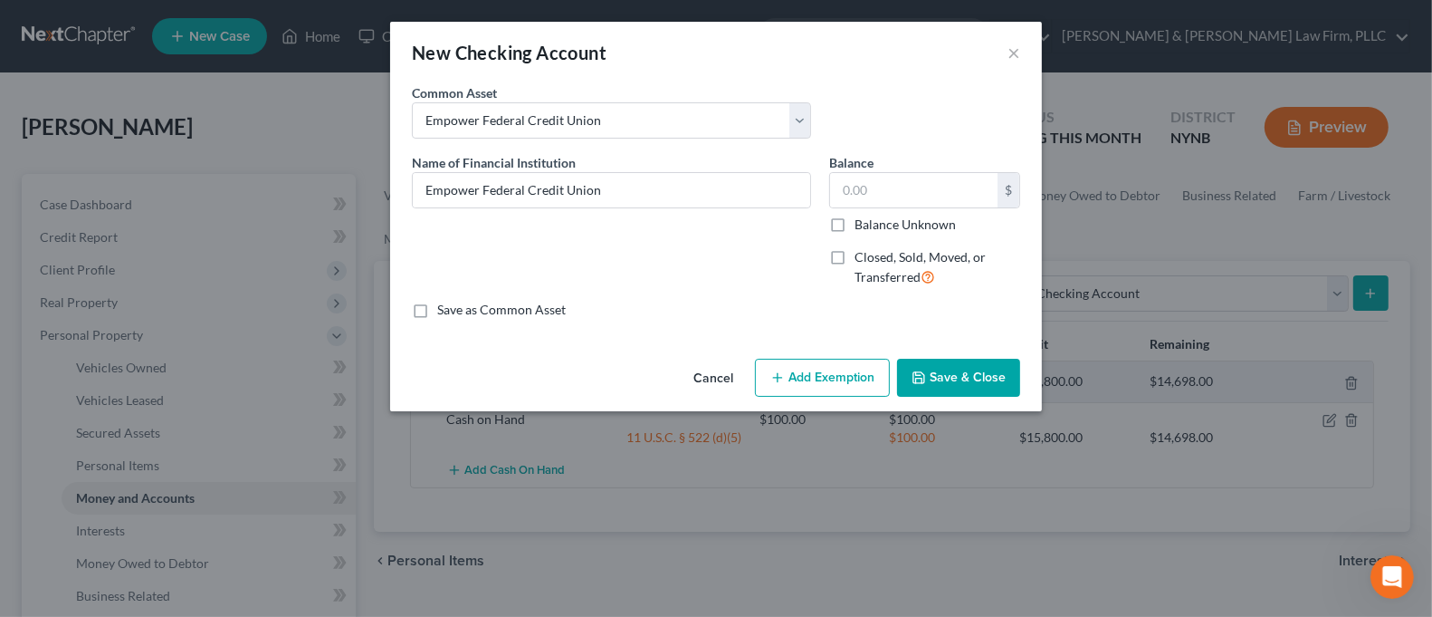
click at [941, 374] on button "Save & Close" at bounding box center [958, 378] width 123 height 38
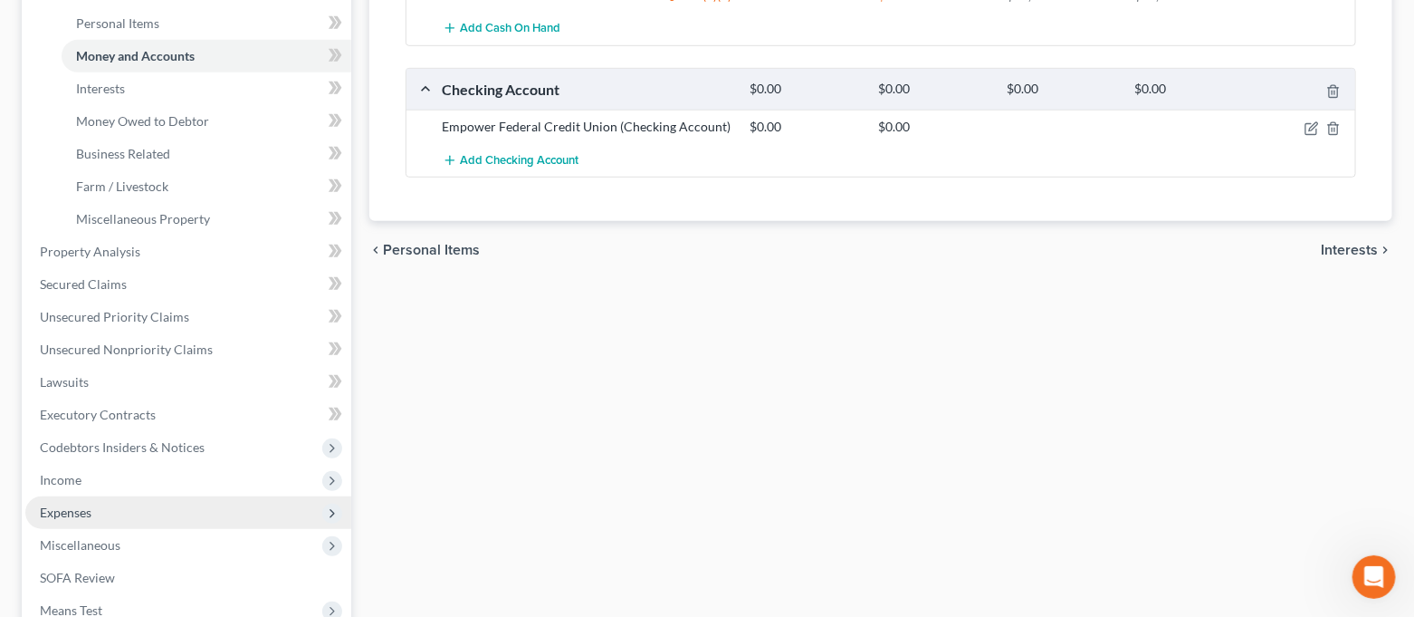
scroll to position [483, 0]
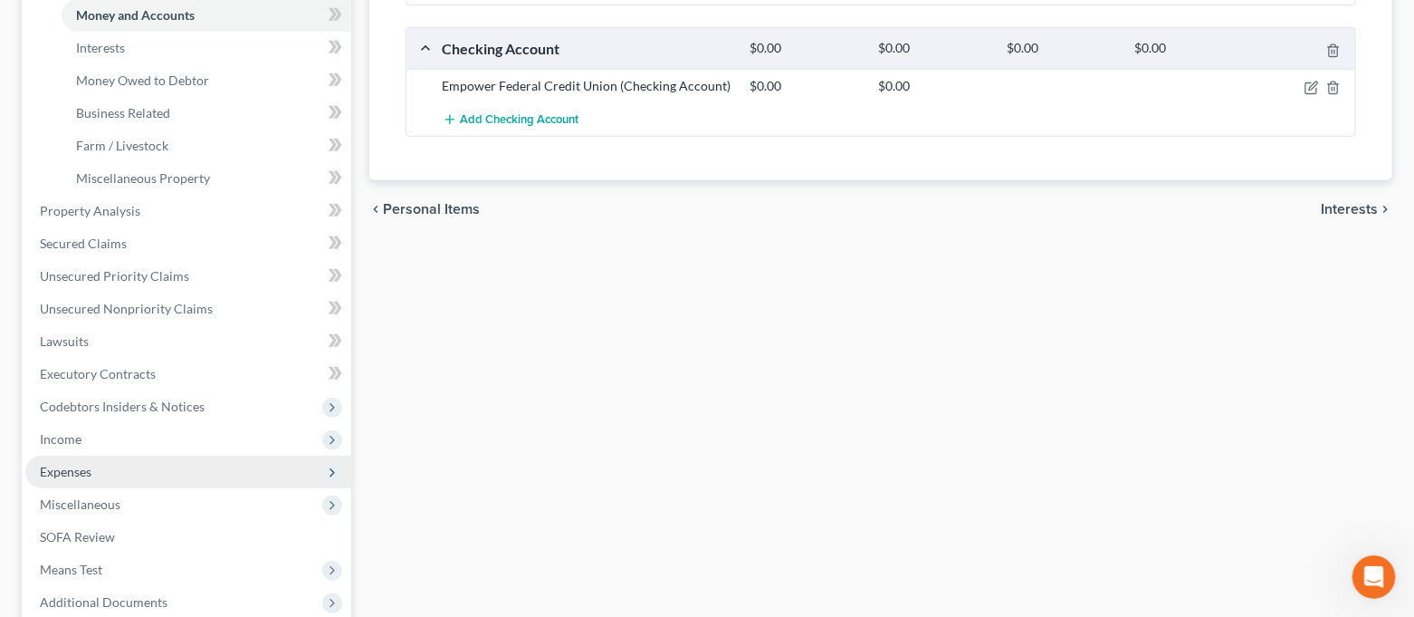
click at [110, 458] on span "Expenses" at bounding box center [188, 471] width 326 height 33
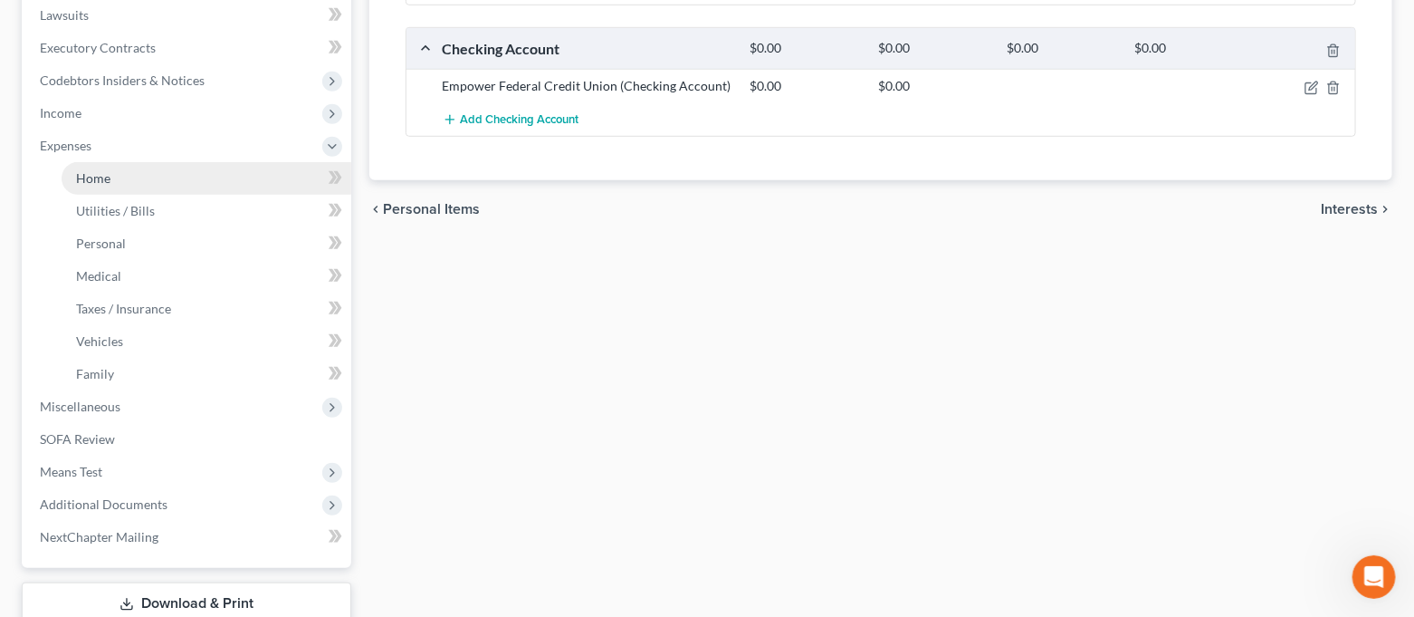
click at [144, 183] on link "Home" at bounding box center [207, 178] width 290 height 33
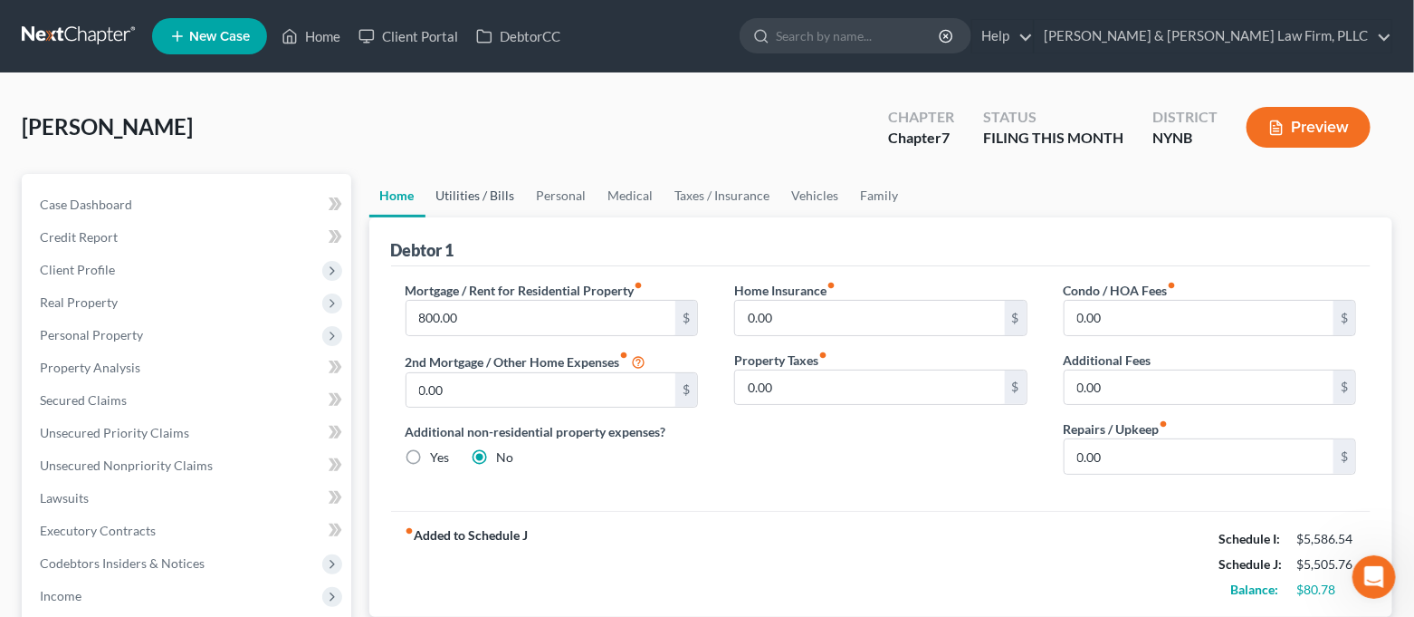
click at [479, 200] on link "Utilities / Bills" at bounding box center [476, 195] width 101 height 43
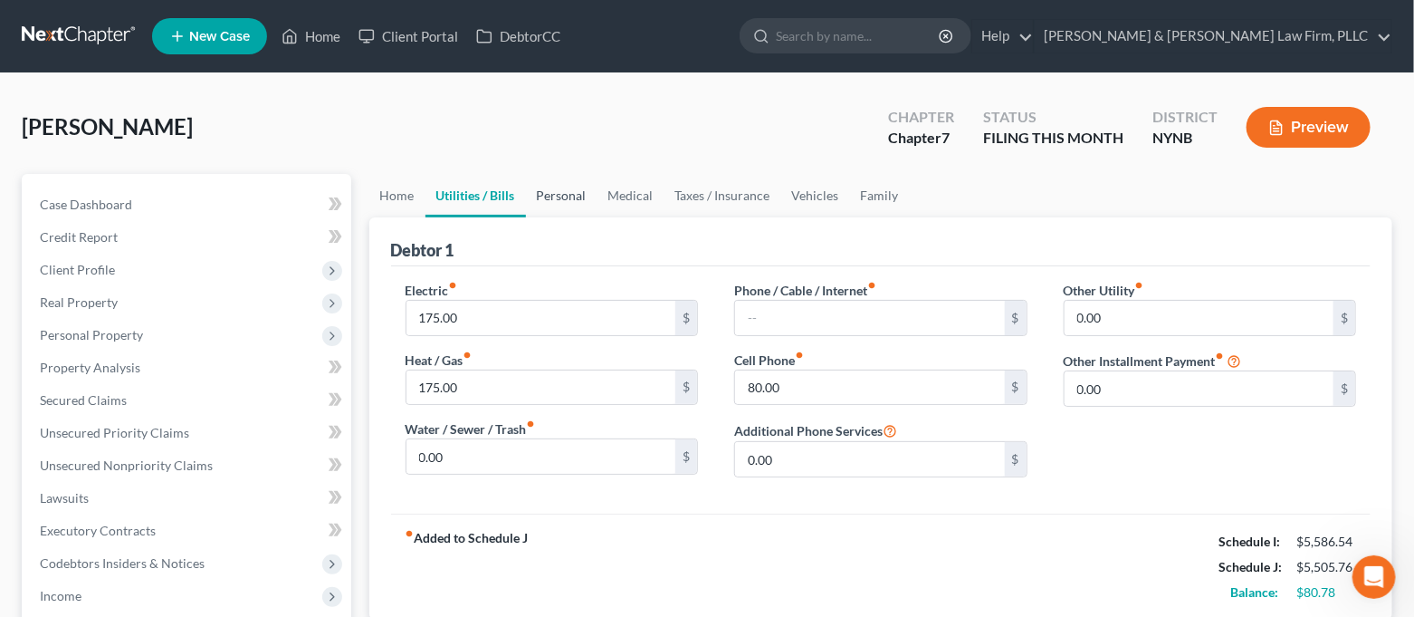
click at [566, 197] on link "Personal" at bounding box center [562, 195] width 72 height 43
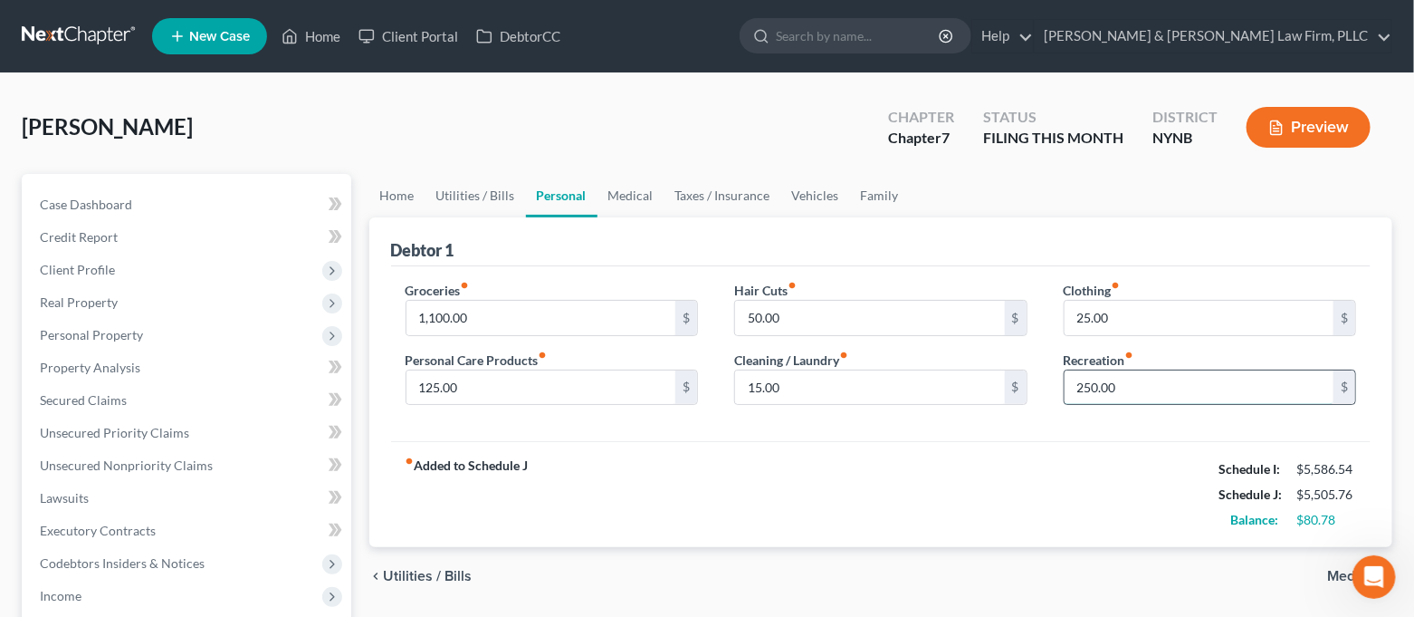
click at [1135, 393] on input "250.00" at bounding box center [1200, 387] width 270 height 34
type input "200.00"
click at [404, 196] on link "Home" at bounding box center [397, 195] width 56 height 43
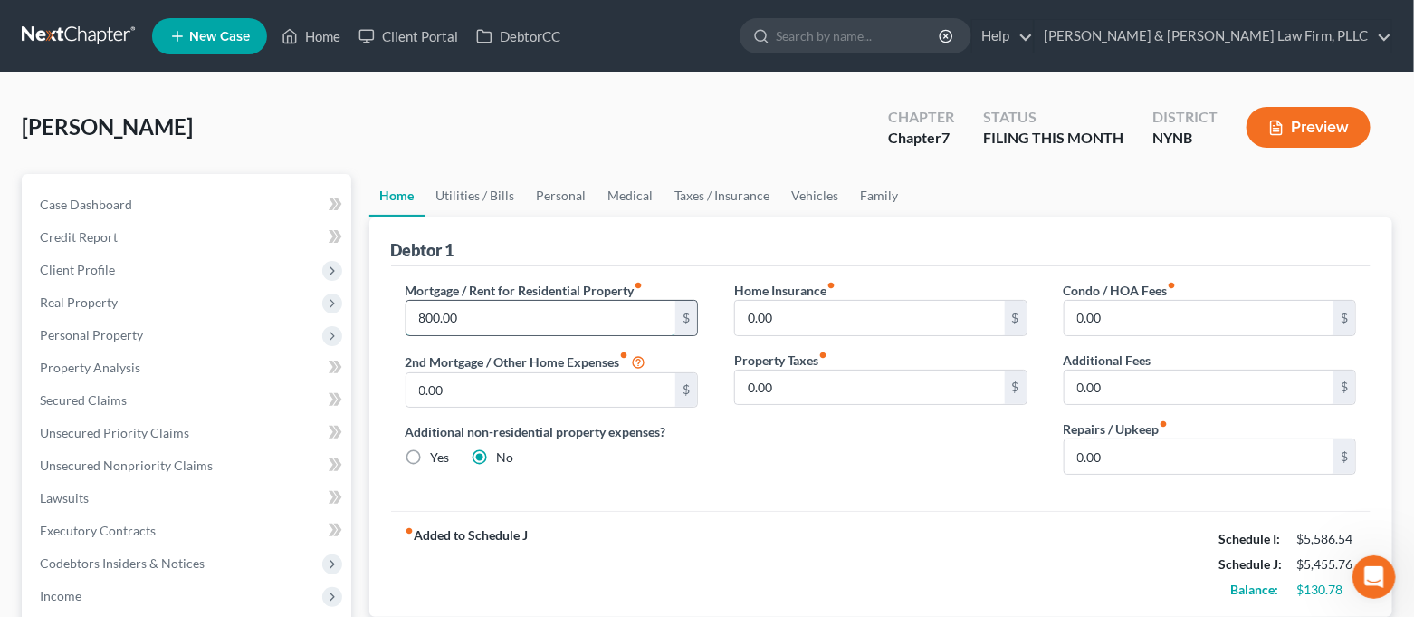
click at [453, 321] on input "800.00" at bounding box center [542, 318] width 270 height 34
type input "900.00"
click at [559, 257] on div "Debtor 1" at bounding box center [881, 241] width 981 height 49
click at [576, 202] on link "Personal" at bounding box center [562, 195] width 72 height 43
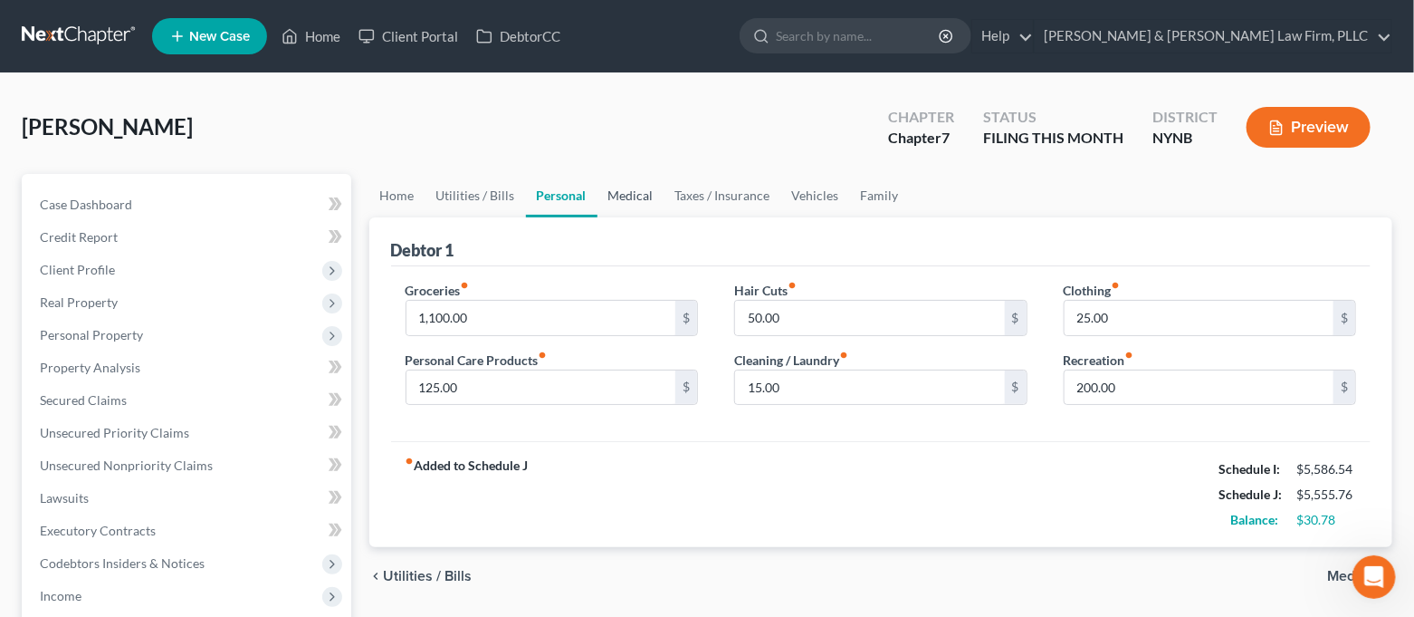
click at [613, 187] on link "Medical" at bounding box center [631, 195] width 67 height 43
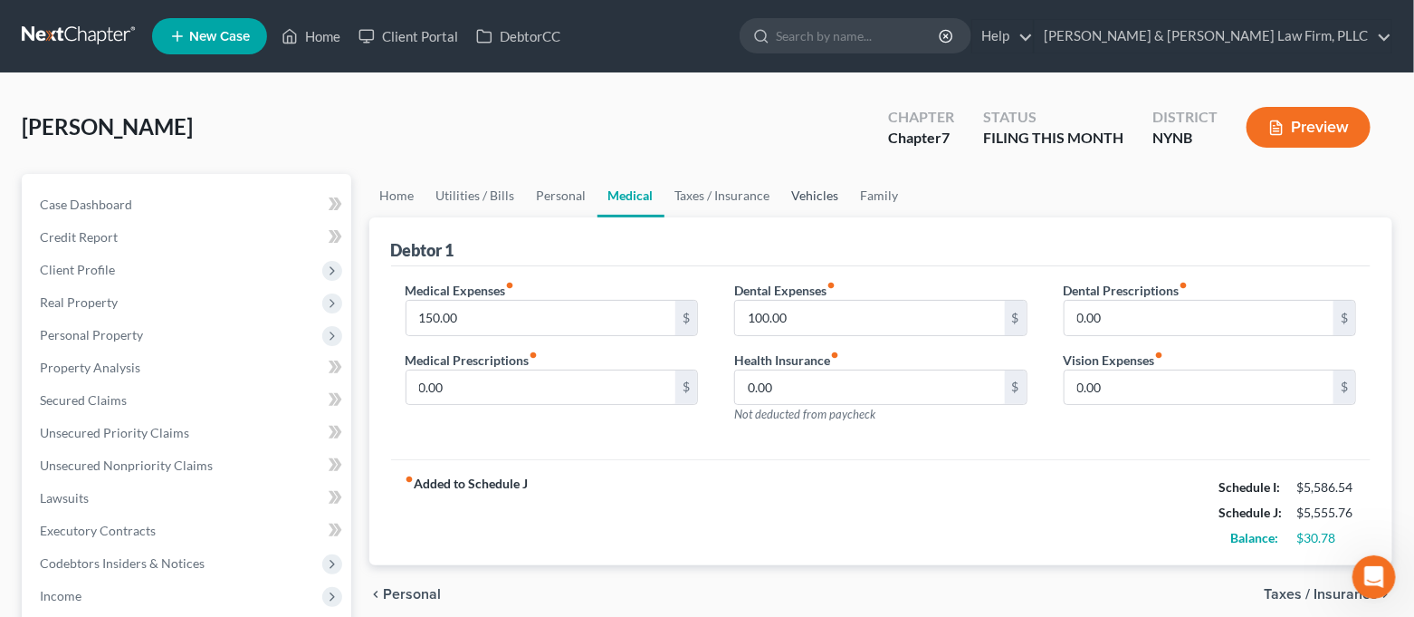
click at [827, 189] on link "Vehicles" at bounding box center [815, 195] width 69 height 43
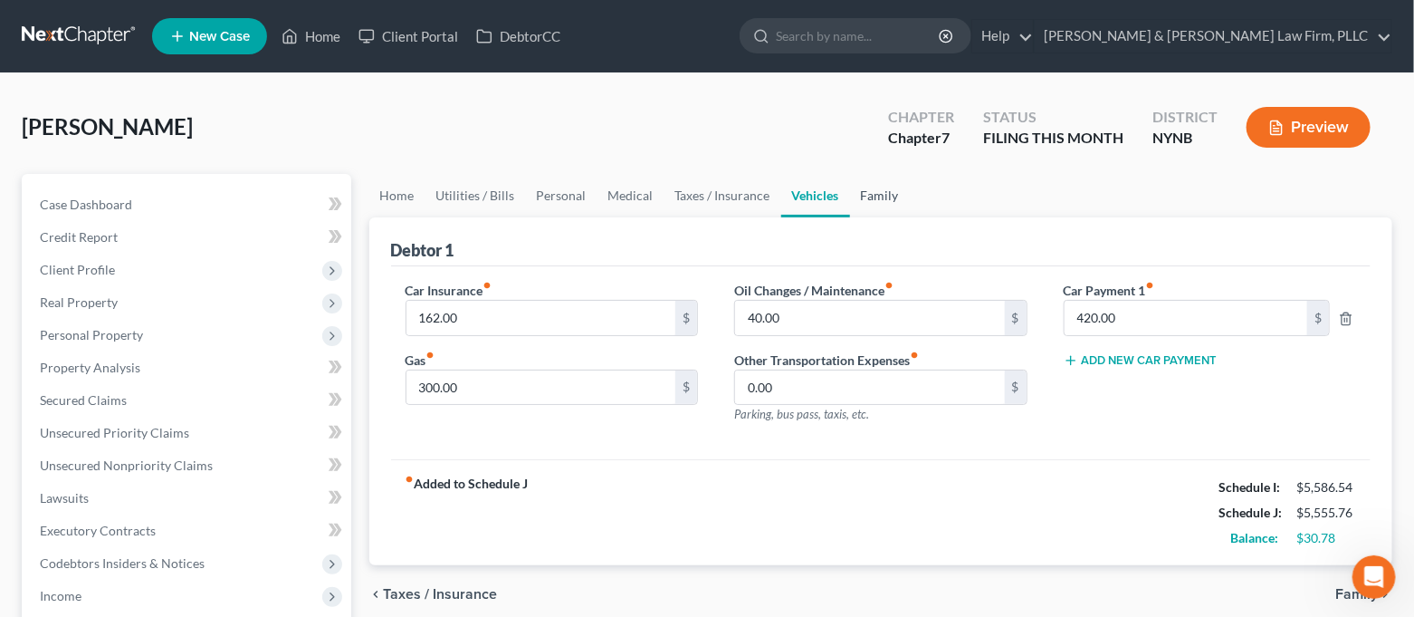
click at [865, 189] on link "Family" at bounding box center [880, 195] width 60 height 43
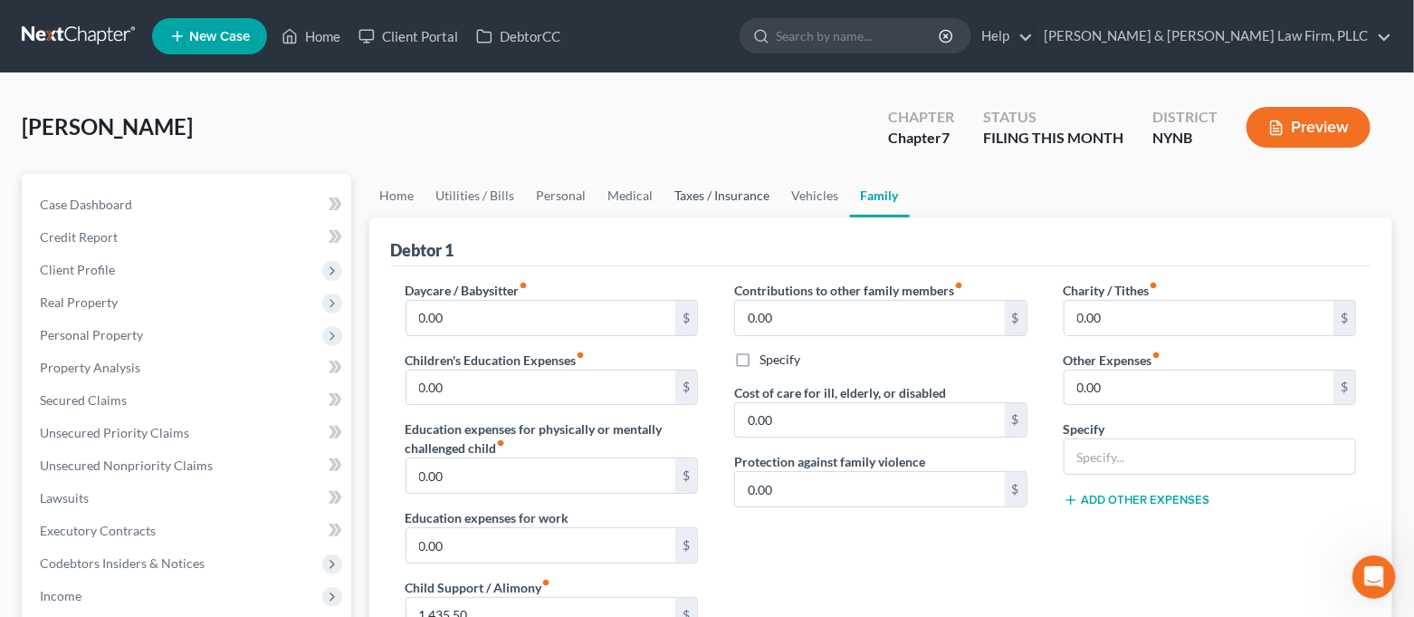
click at [736, 195] on link "Taxes / Insurance" at bounding box center [723, 195] width 117 height 43
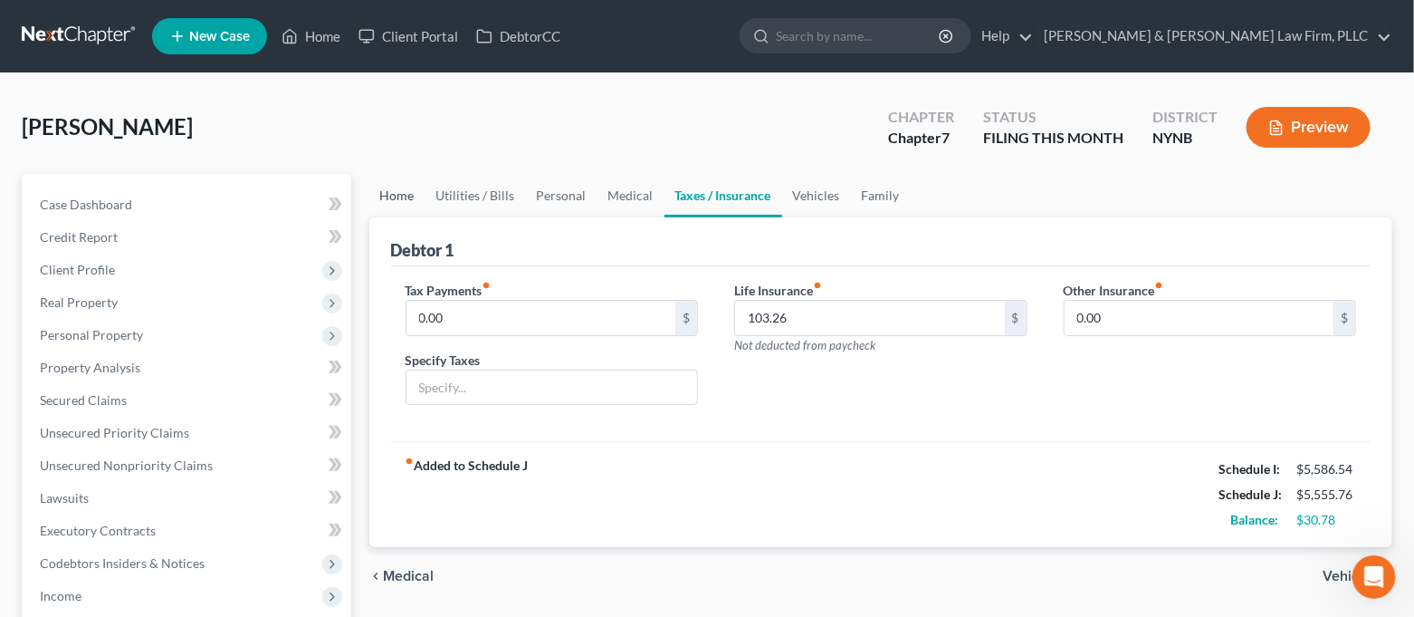
click at [408, 201] on link "Home" at bounding box center [397, 195] width 56 height 43
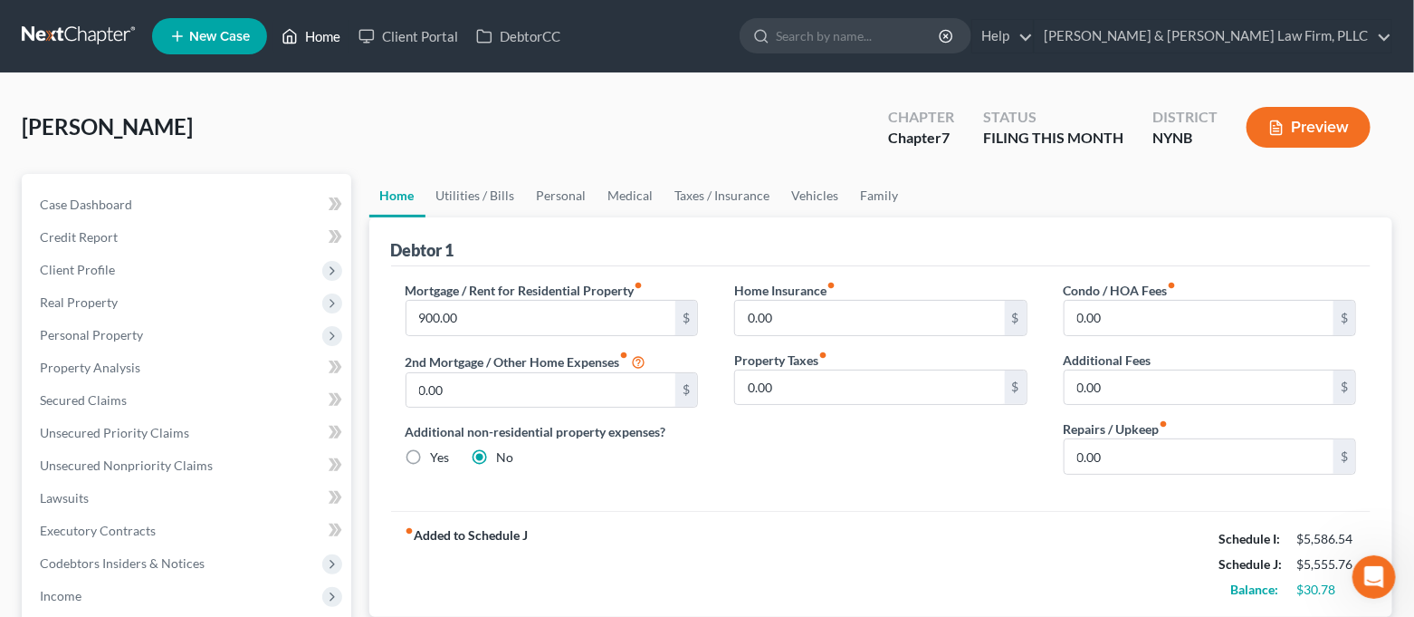
click at [322, 40] on link "Home" at bounding box center [311, 36] width 77 height 33
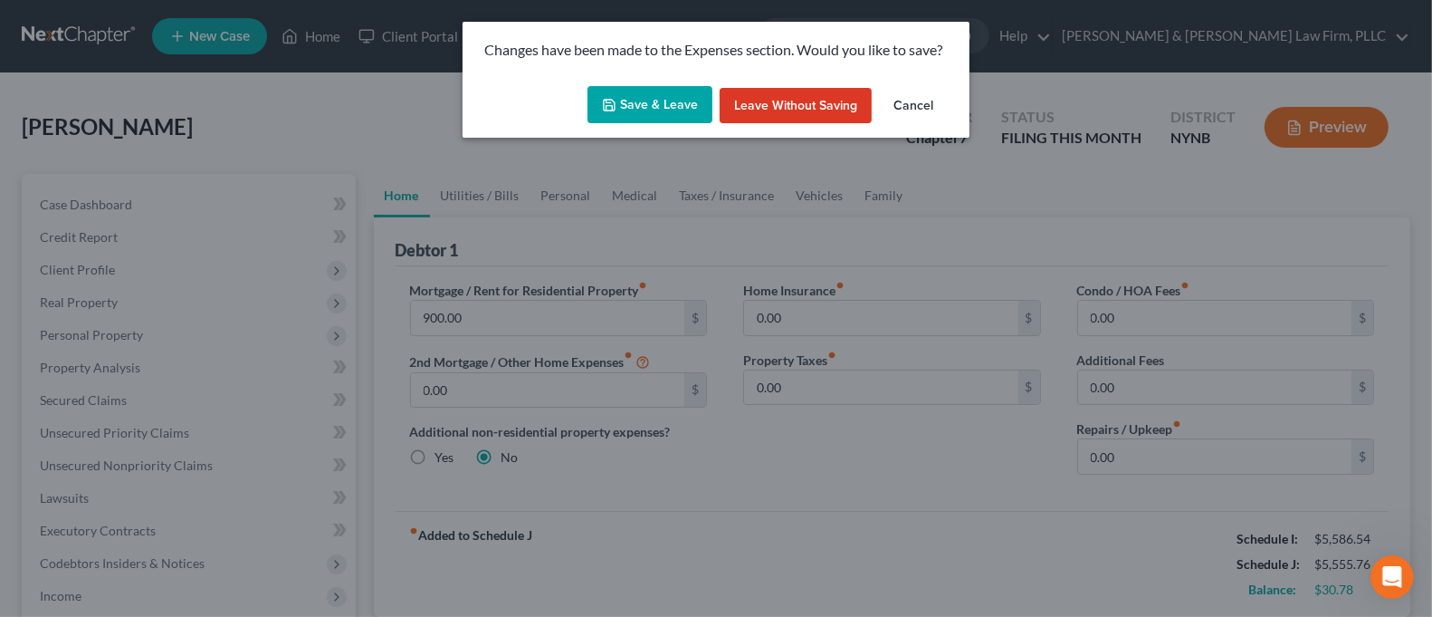
click at [613, 106] on polyline "button" at bounding box center [610, 107] width 6 height 5
